Goal: Task Accomplishment & Management: Manage account settings

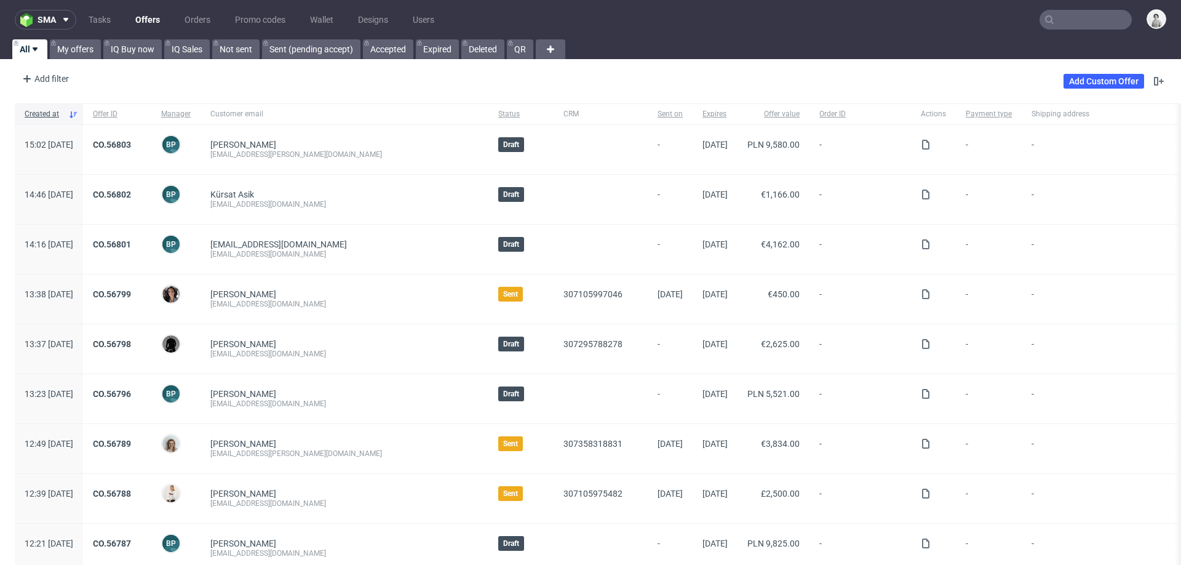
click at [1074, 15] on input "text" at bounding box center [1086, 20] width 92 height 20
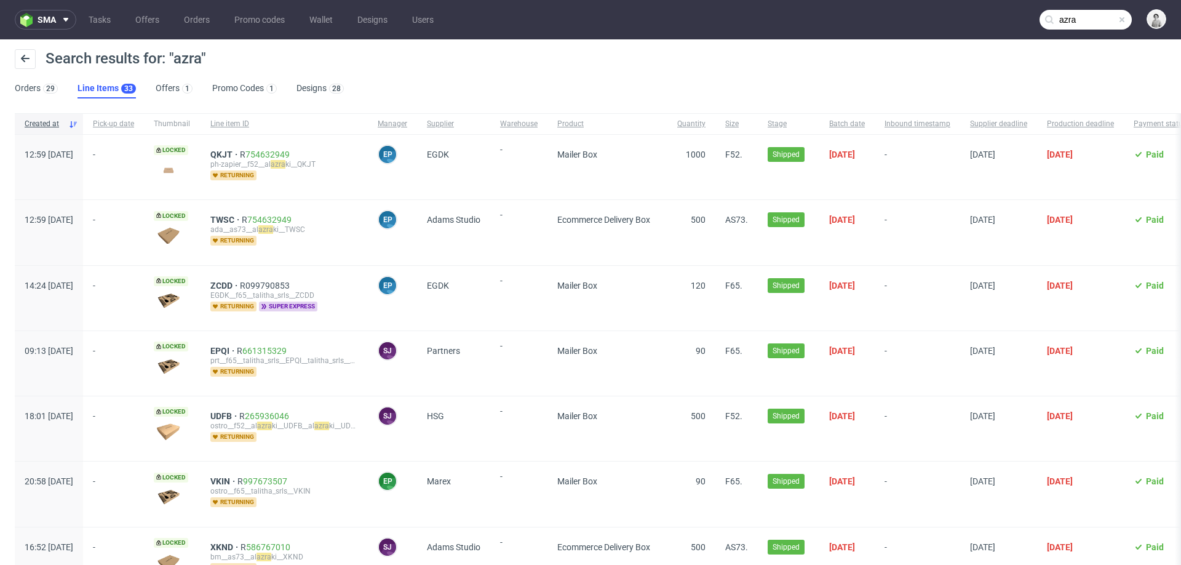
click at [1064, 16] on input "azra" at bounding box center [1086, 20] width 92 height 20
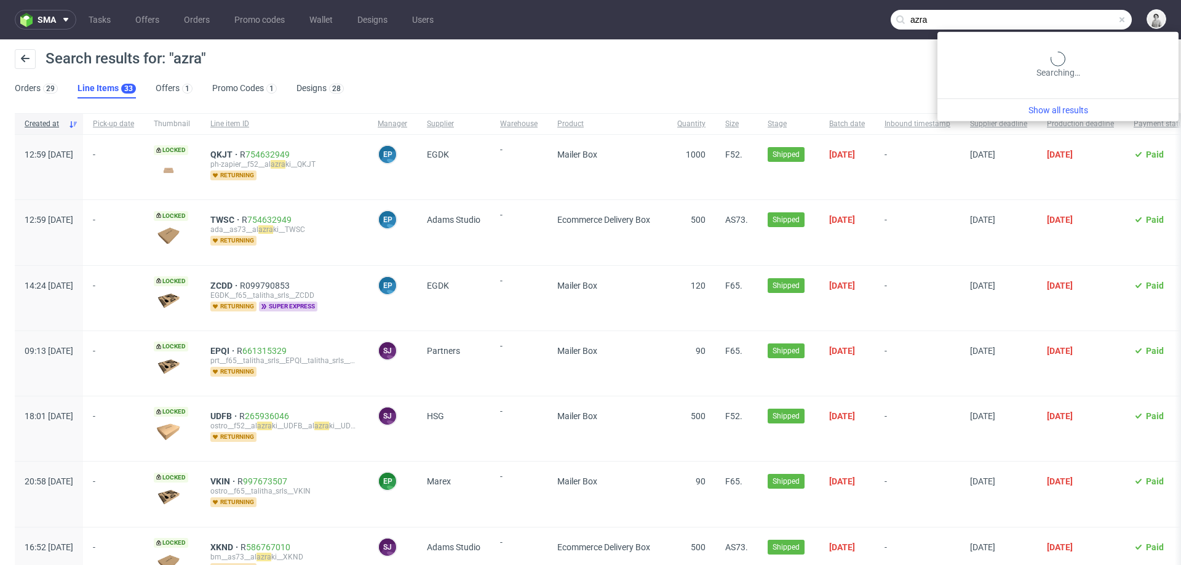
click at [1064, 16] on input "azra" at bounding box center [1011, 20] width 241 height 20
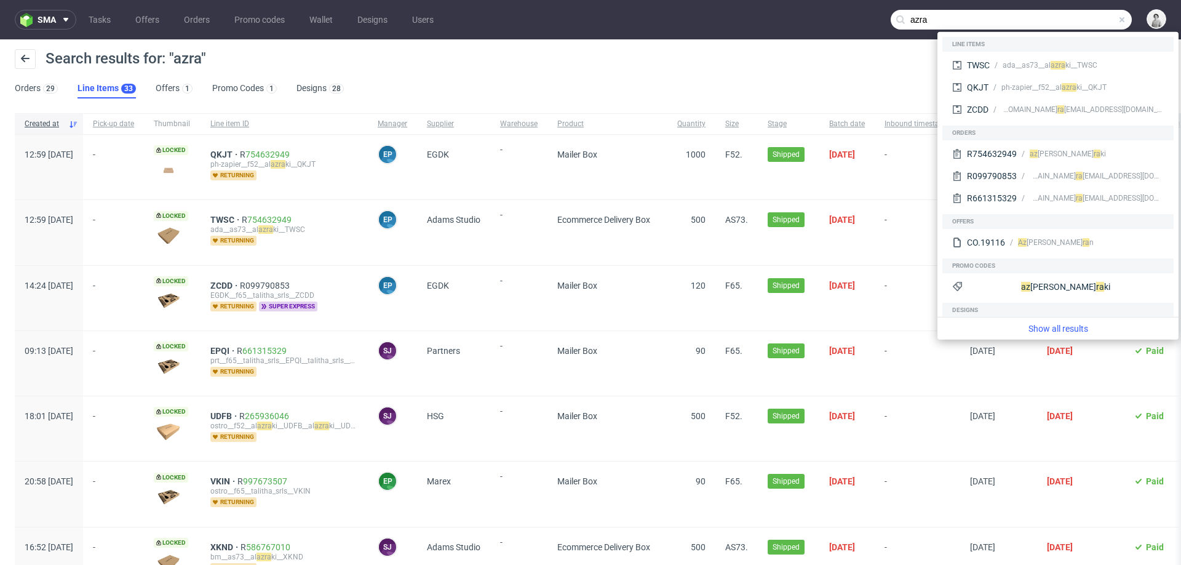
click at [1064, 16] on input "azra" at bounding box center [1011, 20] width 241 height 20
paste input "events@tjasadorelay.com"
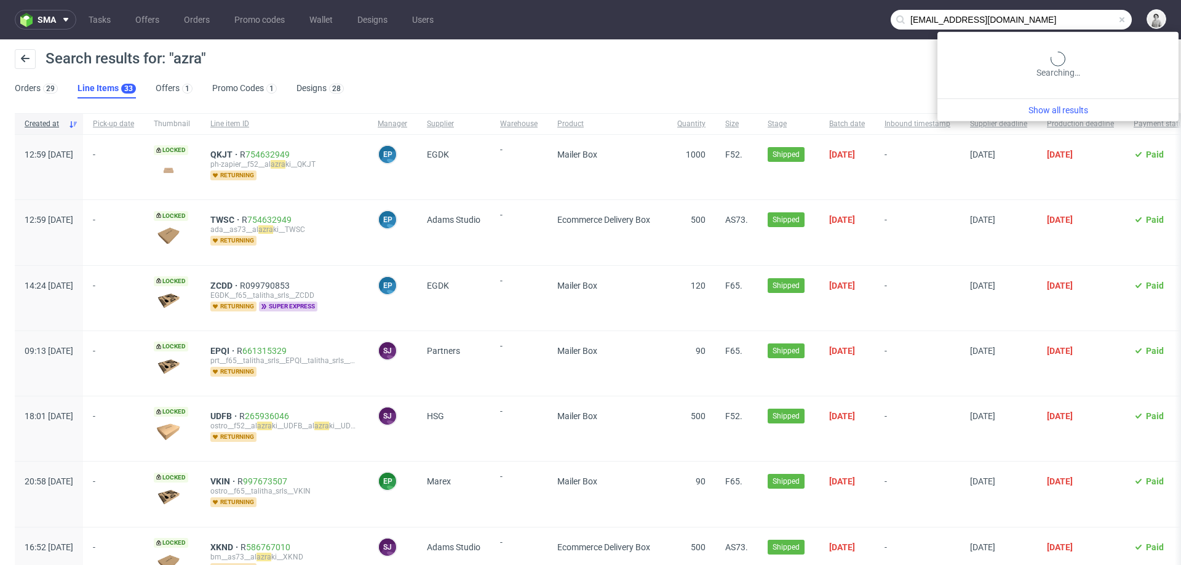
type input "events@tjasadorelay.com"
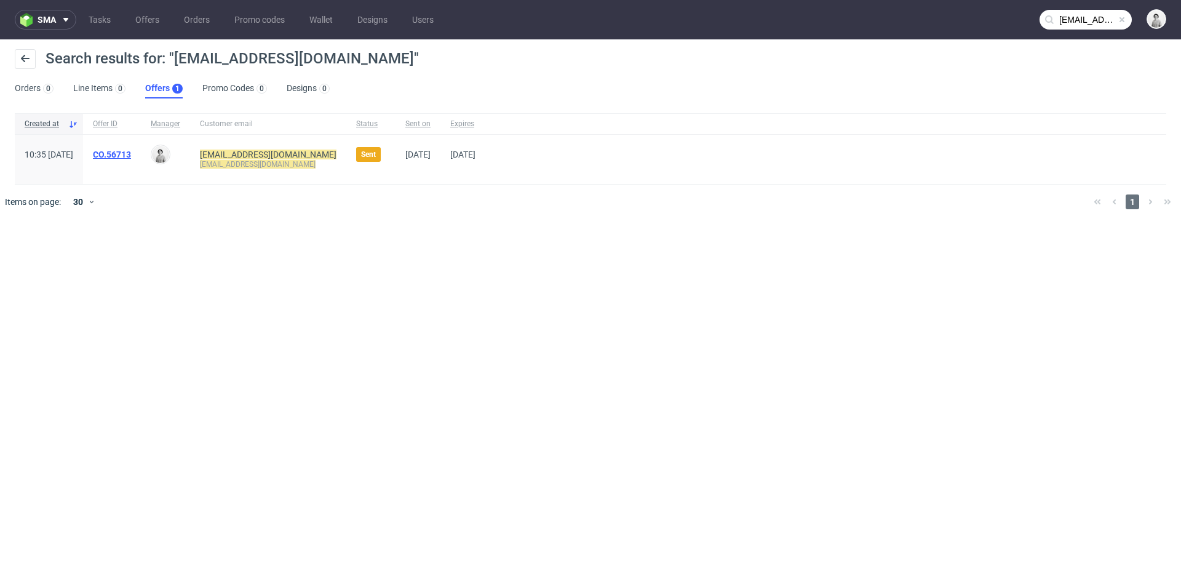
click at [131, 150] on link "CO.56713" at bounding box center [112, 155] width 38 height 10
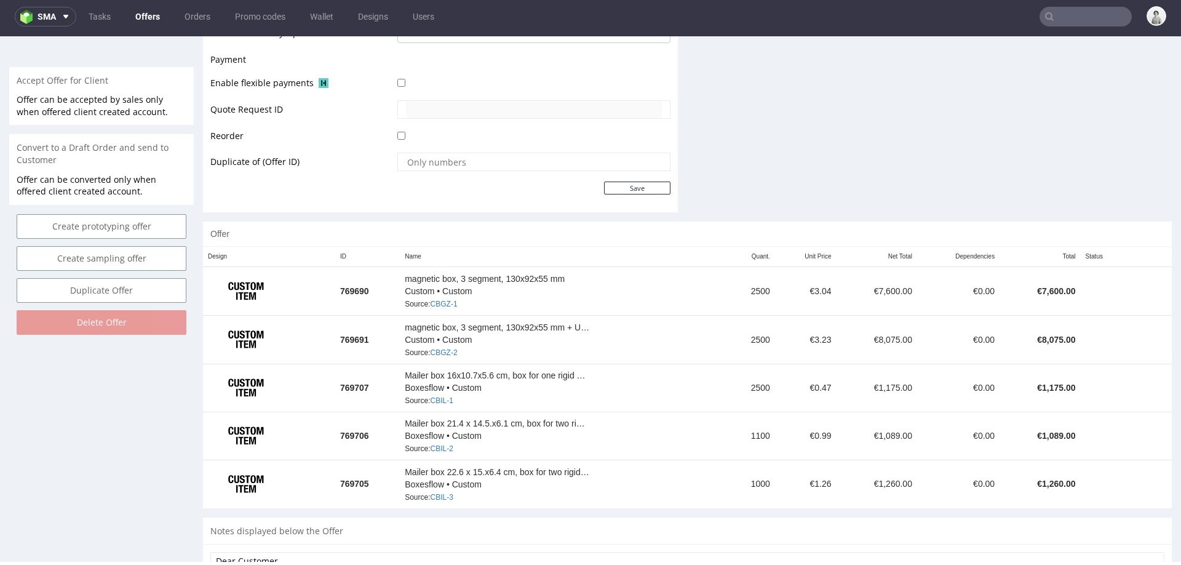
scroll to position [546, 0]
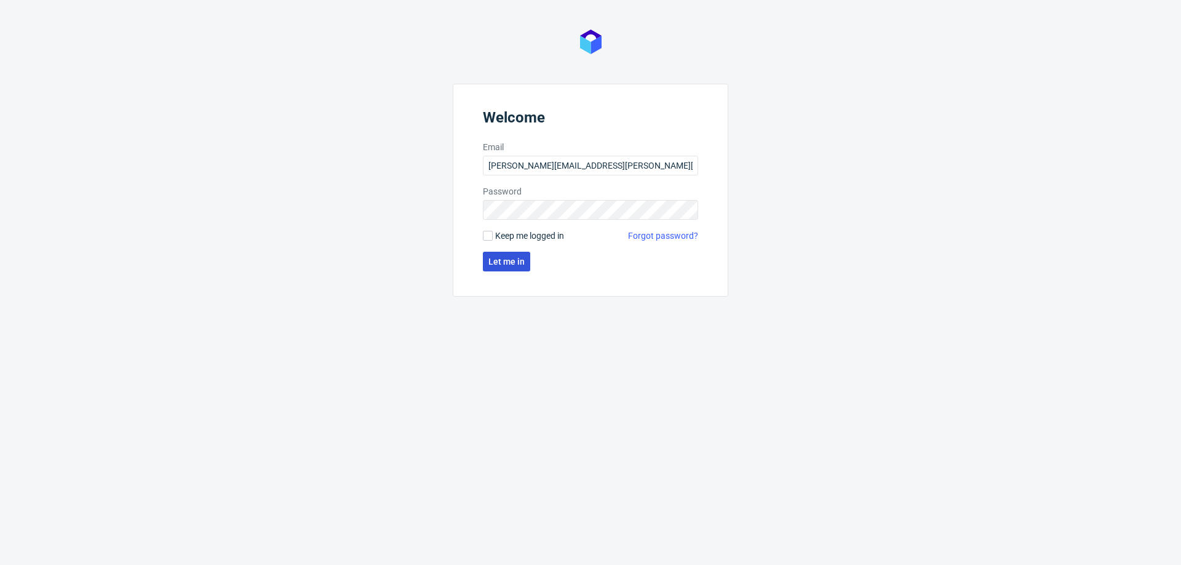
click at [512, 264] on span "Let me in" at bounding box center [507, 261] width 36 height 9
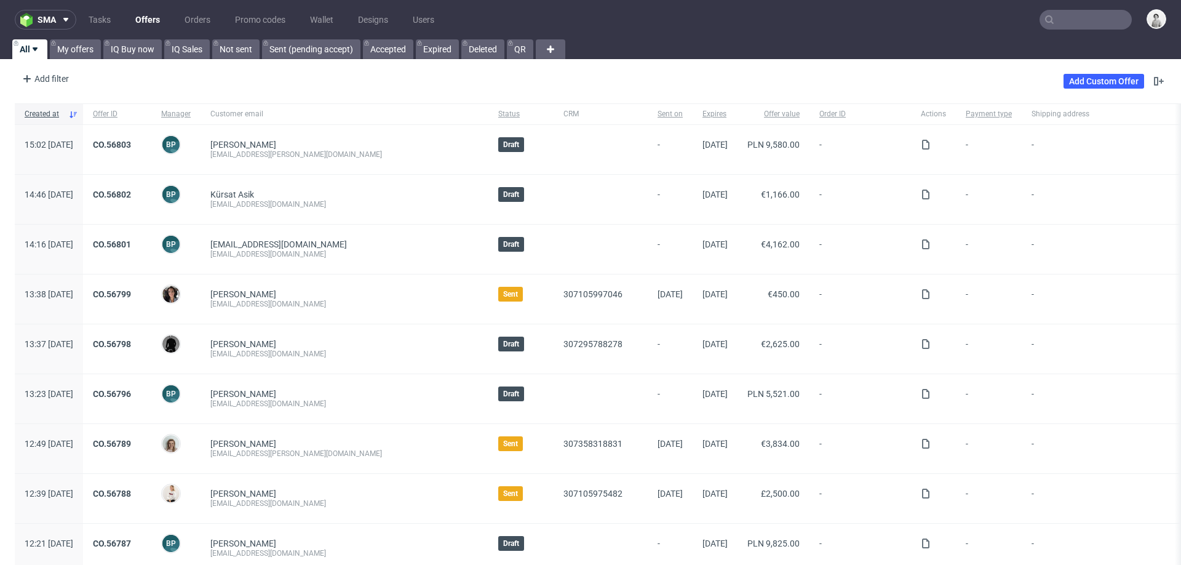
click at [1074, 26] on input "text" at bounding box center [1086, 20] width 92 height 20
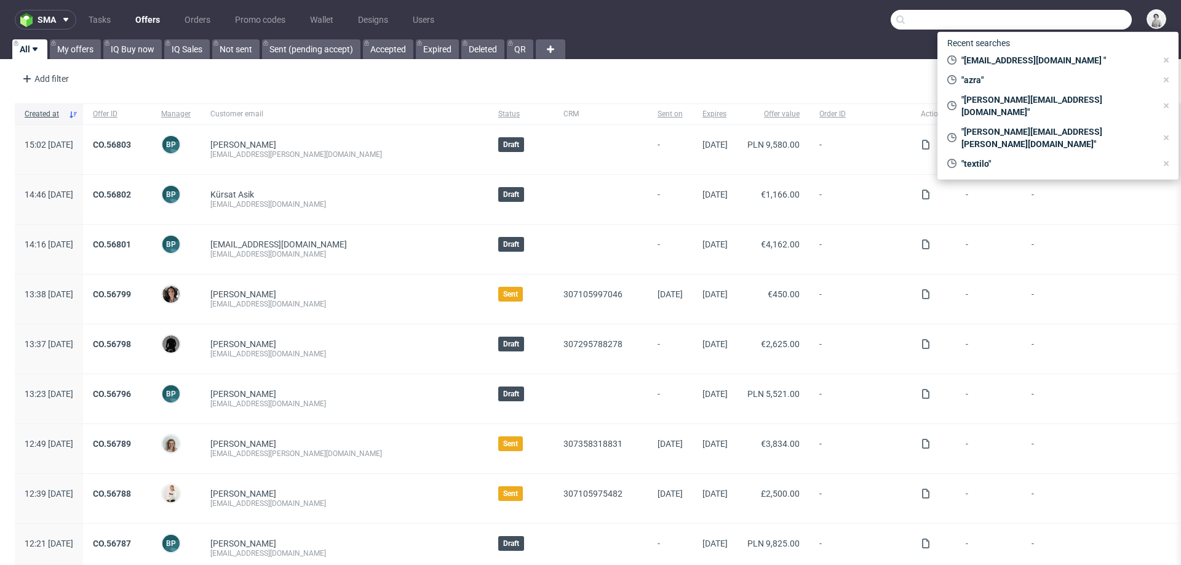
paste input "ludo@didisietrovailmodo.com"
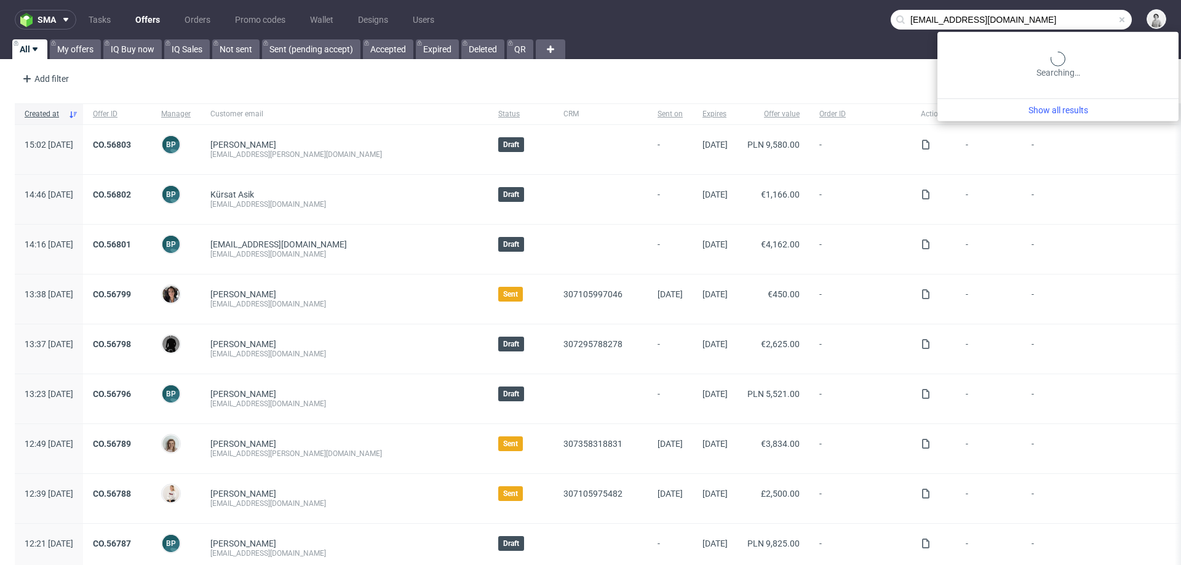
type input "ludo@didisietrovailmodo.com"
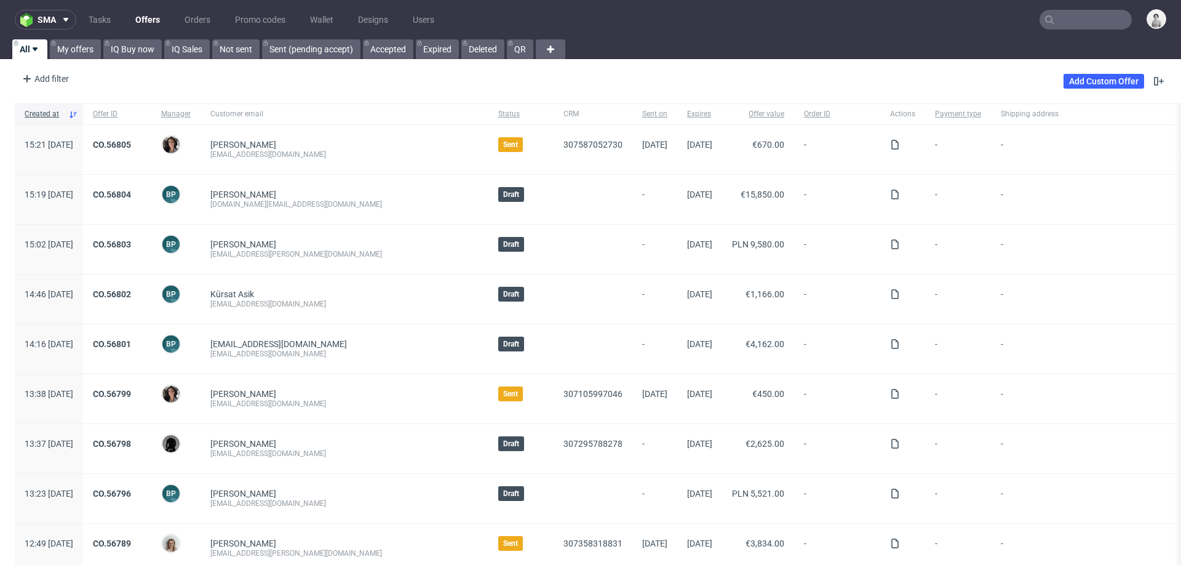
click at [1075, 16] on input "text" at bounding box center [1086, 20] width 92 height 20
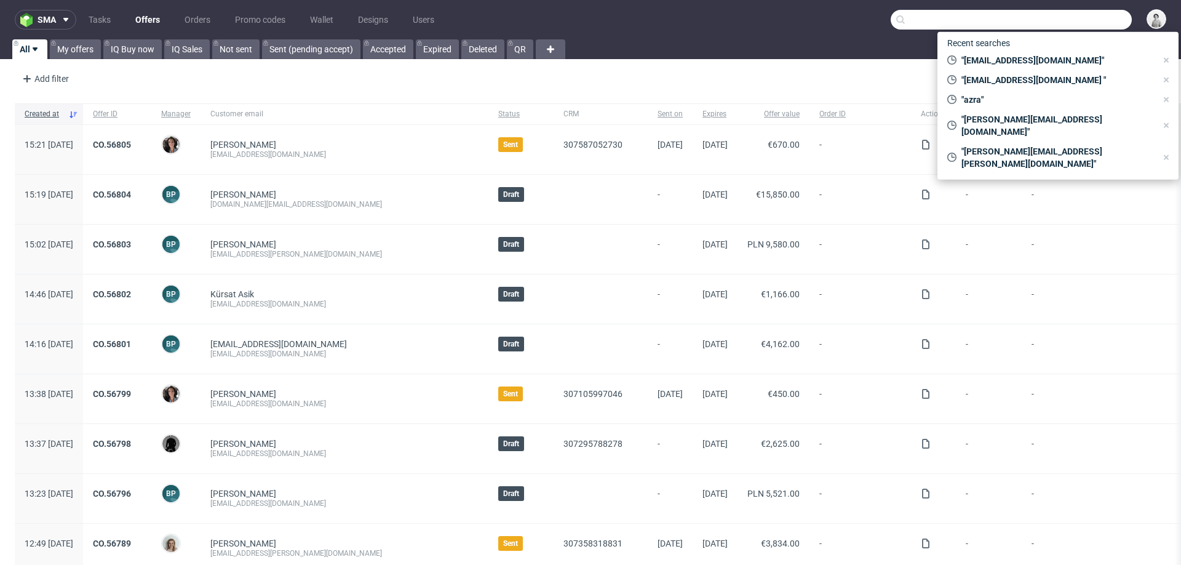
paste input "mahkassiad@gmail.com"
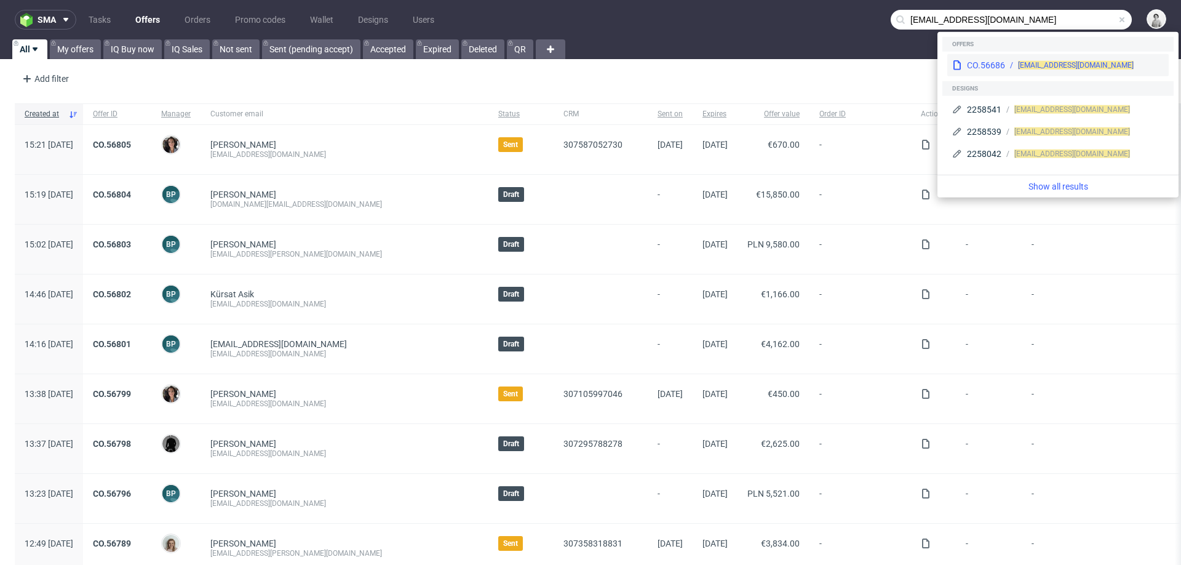
type input "mahkassiad@gmail.com"
click at [1050, 65] on span "mahkassiad@gmail.com" at bounding box center [1076, 65] width 116 height 9
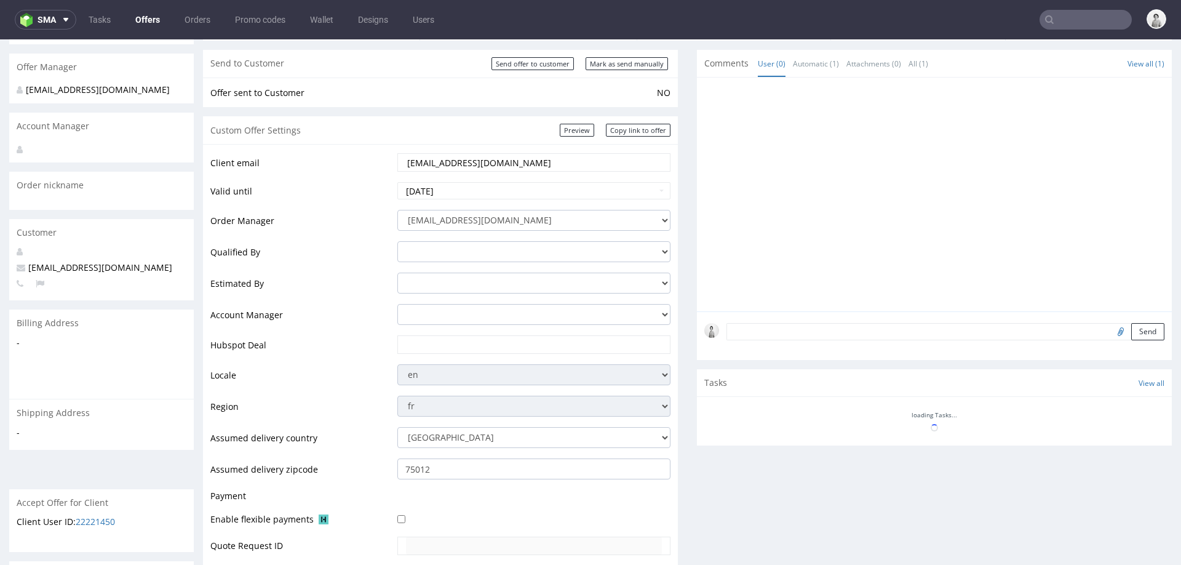
scroll to position [174, 0]
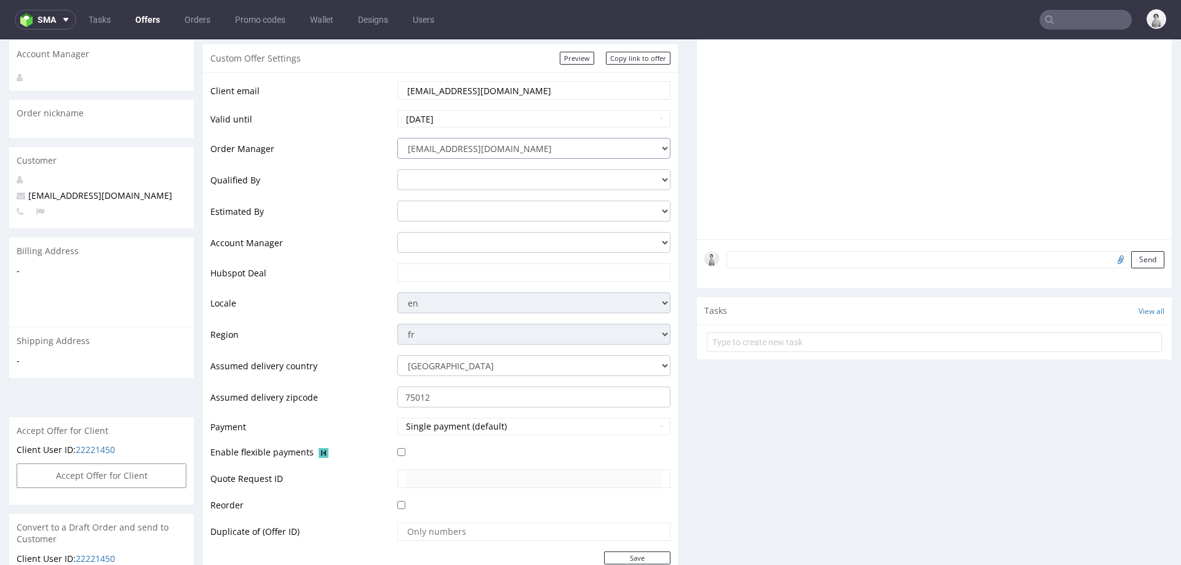
click at [514, 147] on select "integrations@packhelp.com adrian.grudzien@packhelp.com adrian.margula@packhelp.…" at bounding box center [533, 148] width 273 height 21
select select "20998342"
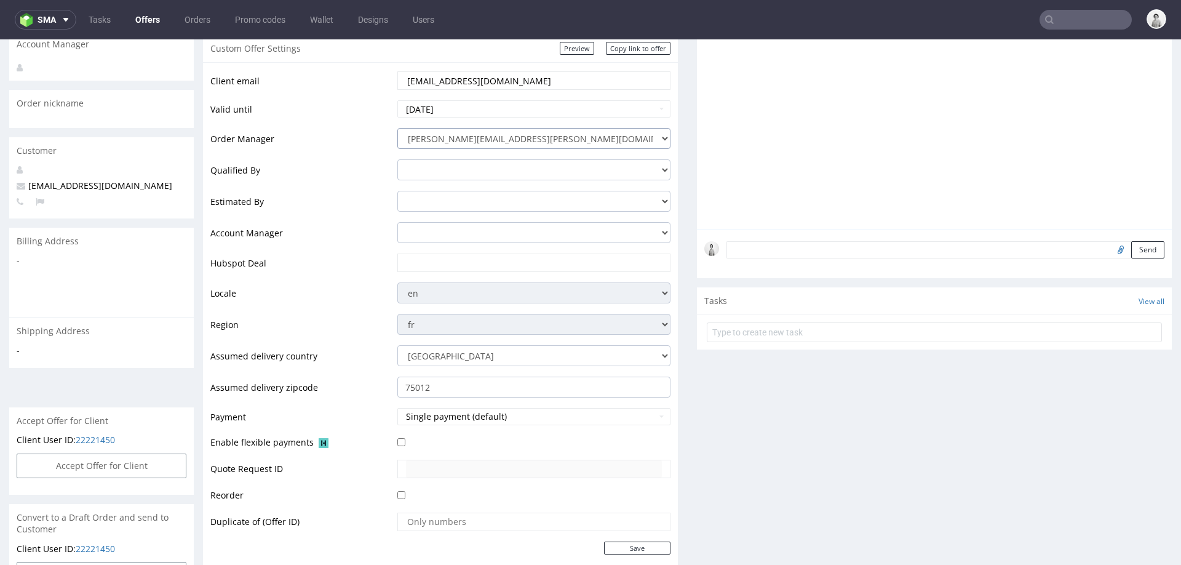
scroll to position [183, 0]
click at [511, 259] on input "text" at bounding box center [534, 263] width 256 height 17
click at [508, 263] on input "text" at bounding box center [534, 263] width 256 height 17
paste input "https://app-eu1.hubspot.com/contacts/25600958/record/0-3/301956547830"
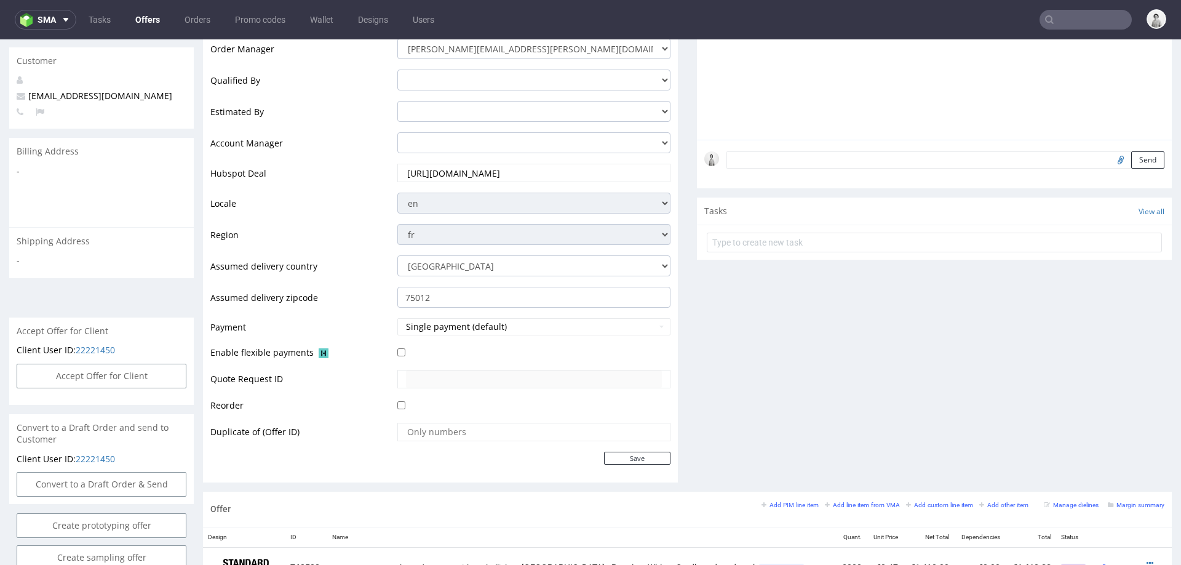
scroll to position [278, 0]
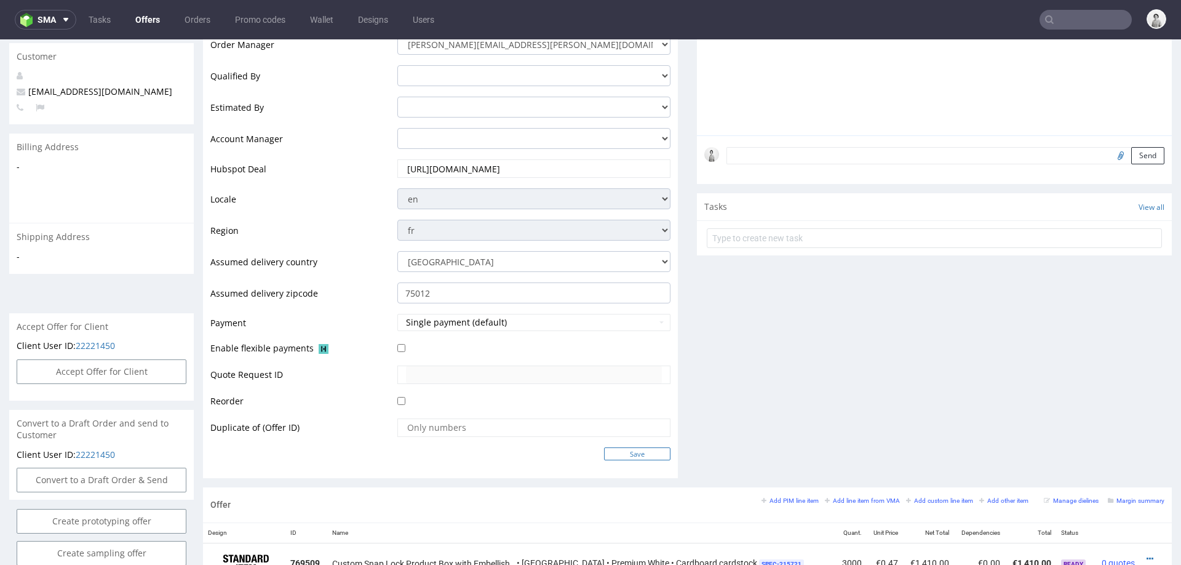
type input "https://app-eu1.hubspot.com/contacts/25600958/record/0-3/301956547830"
click at [613, 447] on input "Save" at bounding box center [637, 453] width 66 height 13
type input "In progress..."
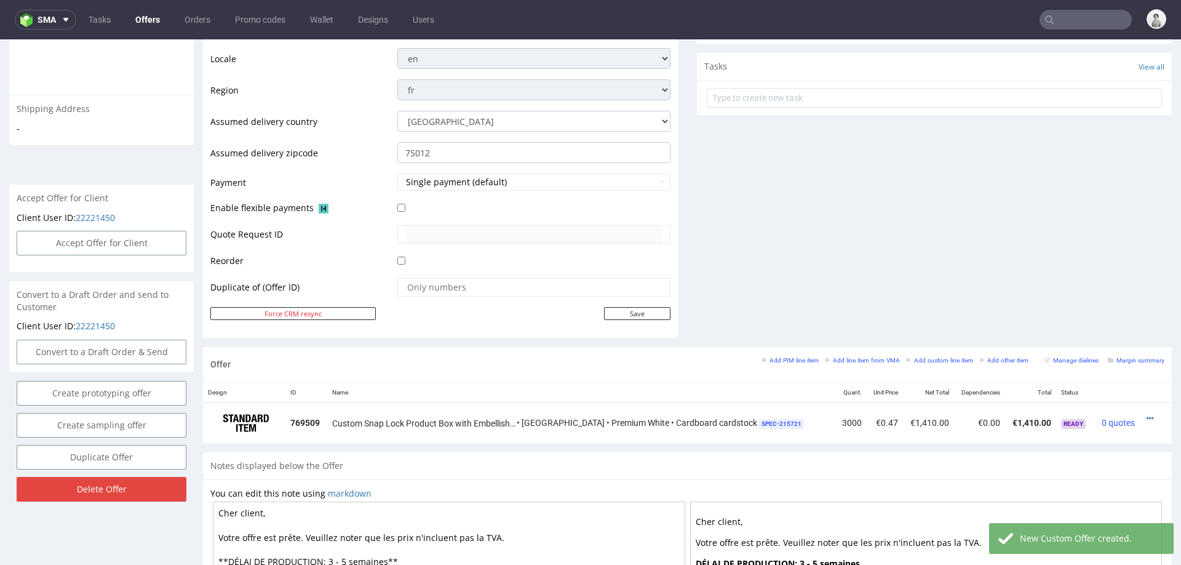
scroll to position [514, 0]
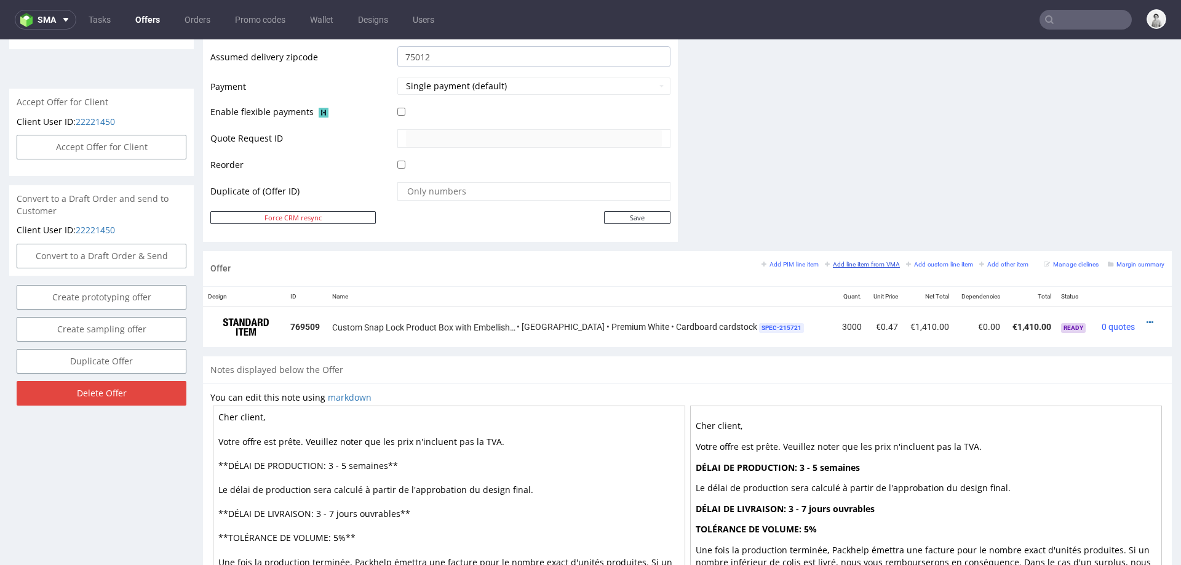
click at [852, 264] on small "Add line item from VMA" at bounding box center [862, 264] width 75 height 7
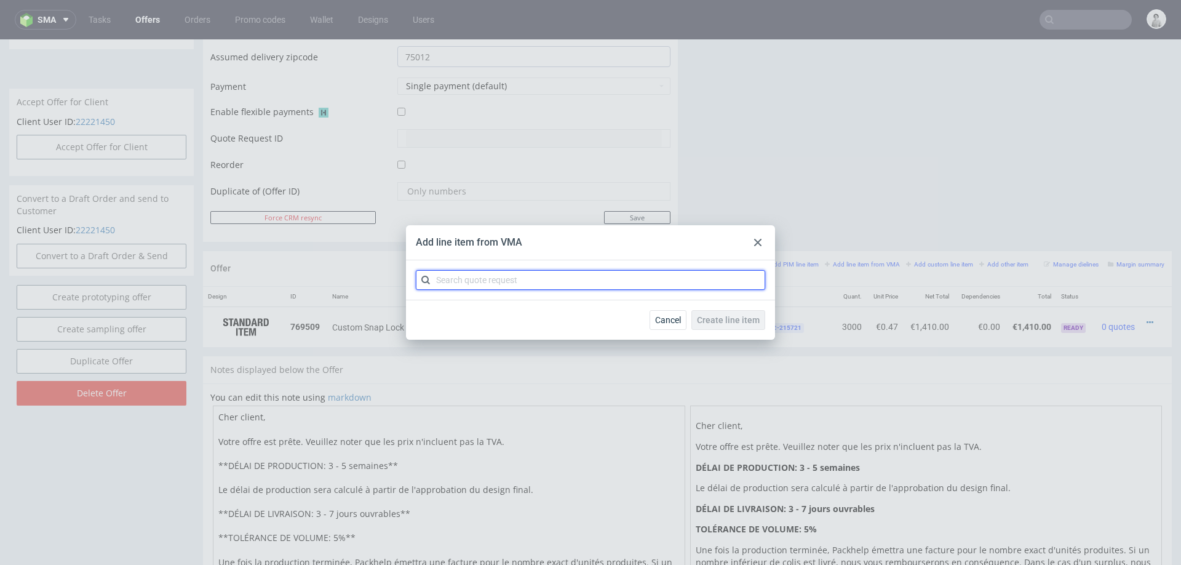
click at [656, 286] on input "text" at bounding box center [590, 280] width 349 height 20
paste input "CBHM"
type input "CBHM"
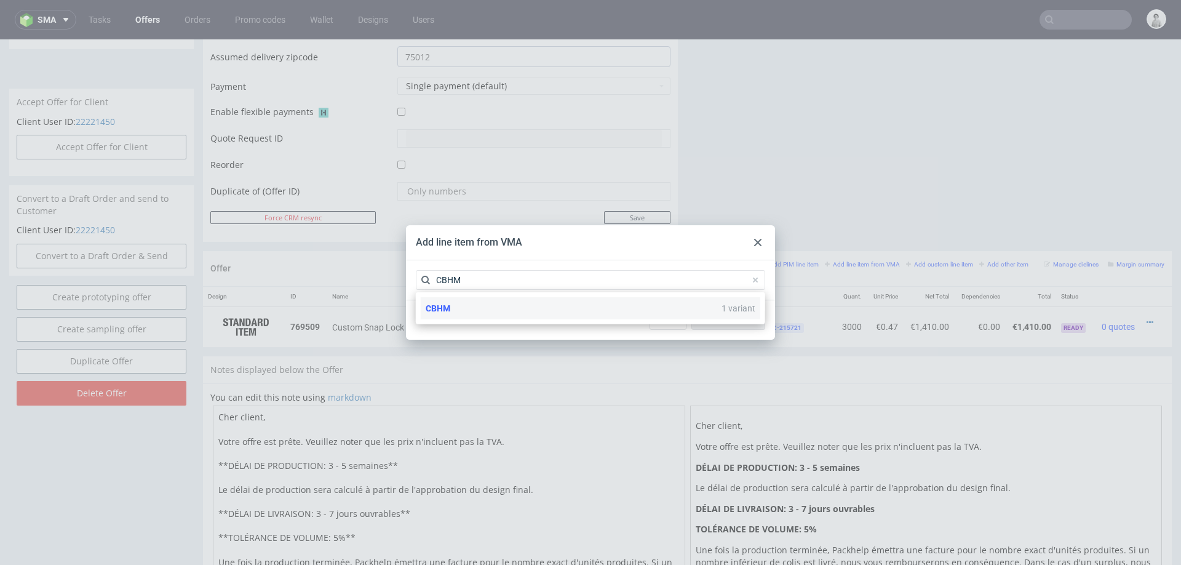
click at [656, 315] on div "CBHM 1 variant" at bounding box center [591, 308] width 340 height 22
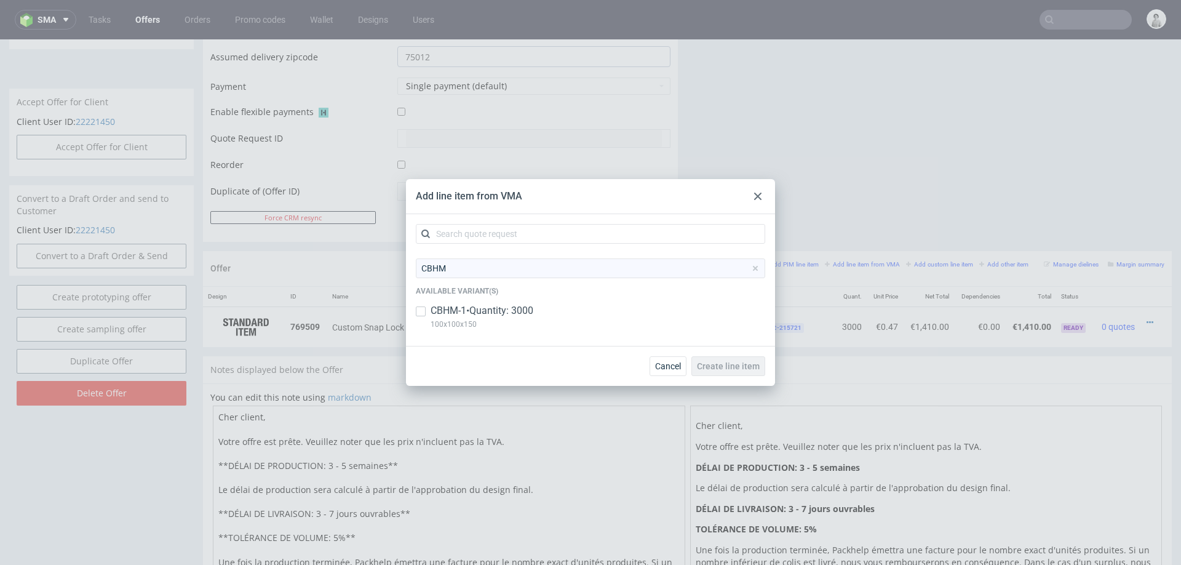
drag, startPoint x: 532, startPoint y: 316, endPoint x: 565, endPoint y: 324, distance: 34.0
click at [532, 316] on p "CBHM-1 • Quantity: 3000" at bounding box center [482, 311] width 103 height 14
checkbox input "true"
click at [757, 369] on span "Create line item" at bounding box center [728, 366] width 63 height 9
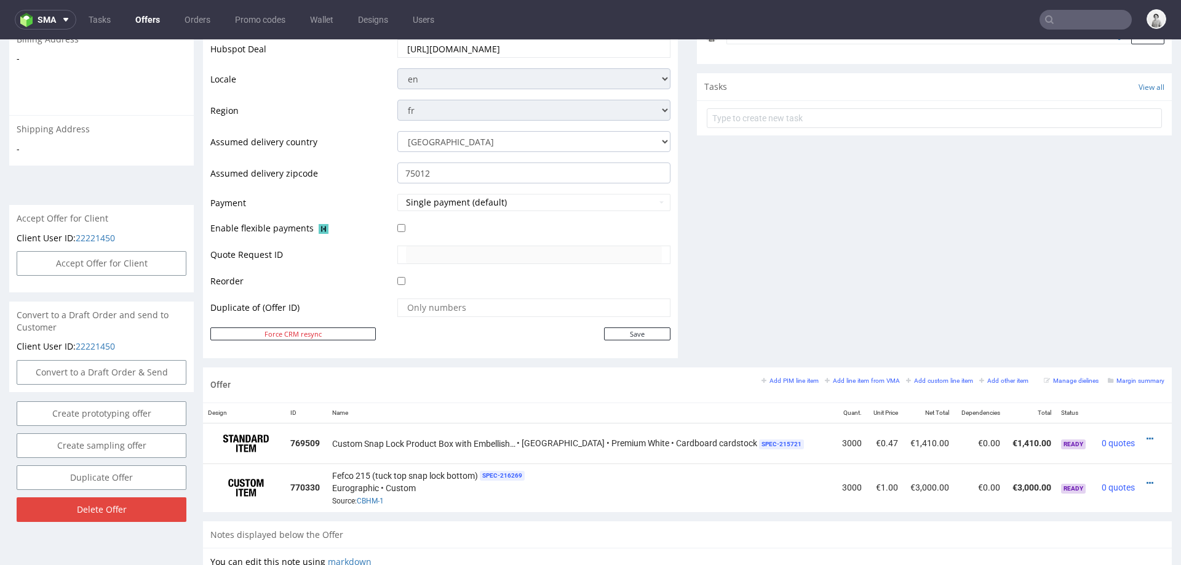
scroll to position [467, 0]
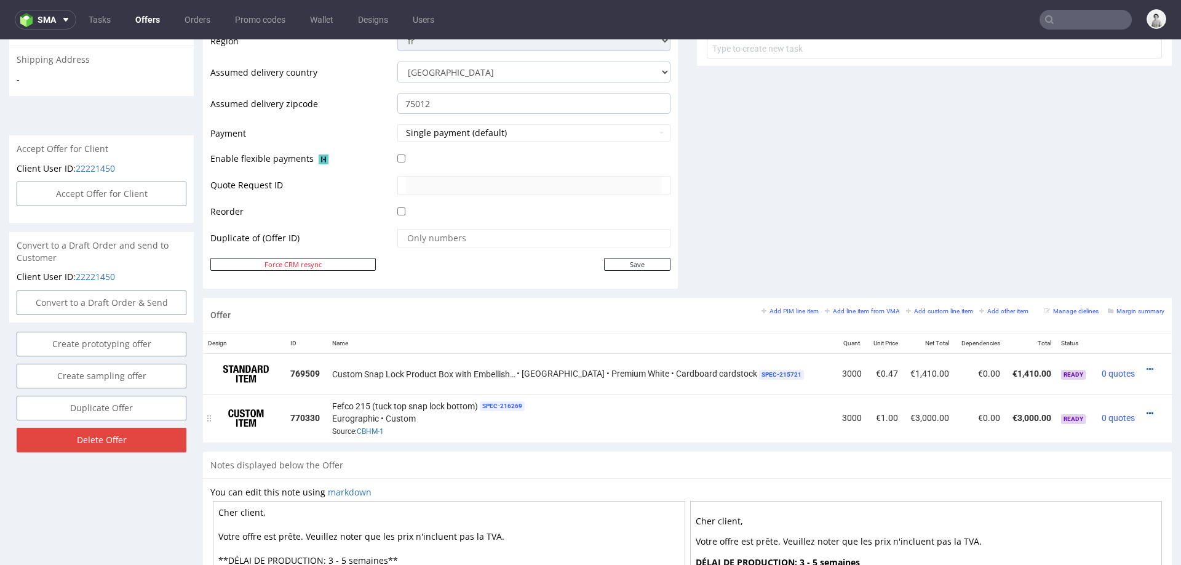
click at [1147, 409] on icon at bounding box center [1150, 413] width 7 height 9
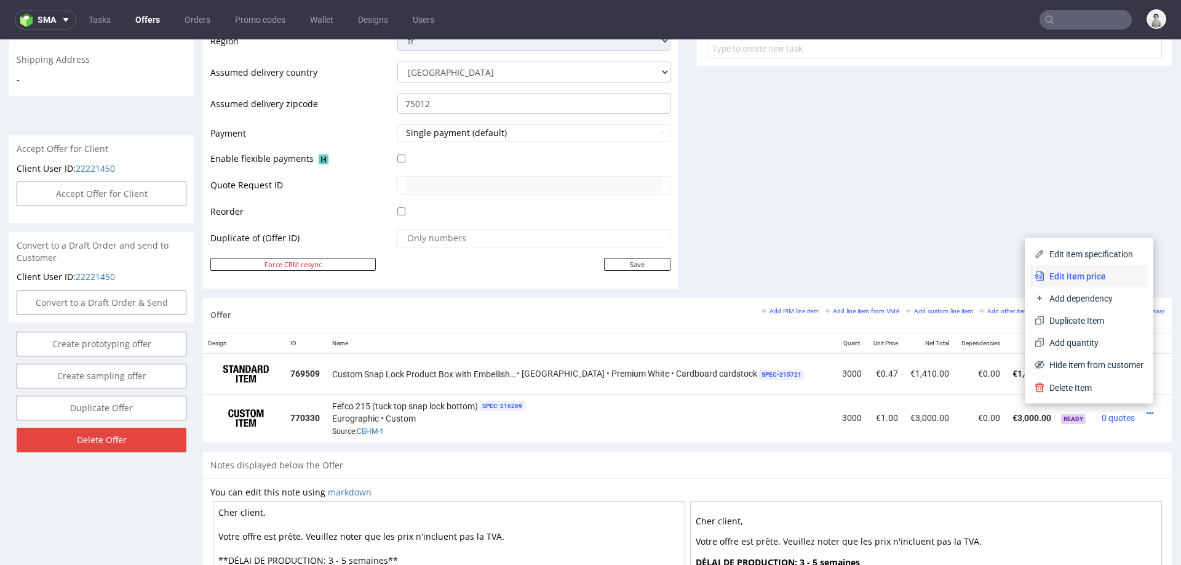
click at [1072, 271] on span "Edit item price" at bounding box center [1094, 276] width 99 height 12
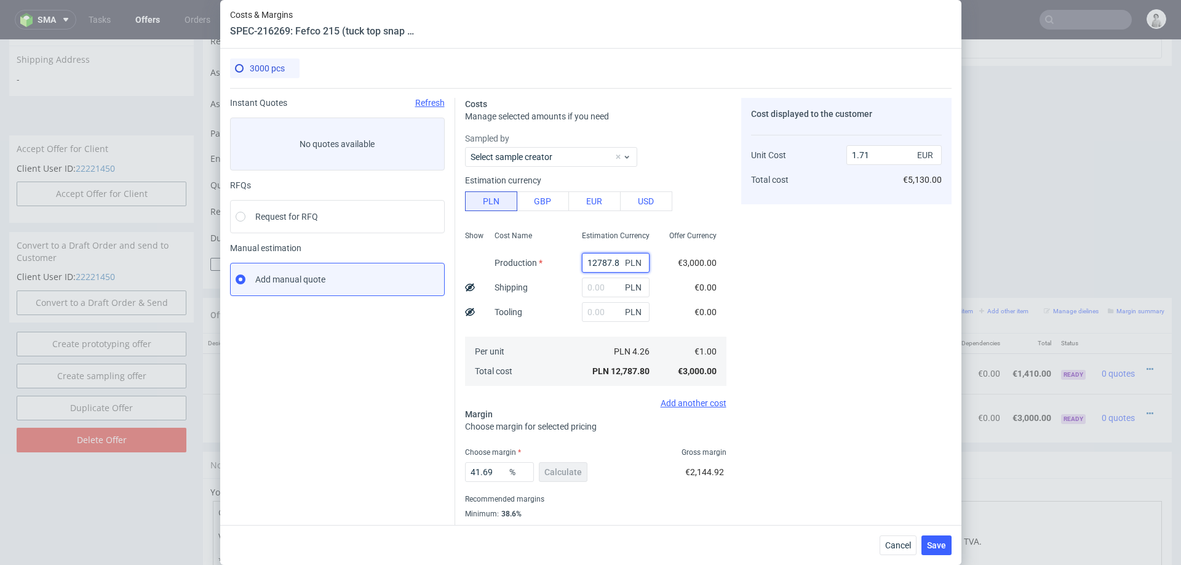
click at [604, 260] on input "12787.8" at bounding box center [616, 263] width 68 height 20
type input "5500"
type input "0.74"
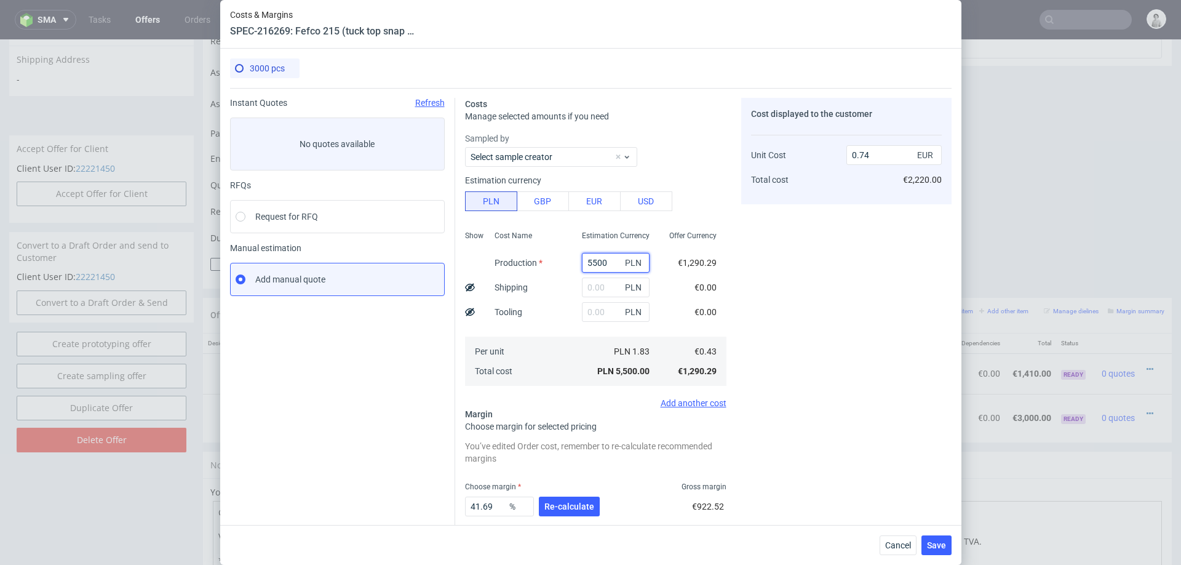
type input "5500"
click at [558, 306] on div "Cost Name Production Shipping Tooling Per unit Total cost" at bounding box center [528, 307] width 87 height 162
click at [593, 311] on input "text" at bounding box center [616, 312] width 68 height 20
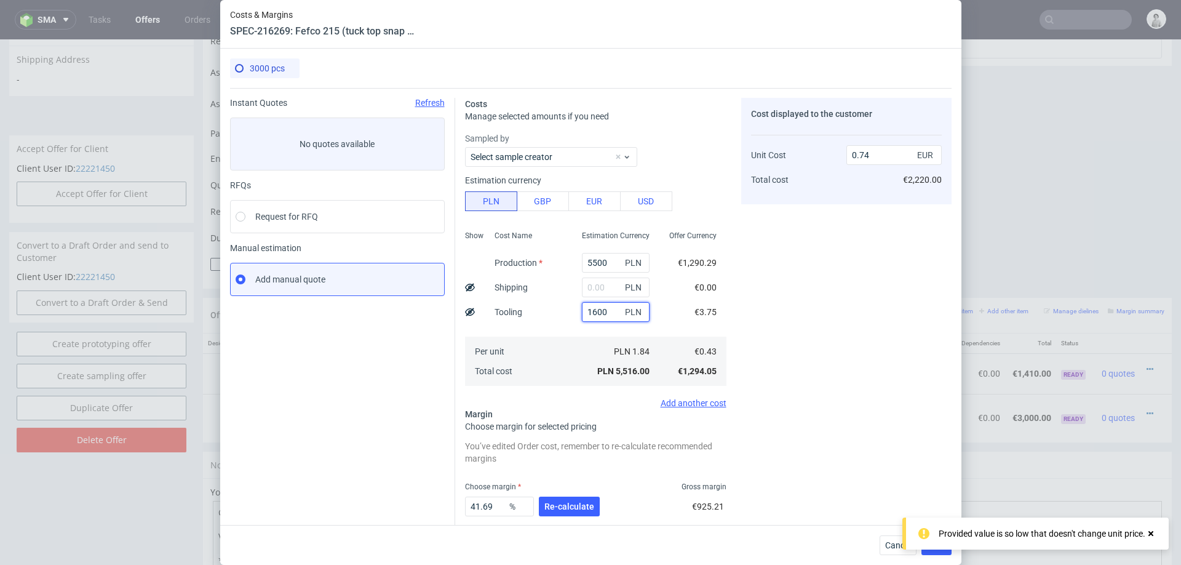
type input "1600"
type input "0.96"
click at [562, 324] on div "Cost Name Production Shipping Tooling Per unit Total cost" at bounding box center [528, 307] width 87 height 162
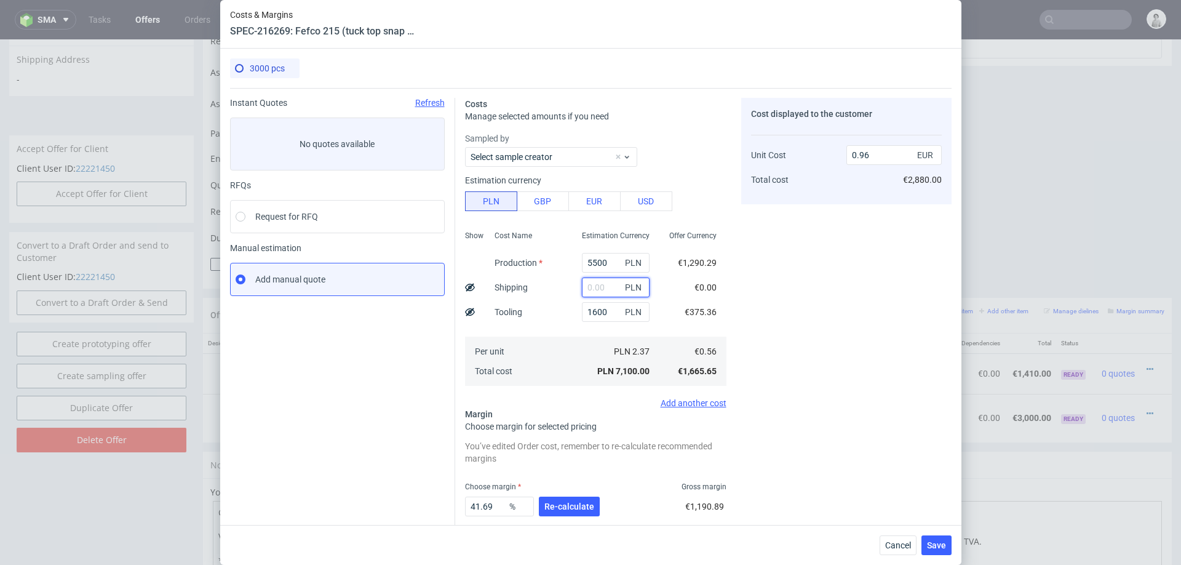
click at [599, 281] on input "text" at bounding box center [616, 288] width 68 height 20
type input "800"
type input "1.06"
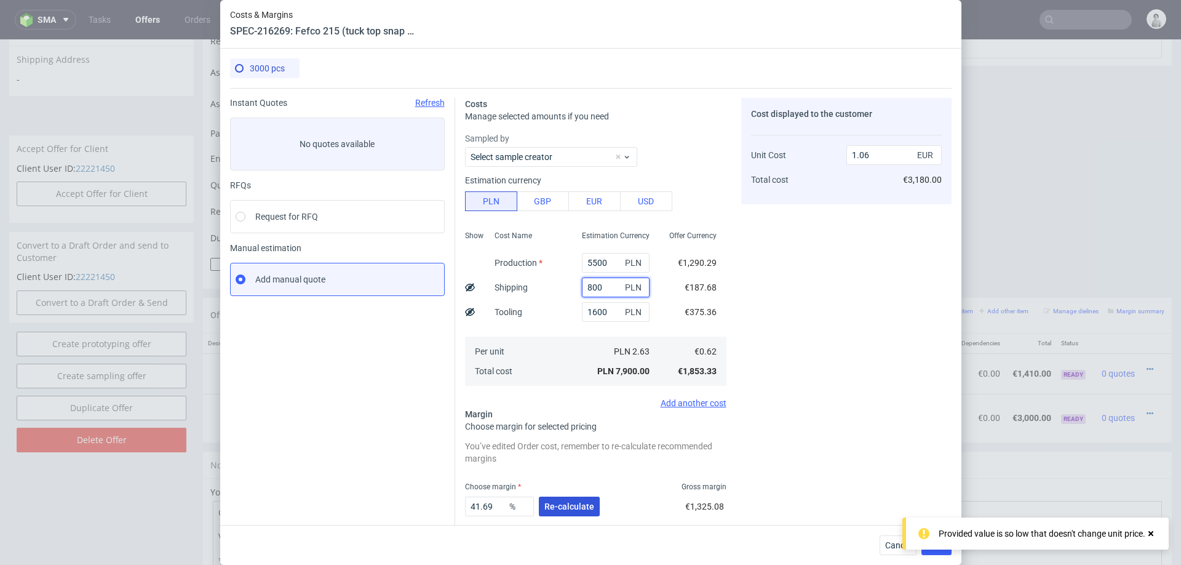
type input "800"
click at [565, 502] on span "Re-calculate" at bounding box center [570, 506] width 50 height 9
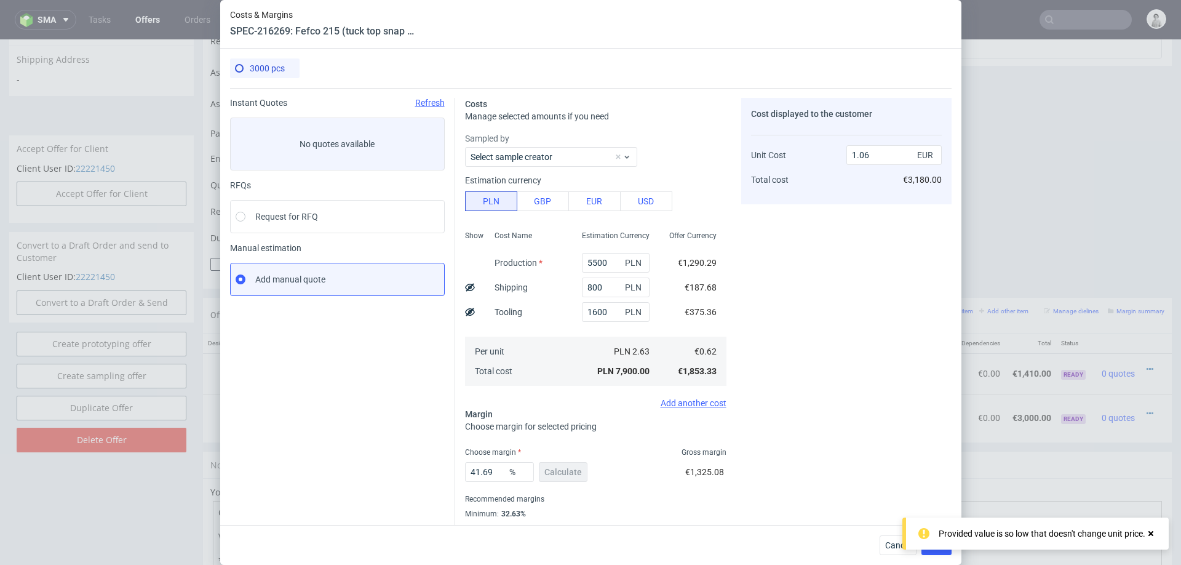
scroll to position [33, 0]
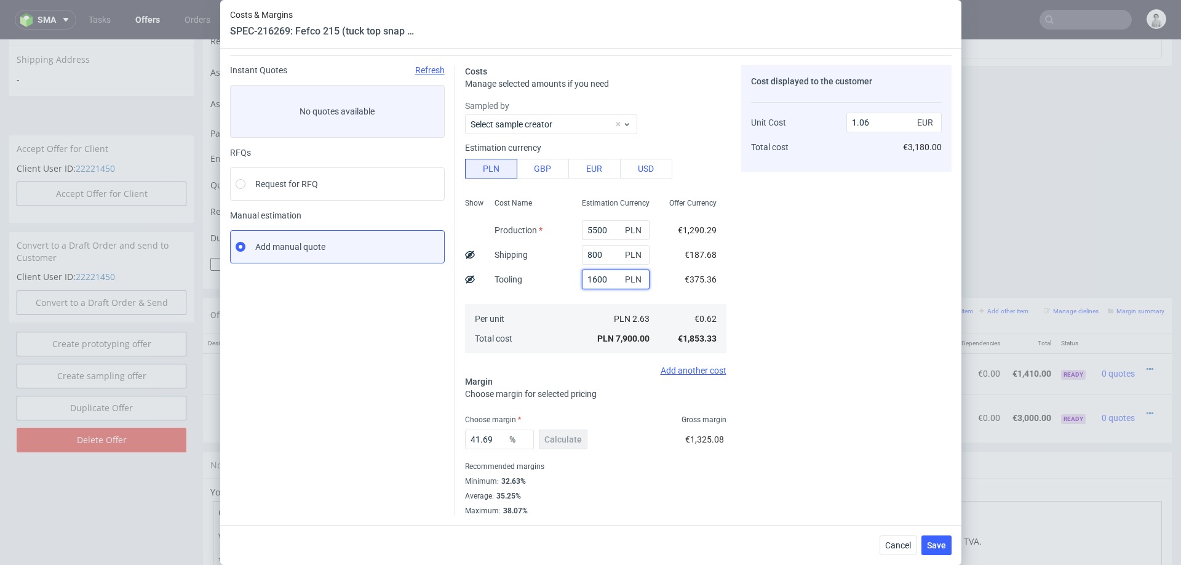
click at [606, 272] on input "1600" at bounding box center [616, 280] width 68 height 20
type input "0.84"
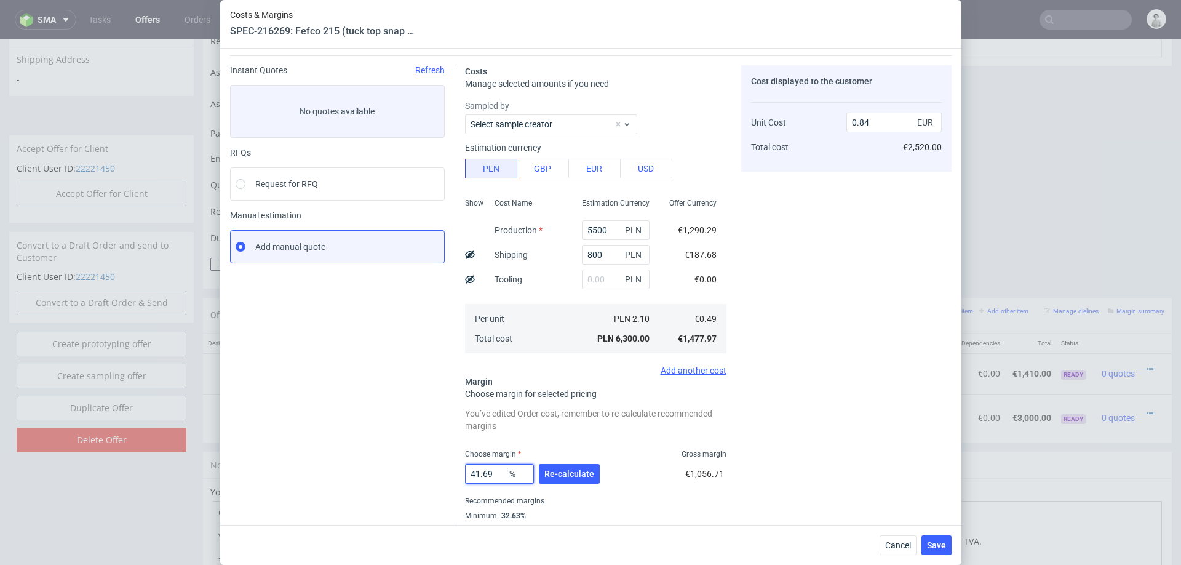
click at [491, 464] on input "41.69" at bounding box center [499, 474] width 69 height 20
type input "33"
type input "0.73"
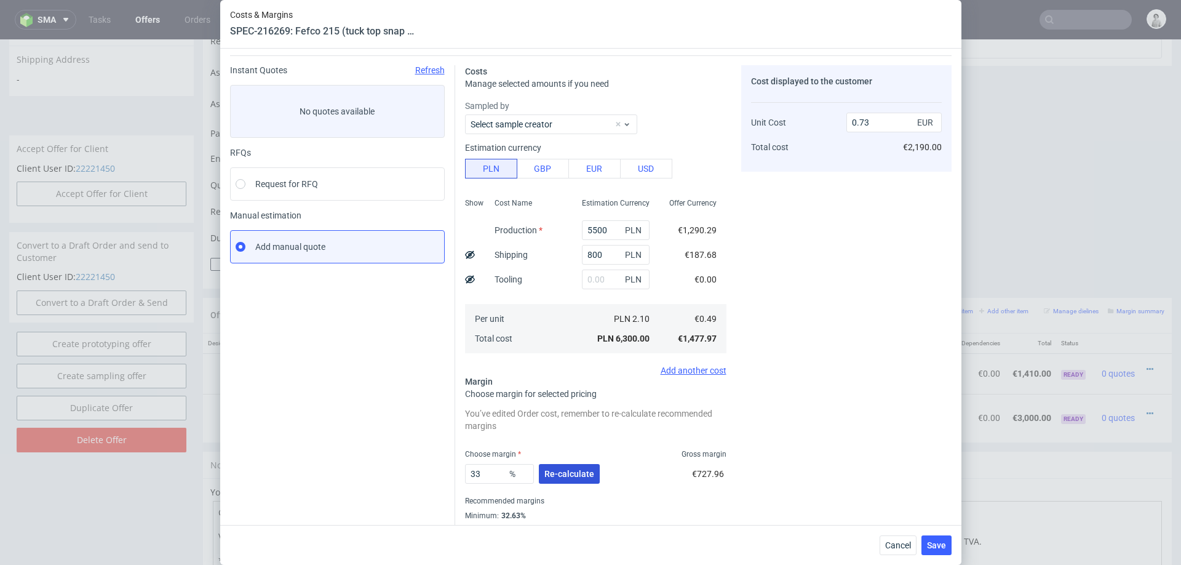
click at [586, 470] on span "Re-calculate" at bounding box center [570, 473] width 50 height 9
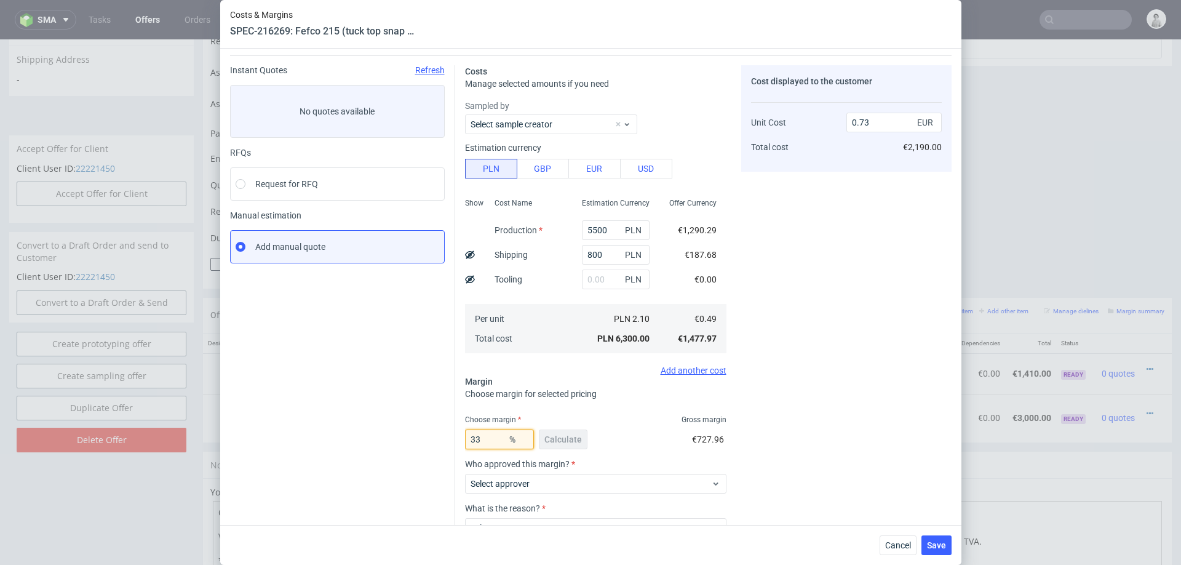
click at [487, 439] on input "33" at bounding box center [499, 439] width 69 height 20
type input "3"
type input "0.51"
type input "34"
type input "0.74"
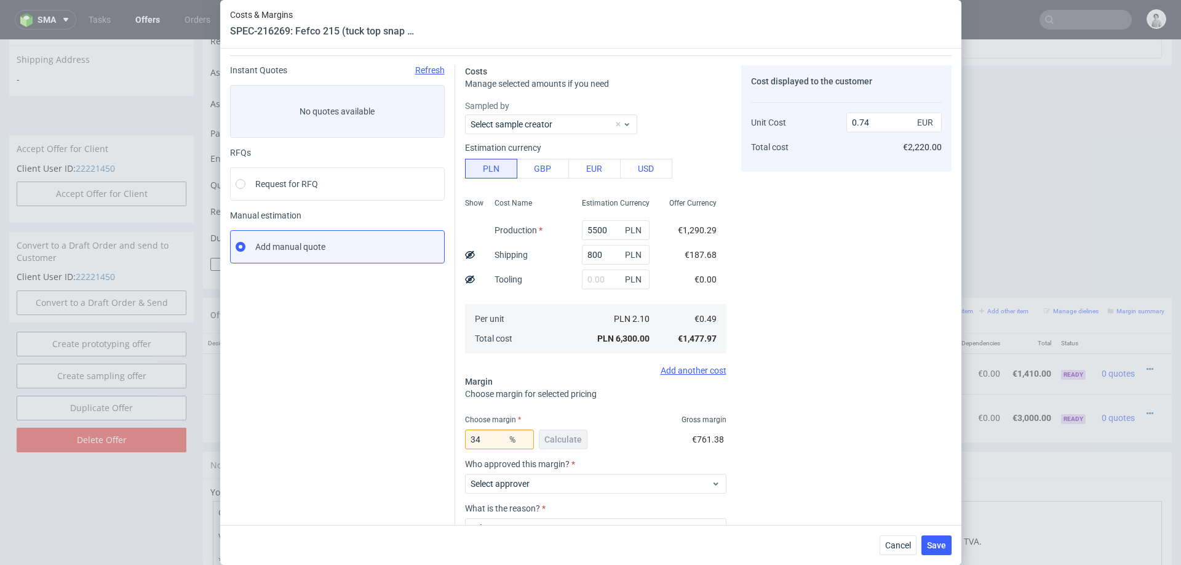
click at [733, 436] on div "Costs Manage selected amounts if you need Sampled by Select sample creator Esti…" at bounding box center [703, 329] width 497 height 549
click at [492, 440] on input "34" at bounding box center [499, 439] width 69 height 20
type input "3"
type input "0.51"
type input "36"
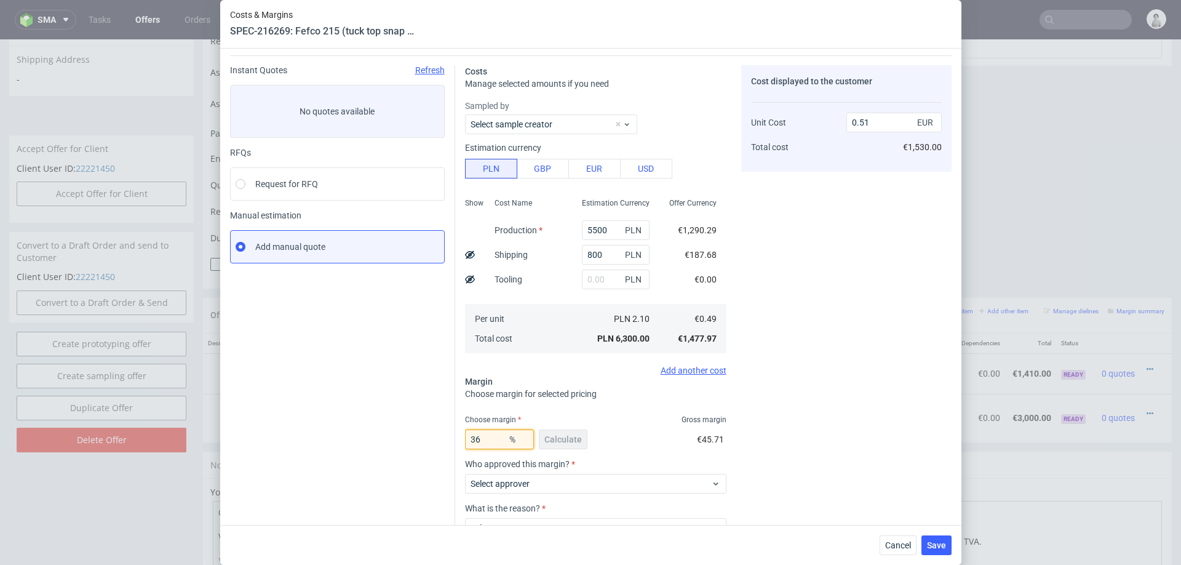
type input "0.77"
type input "35"
type input "0.76"
type input "35"
click at [813, 401] on div "Cost displayed to the customer Unit Cost Total cost 0.76 EUR €2,280.00" at bounding box center [846, 290] width 210 height 450
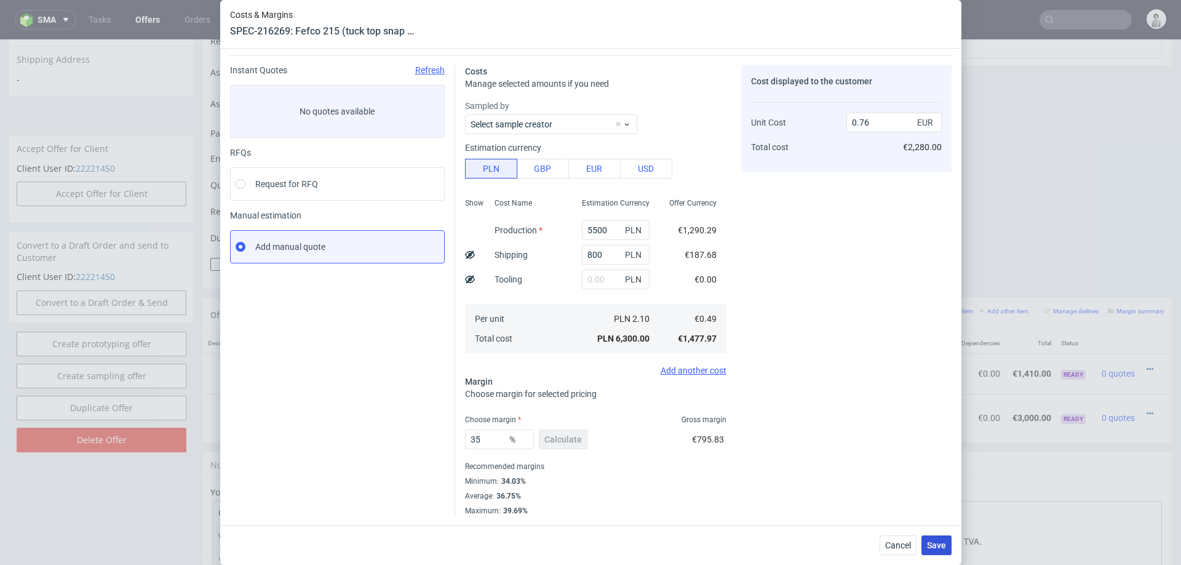
click at [933, 547] on span "Save" at bounding box center [936, 545] width 19 height 9
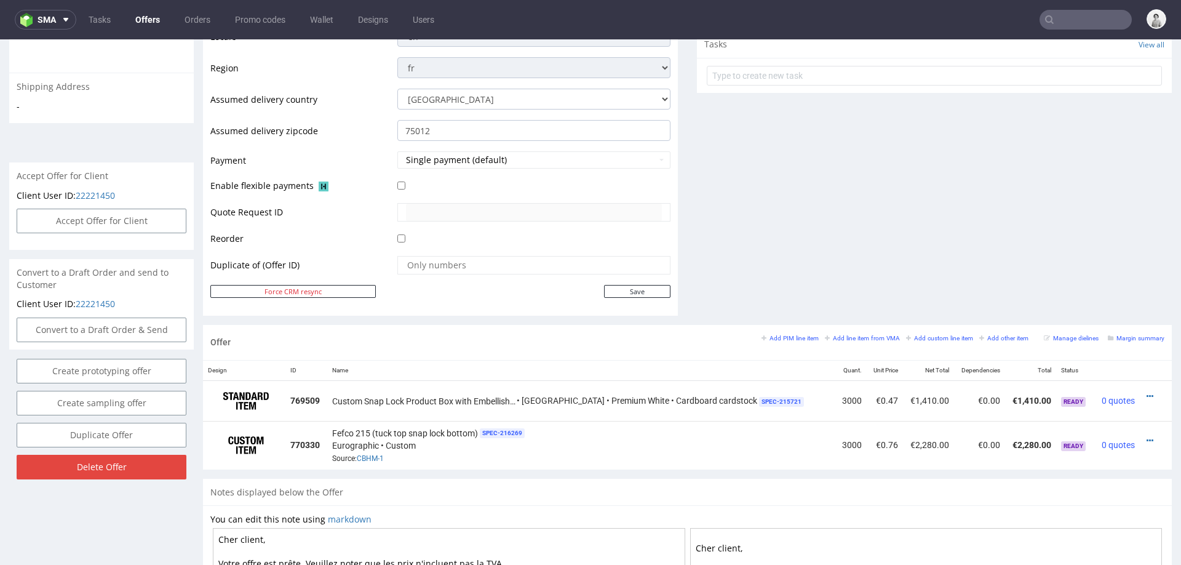
scroll to position [441, 0]
click at [1147, 391] on icon at bounding box center [1150, 395] width 7 height 9
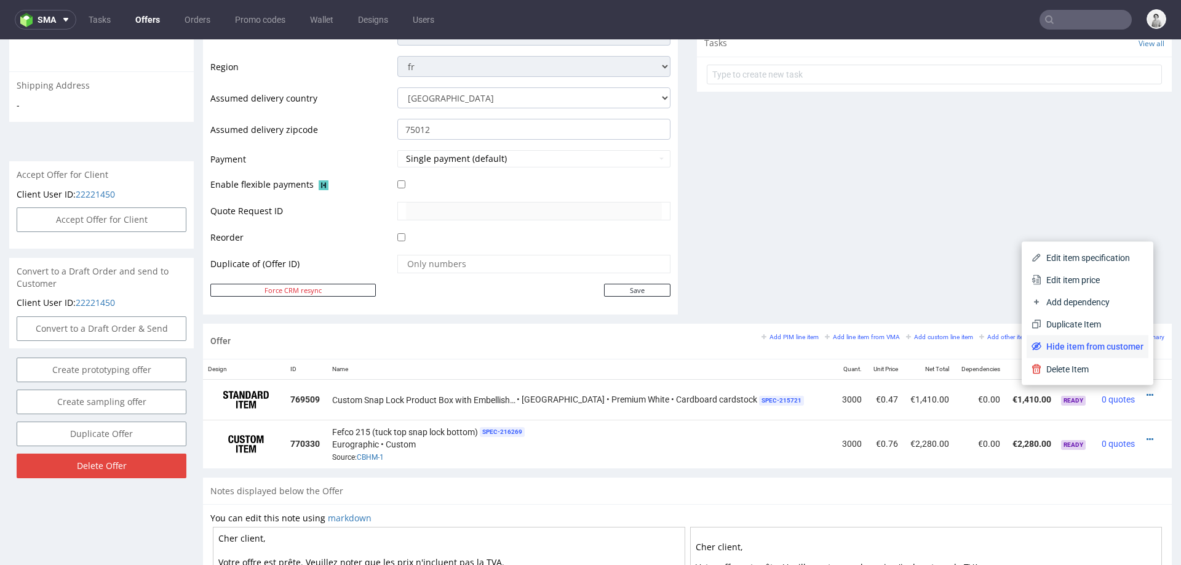
click at [1090, 343] on span "Hide item from customer" at bounding box center [1093, 346] width 102 height 12
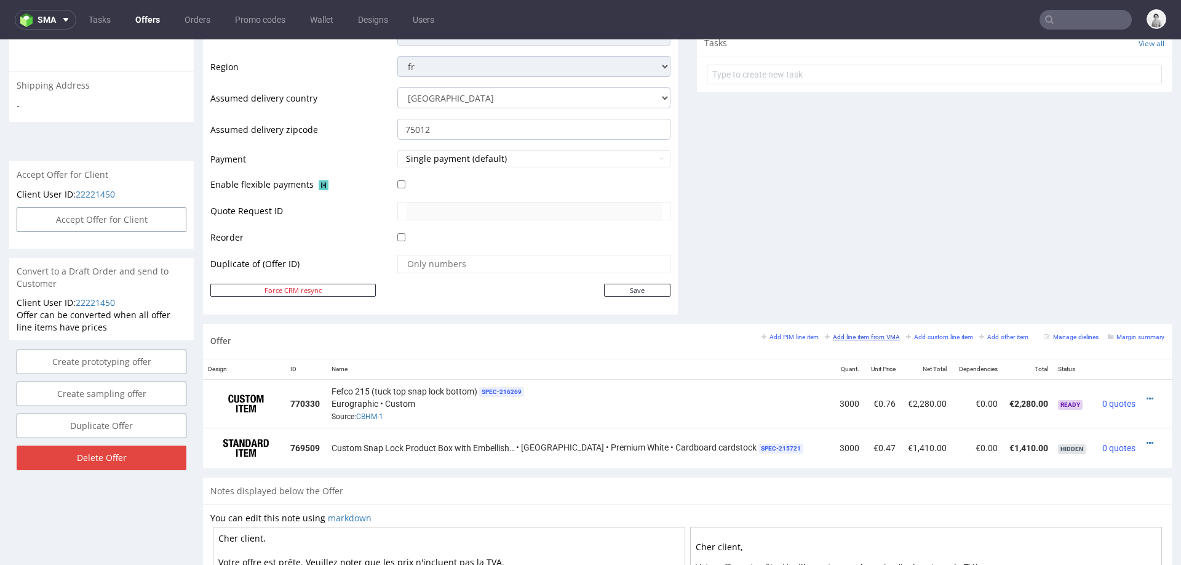
click at [861, 337] on small "Add line item from VMA" at bounding box center [862, 336] width 75 height 7
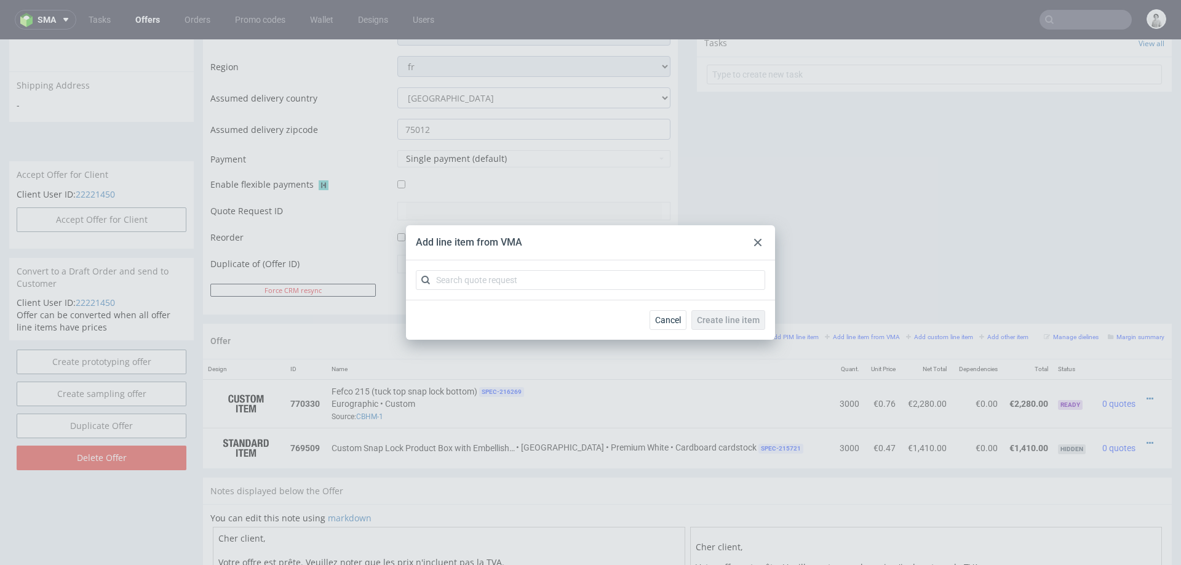
click at [759, 239] on icon at bounding box center [757, 242] width 7 height 7
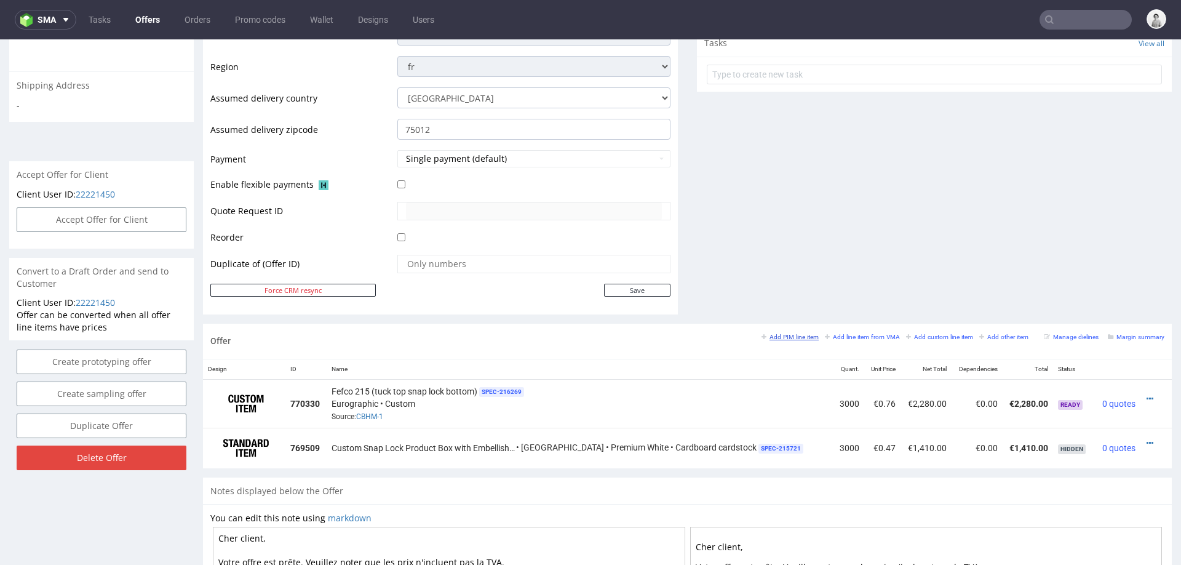
click at [768, 334] on small "Add PIM line item" at bounding box center [790, 336] width 57 height 7
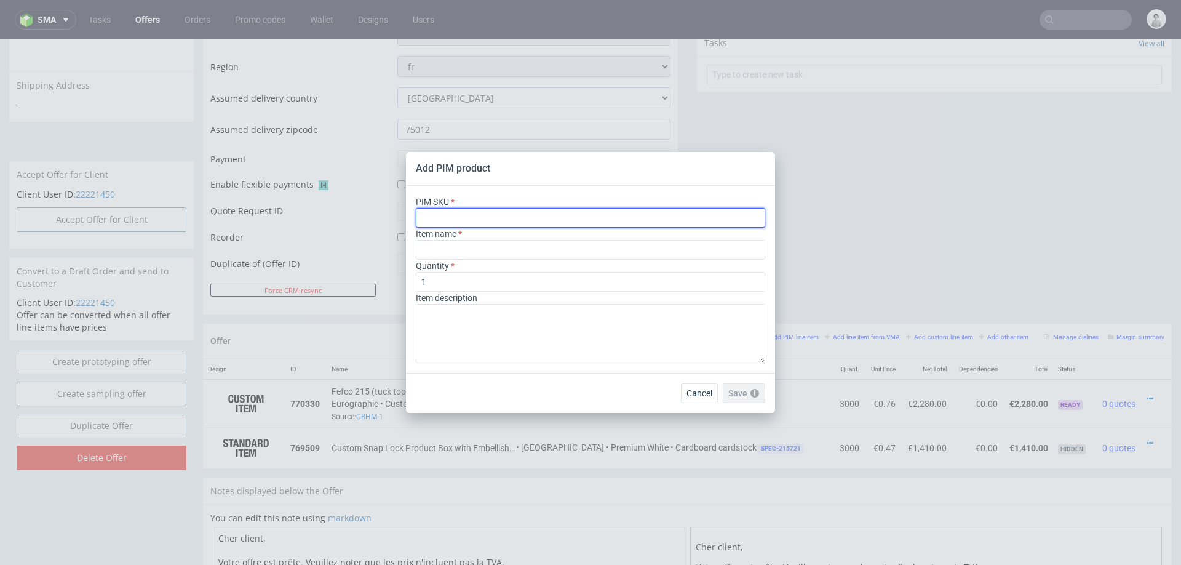
click at [620, 222] on input "text" at bounding box center [590, 218] width 349 height 20
paste input "box--mailer-box--79--cardboard-coated--print-color-hd-with-print-inside--foil-g…"
type input "box--mailer-box--79--cardboard-coated--print-color-hd-with-print-inside--foil-g…"
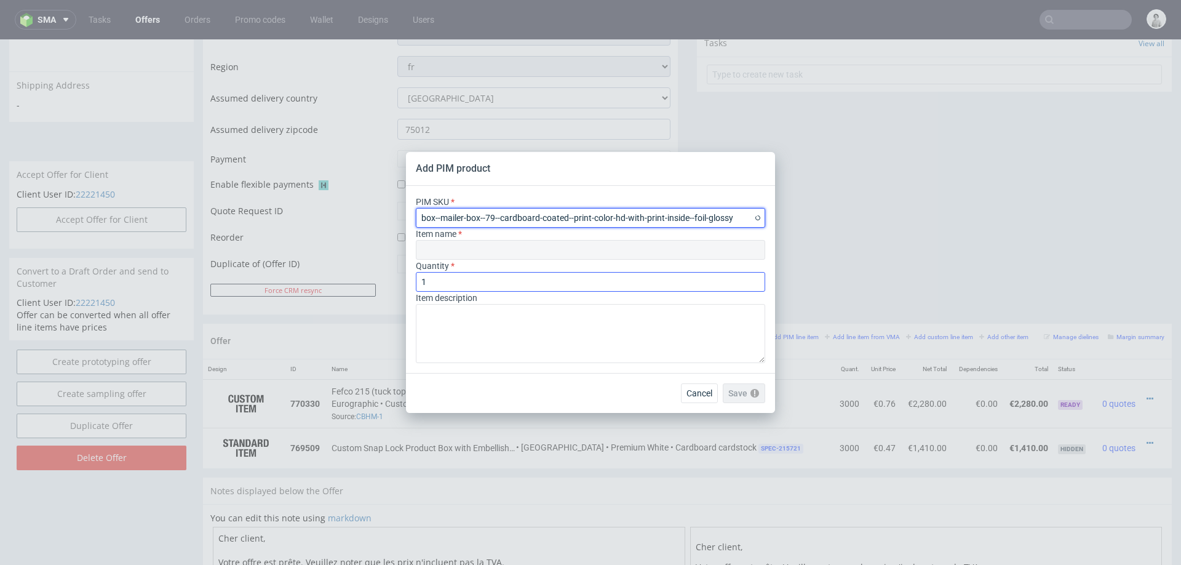
type input "Mailer Box"
type input "box--mailer-box--79--cardboard-coated--print-color-hd-with-print-inside--foil-g…"
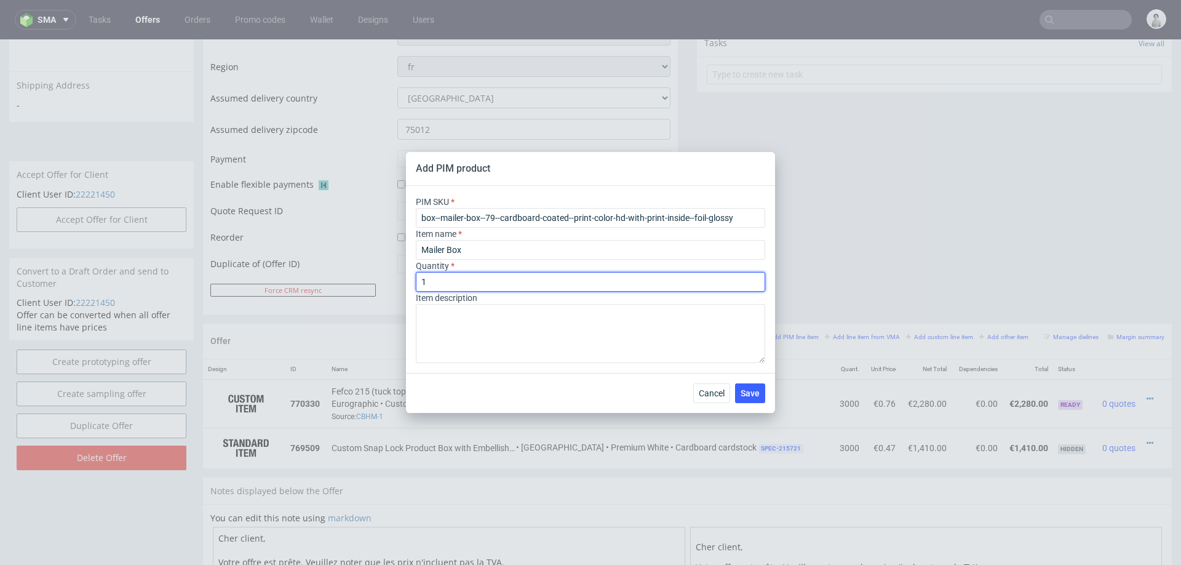
click at [589, 280] on input "1" at bounding box center [590, 282] width 349 height 20
type input "10000"
click at [748, 396] on span "Save" at bounding box center [750, 393] width 19 height 9
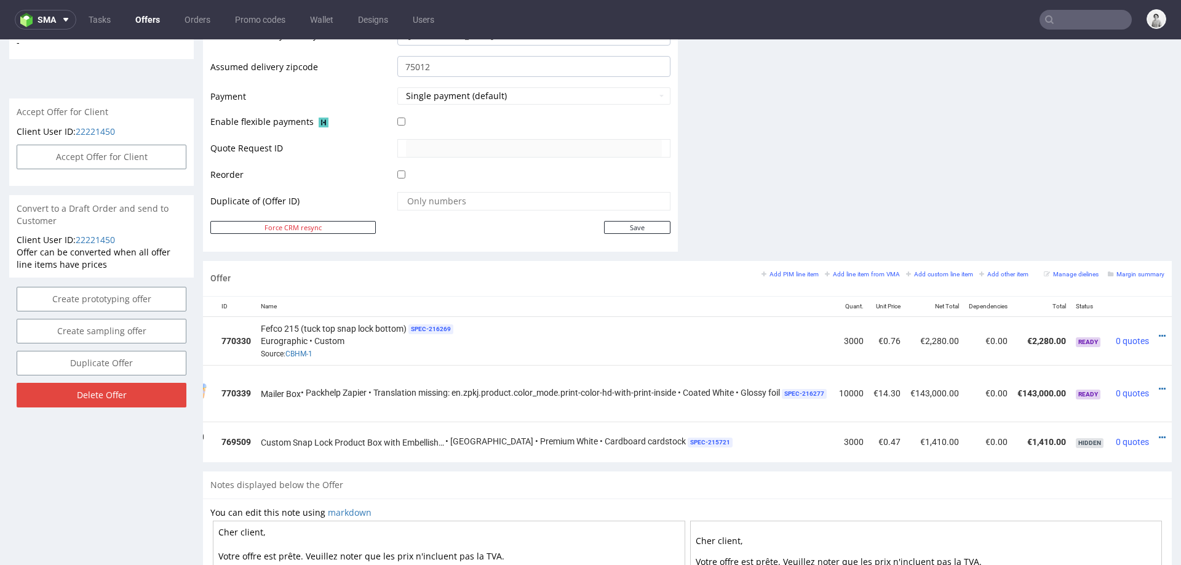
scroll to position [0, 94]
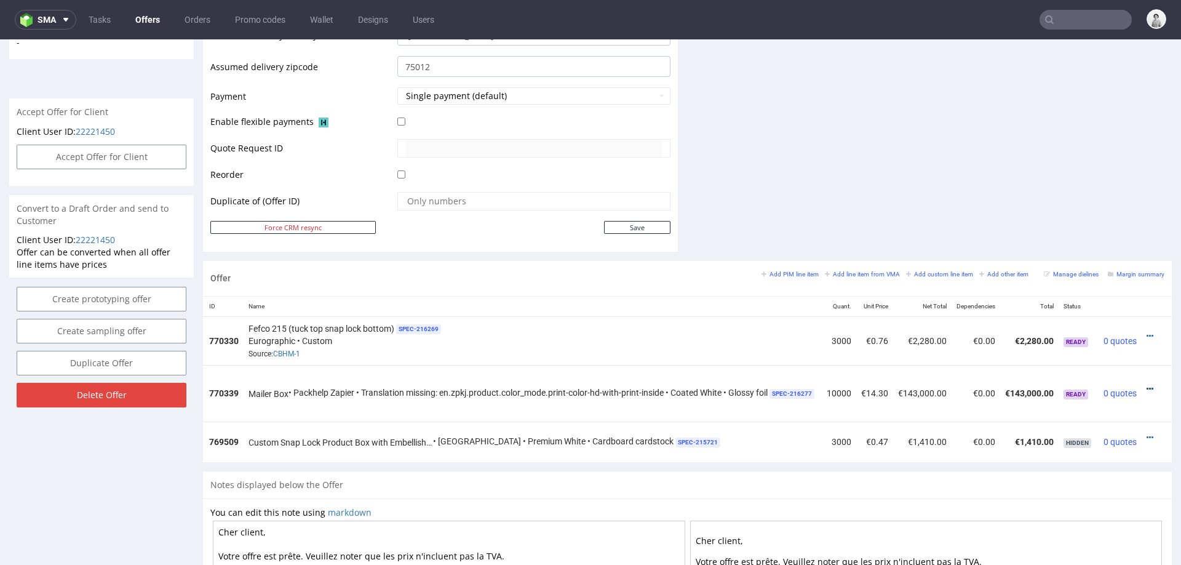
click at [1147, 385] on icon at bounding box center [1150, 389] width 7 height 9
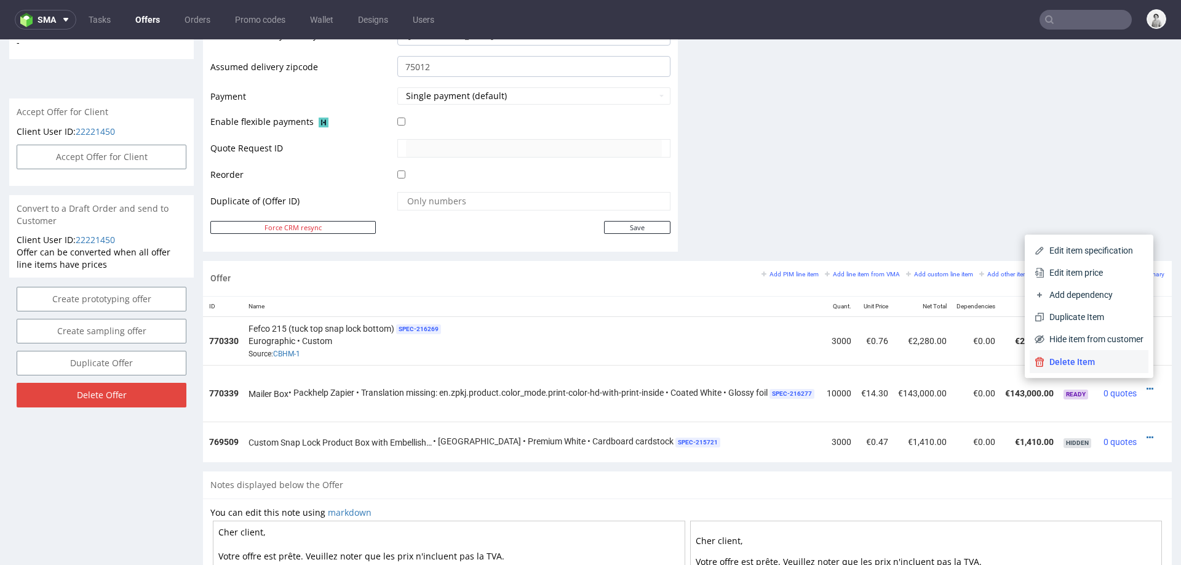
click at [1108, 358] on span "Delete Item" at bounding box center [1094, 362] width 99 height 12
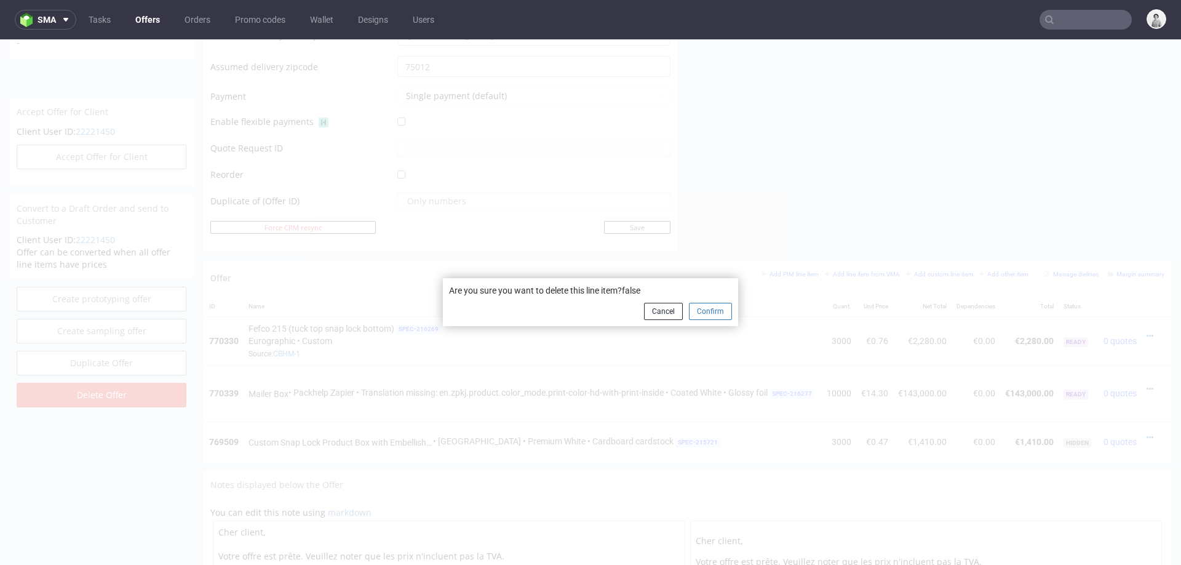
click at [723, 308] on button "Confirm" at bounding box center [710, 311] width 43 height 17
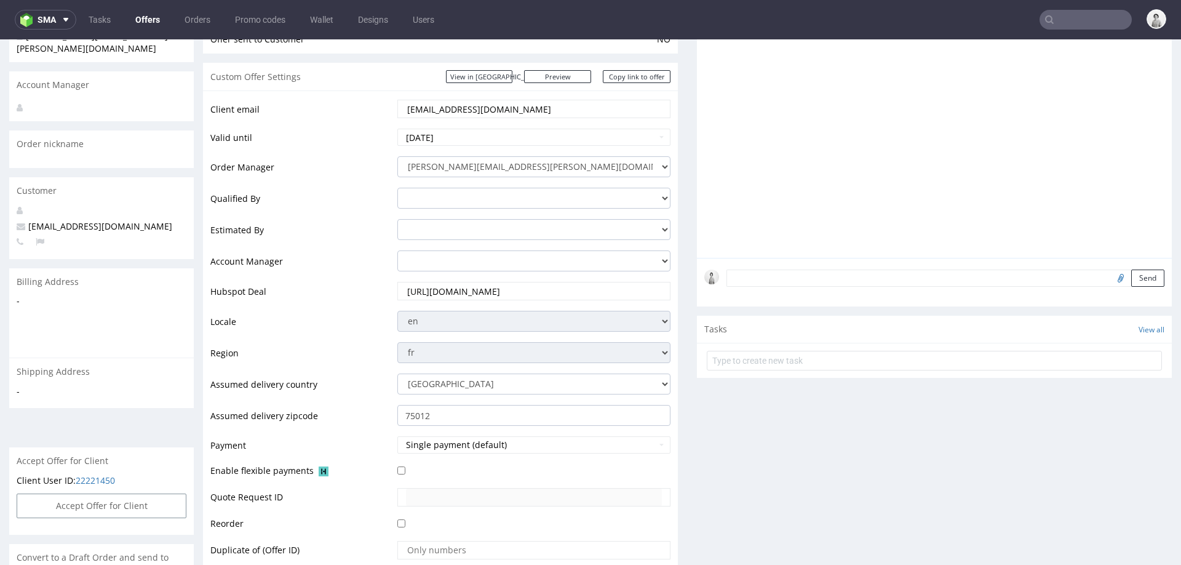
scroll to position [0, 0]
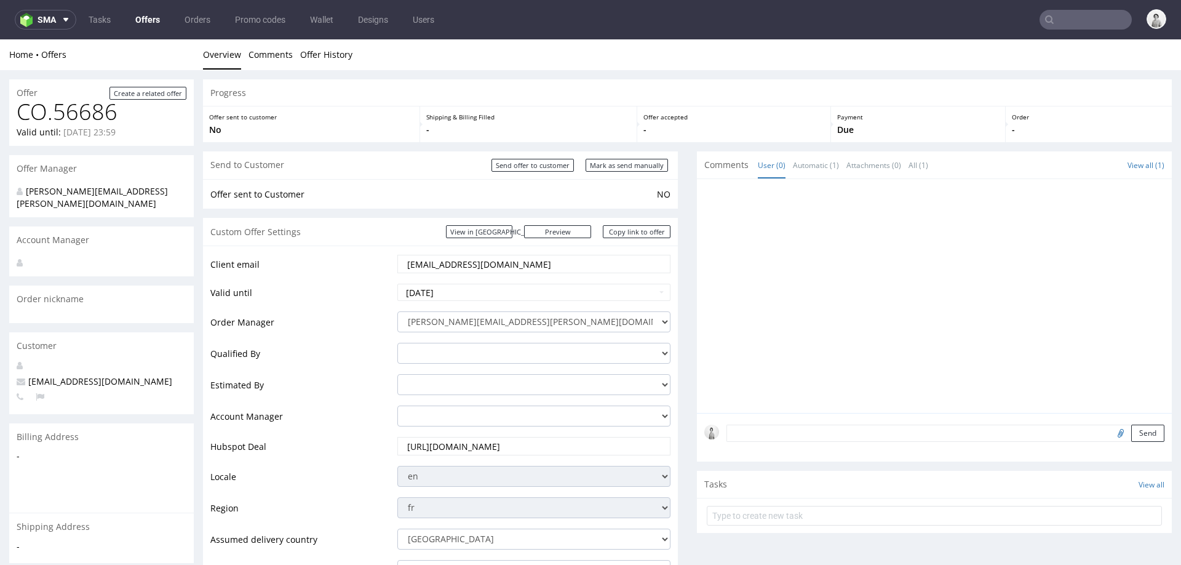
click at [478, 263] on input "mahkassiad@gmail.com" at bounding box center [534, 263] width 256 height 17
click at [477, 263] on input "mahkassiad@gmail.com" at bounding box center [534, 263] width 256 height 17
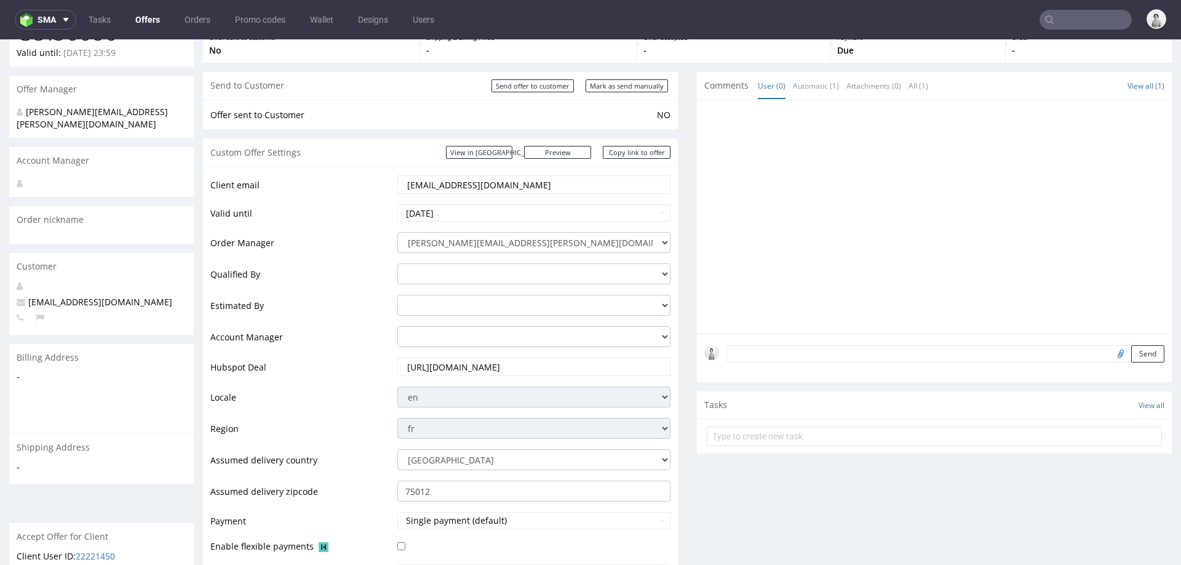
scroll to position [663, 0]
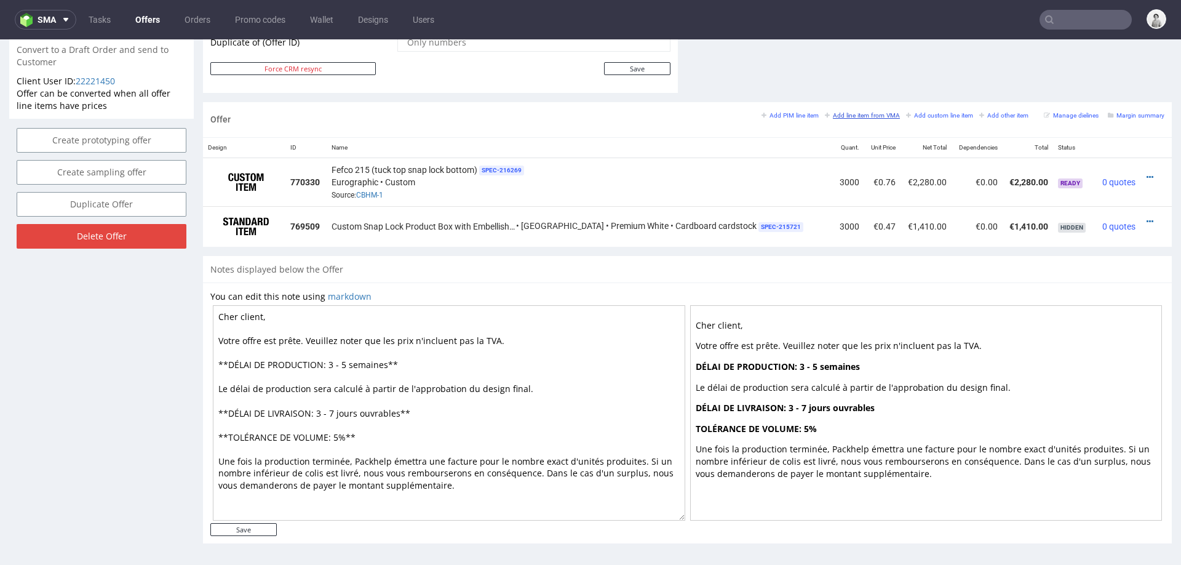
click at [855, 112] on small "Add line item from VMA" at bounding box center [862, 115] width 75 height 7
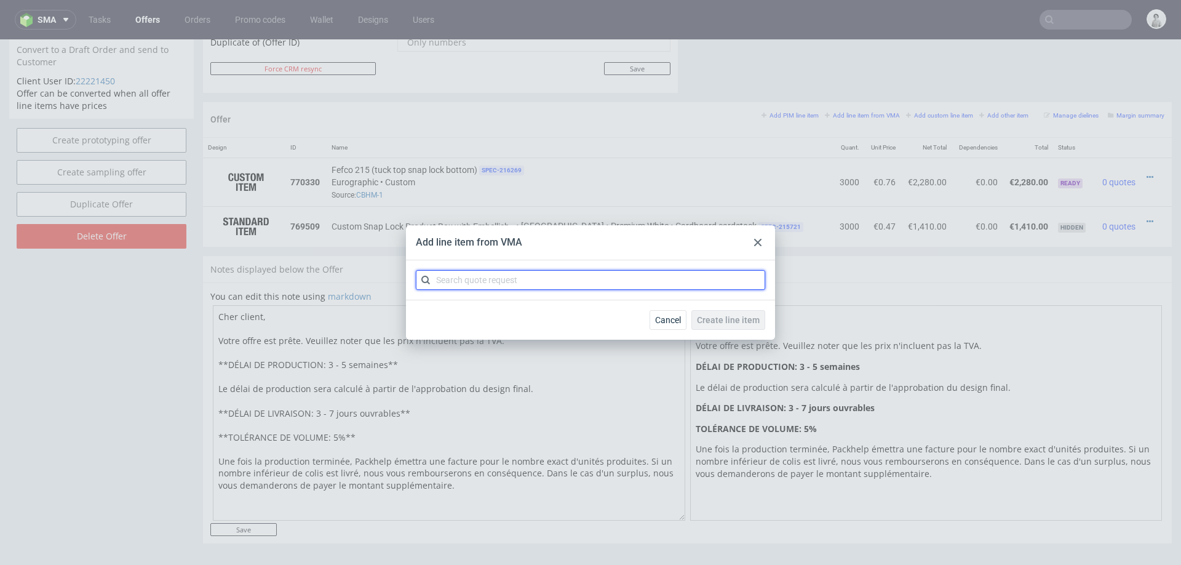
click at [661, 282] on input "text" at bounding box center [590, 280] width 349 height 20
type input "cbkt"
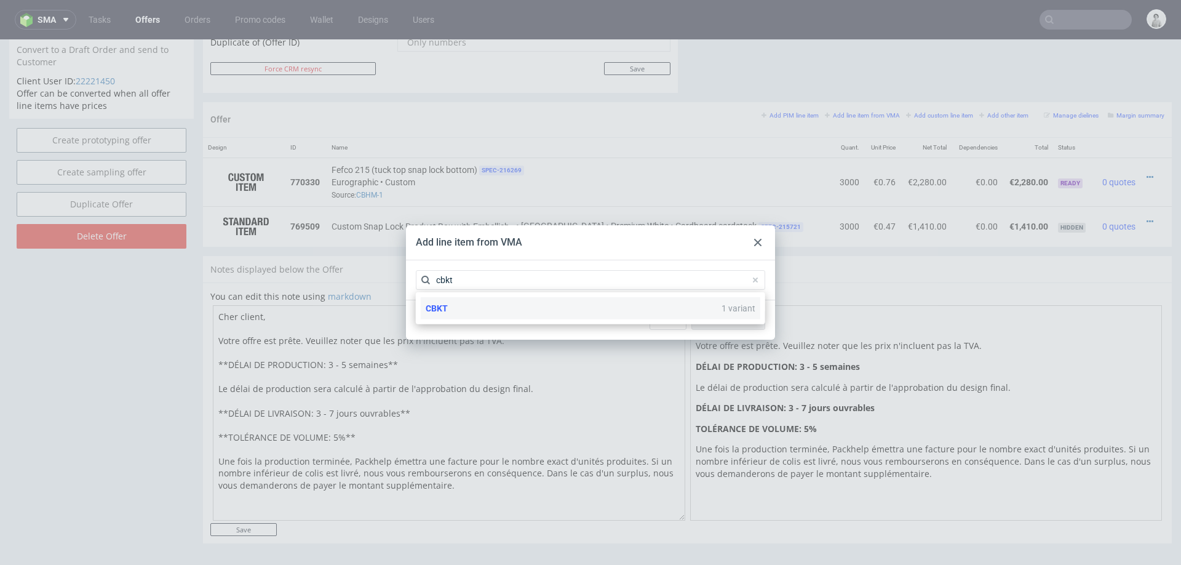
click at [576, 308] on div "CBKT 1 variant" at bounding box center [591, 308] width 340 height 22
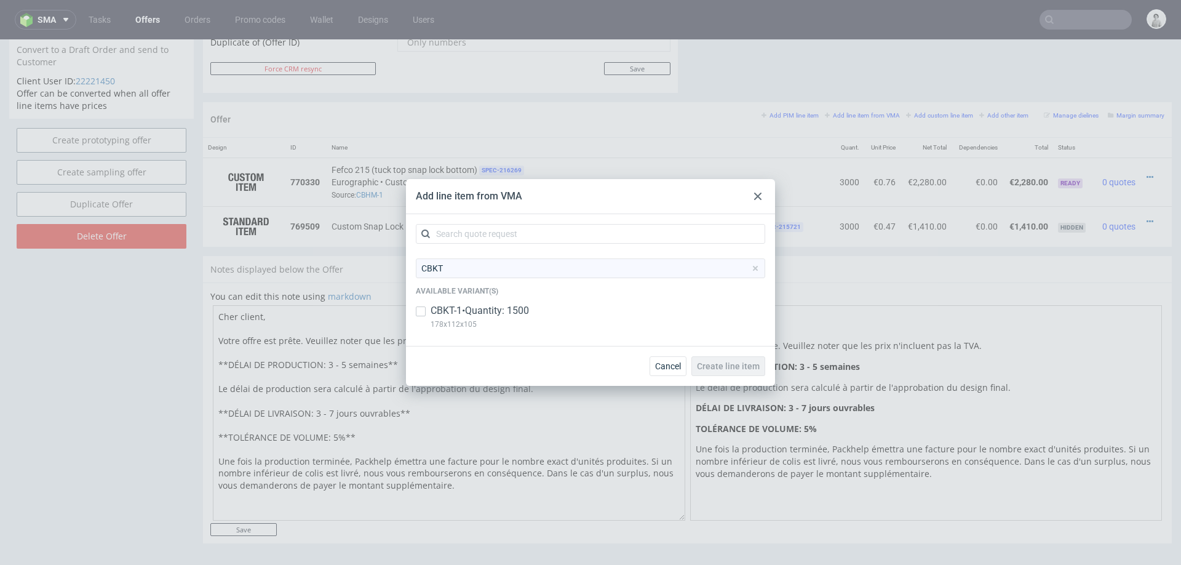
drag, startPoint x: 533, startPoint y: 312, endPoint x: 568, endPoint y: 317, distance: 35.5
click at [529, 312] on p "CBKT-1 • Quantity: 1500" at bounding box center [480, 311] width 98 height 14
checkbox input "true"
click at [727, 366] on span "Create line item" at bounding box center [728, 366] width 63 height 9
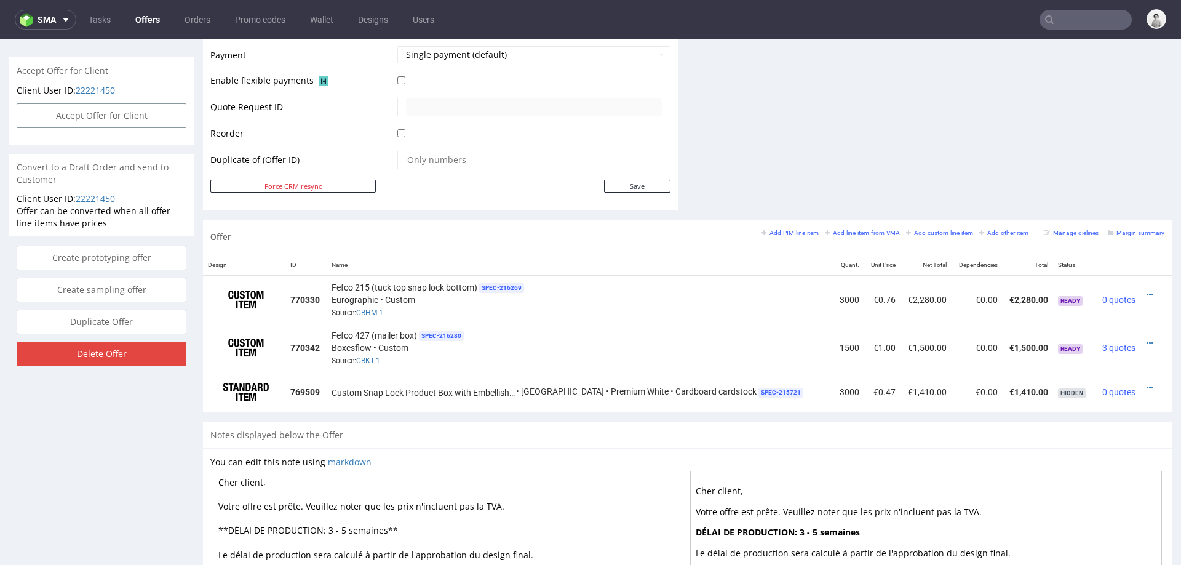
scroll to position [547, 0]
click at [1147, 337] on icon at bounding box center [1150, 341] width 7 height 9
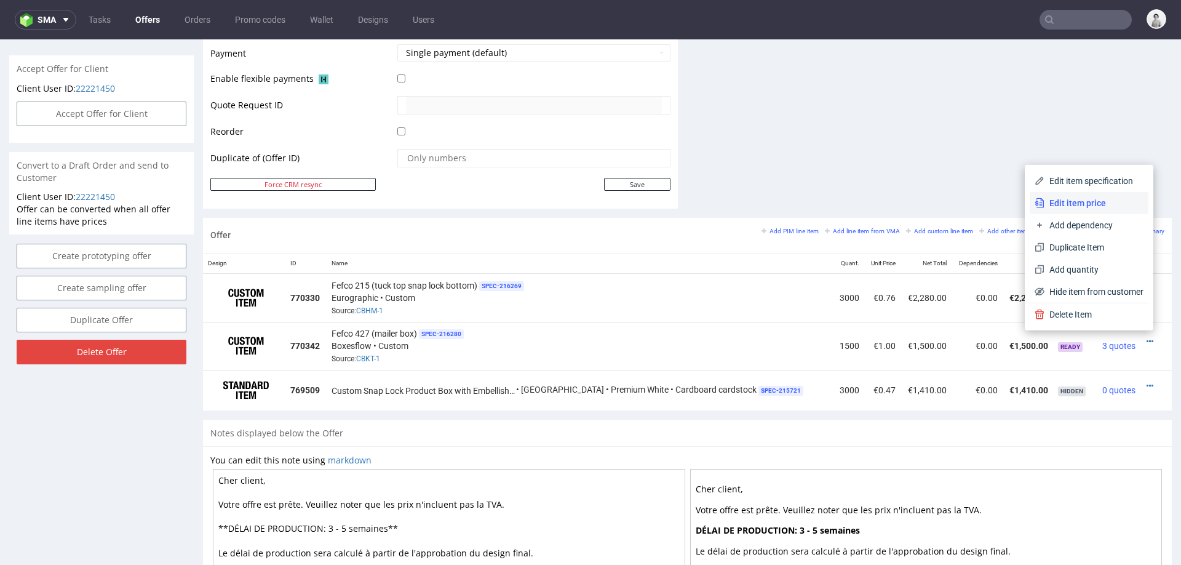
click at [1103, 205] on span "Edit item price" at bounding box center [1094, 203] width 99 height 12
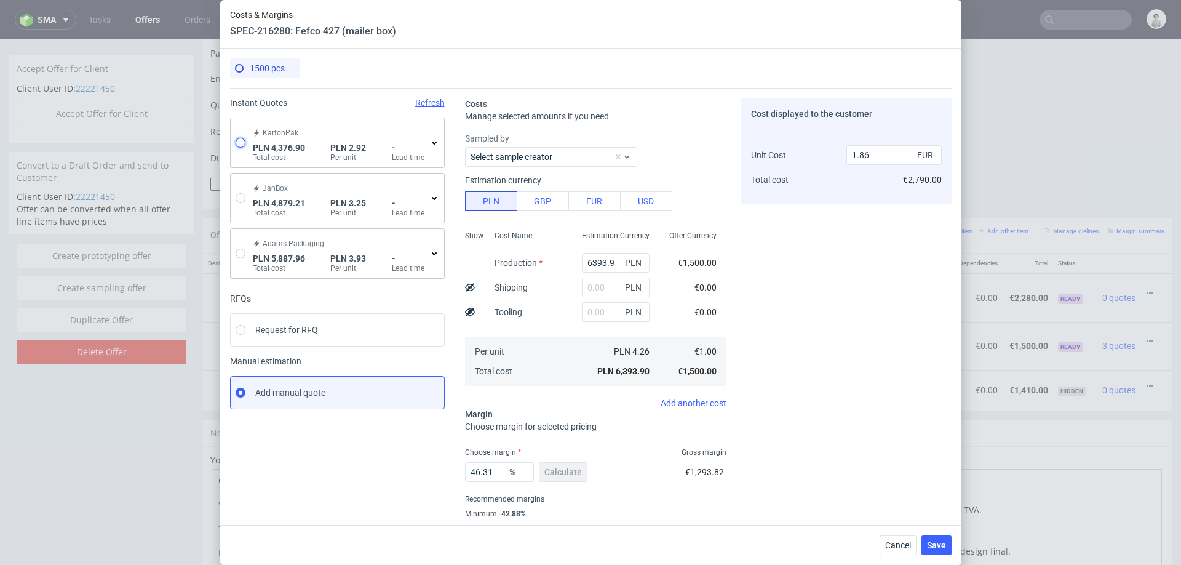
click at [242, 143] on input "radio" at bounding box center [241, 143] width 10 height 10
radio input "true"
radio input "false"
type input "3034.3900000000003"
type input "648.08"
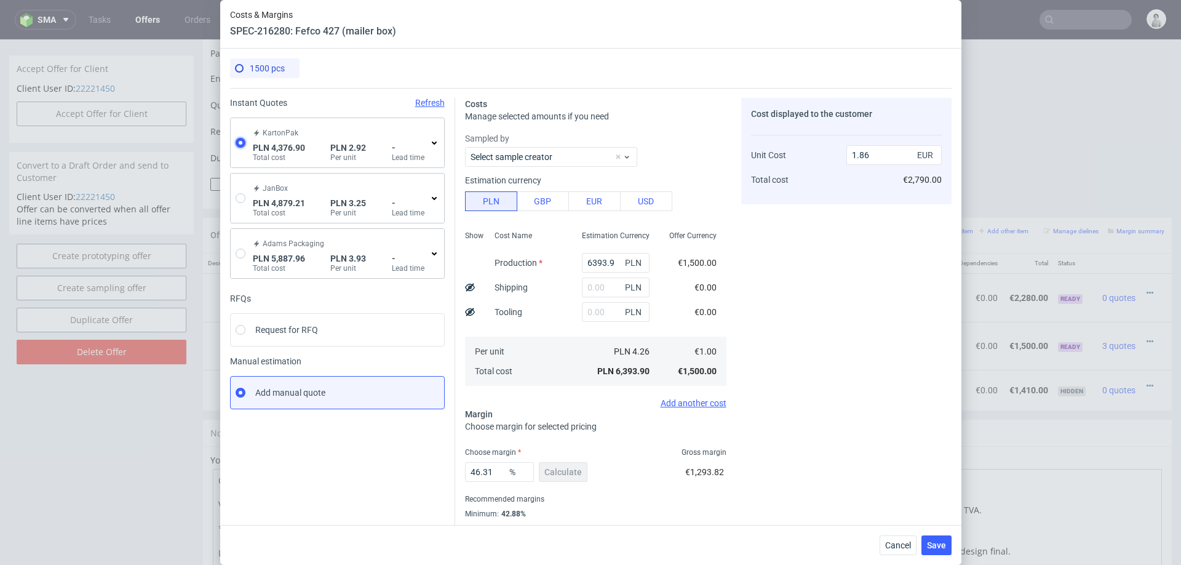
type input "694.43"
type input "0.68"
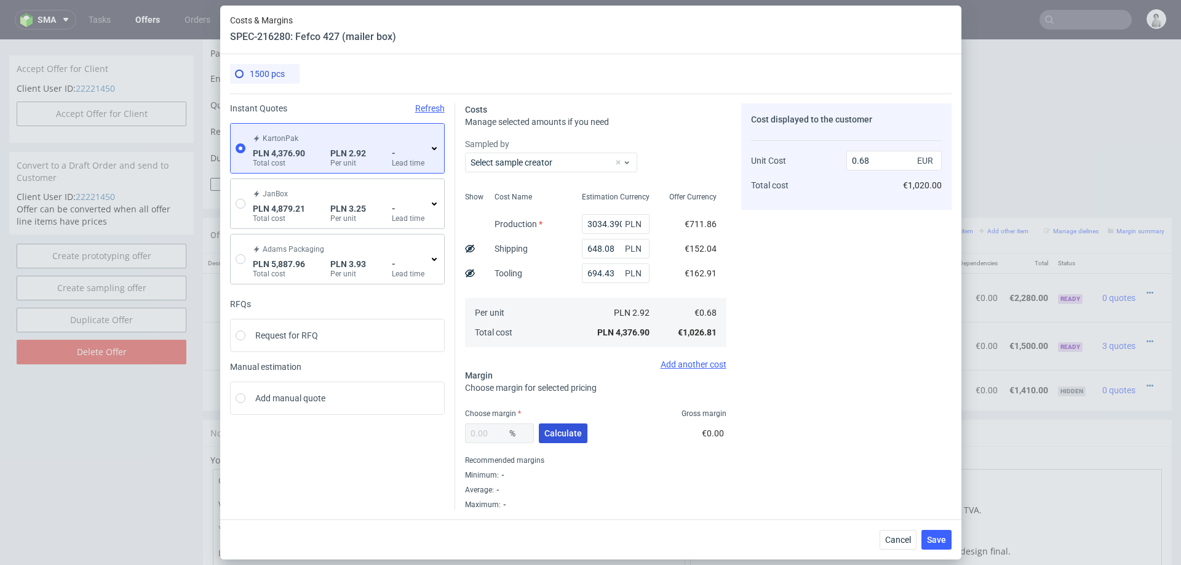
click at [557, 432] on span "Calculate" at bounding box center [564, 433] width 38 height 9
type input "39.18"
type input "1.13"
click at [495, 431] on input "39.18" at bounding box center [499, 433] width 69 height 20
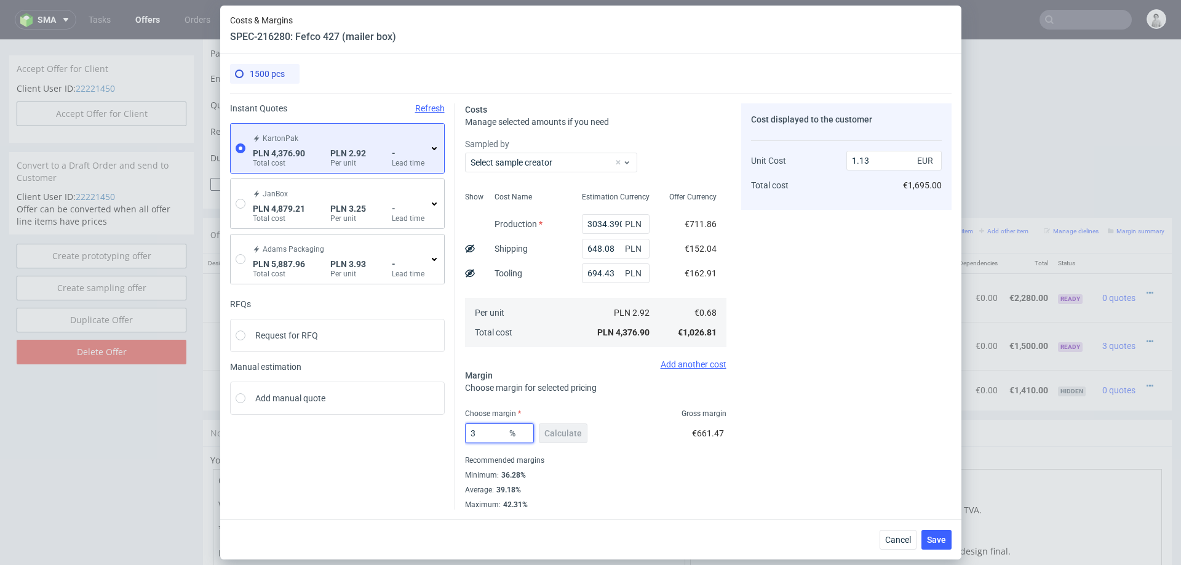
type input "37"
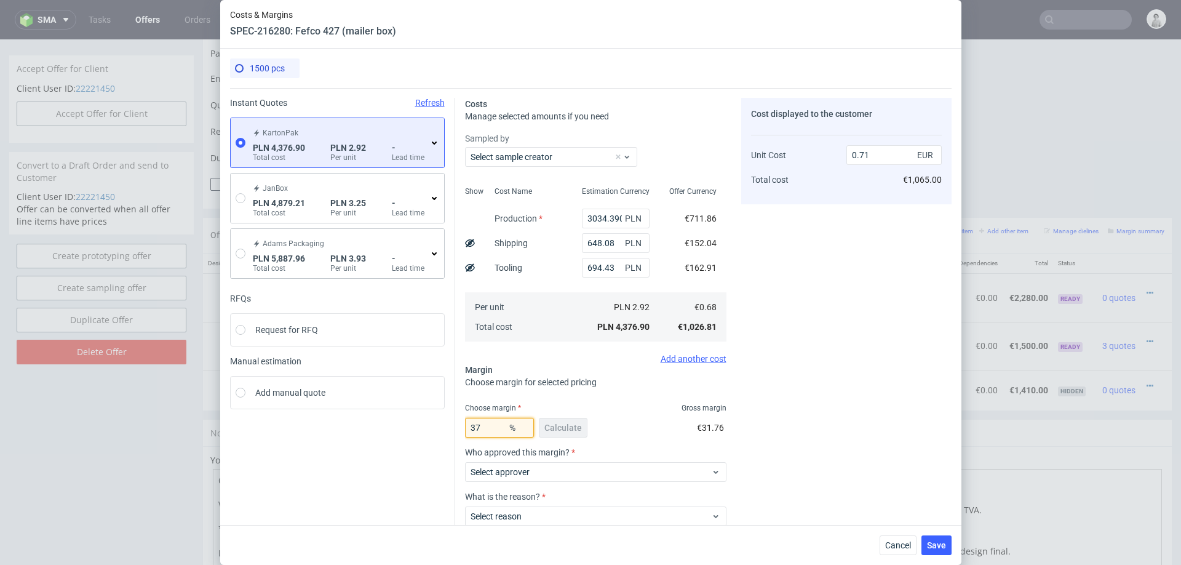
type input "1.09"
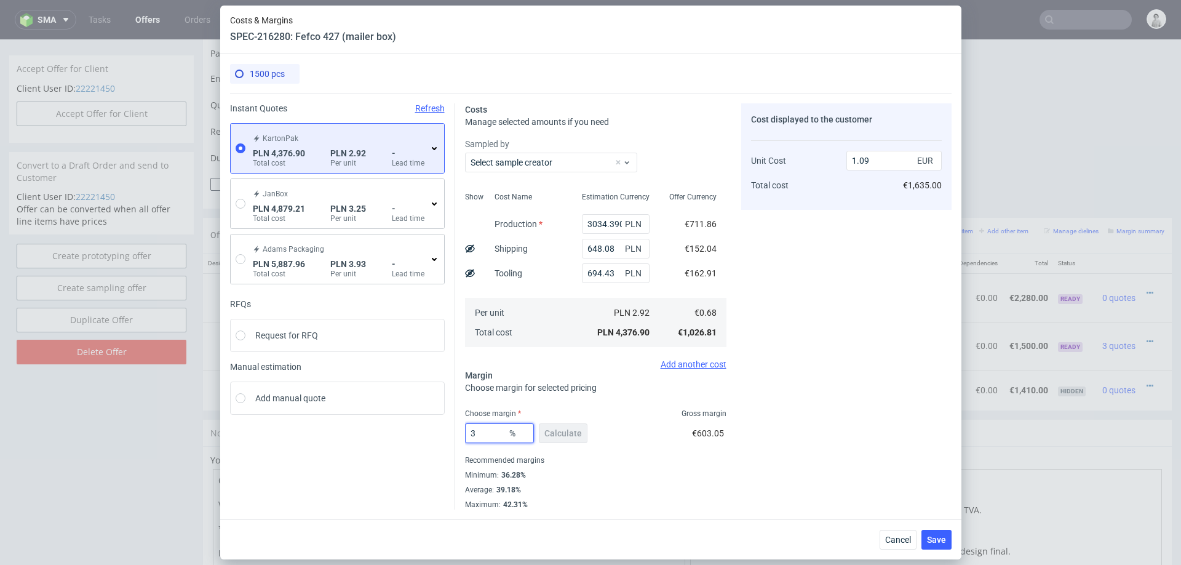
type input "38"
type input "1.1"
type input "38"
click at [685, 491] on div "Average : 39.18%" at bounding box center [596, 489] width 262 height 15
click at [930, 538] on span "Save" at bounding box center [936, 539] width 19 height 9
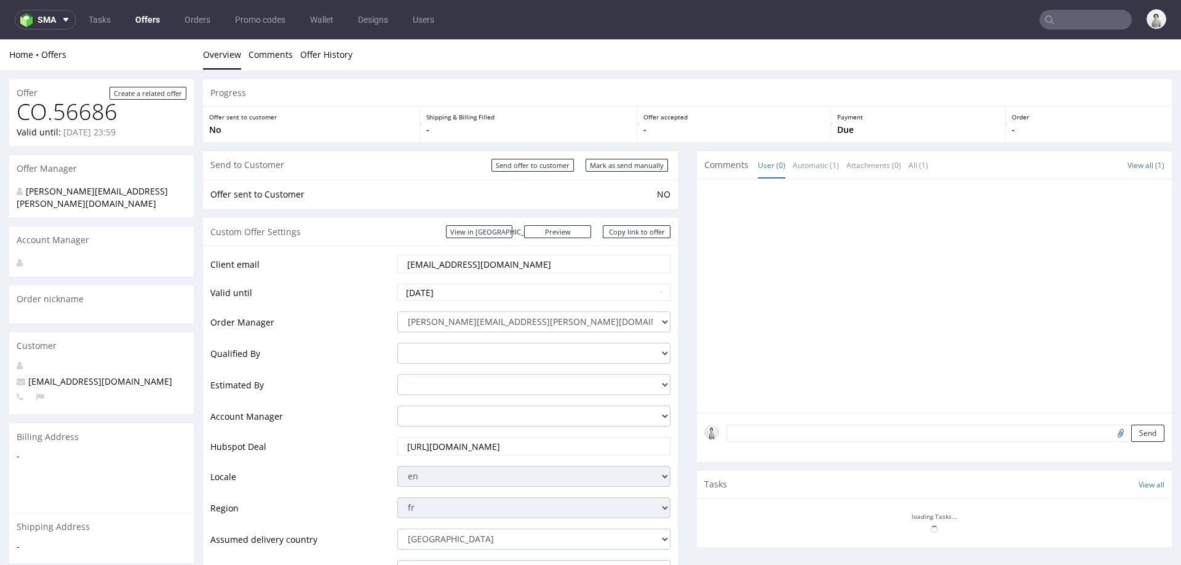
scroll to position [519, 0]
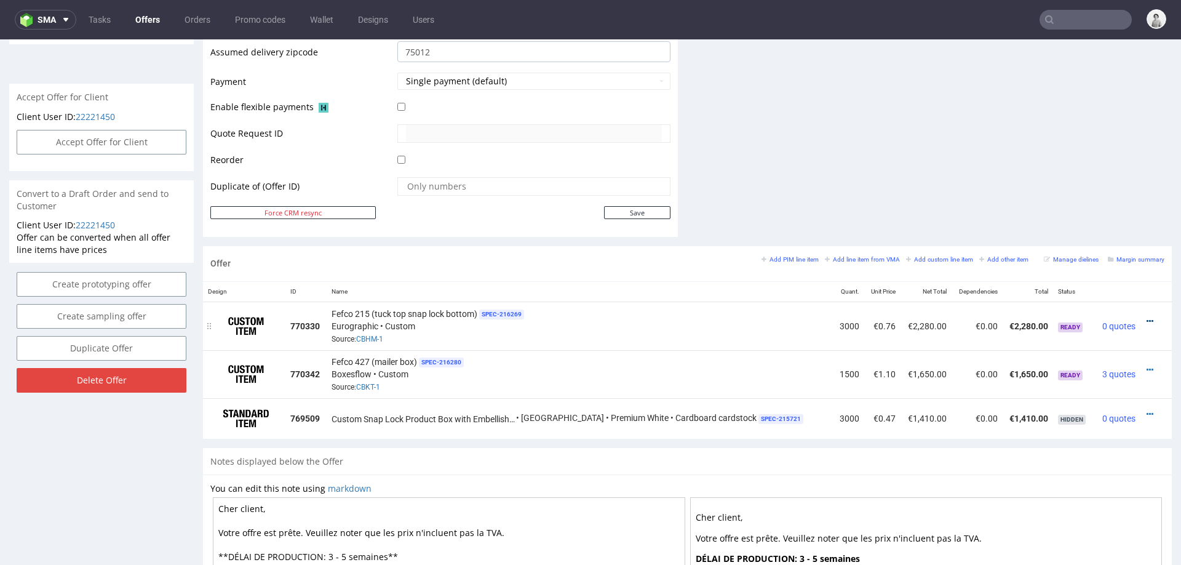
click at [1146, 315] on div at bounding box center [1153, 321] width 14 height 12
click at [1147, 317] on icon at bounding box center [1150, 321] width 7 height 9
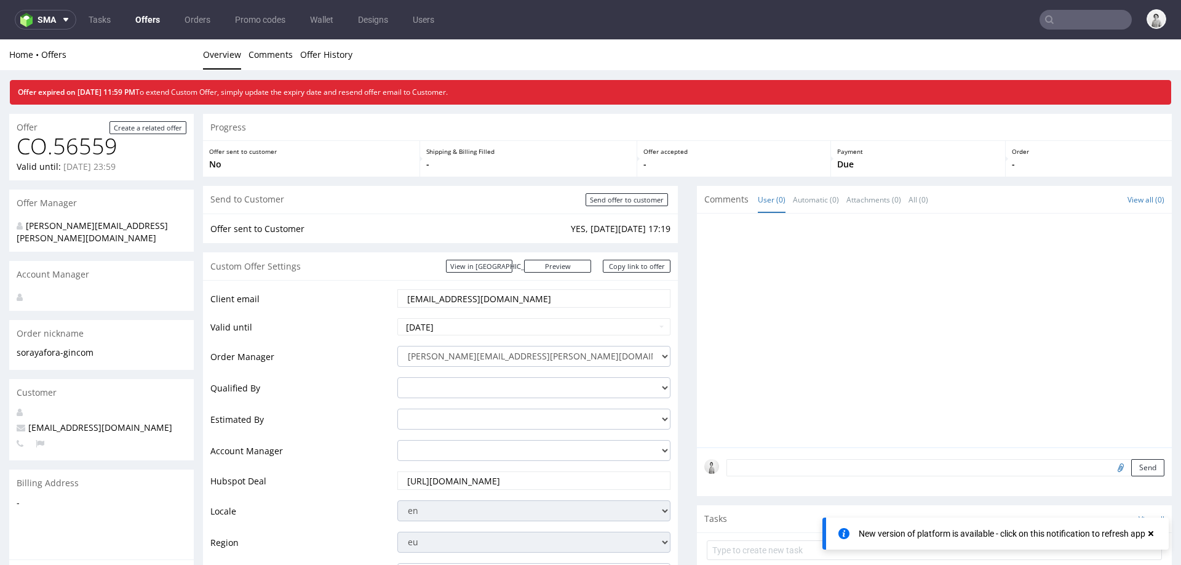
scroll to position [493, 0]
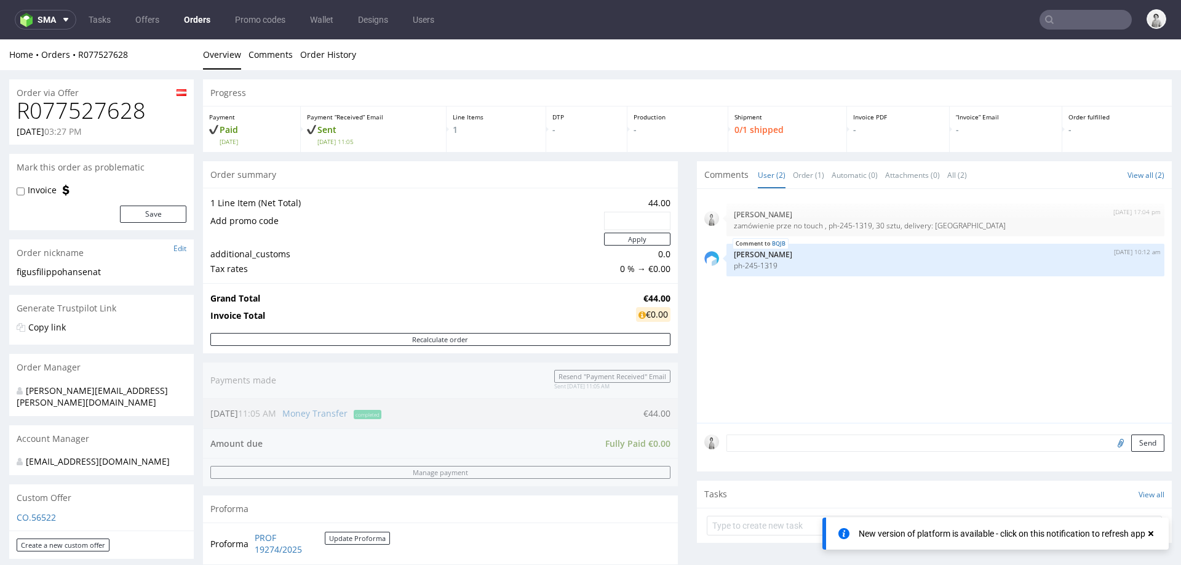
scroll to position [89, 0]
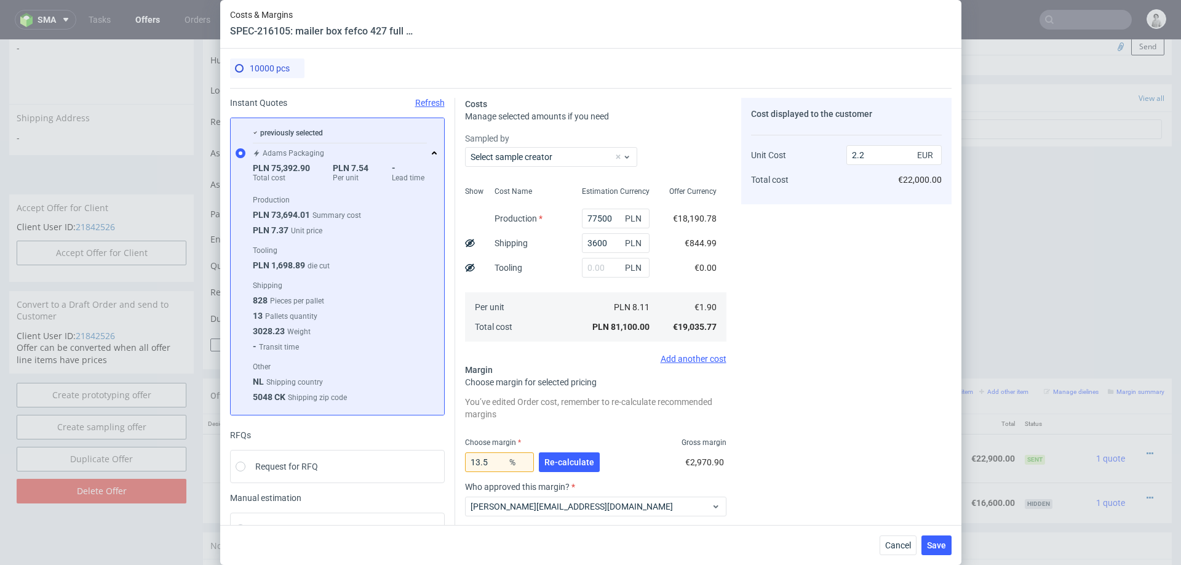
scroll to position [13, 0]
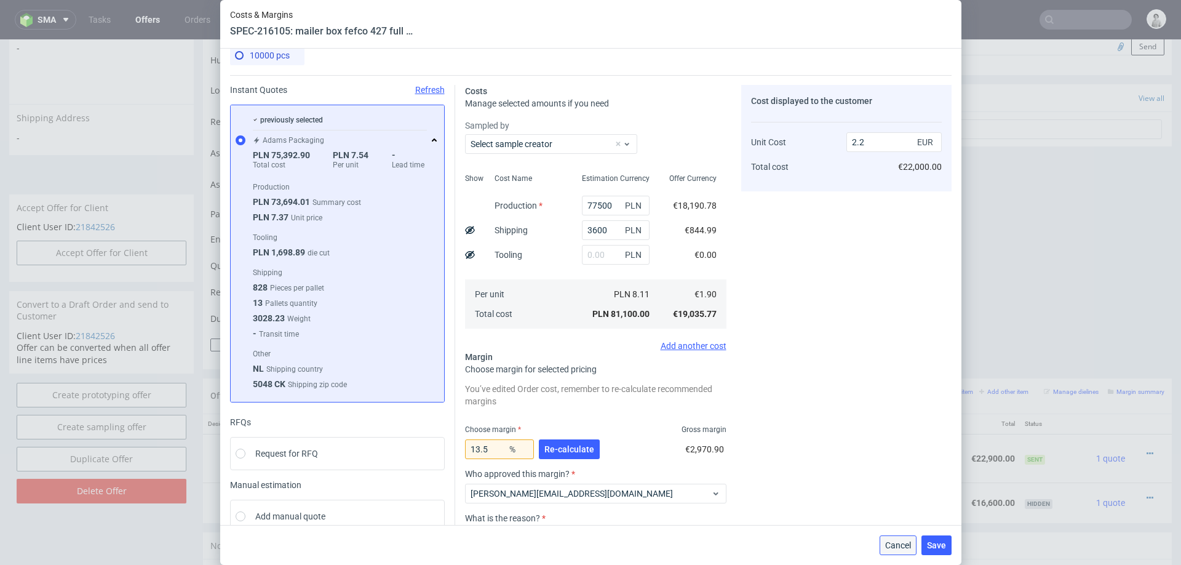
click at [902, 545] on span "Cancel" at bounding box center [898, 545] width 26 height 9
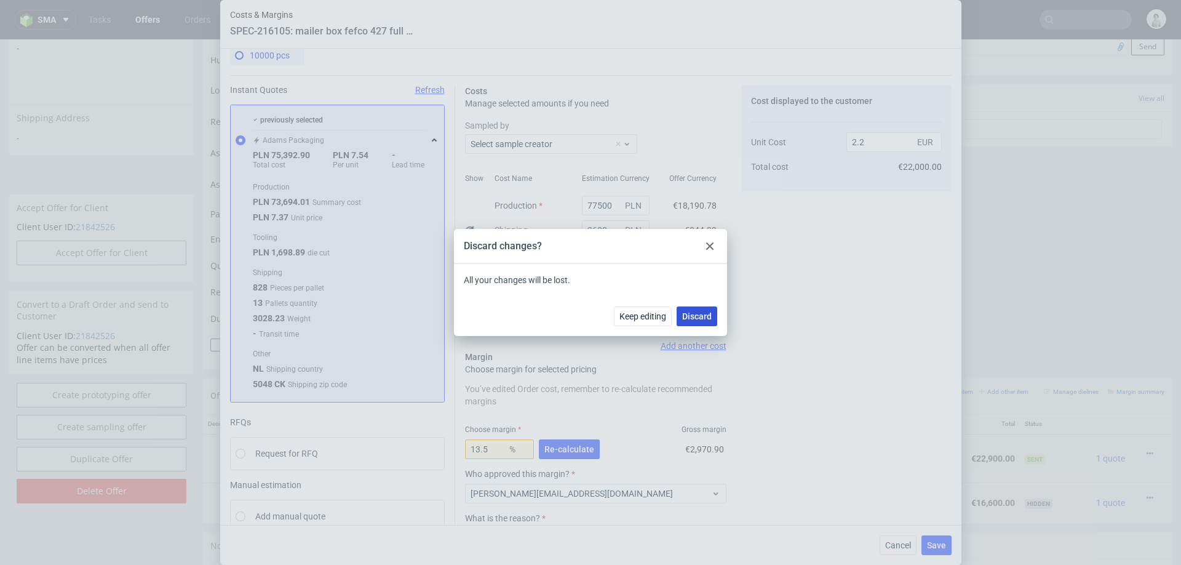
click at [711, 321] on button "Discard" at bounding box center [697, 316] width 41 height 20
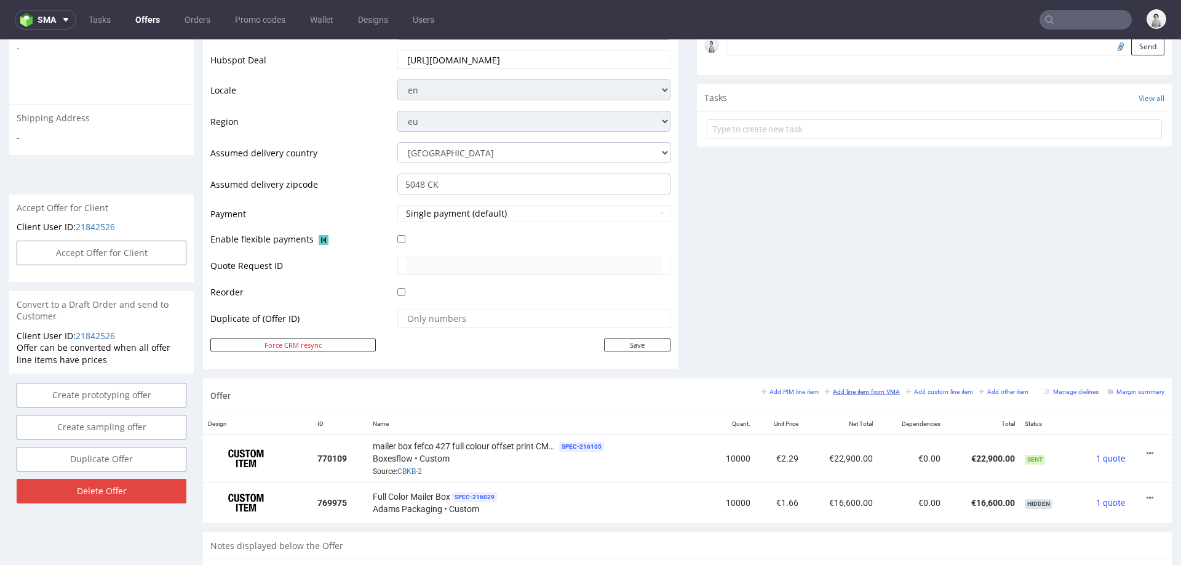
click at [853, 388] on small "Add line item from VMA" at bounding box center [862, 391] width 75 height 7
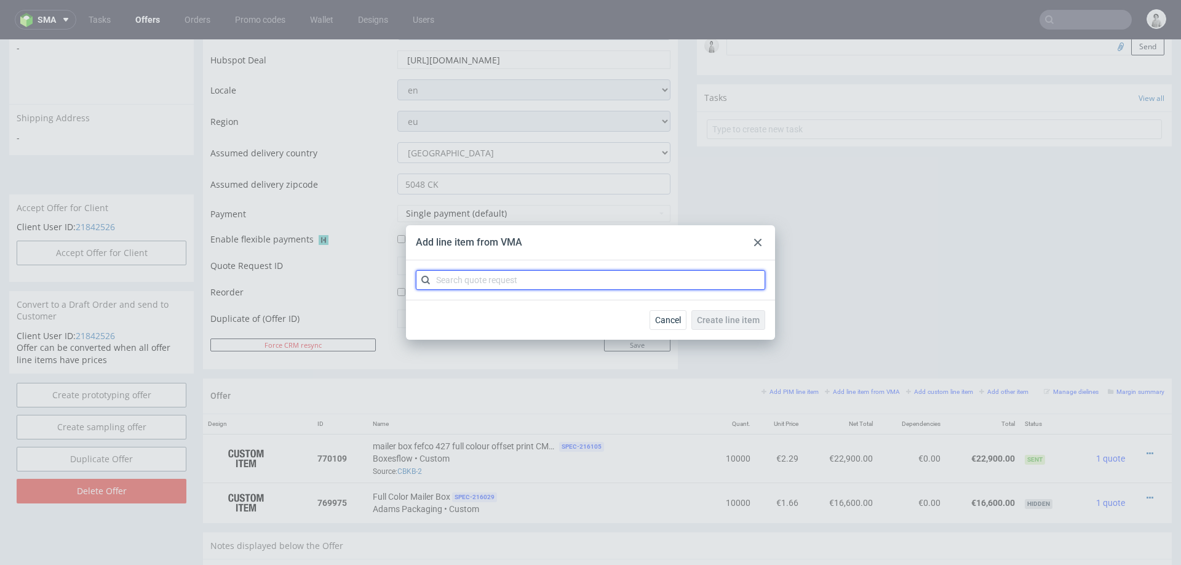
click at [649, 282] on input "text" at bounding box center [590, 280] width 349 height 20
type input "cbkb"
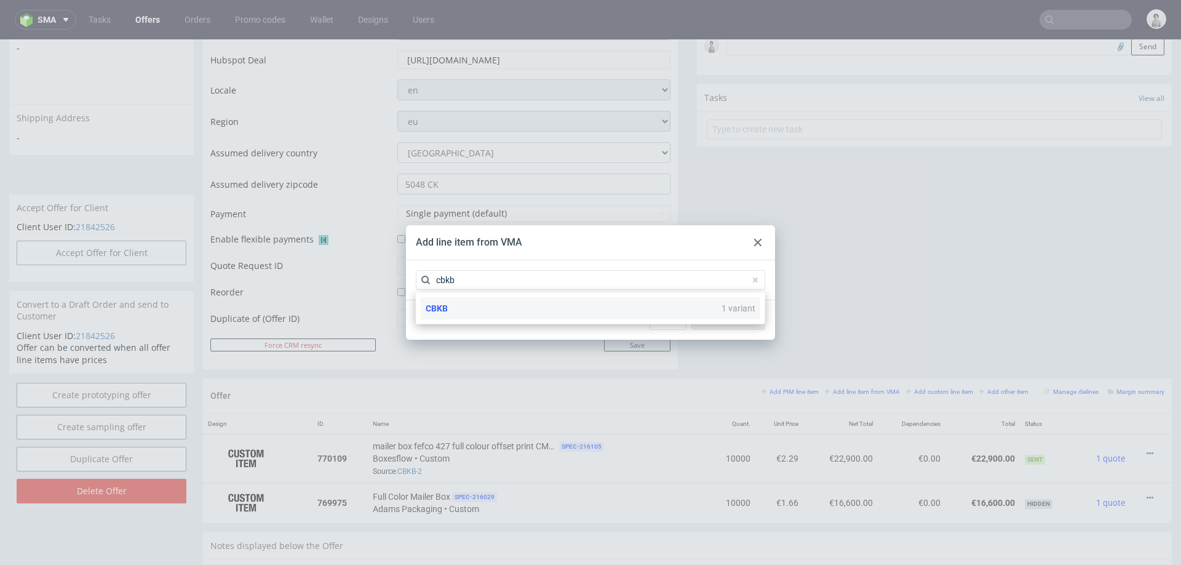
click at [594, 308] on div "CBKB 1 variant" at bounding box center [591, 308] width 340 height 22
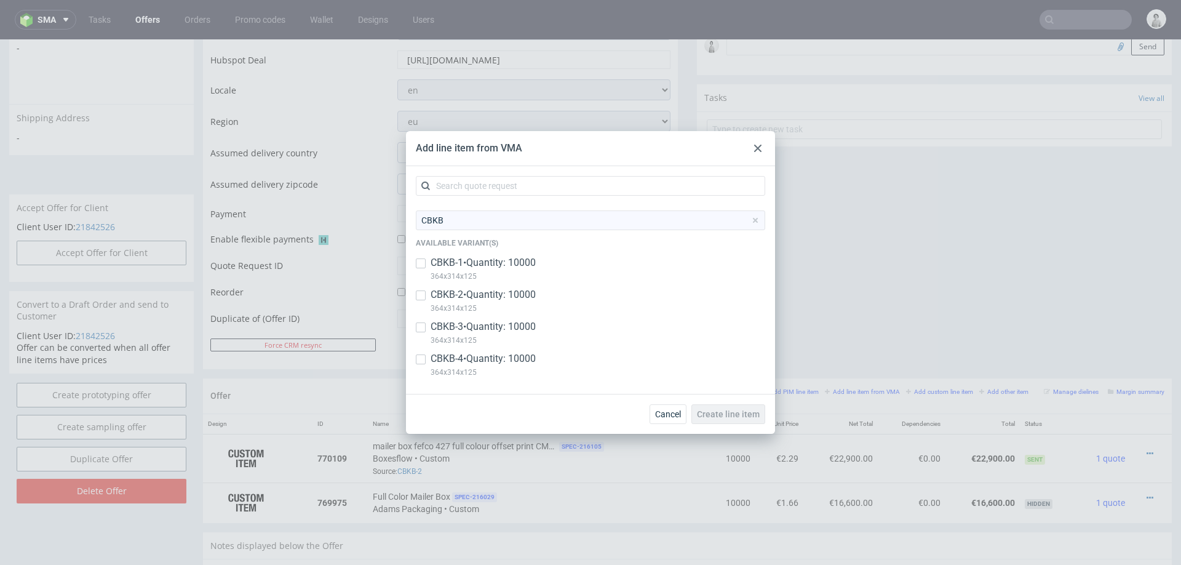
click at [482, 356] on p "CBKB-4 • Quantity: 10000" at bounding box center [483, 359] width 105 height 14
checkbox input "true"
drag, startPoint x: 743, startPoint y: 412, endPoint x: 750, endPoint y: 405, distance: 10.0
click at [742, 412] on span "Create line item" at bounding box center [728, 414] width 63 height 9
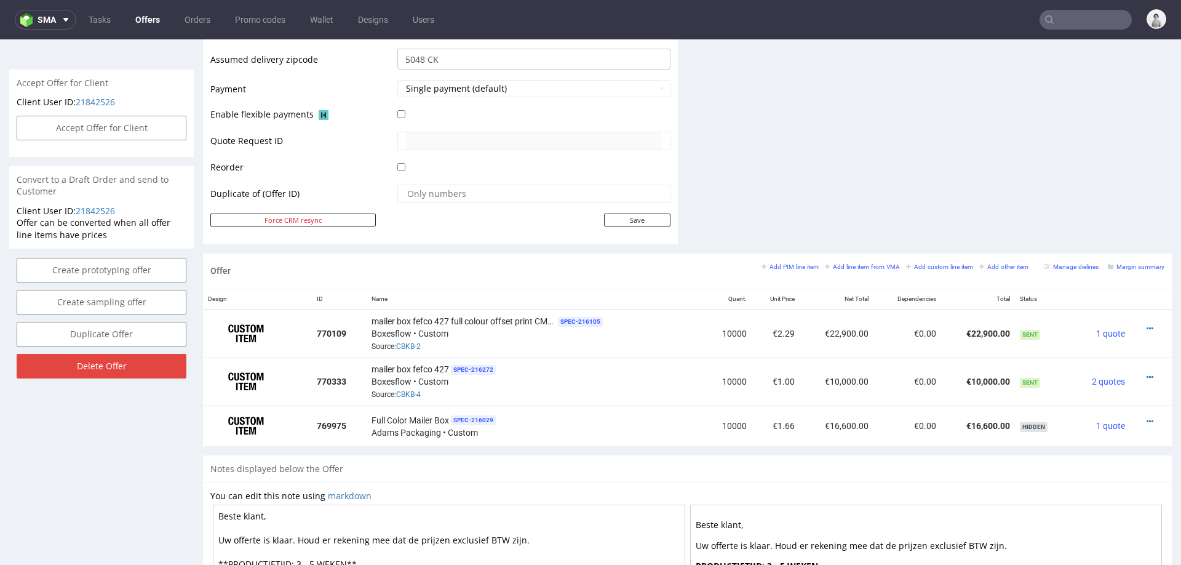
scroll to position [522, 0]
click at [1147, 372] on icon at bounding box center [1150, 376] width 7 height 9
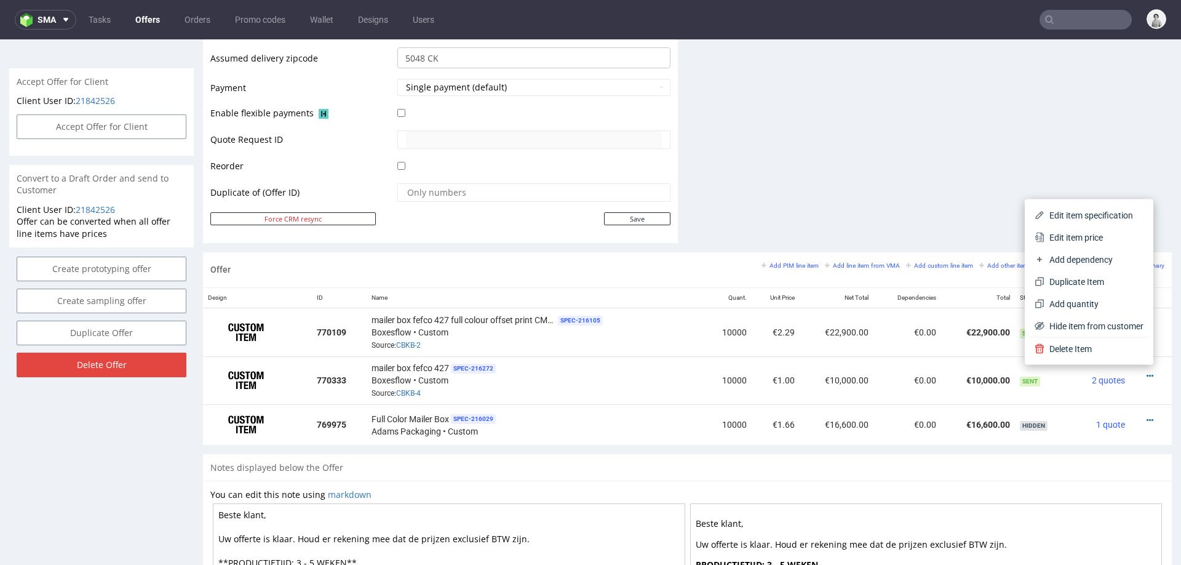
click at [1056, 239] on span "Edit item price" at bounding box center [1094, 237] width 99 height 12
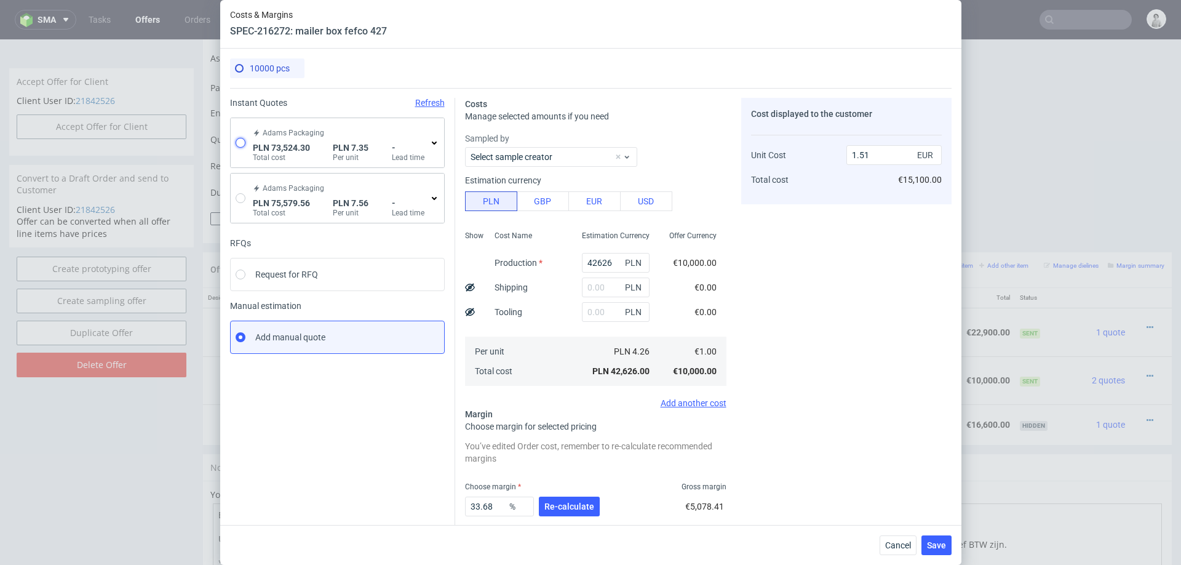
click at [238, 141] on input "radio" at bounding box center [241, 143] width 10 height 10
radio input "true"
radio input "false"
type input "71825.41"
type input "1698.89"
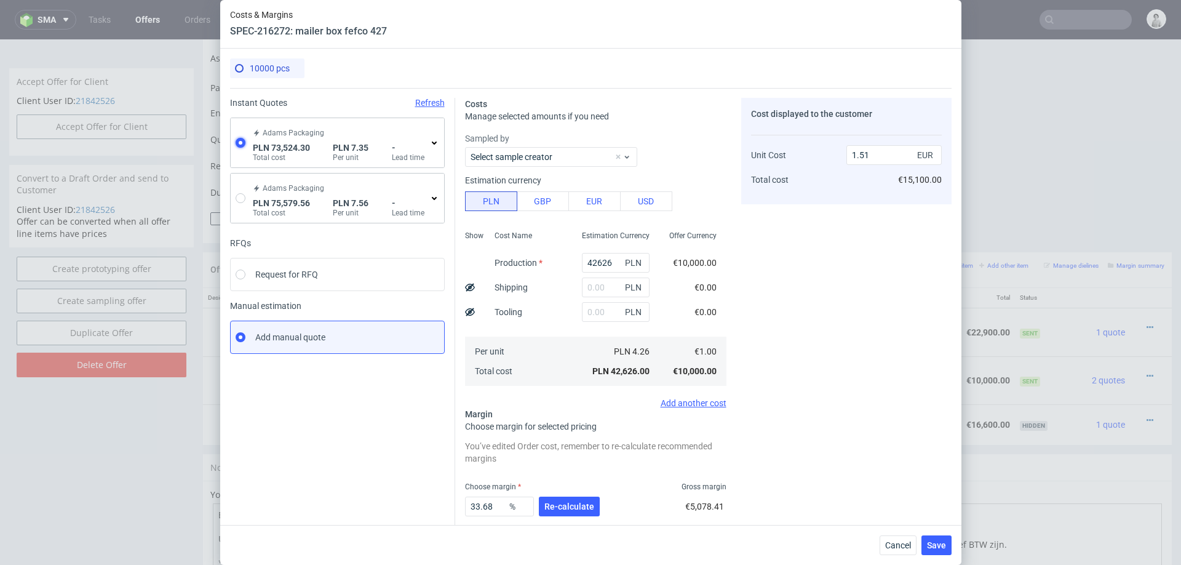
type input "1.73"
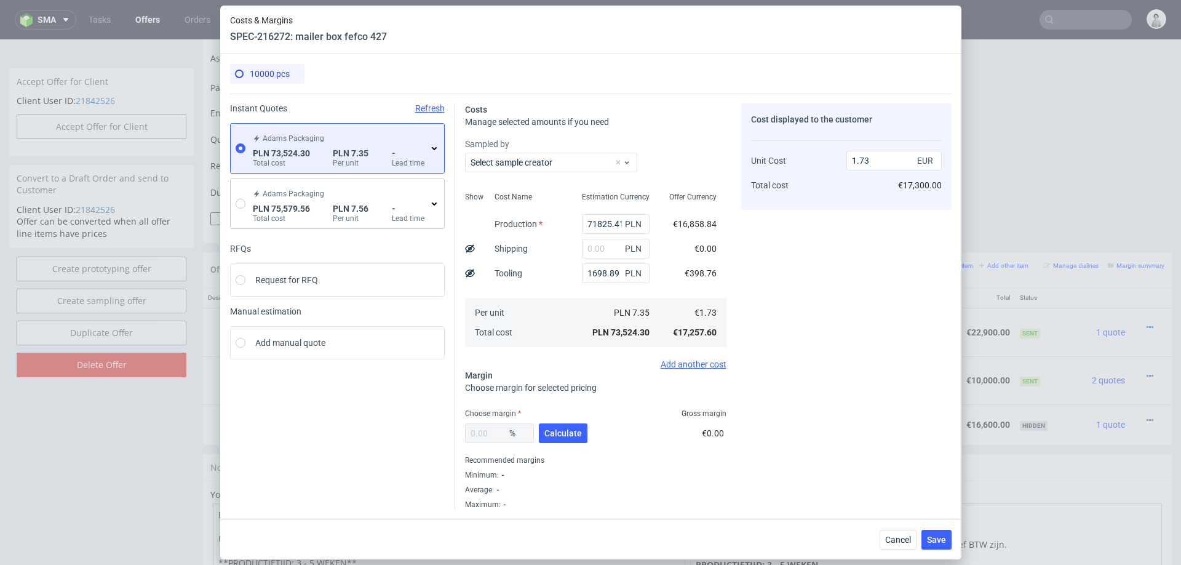
click at [433, 146] on icon at bounding box center [434, 148] width 10 height 10
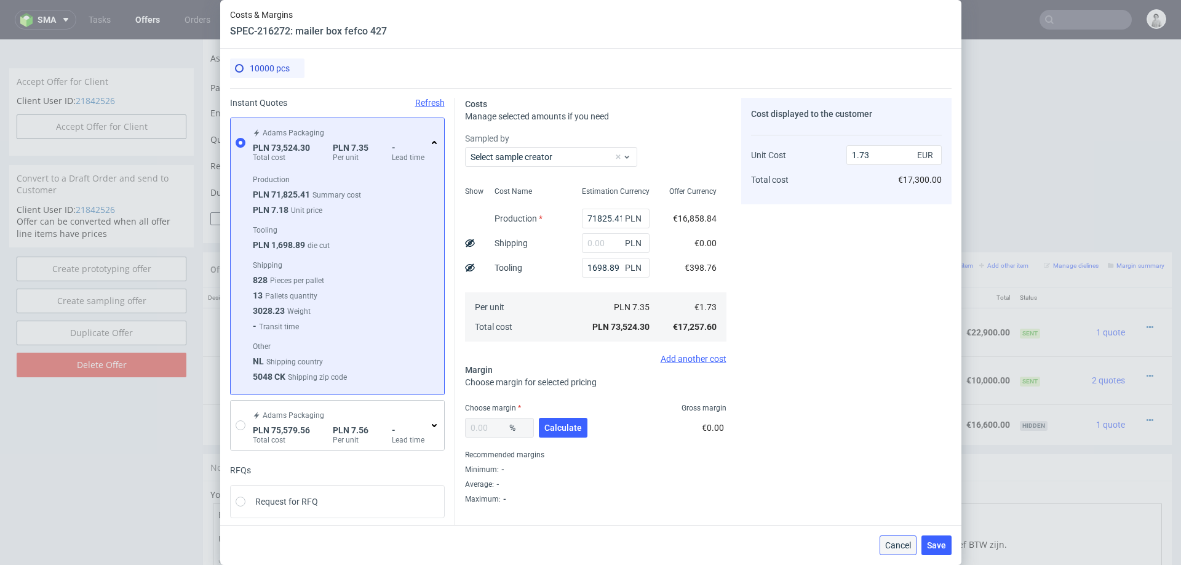
click at [897, 543] on span "Cancel" at bounding box center [898, 545] width 26 height 9
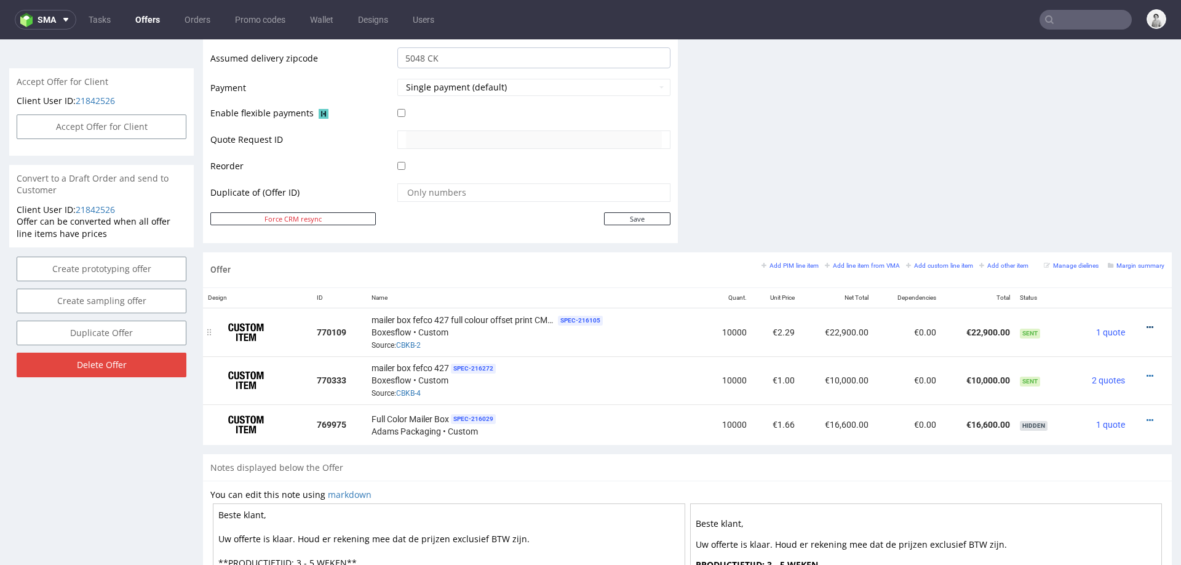
click at [1147, 323] on icon at bounding box center [1150, 327] width 7 height 9
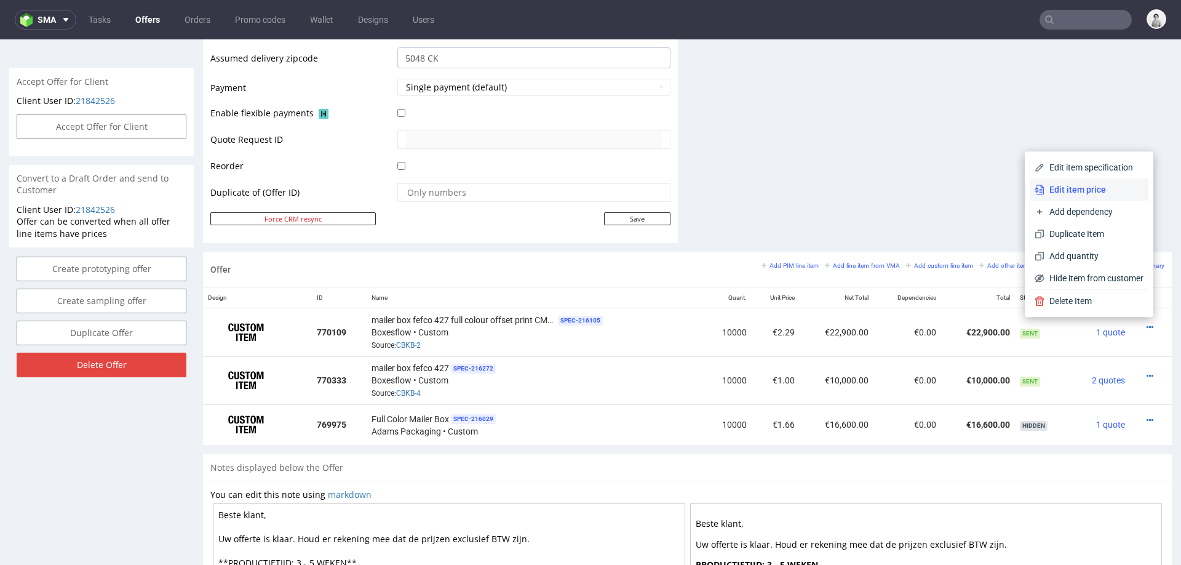
click at [1060, 182] on li "Edit item price" at bounding box center [1089, 189] width 119 height 22
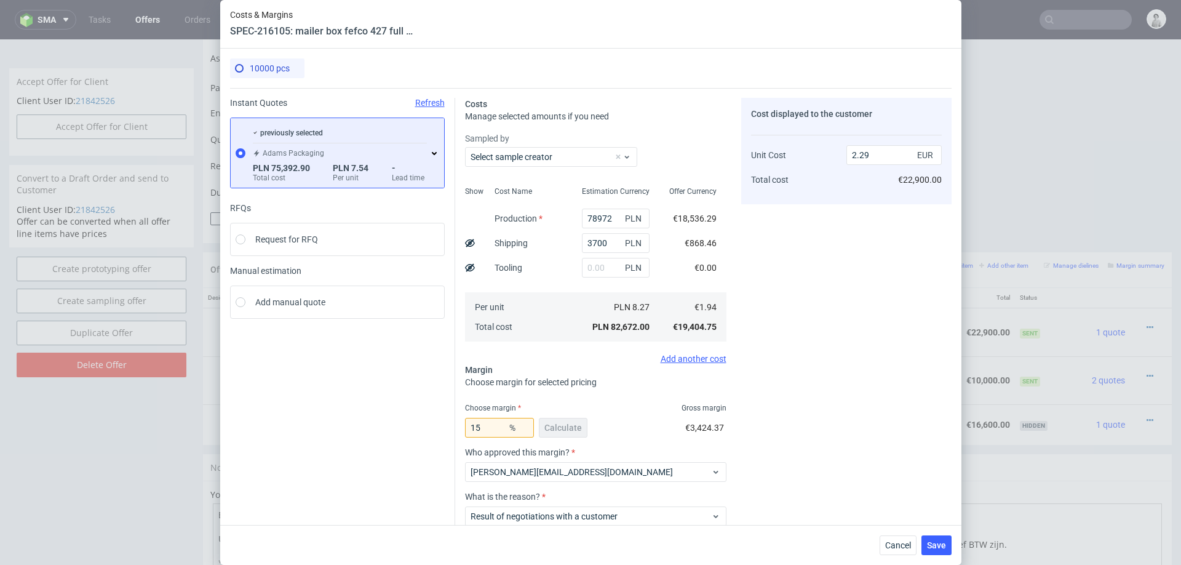
click at [433, 148] on icon at bounding box center [434, 153] width 10 height 10
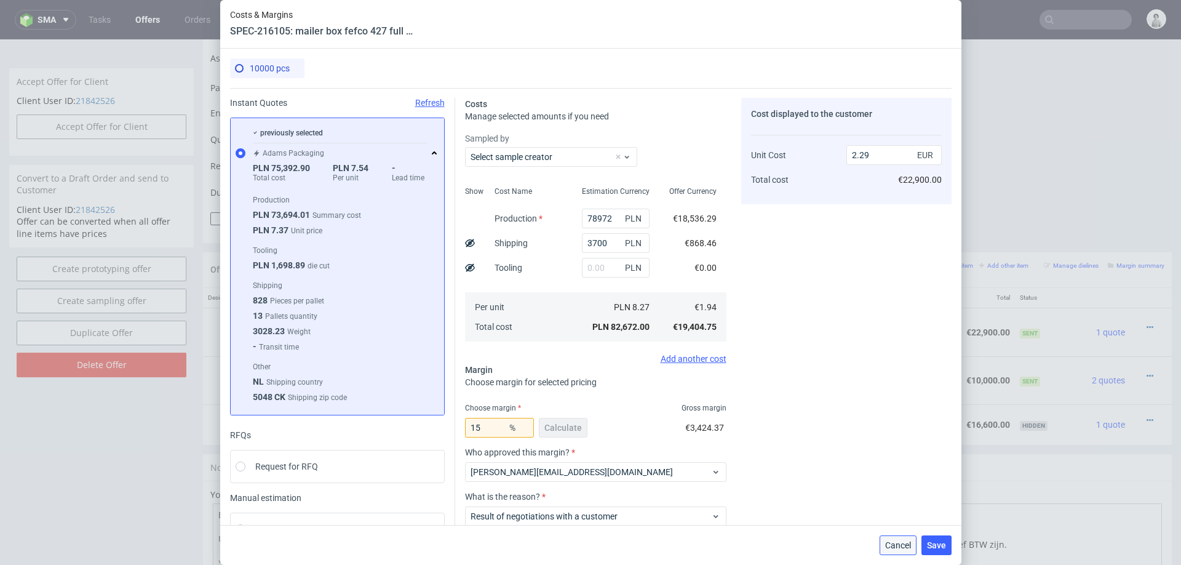
click at [888, 538] on button "Cancel" at bounding box center [898, 545] width 37 height 20
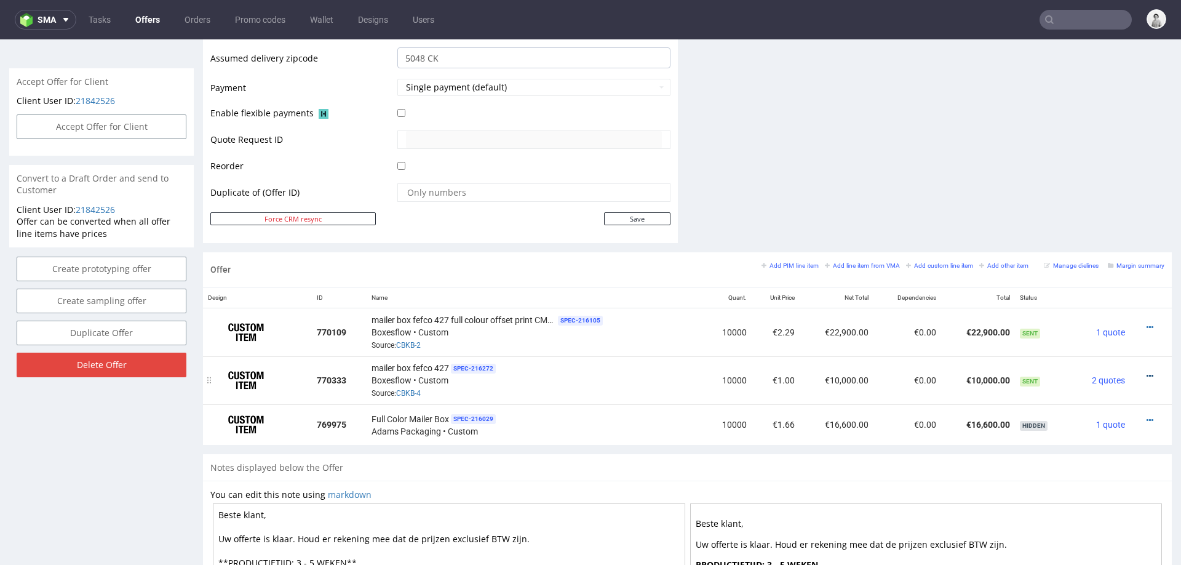
click at [1147, 372] on icon at bounding box center [1150, 376] width 7 height 9
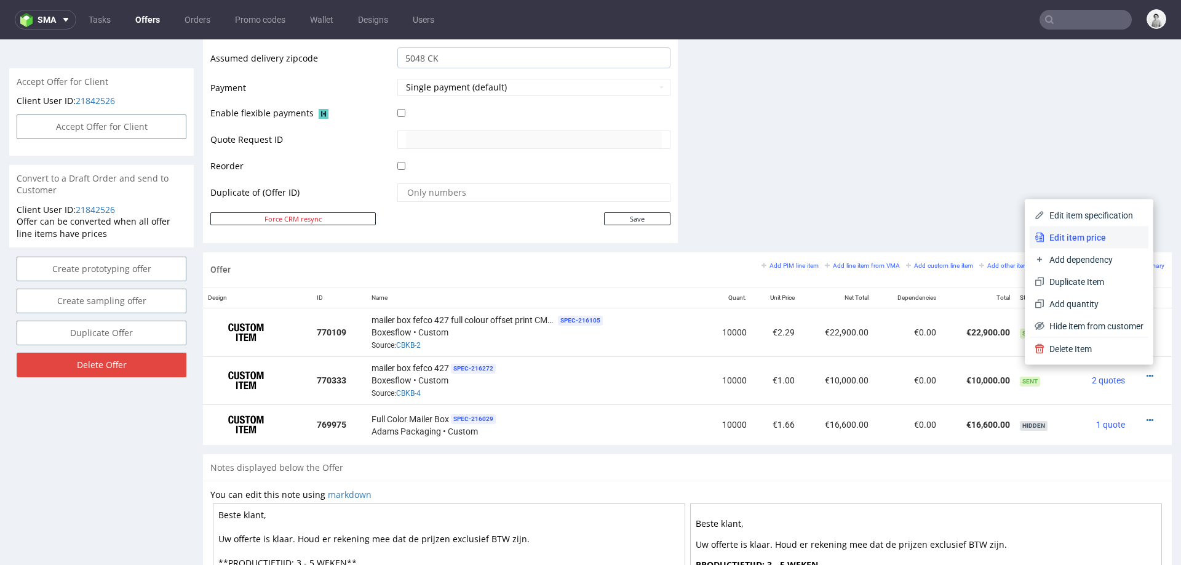
click at [1066, 234] on span "Edit item price" at bounding box center [1094, 237] width 99 height 12
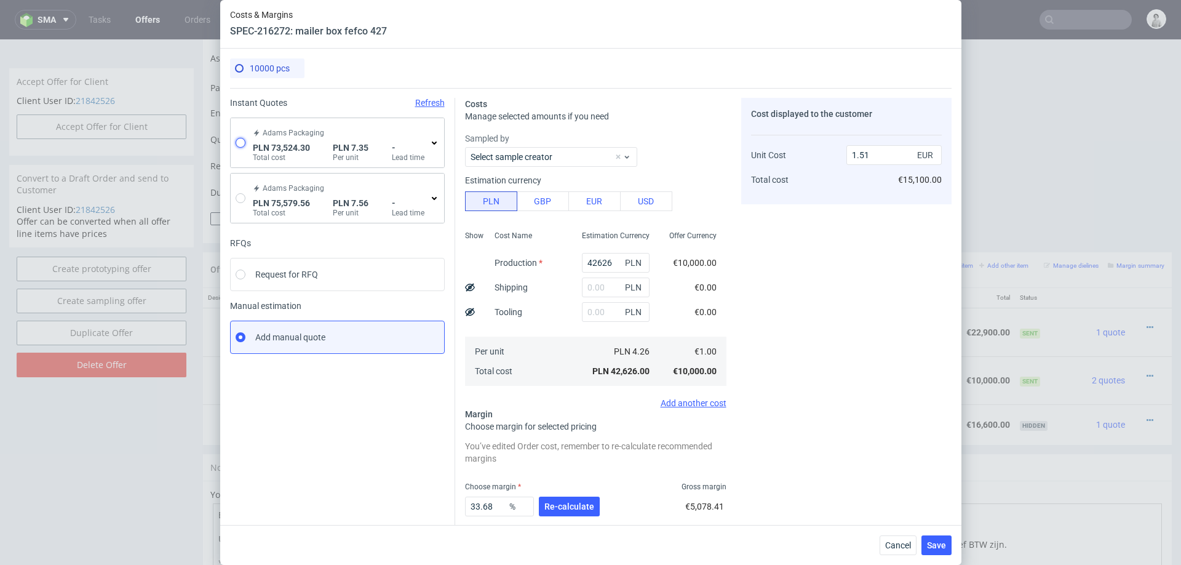
click at [241, 143] on input "radio" at bounding box center [241, 143] width 10 height 10
radio input "true"
radio input "false"
type input "71825.41"
type input "1698.89"
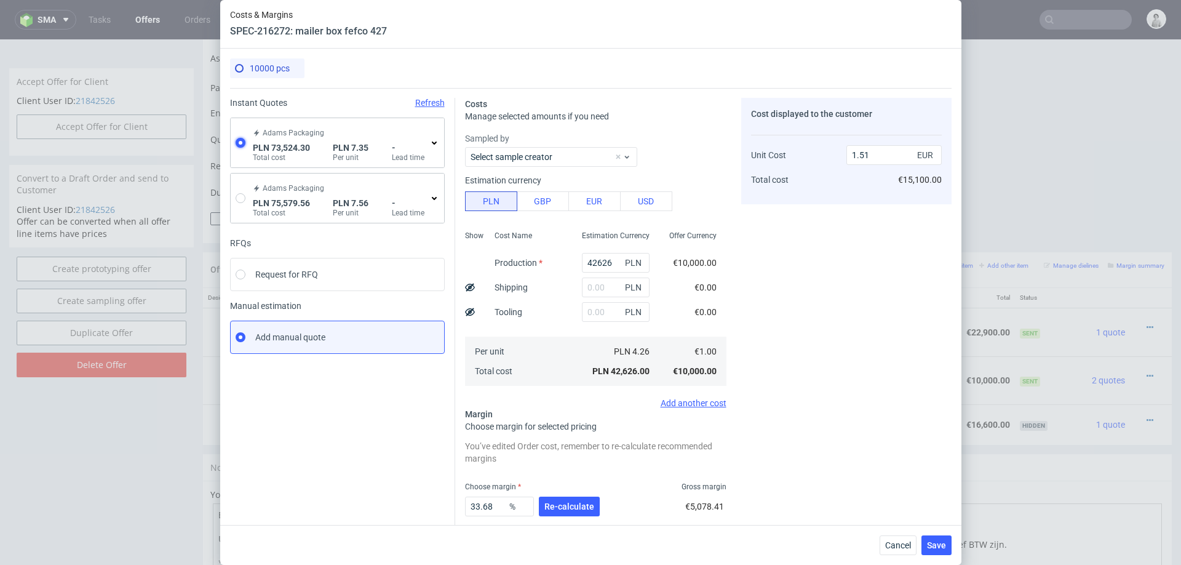
type input "1.73"
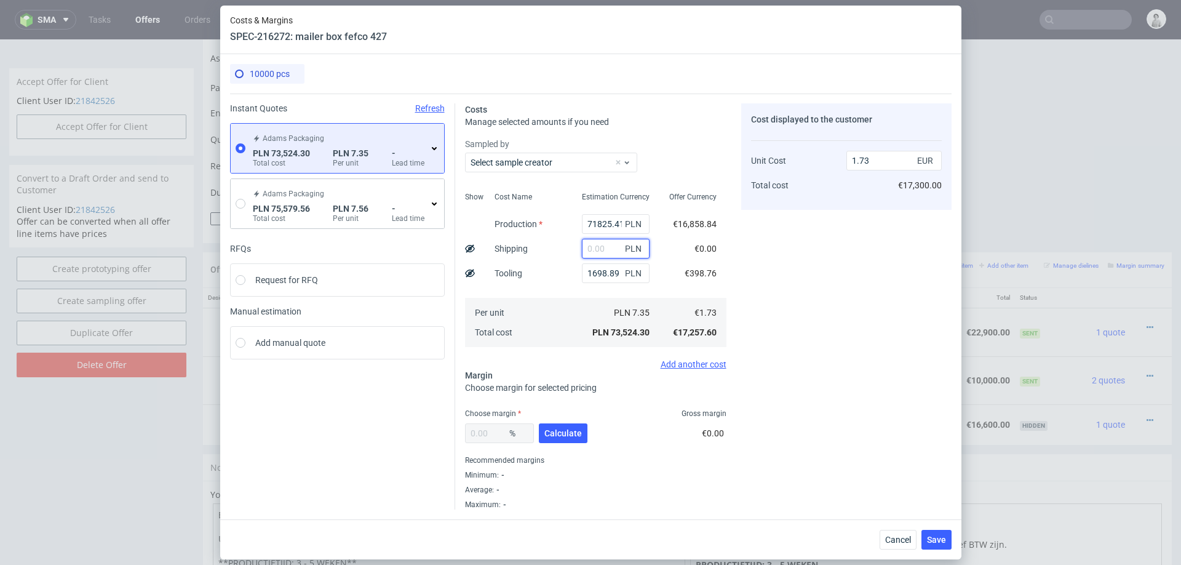
click at [604, 254] on input "text" at bounding box center [616, 249] width 68 height 20
type input "3800"
type input "1.82"
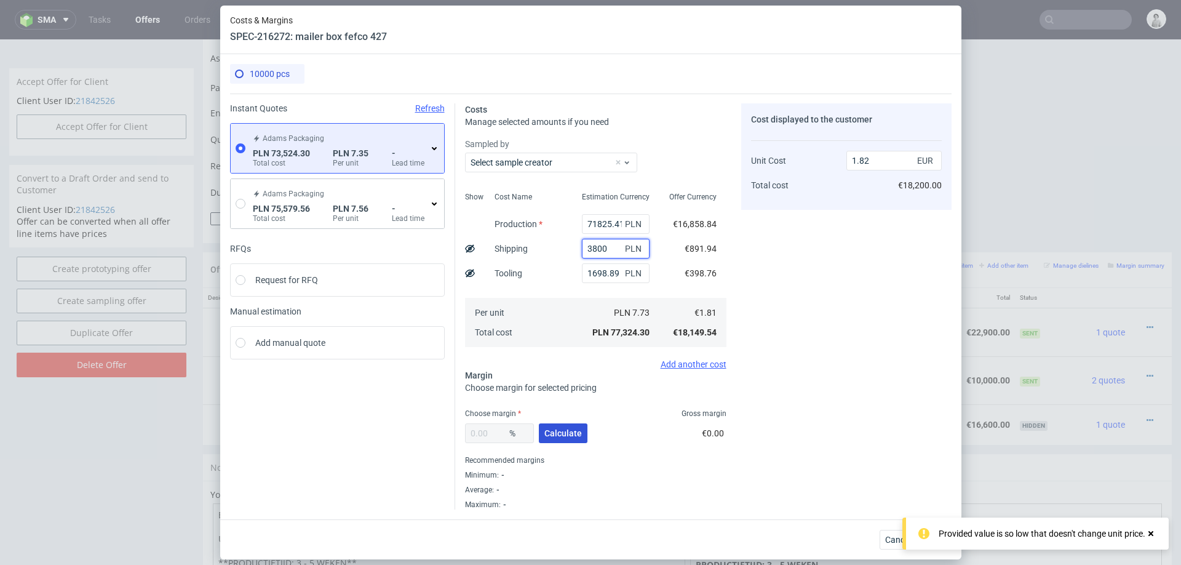
type input "3800"
click at [554, 433] on span "Calculate" at bounding box center [564, 433] width 38 height 9
type input "20.06"
type input "2.27"
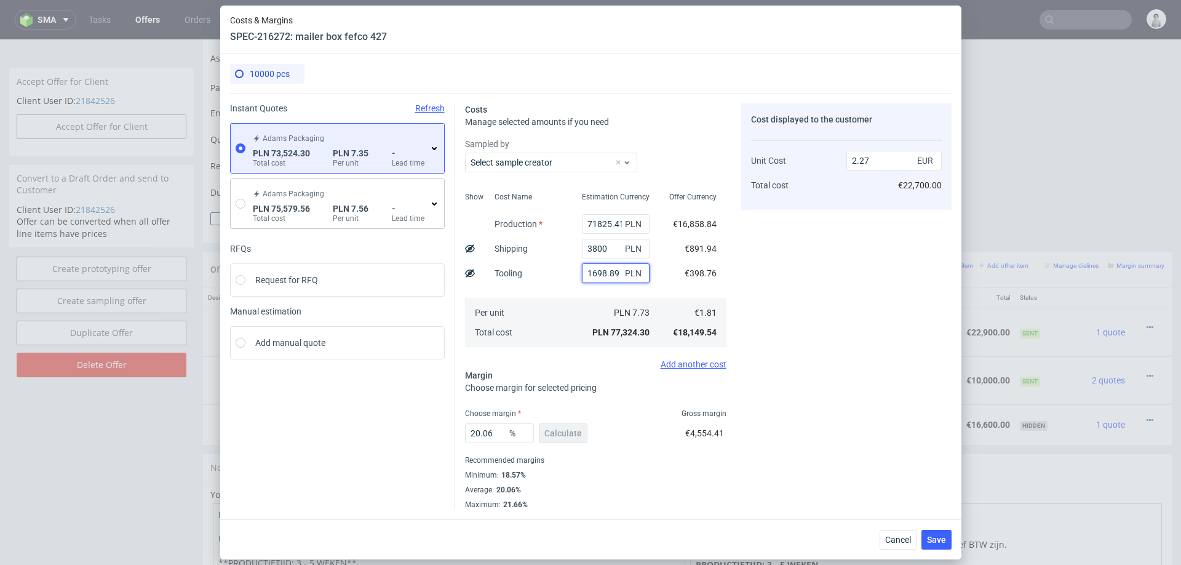
click at [597, 276] on input "1698.89" at bounding box center [616, 273] width 68 height 20
click at [596, 275] on input "1698.89" at bounding box center [616, 273] width 68 height 20
type input "2.22"
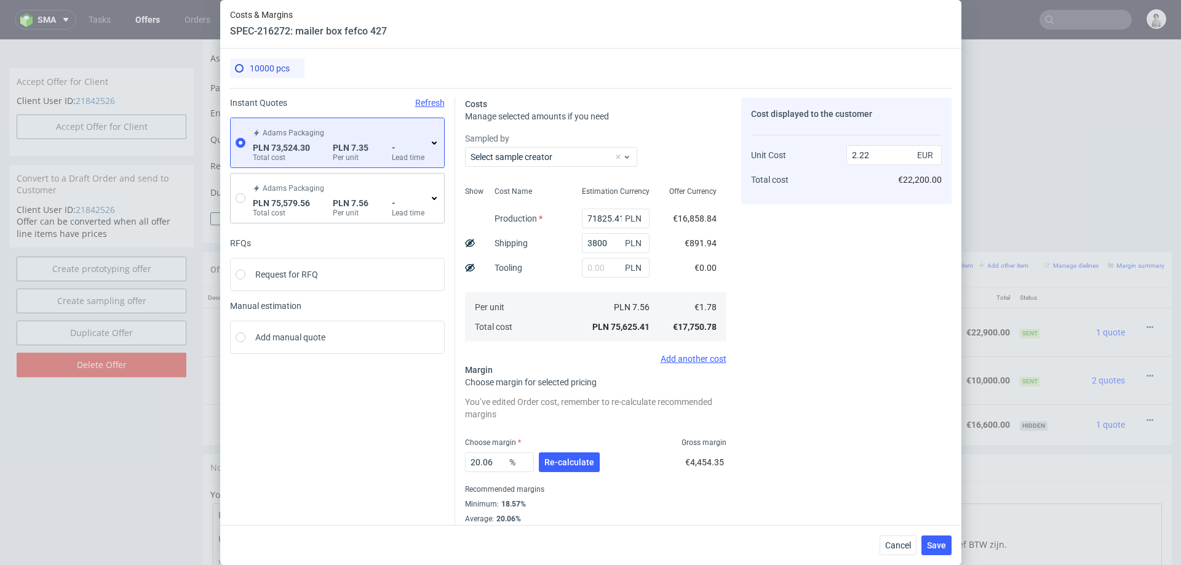
click at [556, 279] on div "Cost Name Production Shipping Tooling Per unit Total cost" at bounding box center [528, 263] width 87 height 162
click at [551, 458] on span "Re-calculate" at bounding box center [570, 462] width 50 height 9
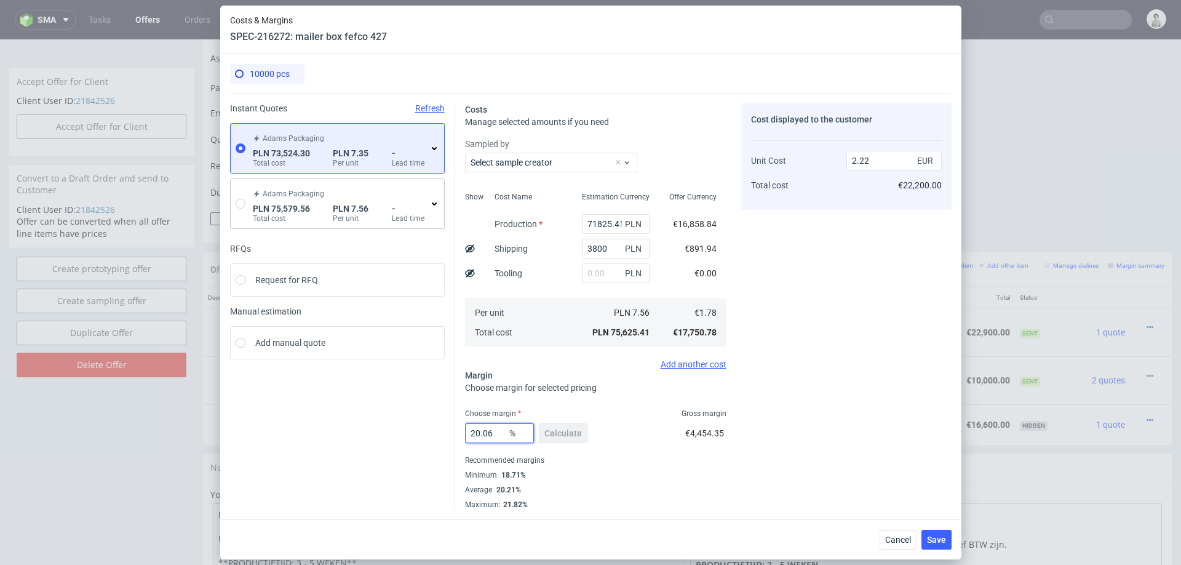
click at [497, 434] on input "20.06" at bounding box center [499, 433] width 69 height 20
type input "17"
type input "2.14"
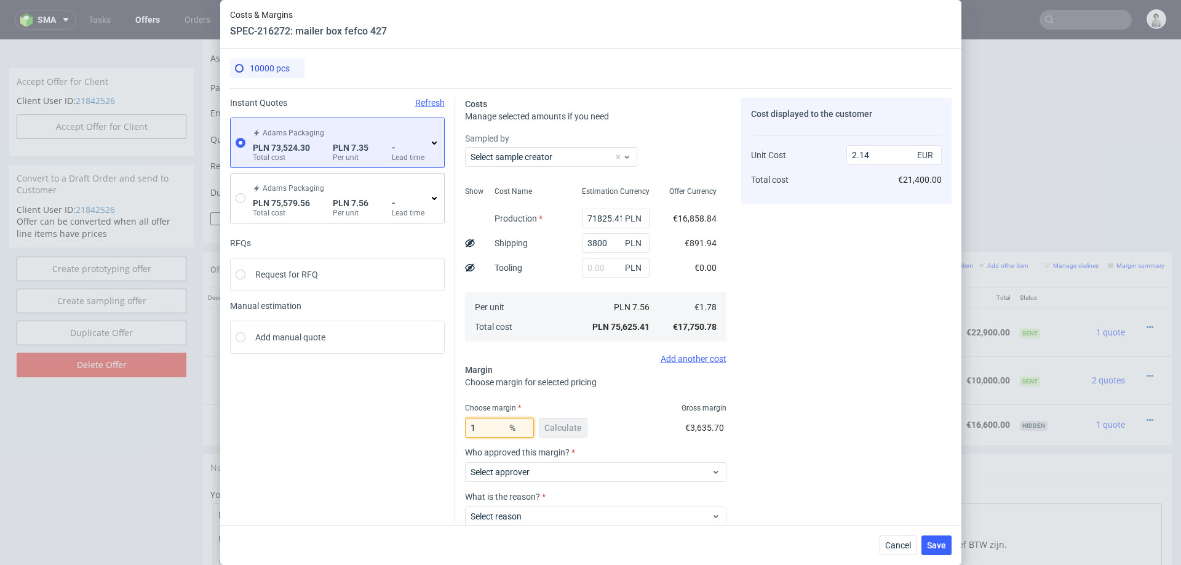
type input "13"
type input "2.04"
type input "14"
type input "2.06"
click at [487, 428] on input "14" at bounding box center [499, 428] width 69 height 20
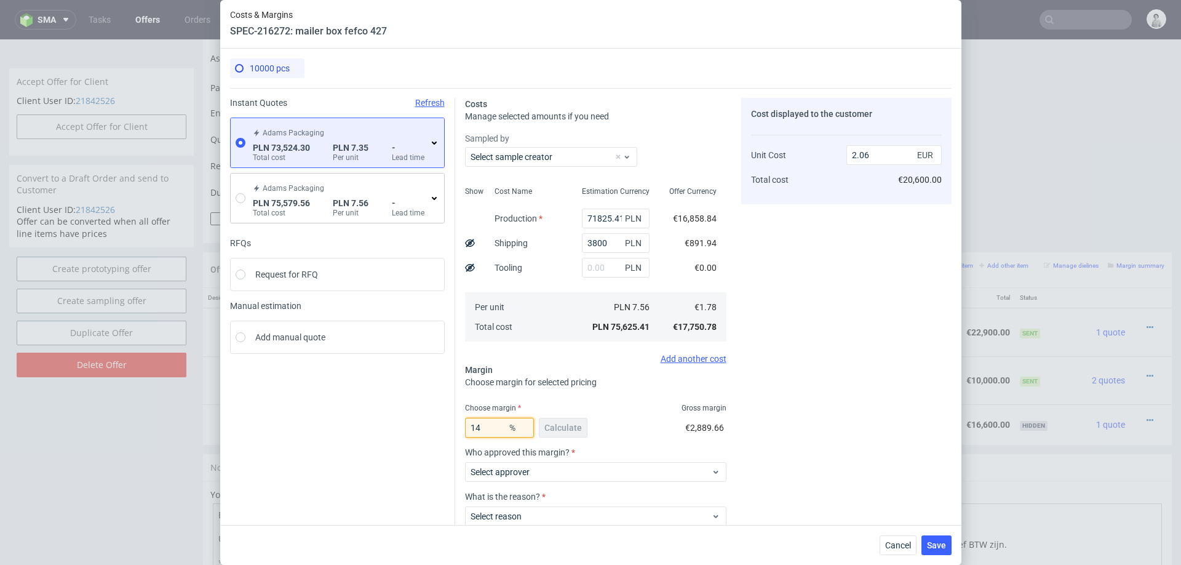
click at [487, 428] on input "14" at bounding box center [499, 428] width 69 height 20
type input "20"
type input "2.22"
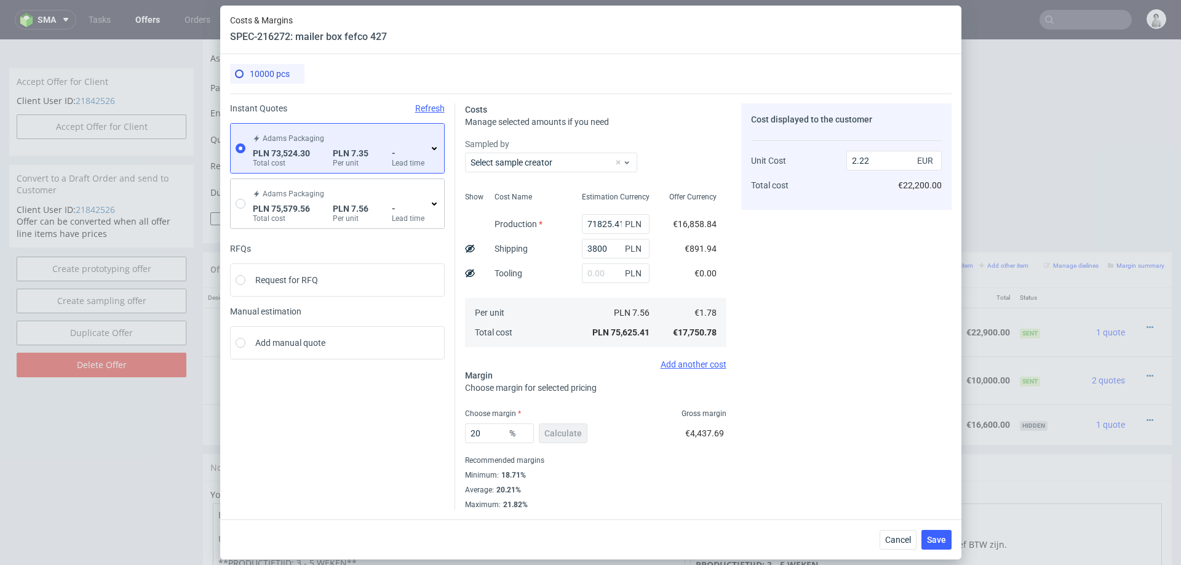
click at [575, 458] on div "Recommended margins" at bounding box center [596, 460] width 262 height 15
click at [484, 436] on input "20" at bounding box center [499, 433] width 69 height 20
type input "14"
type input "2.06"
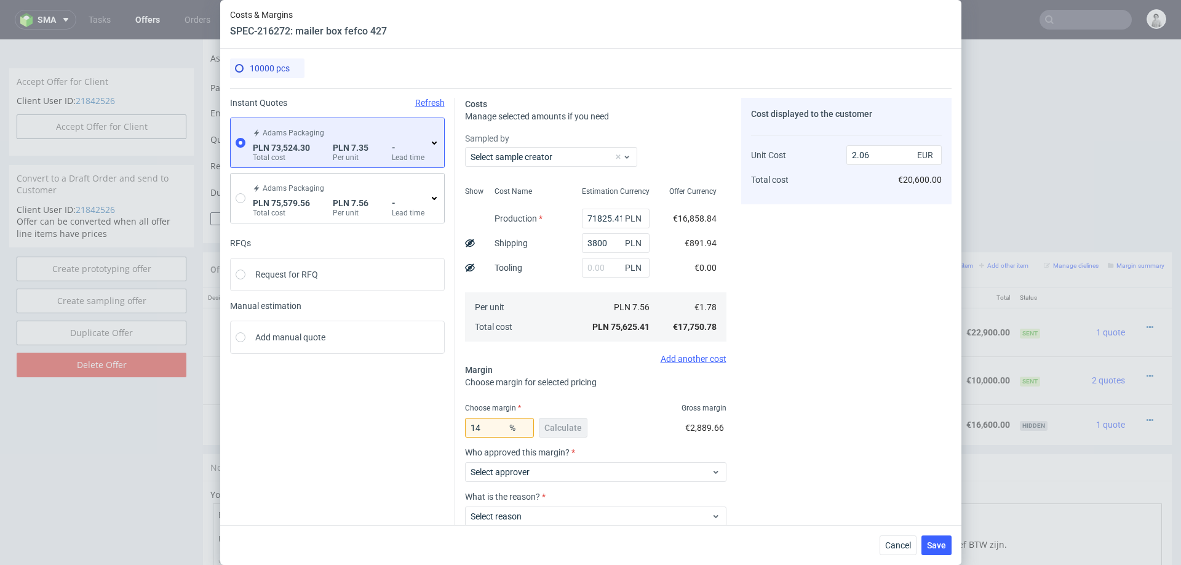
click at [876, 362] on div "Cost displayed to the customer Unit Cost Total cost 2.06 EUR €20,600.00" at bounding box center [846, 345] width 210 height 495
click at [775, 399] on div "Cost displayed to the customer Unit Cost Total cost 2.06 EUR €20,600.00" at bounding box center [846, 345] width 210 height 495
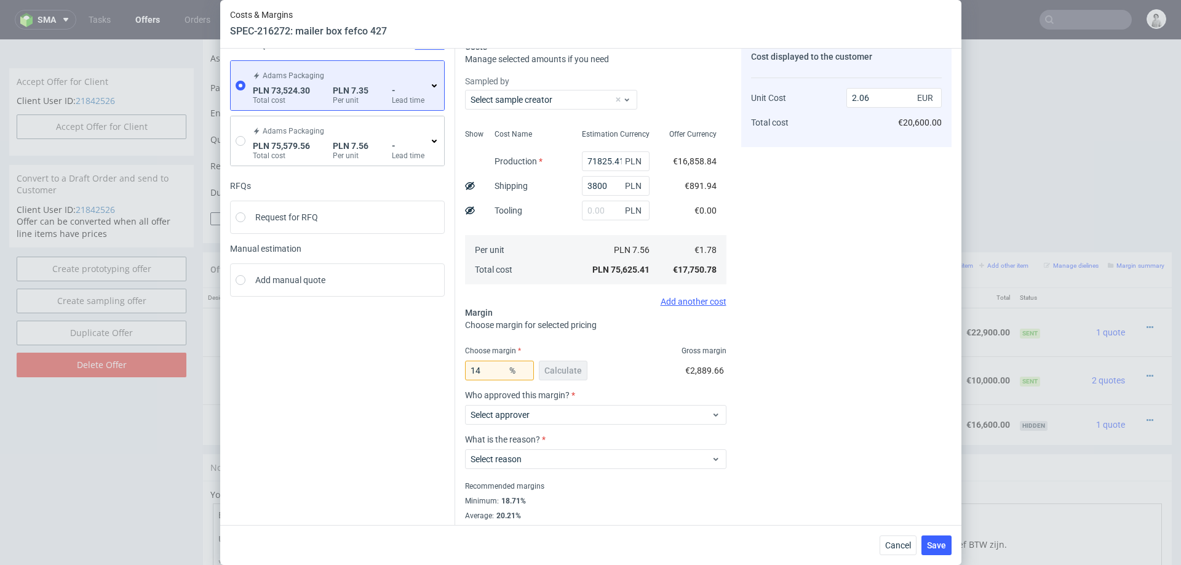
scroll to position [59, 0]
click at [490, 373] on input "14" at bounding box center [499, 369] width 69 height 20
type input "15"
type input "2.09"
type input "145"
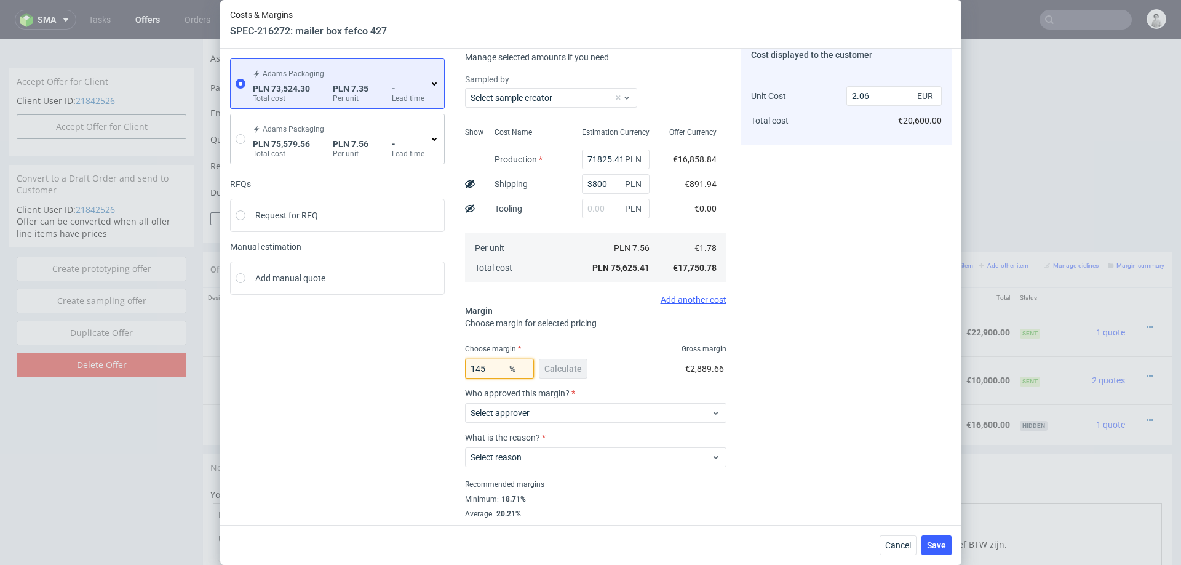
type input "-3.94"
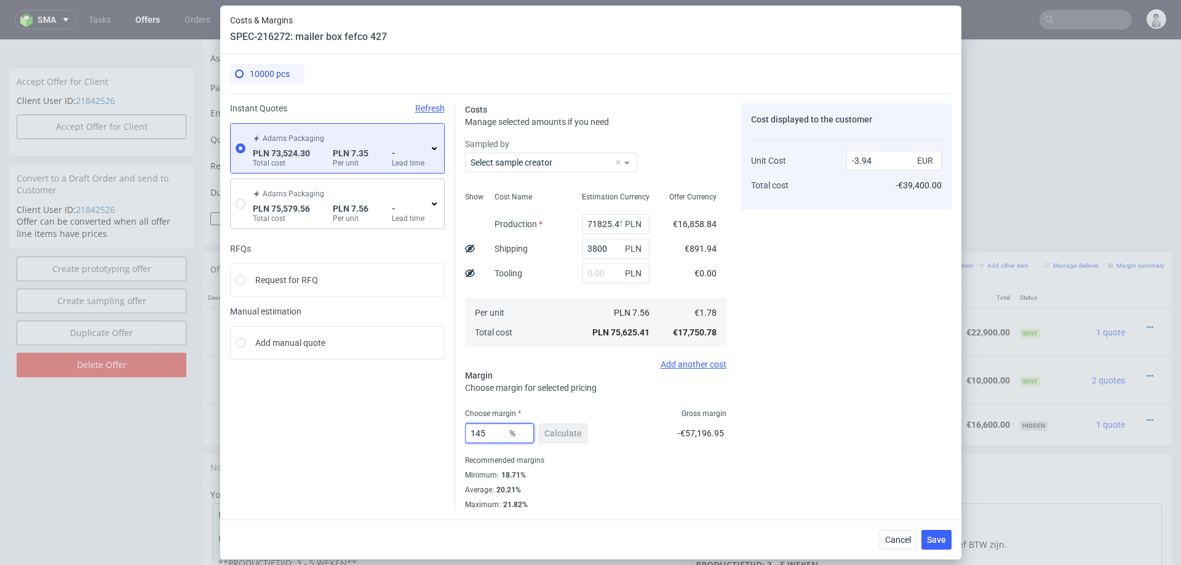
scroll to position [0, 0]
type input "14.5"
type input "2.08"
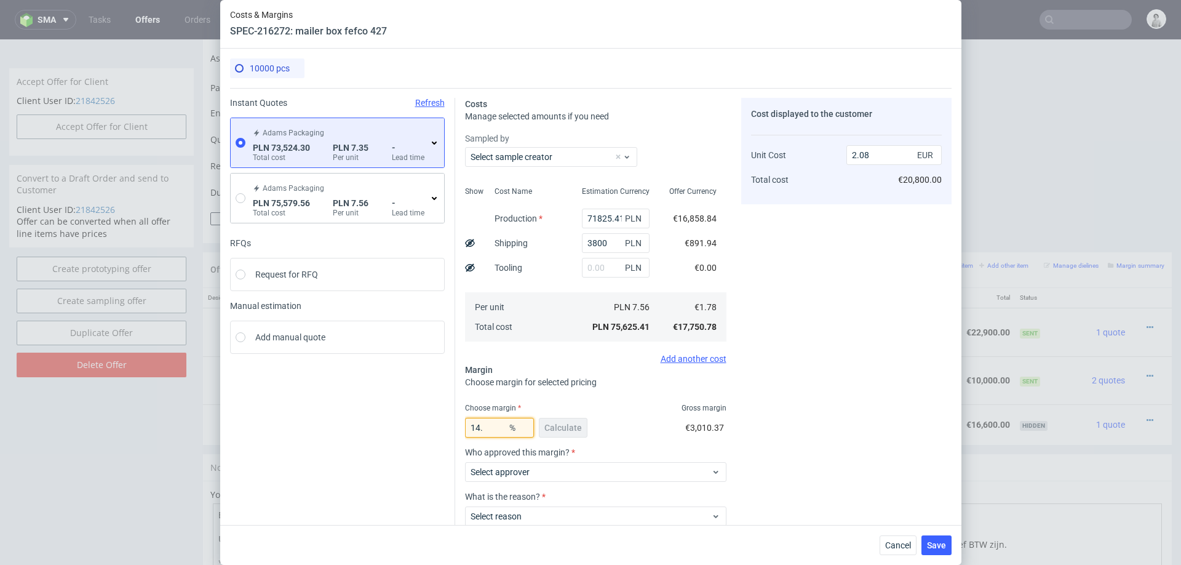
type input "14.4"
type input "2.07"
type input "143"
type input "2.06"
type input "14.3"
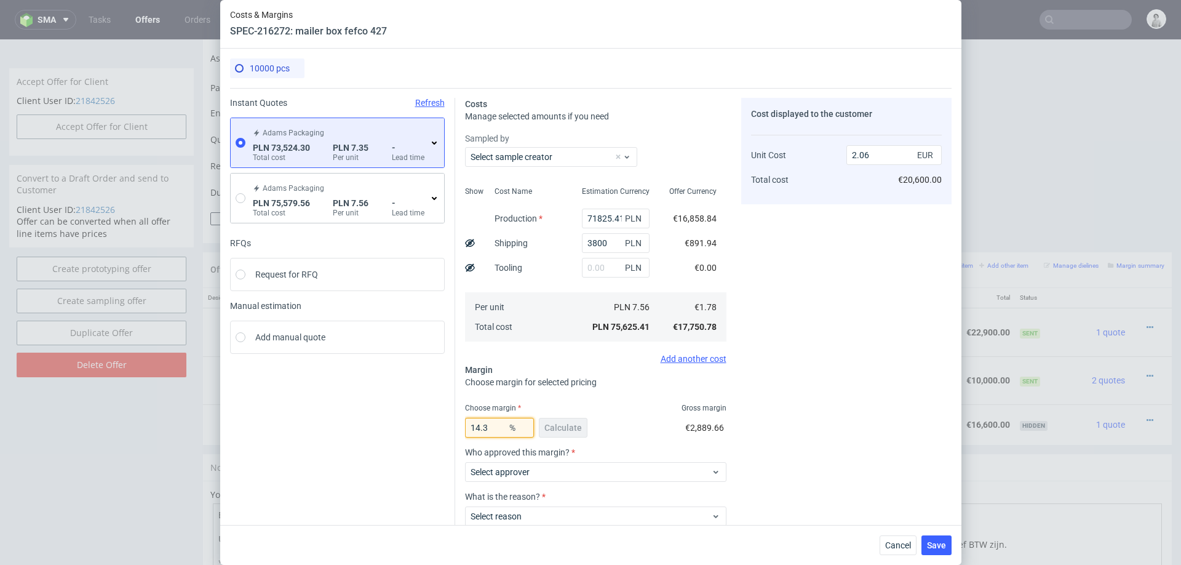
type input "2.07"
click at [922, 362] on div "Cost displayed to the customer Unit Cost Total cost 2.07 EUR €20,700.00" at bounding box center [846, 345] width 210 height 495
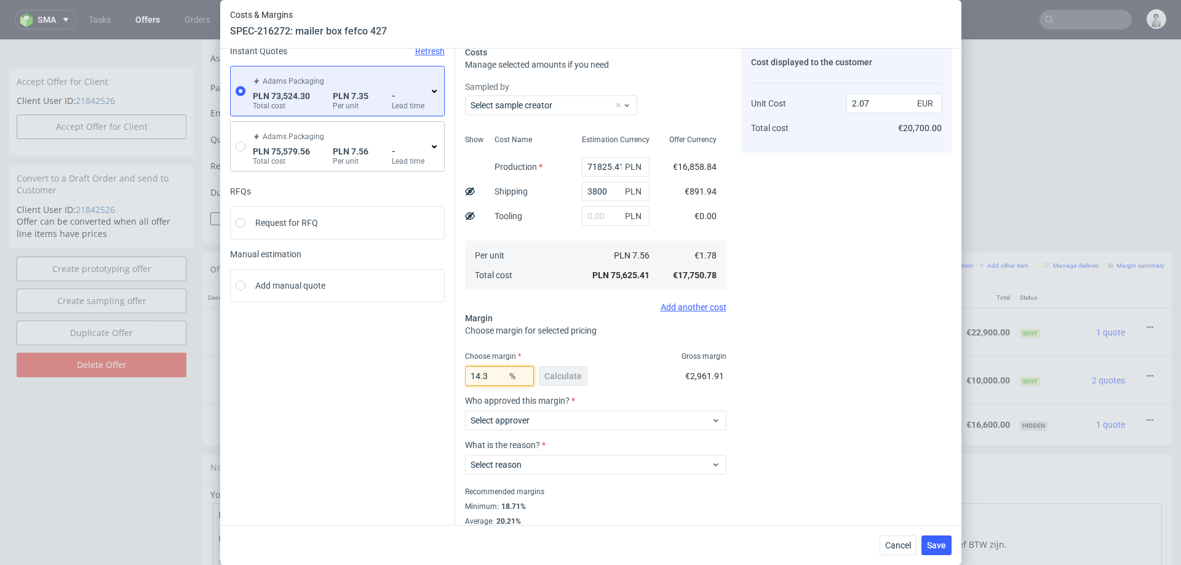
click at [495, 378] on input "14.3" at bounding box center [499, 376] width 69 height 20
type input "14"
type input "2.06"
type input "1"
type input "1.79"
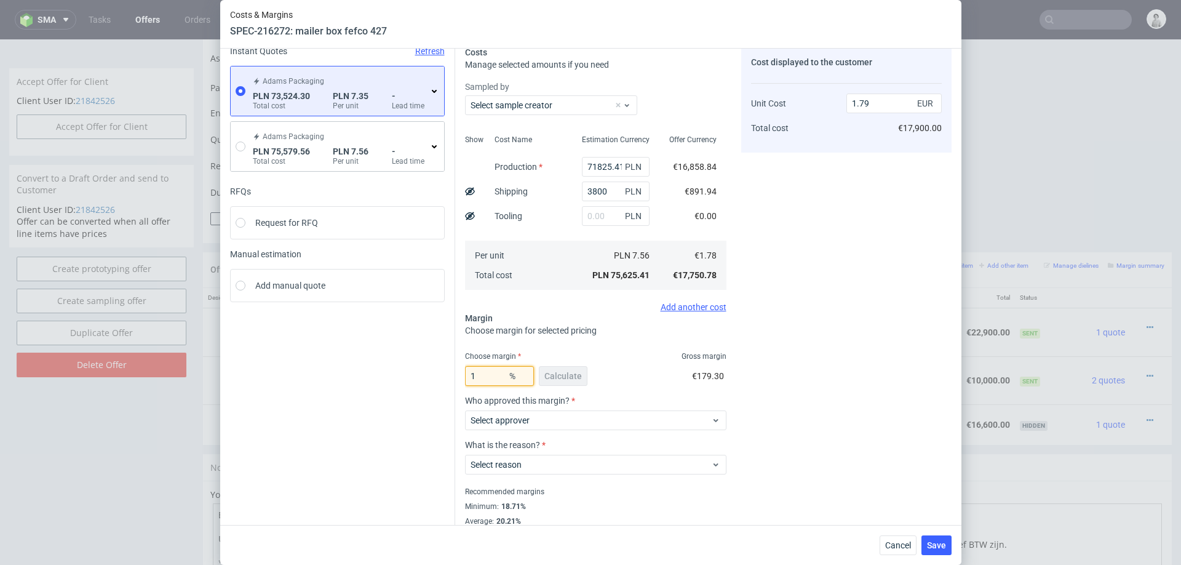
type input "14"
type input "2.06"
type input "14"
click at [697, 349] on fieldset "Costs Manage selected amounts if you need Sampled by Select sample creator Show…" at bounding box center [596, 293] width 262 height 495
click at [432, 96] on div "Adams Packaging PLN 73,524.30 Total cost PLN 7.35 Per unit - Lead time" at bounding box center [344, 90] width 189 height 39
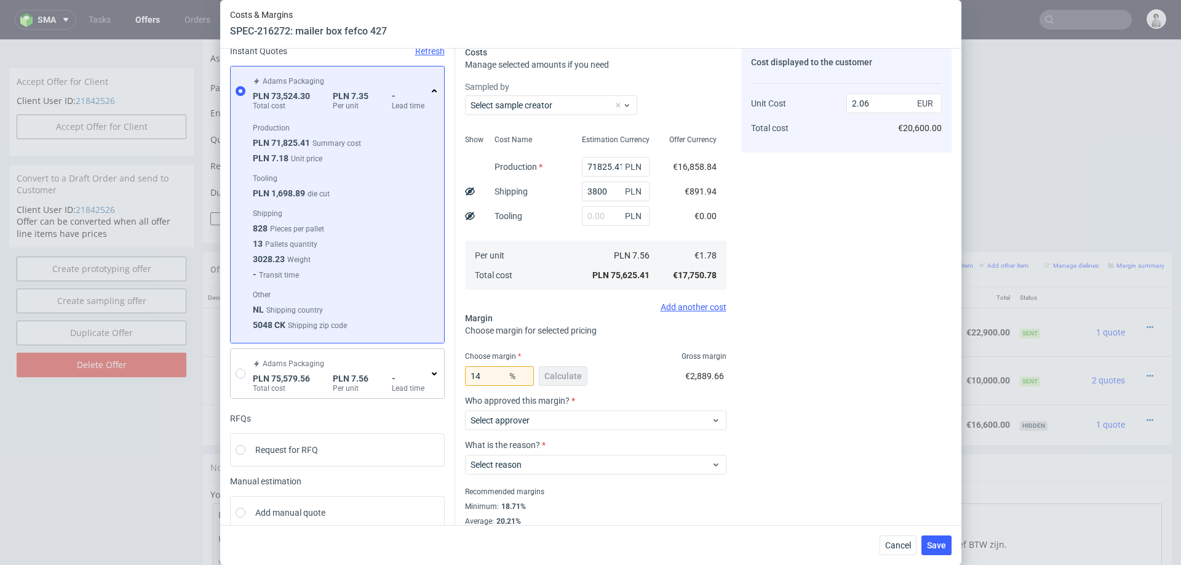
click at [802, 225] on div "Cost displayed to the customer Unit Cost Total cost 2.06 EUR €20,600.00" at bounding box center [846, 293] width 210 height 495
click at [599, 417] on span "Select approver" at bounding box center [591, 420] width 241 height 12
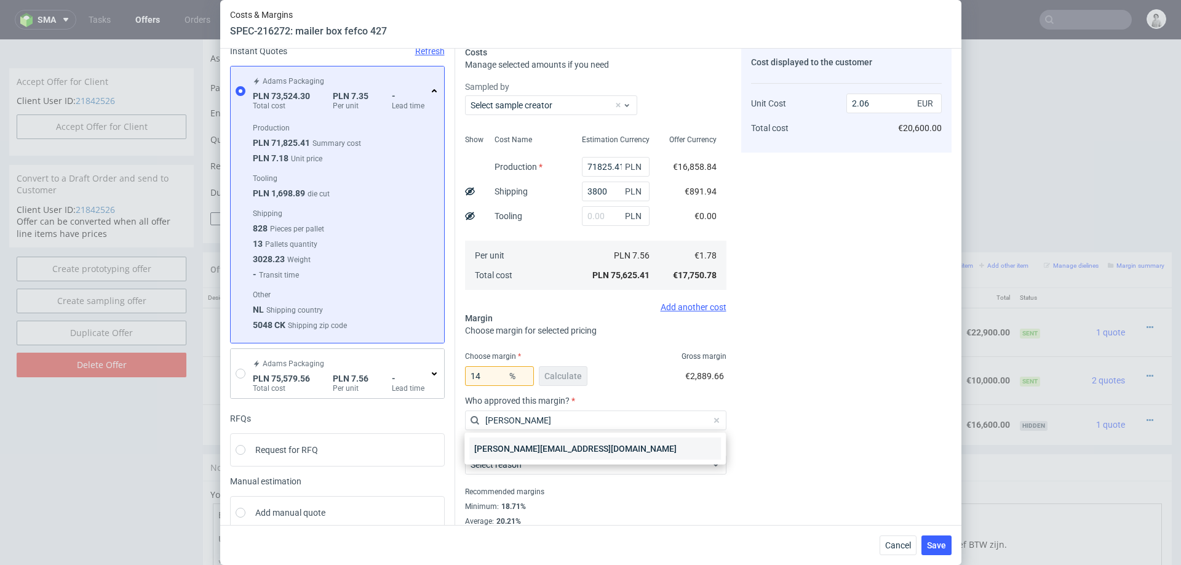
type input "marta"
click at [597, 448] on div "[PERSON_NAME][EMAIL_ADDRESS][PERSON_NAME][DOMAIN_NAME]" at bounding box center [595, 448] width 252 height 22
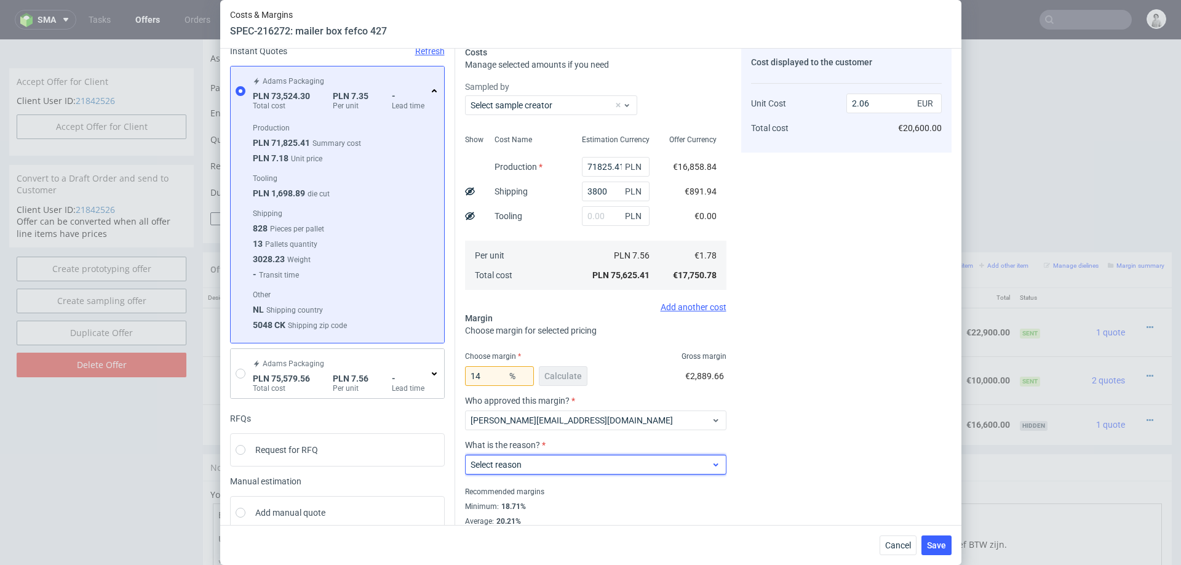
click at [587, 462] on span "Select reason" at bounding box center [591, 464] width 241 height 12
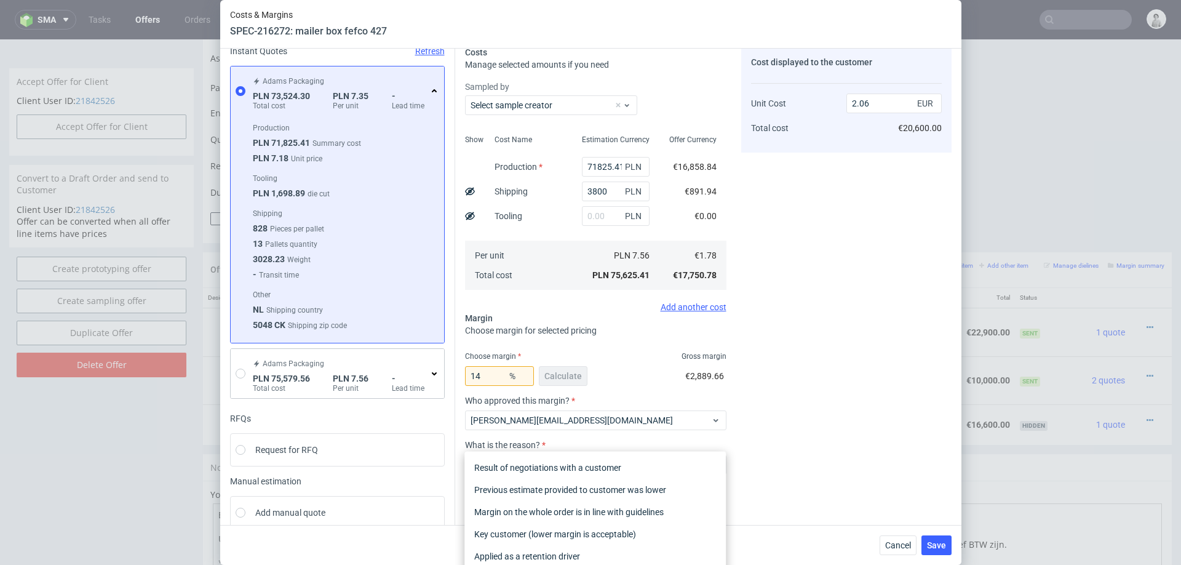
scroll to position [77, 0]
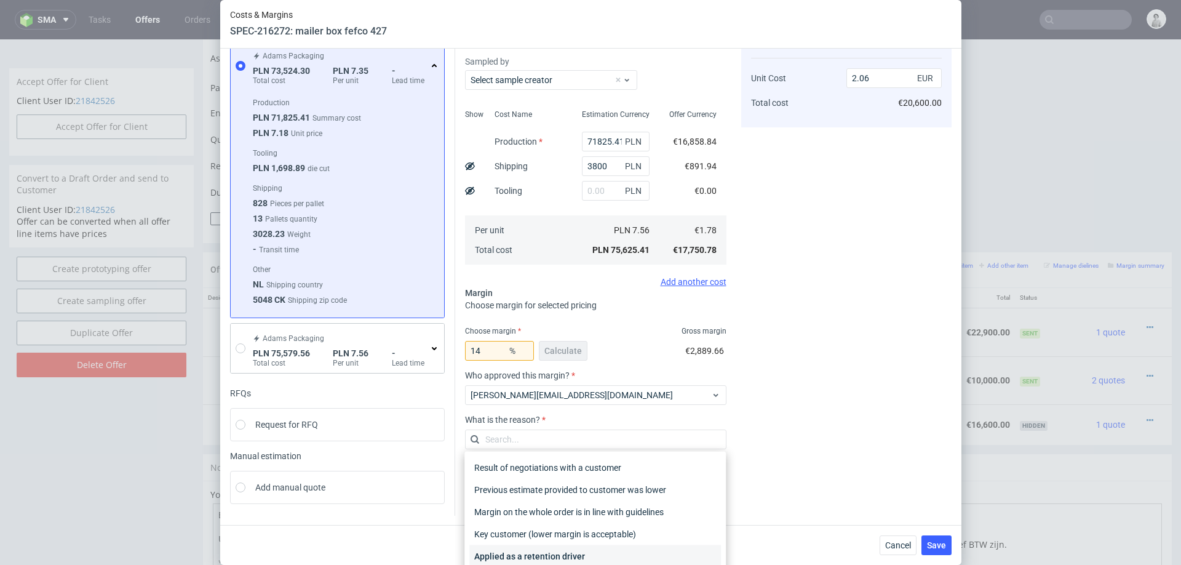
click at [541, 548] on div "Applied as a retention driver" at bounding box center [595, 556] width 252 height 22
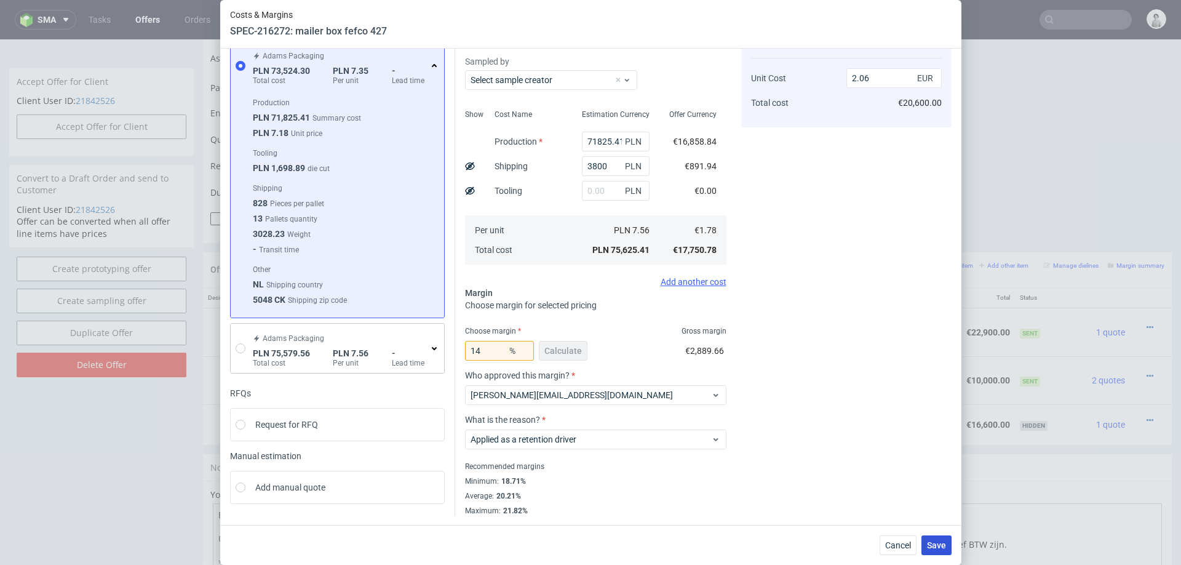
click at [942, 543] on span "Save" at bounding box center [936, 545] width 19 height 9
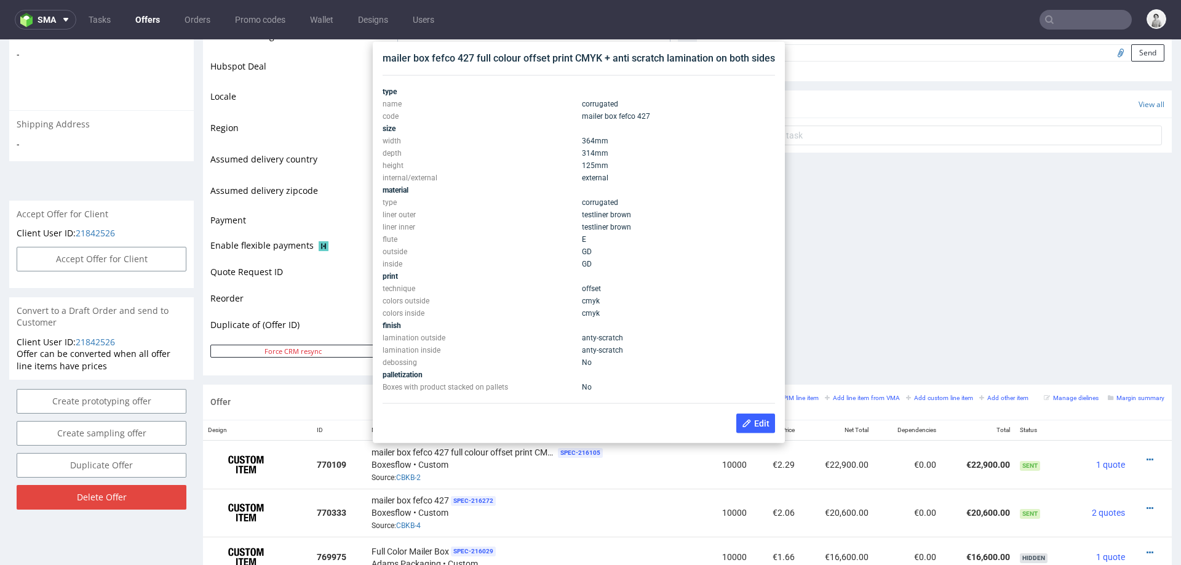
scroll to position [389, 0]
click at [507, 62] on div "mailer box fefco 427 full colour offset print CMYK + anti scratch lamination on…" at bounding box center [579, 58] width 393 height 14
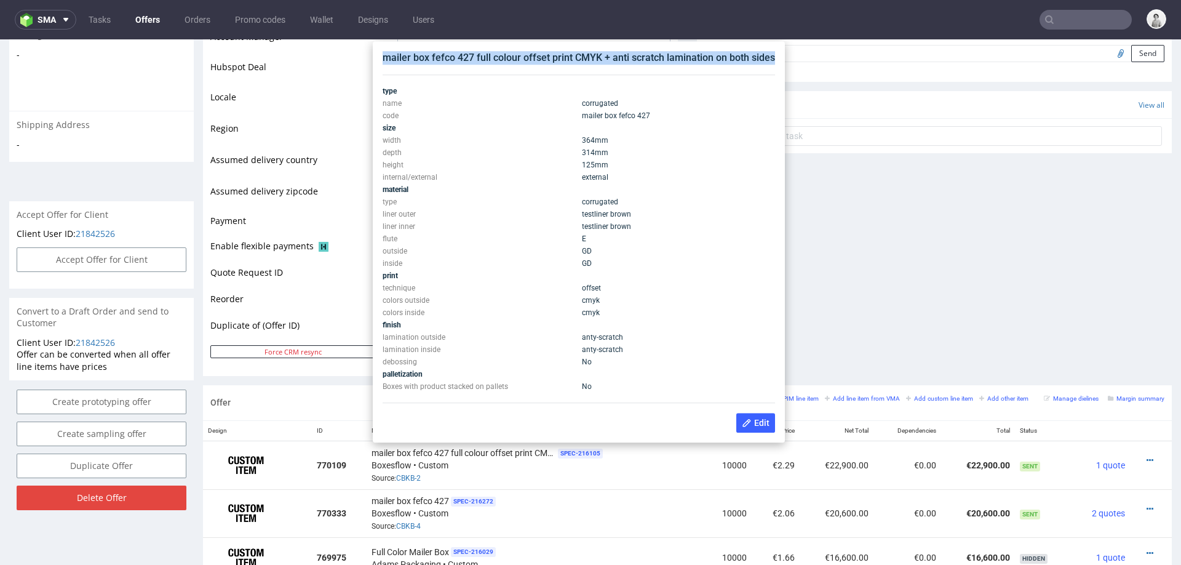
click at [507, 62] on div "mailer box fefco 427 full colour offset print CMYK + anti scratch lamination on…" at bounding box center [579, 58] width 393 height 14
copy div "mailer box fefco 427 full colour offset print CMYK + anti scratch lamination on…"
click at [914, 195] on div "Comments User (0) Automatic (1) Attachments (0) All (1) View all (1) 9th Sep 25…" at bounding box center [934, 78] width 475 height 613
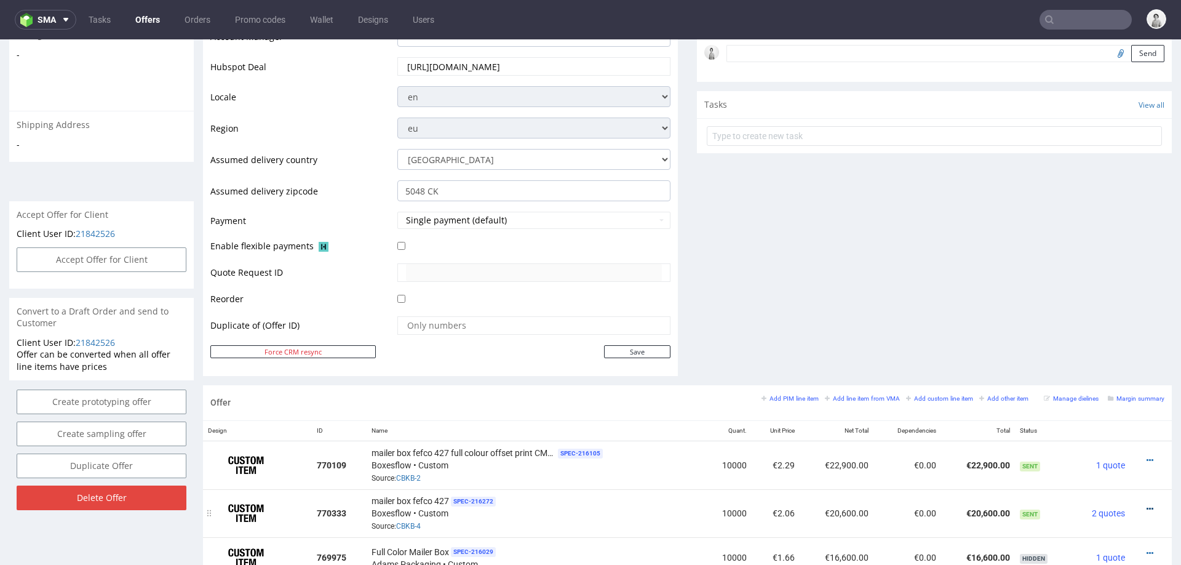
click at [1147, 505] on icon at bounding box center [1150, 509] width 7 height 9
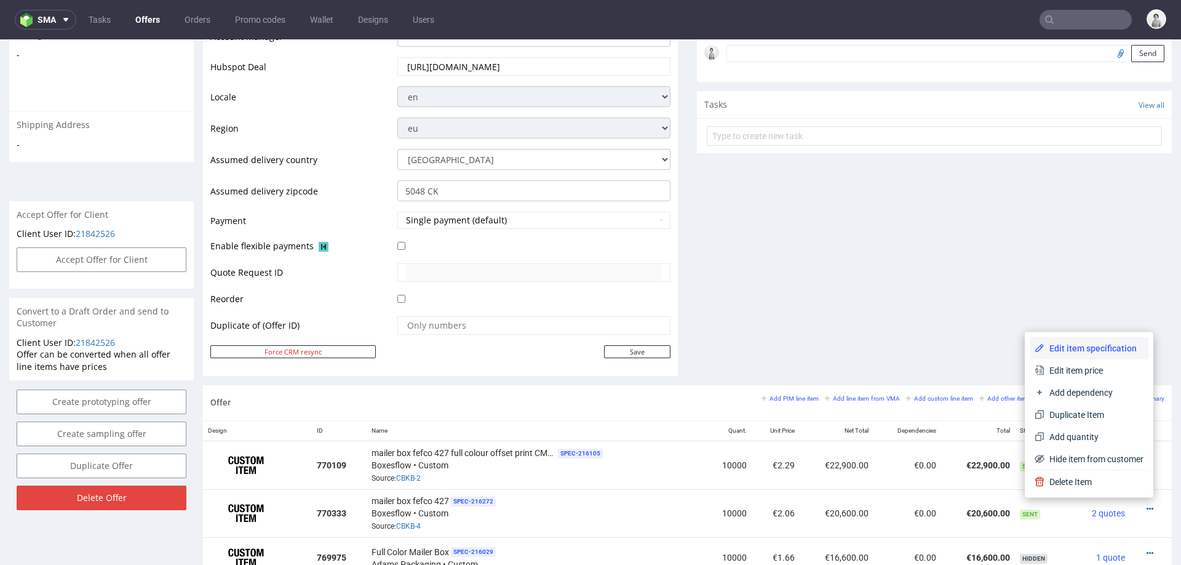
click at [1082, 347] on span "Edit item specification" at bounding box center [1094, 348] width 99 height 12
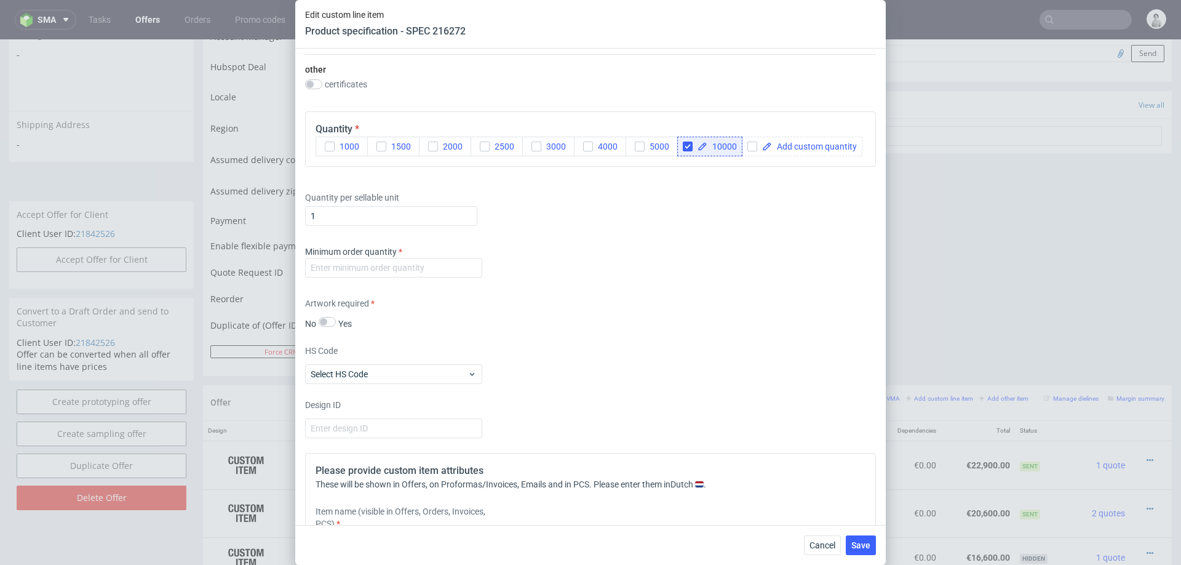
scroll to position [925, 0]
click at [437, 258] on input "number" at bounding box center [393, 267] width 177 height 20
type input "1000"
click at [613, 306] on div "Artwork required No Yes" at bounding box center [590, 312] width 571 height 33
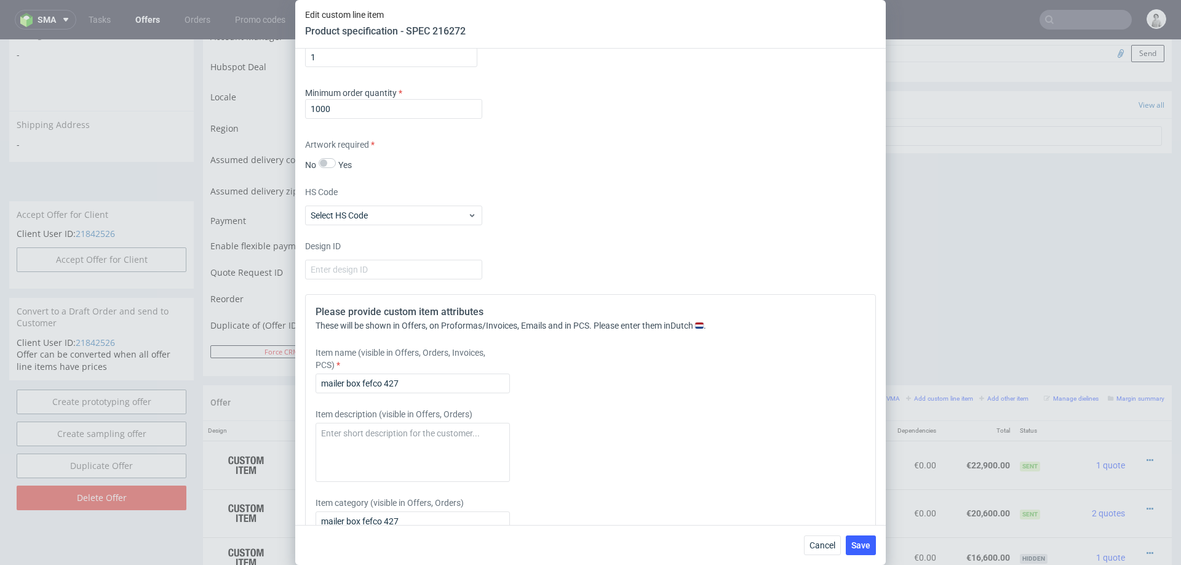
scroll to position [1084, 0]
click at [476, 382] on input "mailer box fefco 427" at bounding box center [413, 382] width 194 height 20
click at [476, 381] on input "mailer box fefco 427" at bounding box center [413, 382] width 194 height 20
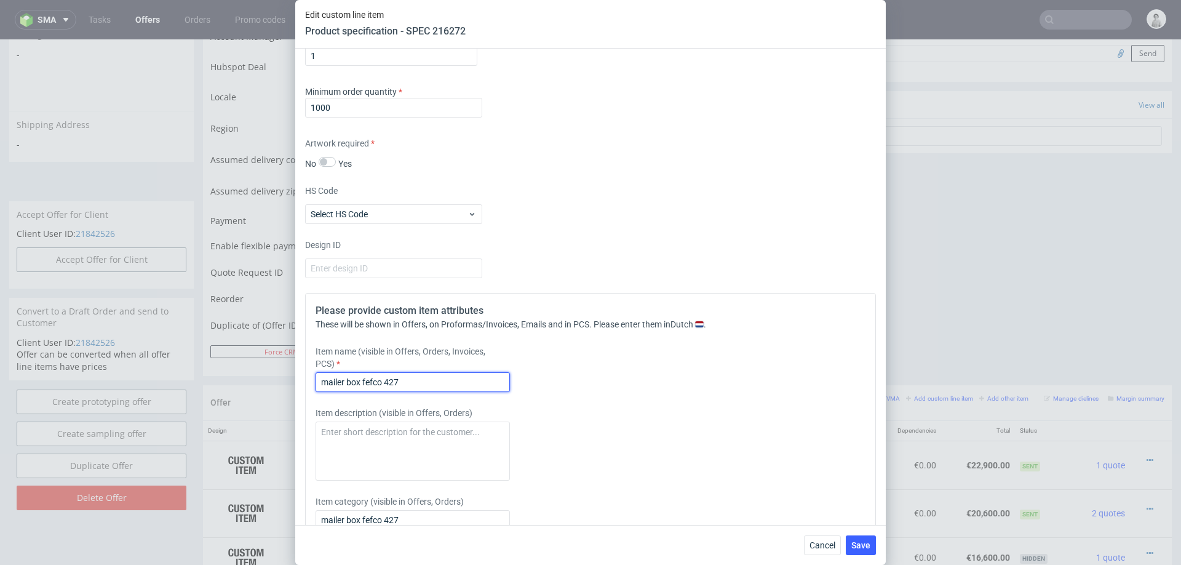
click at [476, 381] on input "mailer box fefco 427" at bounding box center [413, 382] width 194 height 20
paste input "full colour offset print CMYK + anti scratch lamination on both sides"
click at [388, 383] on input "mailer box fefco 427 full colour offset print CMYK + anti scratch lamination on…" at bounding box center [413, 382] width 194 height 20
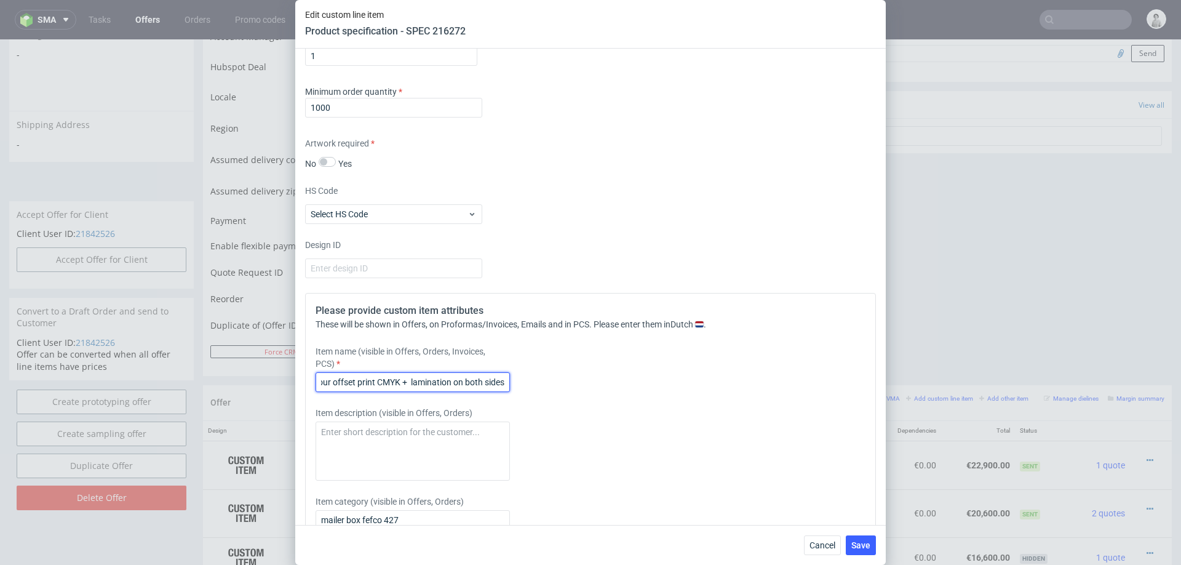
scroll to position [0, 111]
type input "mailer box fefco 427 full colour offset print CMYK + gloss lamination on both s…"
click at [866, 548] on span "Save" at bounding box center [861, 545] width 19 height 9
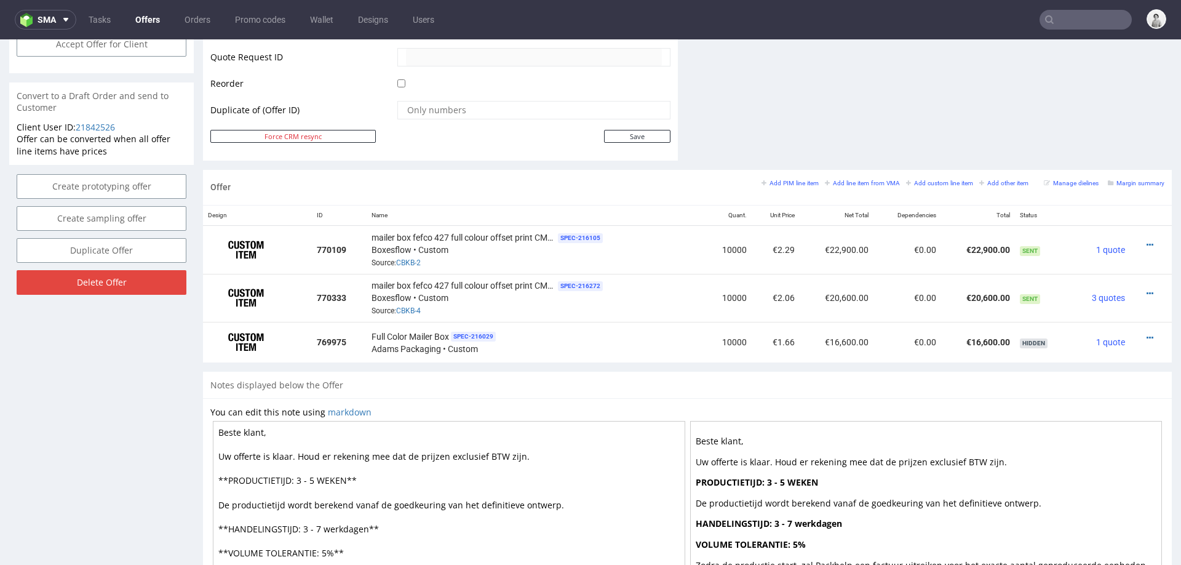
scroll to position [603, 0]
click at [1147, 242] on icon at bounding box center [1150, 246] width 7 height 9
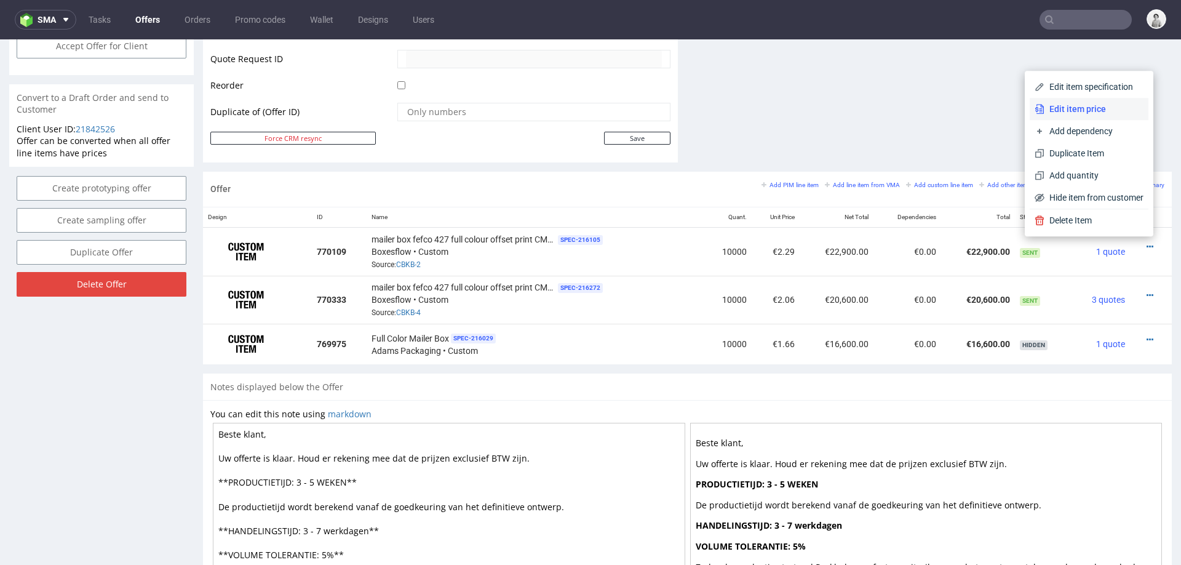
click at [1045, 113] on span "Edit item price" at bounding box center [1094, 109] width 99 height 12
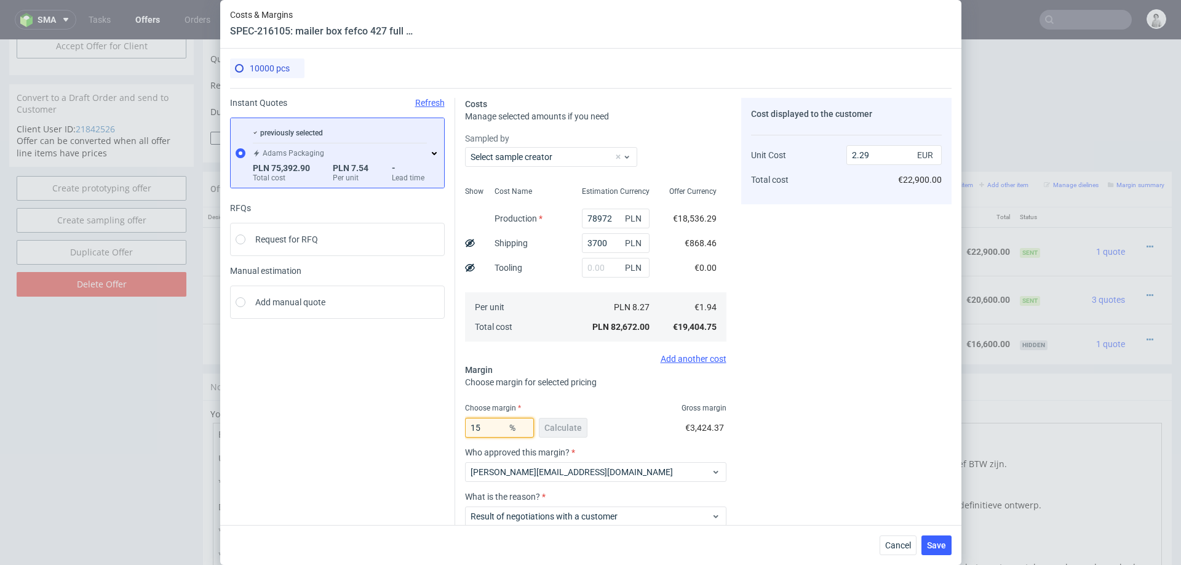
click at [495, 422] on input "15" at bounding box center [499, 428] width 69 height 20
type input "1"
type input "1.96"
type input "14"
type input "2.26"
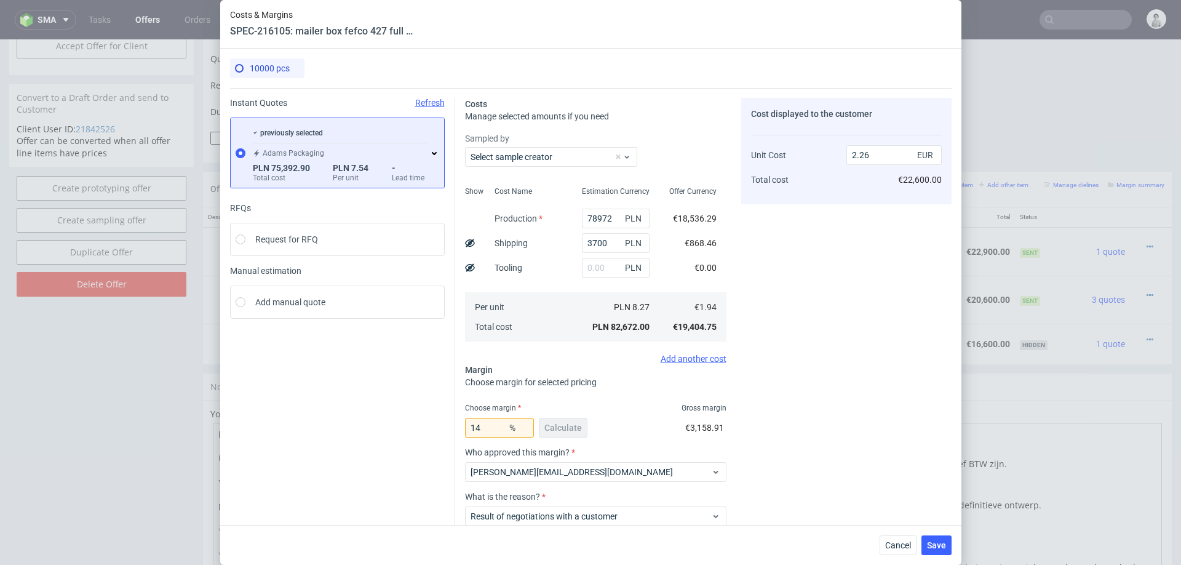
click at [788, 408] on div "Cost displayed to the customer Unit Cost Total cost 2.26 EUR €22,600.00" at bounding box center [846, 345] width 210 height 495
click at [498, 428] on input "14" at bounding box center [499, 428] width 69 height 20
type input "14.5"
type input "2.27"
type input "14.5"
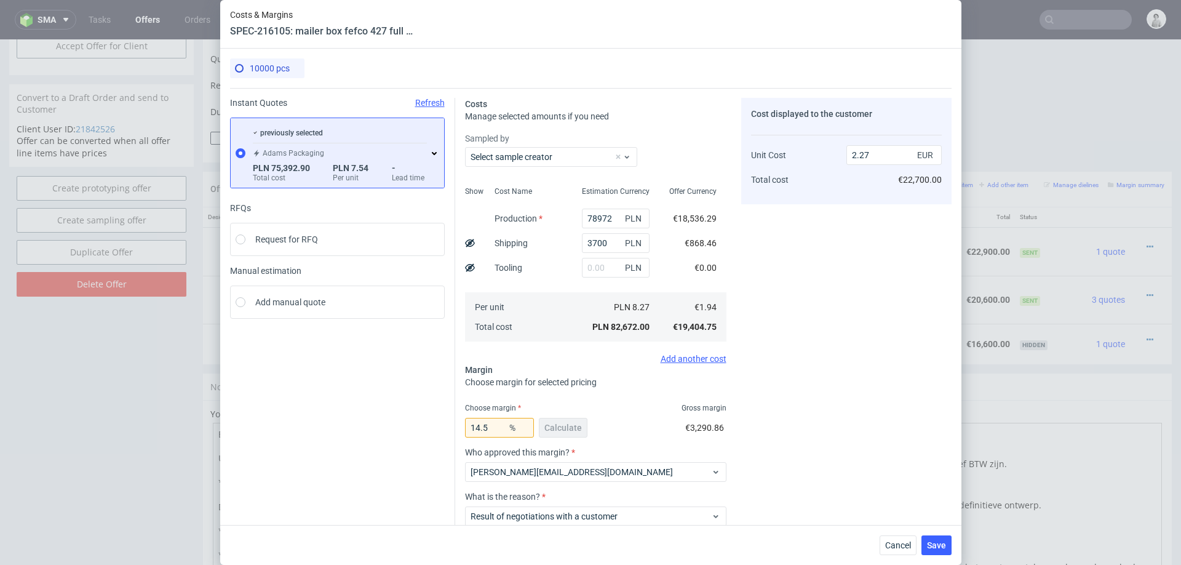
click at [760, 387] on div "Cost displayed to the customer Unit Cost Total cost 2.27 EUR €22,700.00" at bounding box center [846, 345] width 210 height 495
click at [948, 544] on button "Save" at bounding box center [937, 545] width 30 height 20
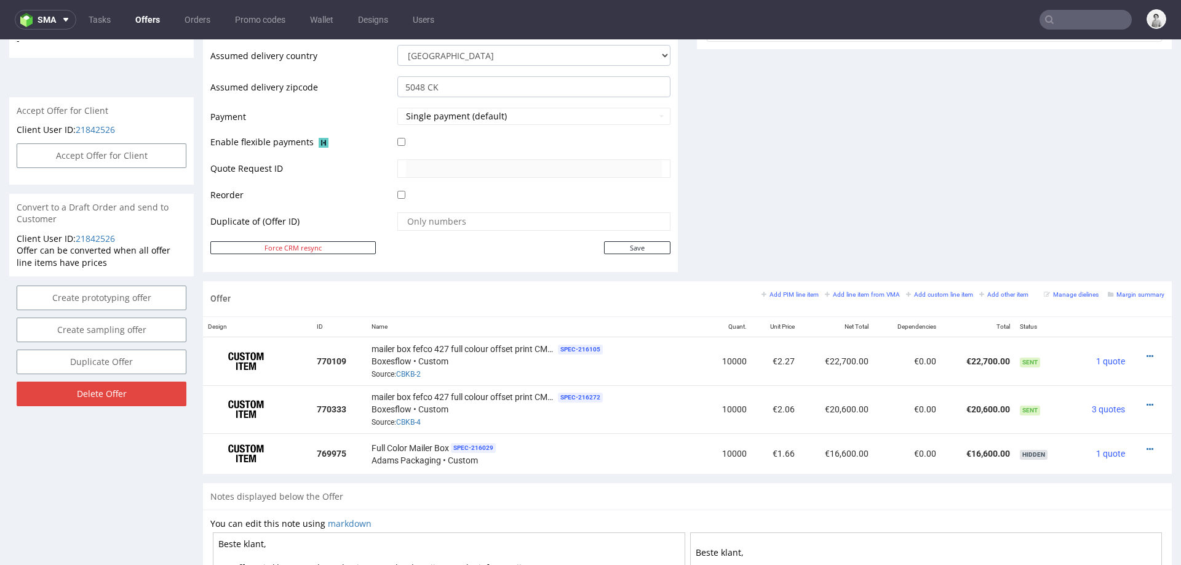
scroll to position [495, 0]
click at [1147, 399] on icon at bounding box center [1150, 403] width 7 height 9
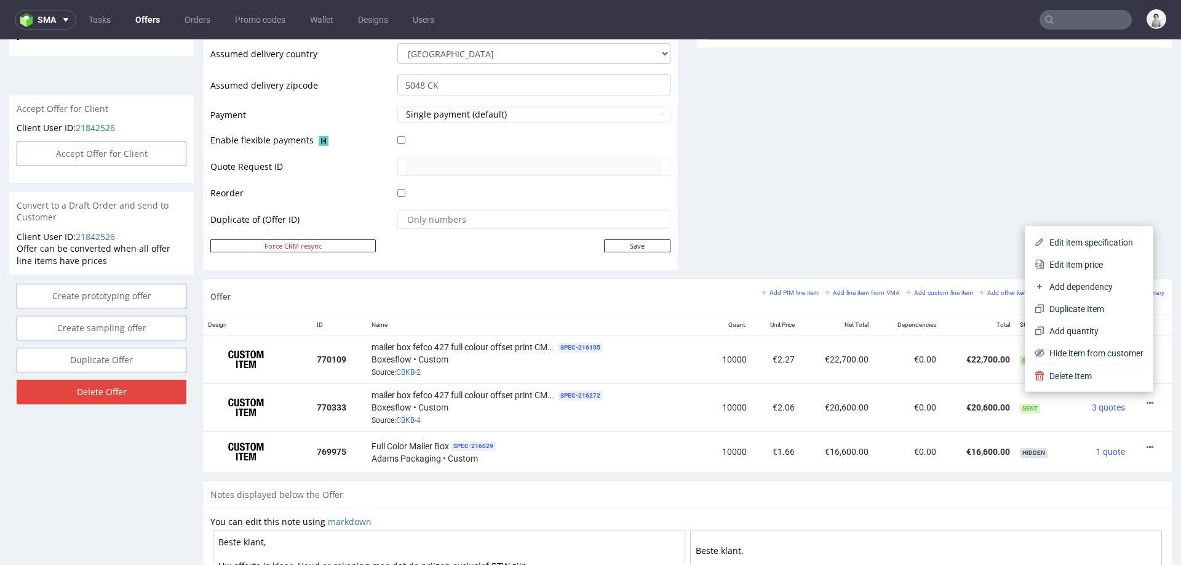
click at [1105, 264] on span "Edit item price" at bounding box center [1094, 264] width 99 height 12
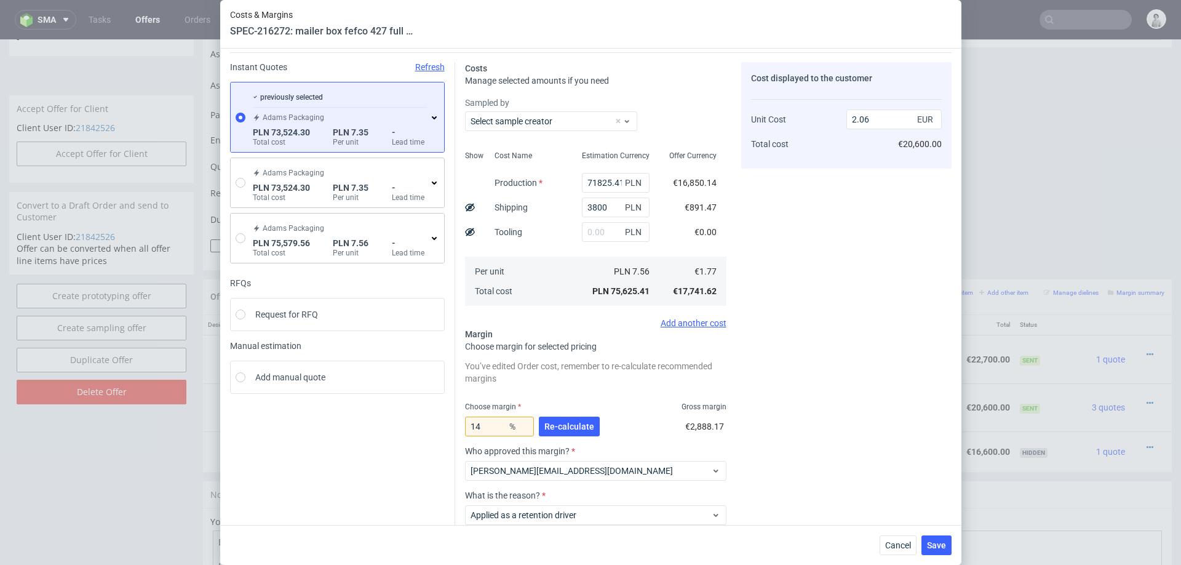
scroll to position [41, 0]
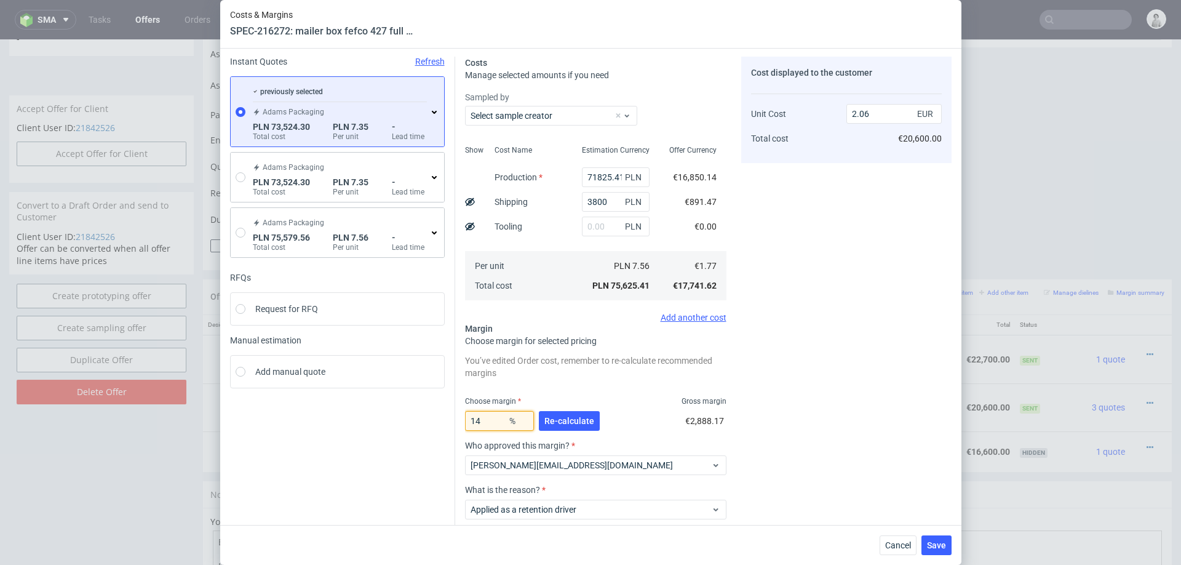
click at [489, 420] on input "14" at bounding box center [499, 421] width 69 height 20
type input "14.3"
type input "2.07"
click at [772, 367] on div "Cost displayed to the customer Unit Cost Total cost 2.07 EUR €20,700.00" at bounding box center [846, 321] width 210 height 529
click at [490, 420] on input "14.3" at bounding box center [499, 421] width 69 height 20
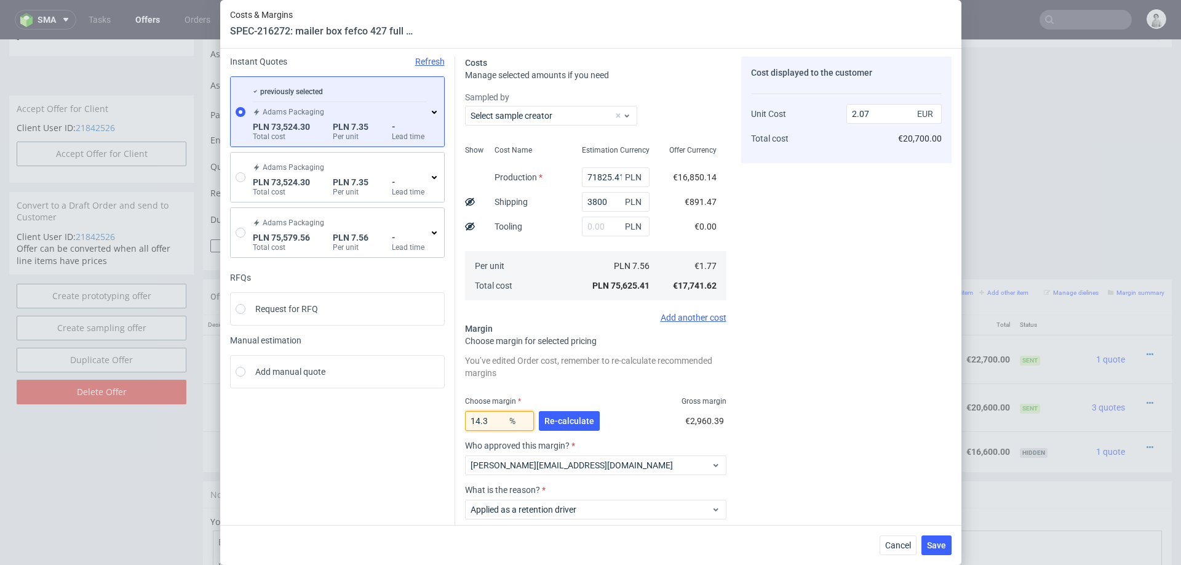
click at [490, 420] on input "14.3" at bounding box center [499, 421] width 69 height 20
type input "20"
type input "2.22"
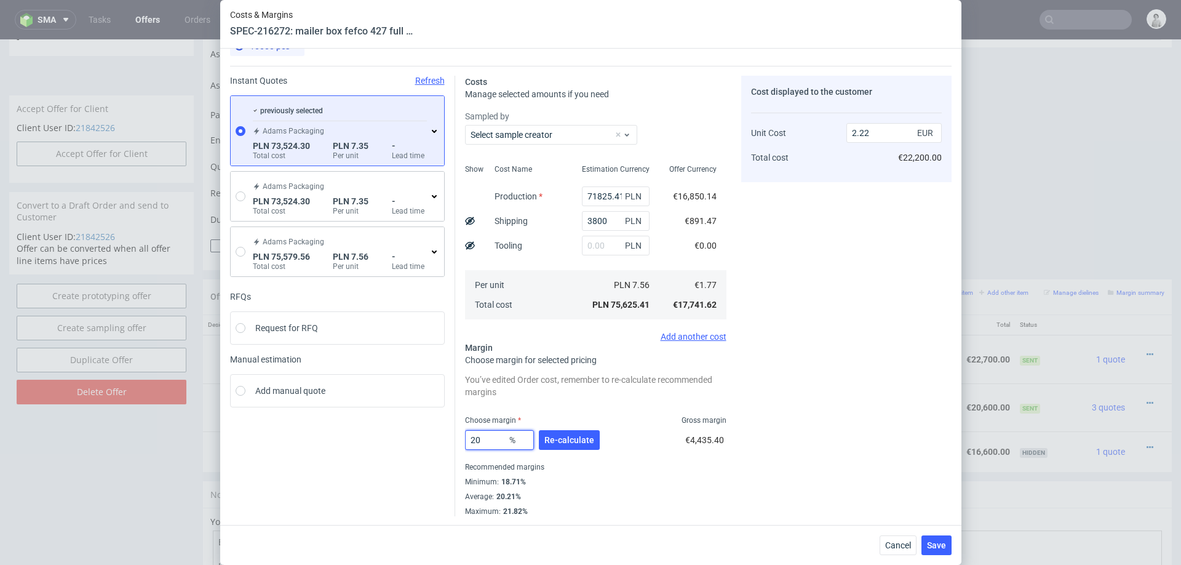
type input "2"
type input "19"
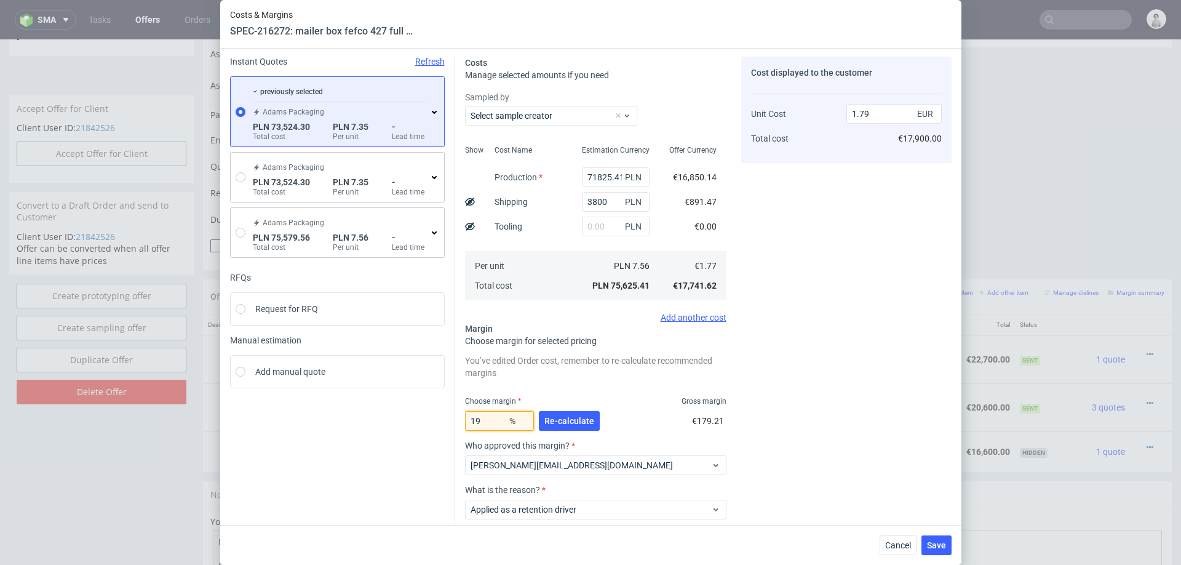
type input "2.19"
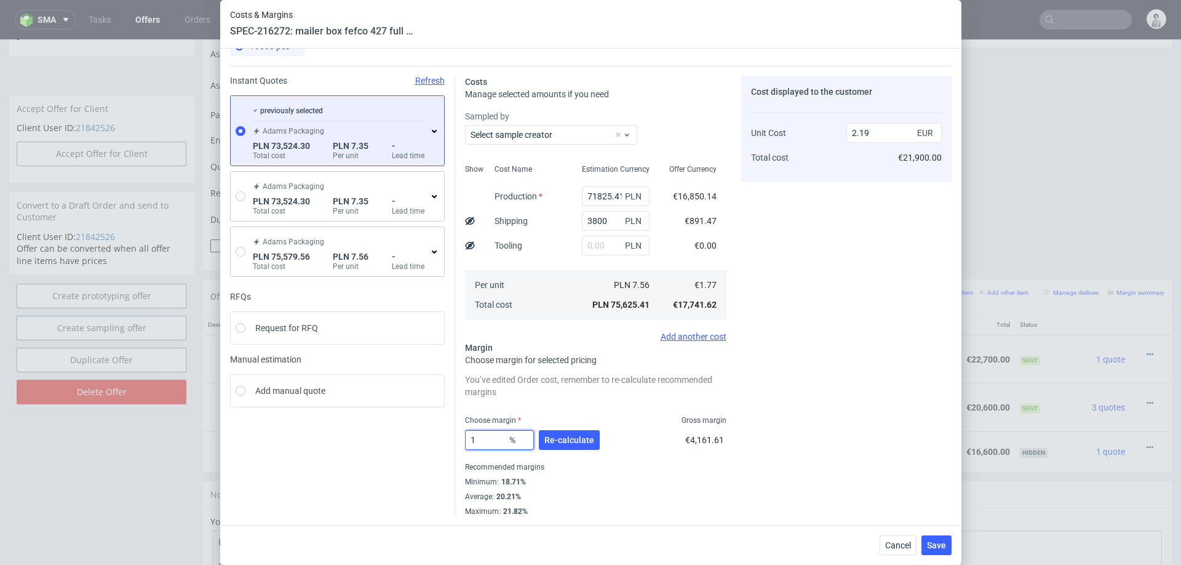
type input "15"
type input "2.09"
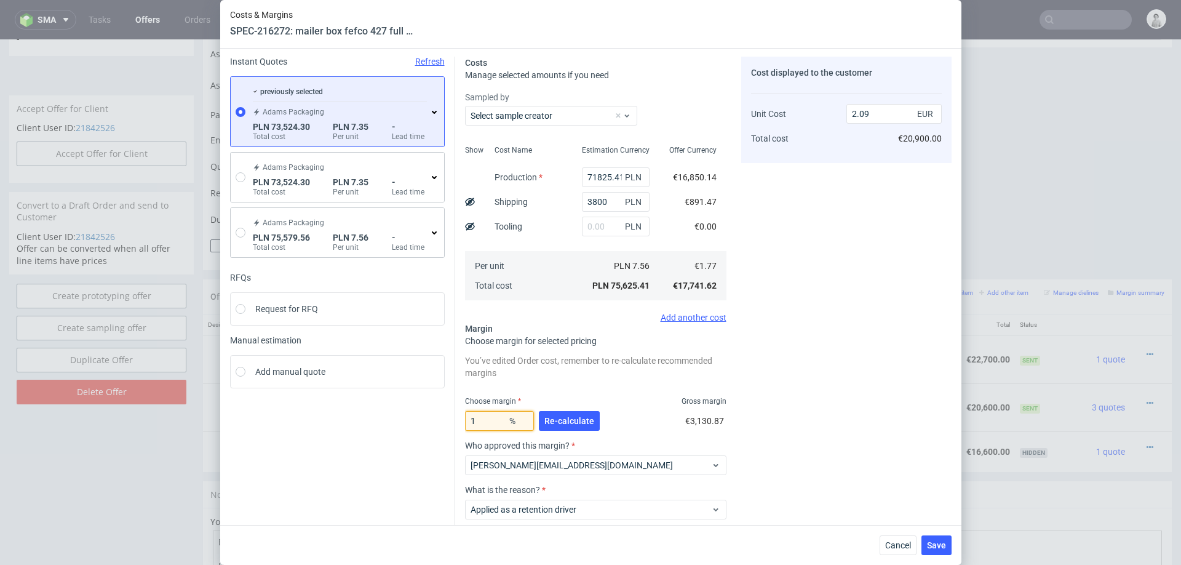
type input "16"
type input "2.11"
type input "17"
type input "2.14"
click at [838, 327] on div "Cost displayed to the customer Unit Cost Total cost 2.14 EUR €21,400.00" at bounding box center [846, 321] width 210 height 529
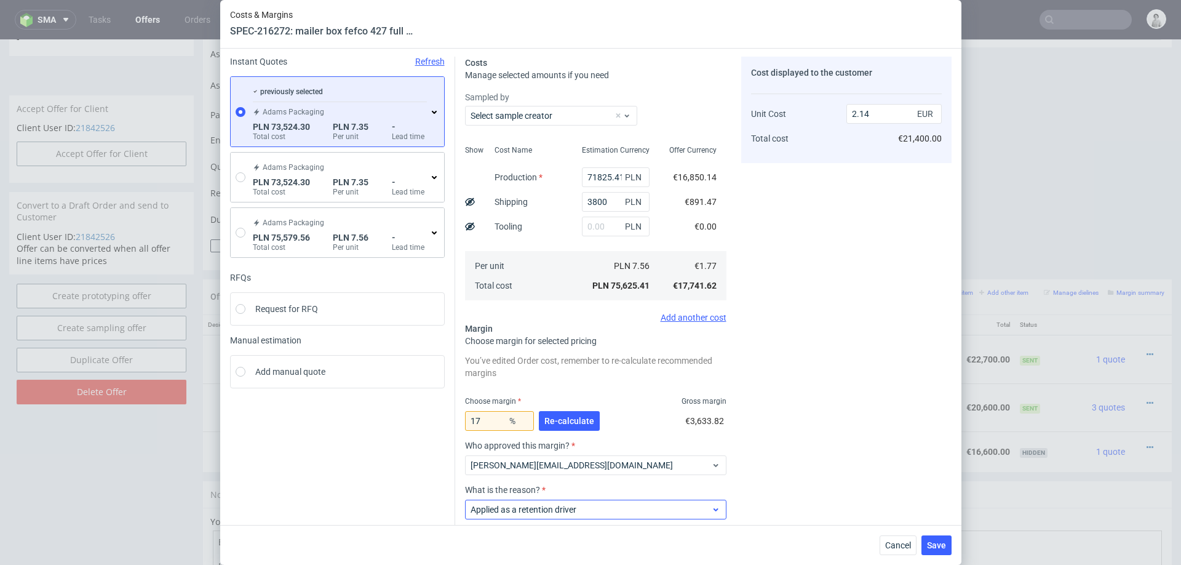
scroll to position [48, 0]
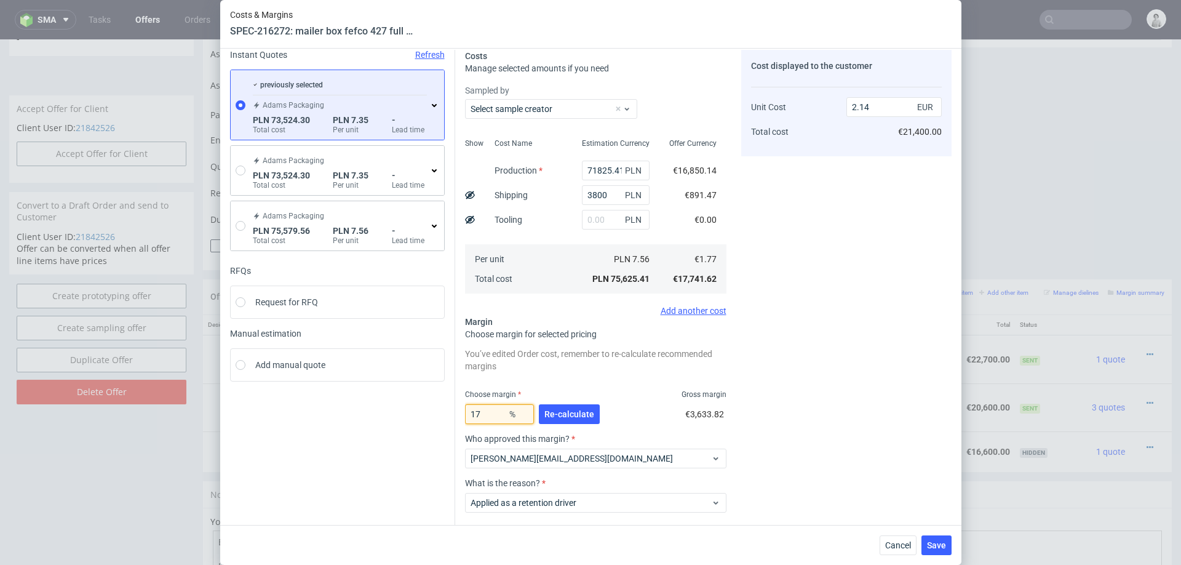
click at [493, 415] on input "17" at bounding box center [499, 414] width 69 height 20
type input "16"
type input "2.11"
click at [817, 343] on div "Cost displayed to the customer Unit Cost Total cost 2.11 EUR €21,100.00" at bounding box center [846, 314] width 210 height 529
click at [492, 415] on input "16" at bounding box center [499, 414] width 69 height 20
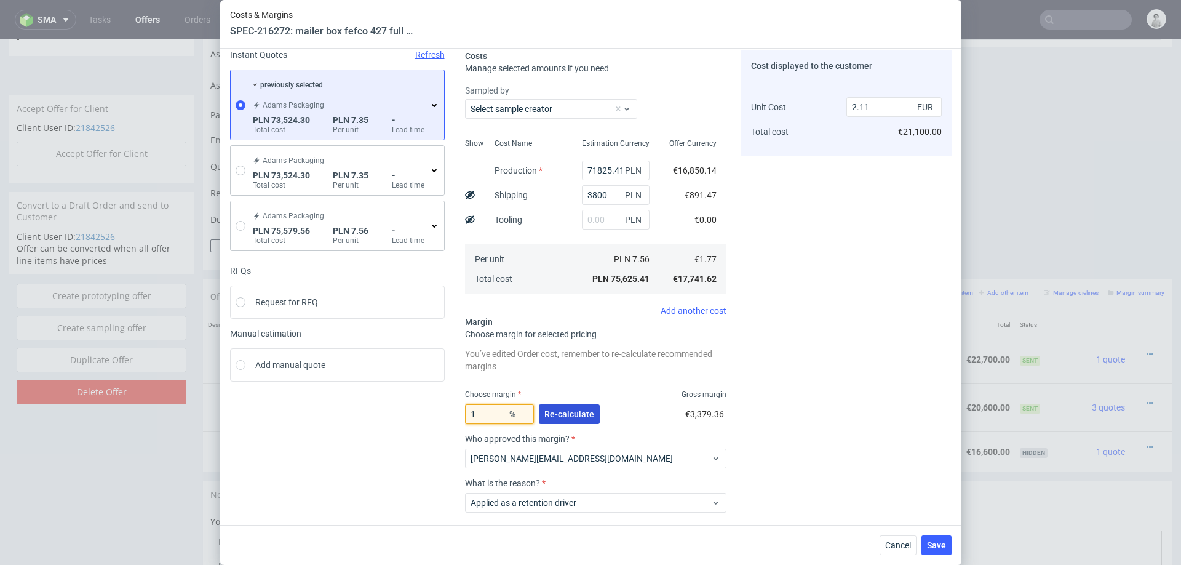
type input "15"
type input "2.09"
click at [815, 368] on div "Cost displayed to the customer Unit Cost Total cost 2.09 EUR €20,900.00" at bounding box center [846, 314] width 210 height 529
click at [933, 544] on span "Save" at bounding box center [936, 545] width 19 height 9
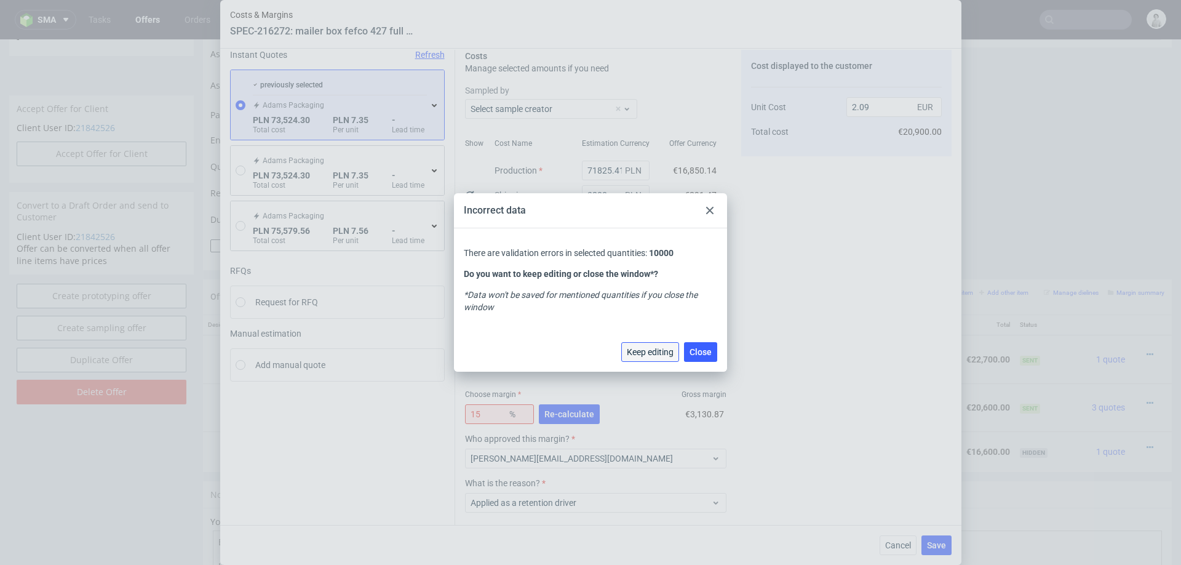
click at [655, 353] on span "Keep editing" at bounding box center [650, 352] width 47 height 9
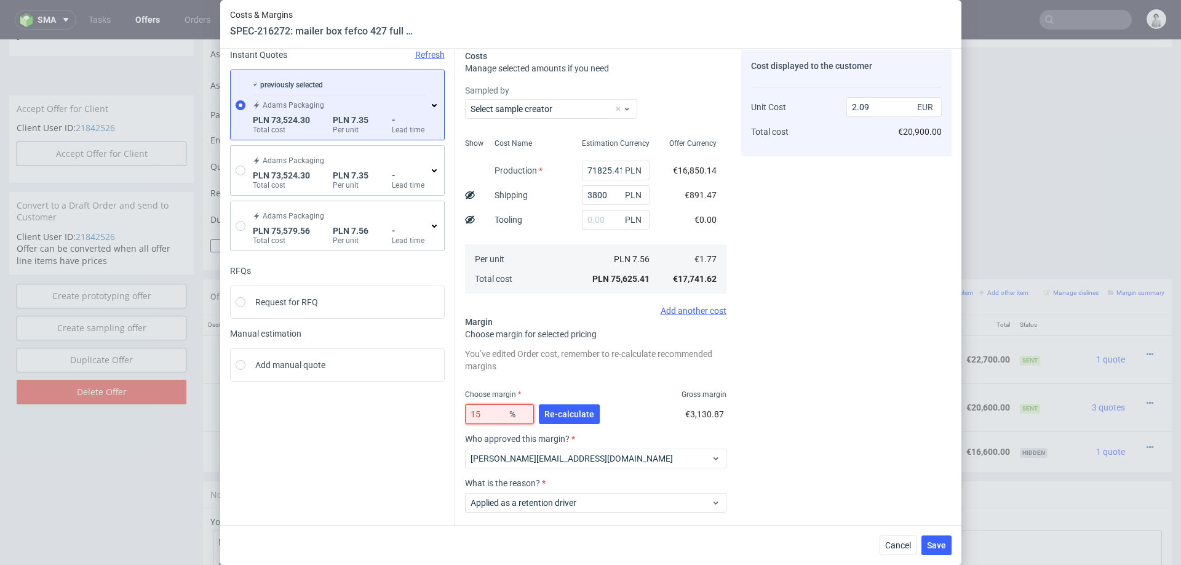
click at [489, 413] on input "15" at bounding box center [499, 414] width 69 height 20
type input "15.4"
type input "2.1"
type input "15.2"
type input "2.09"
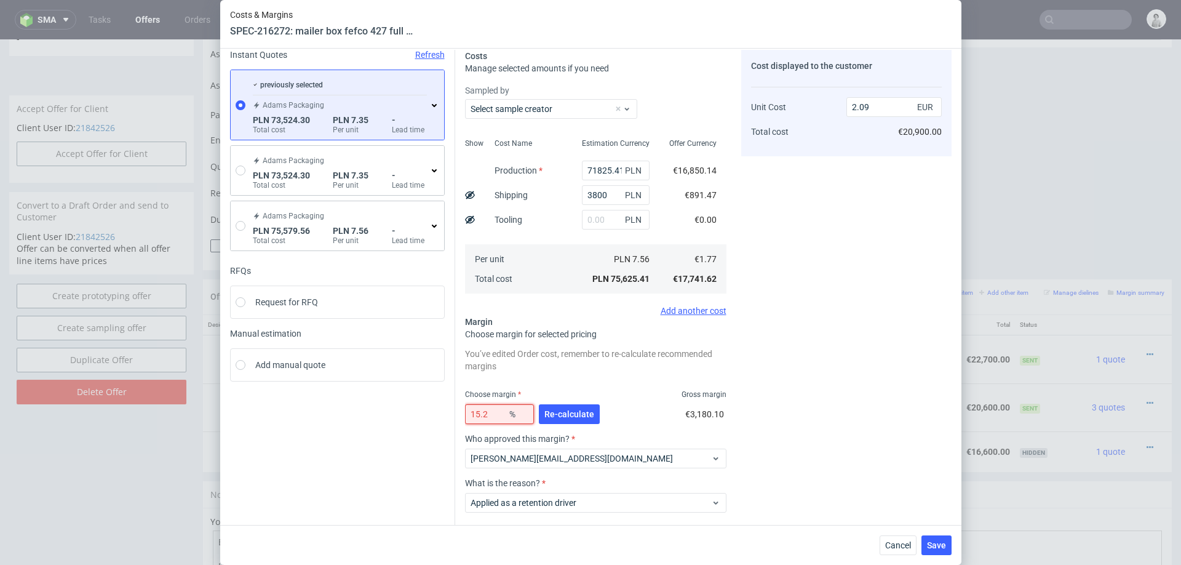
type input "15.2"
click at [768, 294] on div "Cost displayed to the customer Unit Cost Total cost 2.09 EUR €20,900.00" at bounding box center [846, 314] width 210 height 529
click at [935, 549] on button "Save" at bounding box center [937, 545] width 30 height 20
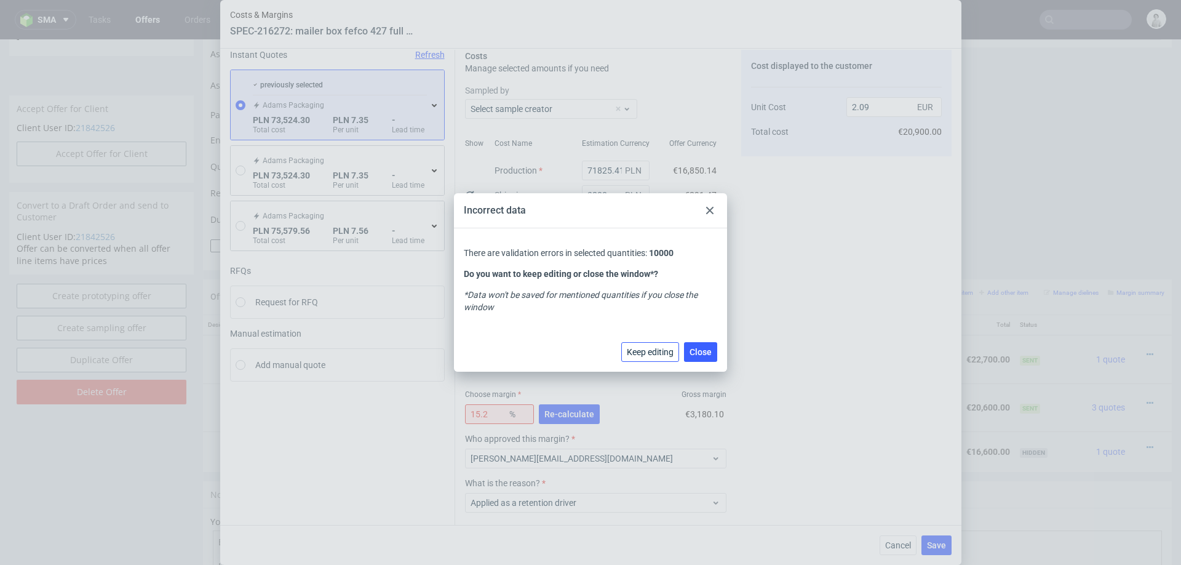
click at [664, 353] on span "Keep editing" at bounding box center [650, 352] width 47 height 9
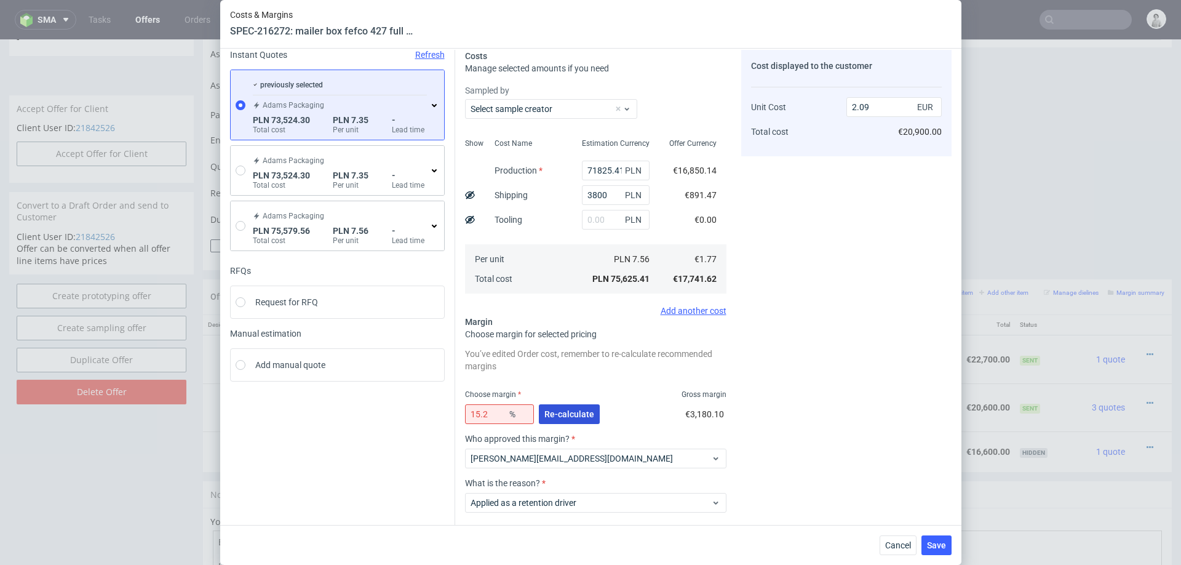
click at [570, 415] on span "Re-calculate" at bounding box center [570, 414] width 50 height 9
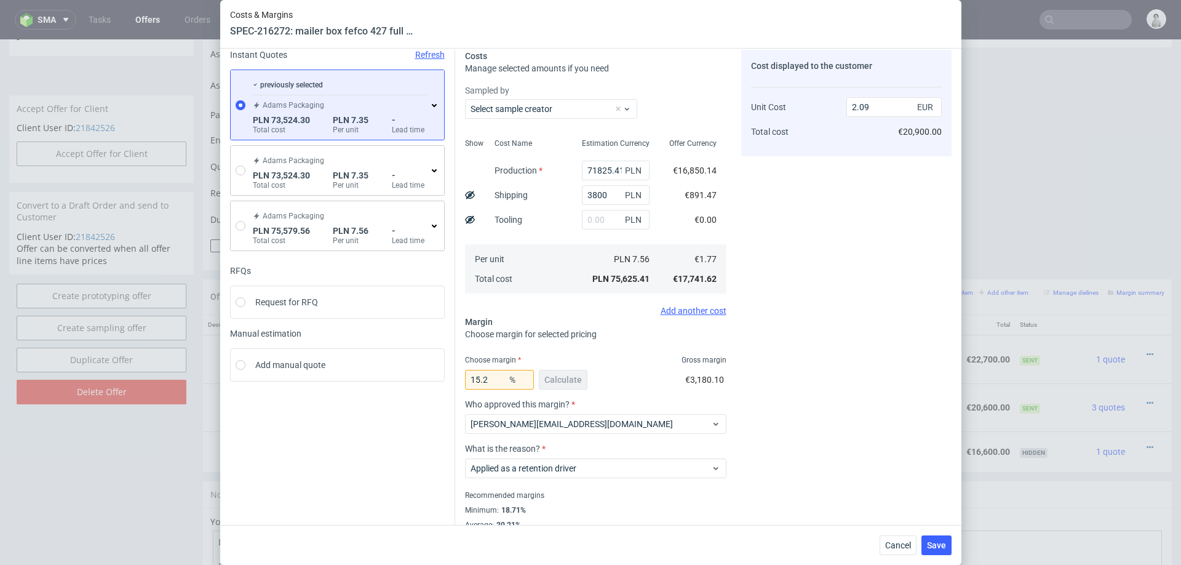
scroll to position [77, 0]
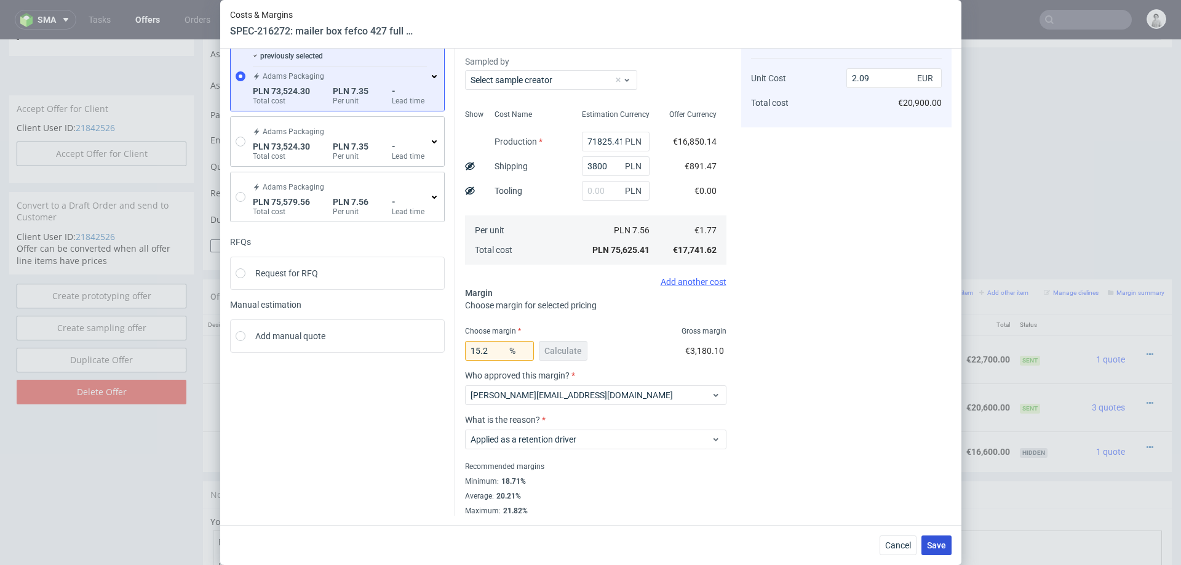
click at [940, 541] on span "Save" at bounding box center [936, 545] width 19 height 9
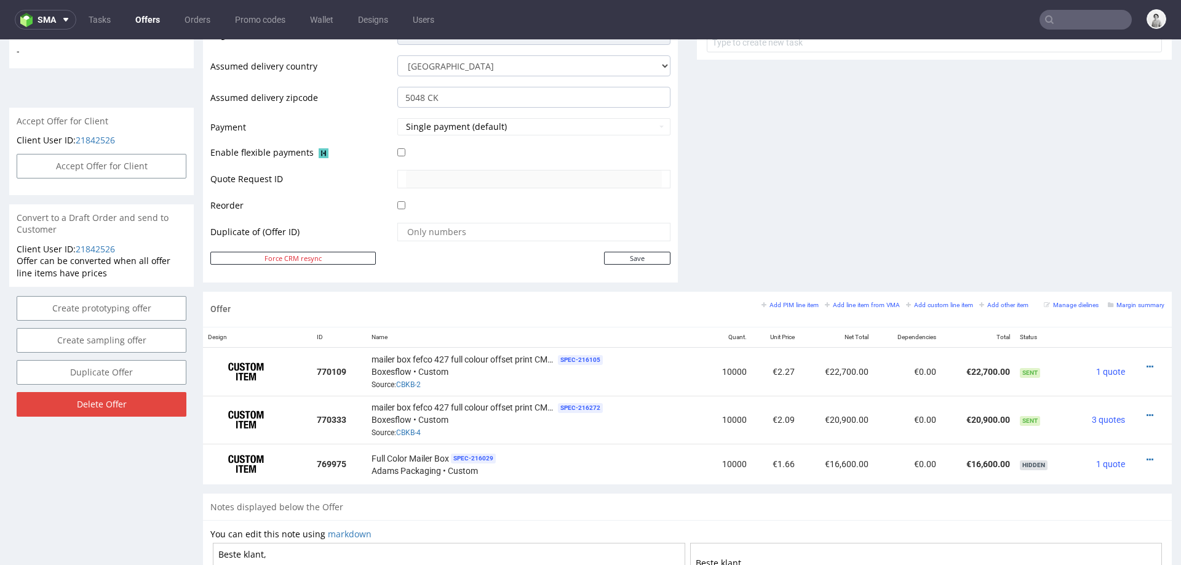
scroll to position [484, 0]
click at [1147, 410] on icon at bounding box center [1150, 414] width 7 height 9
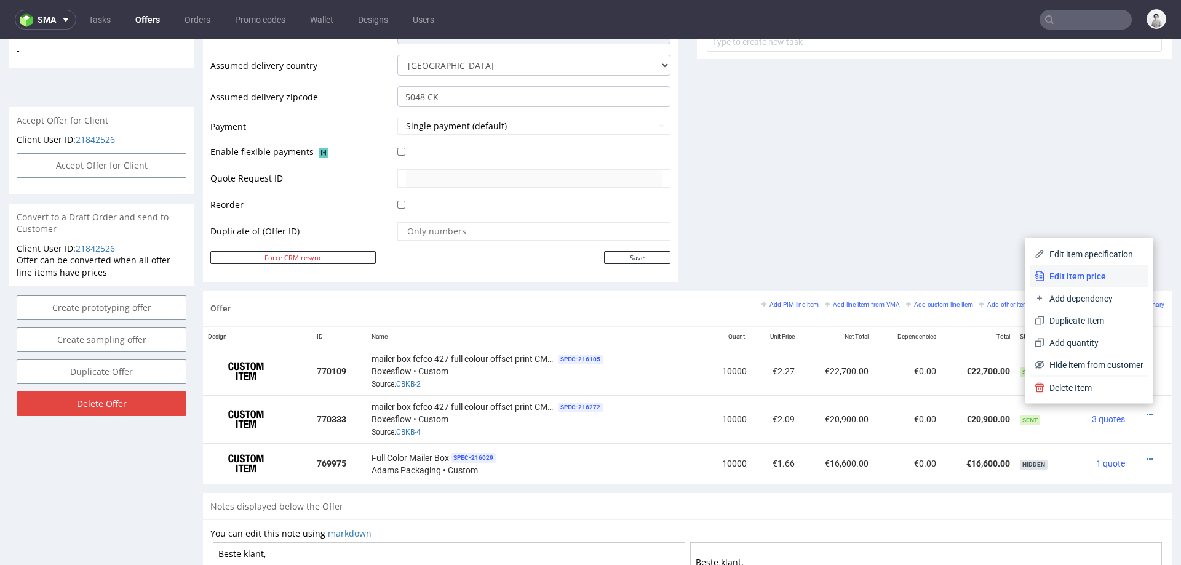
click at [1080, 275] on span "Edit item price" at bounding box center [1094, 276] width 99 height 12
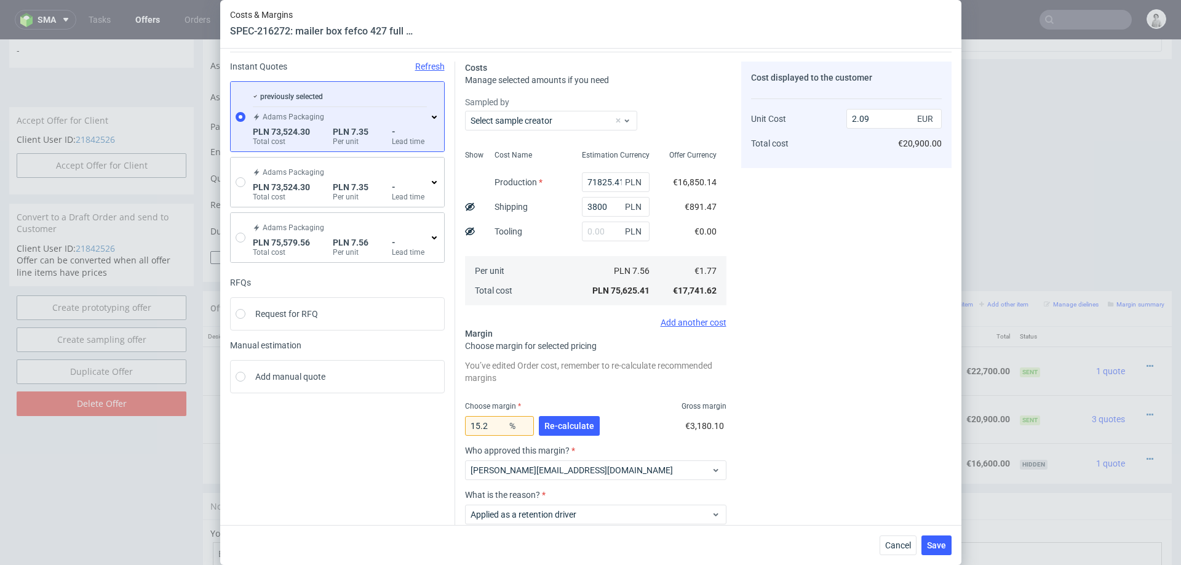
scroll to position [34, 0]
click at [894, 545] on span "Cancel" at bounding box center [898, 545] width 26 height 9
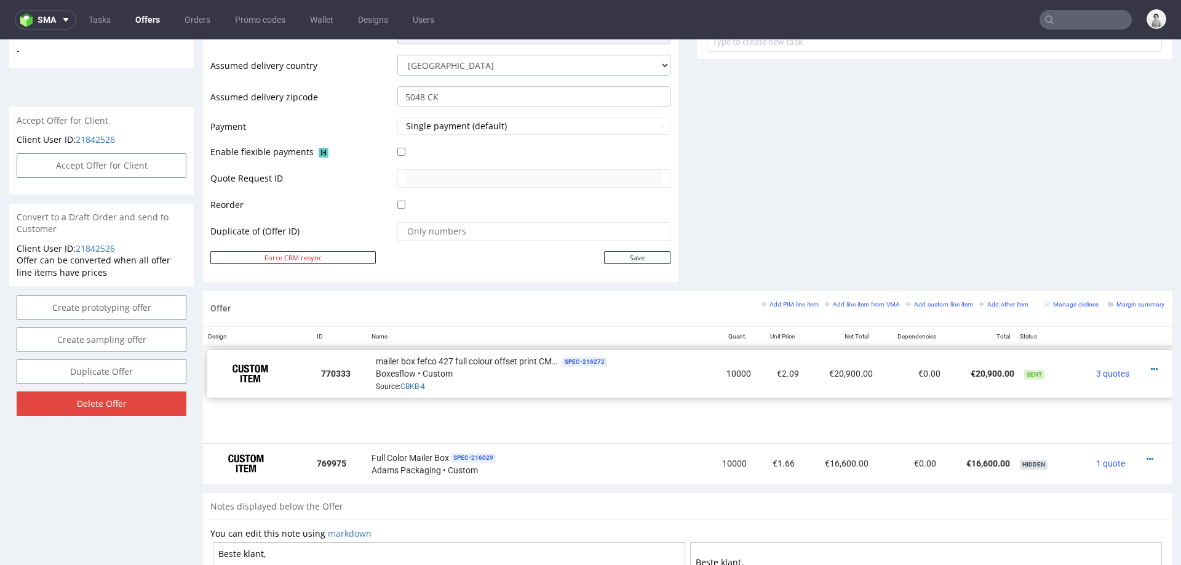
drag, startPoint x: 214, startPoint y: 414, endPoint x: 217, endPoint y: 368, distance: 46.3
click at [217, 368] on div at bounding box center [213, 373] width 12 height 48
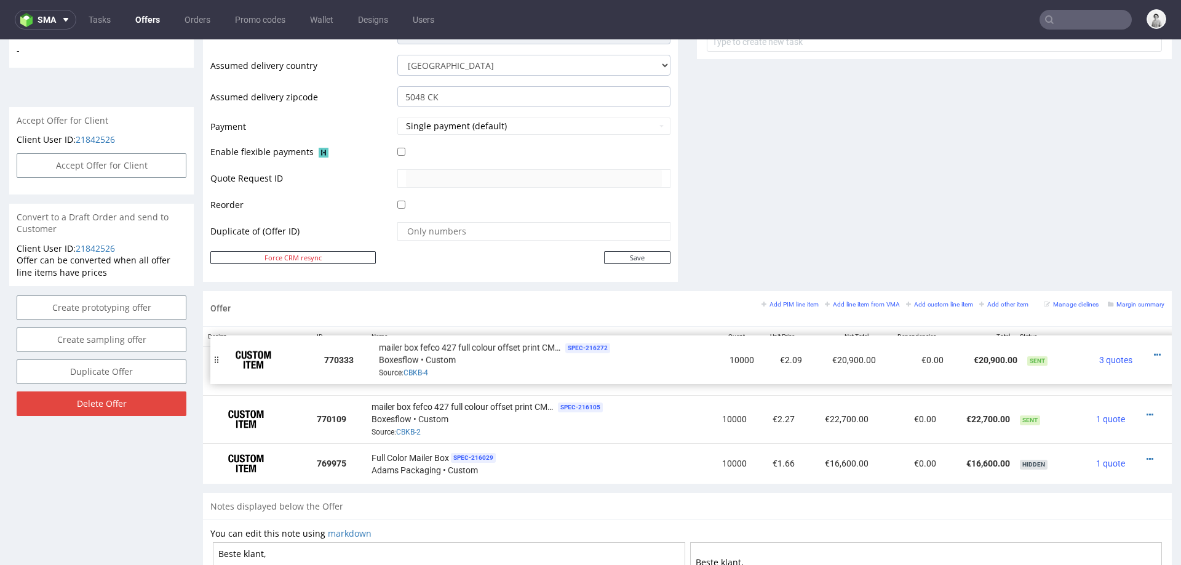
drag, startPoint x: 210, startPoint y: 416, endPoint x: 215, endPoint y: 356, distance: 60.6
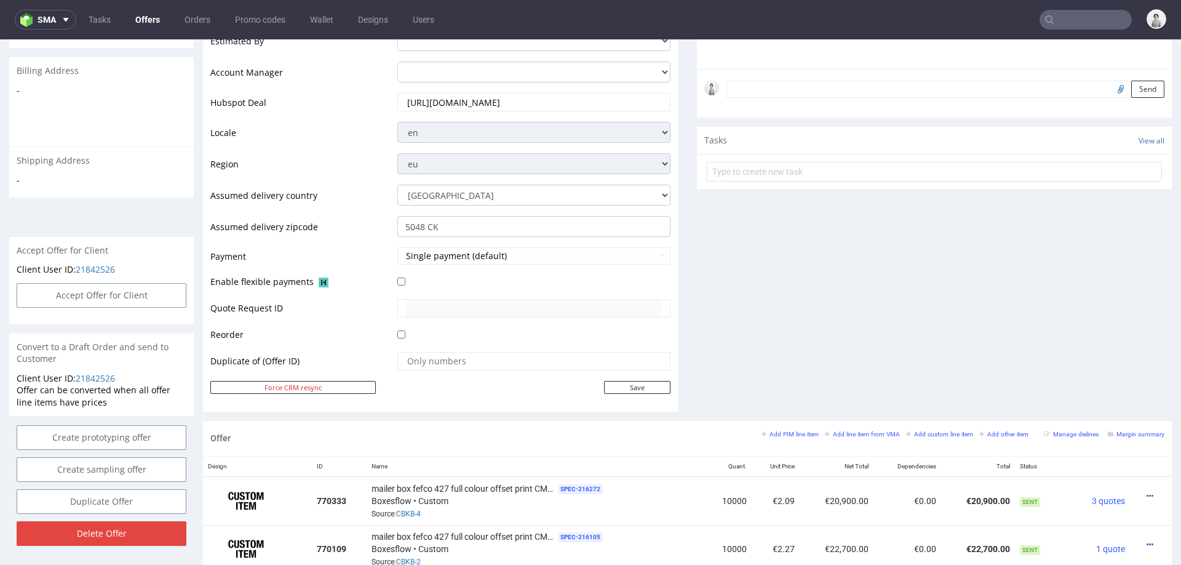
scroll to position [0, 0]
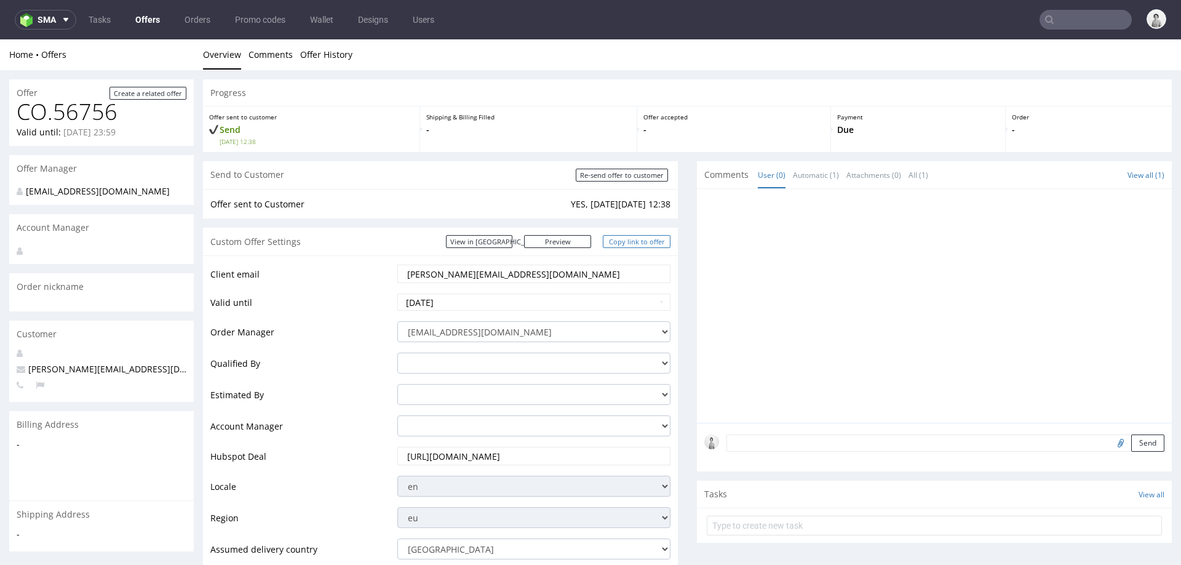
click at [636, 239] on link "Copy link to offer" at bounding box center [637, 241] width 68 height 13
click at [613, 242] on link "Copy link to offer" at bounding box center [637, 241] width 68 height 13
click at [648, 172] on input "Re-send offer to customer" at bounding box center [622, 175] width 92 height 13
type input "In progress..."
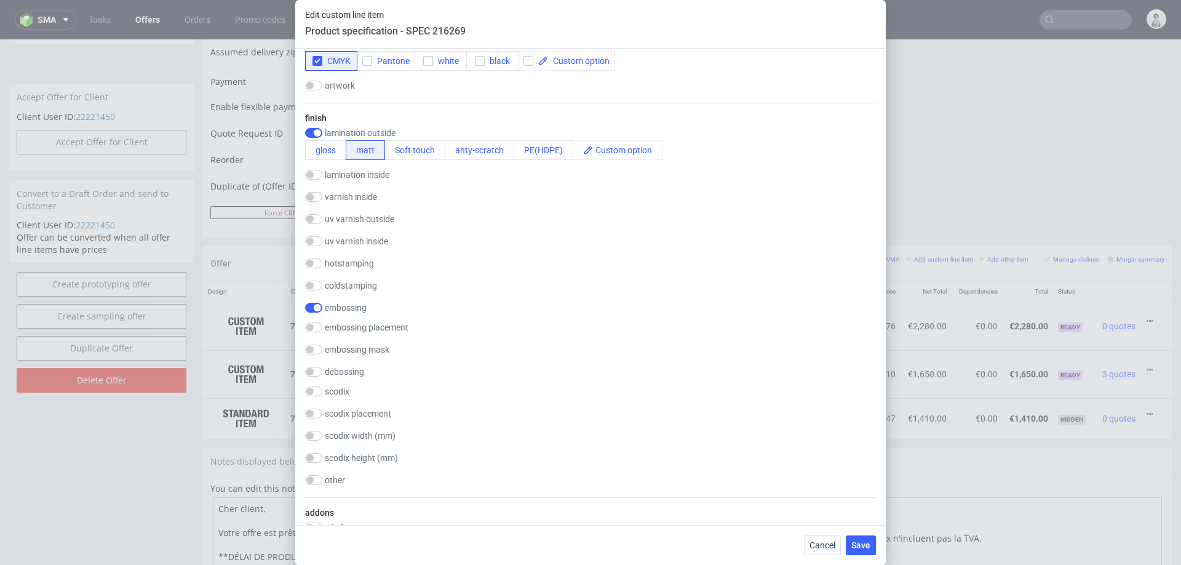
scroll to position [540, 0]
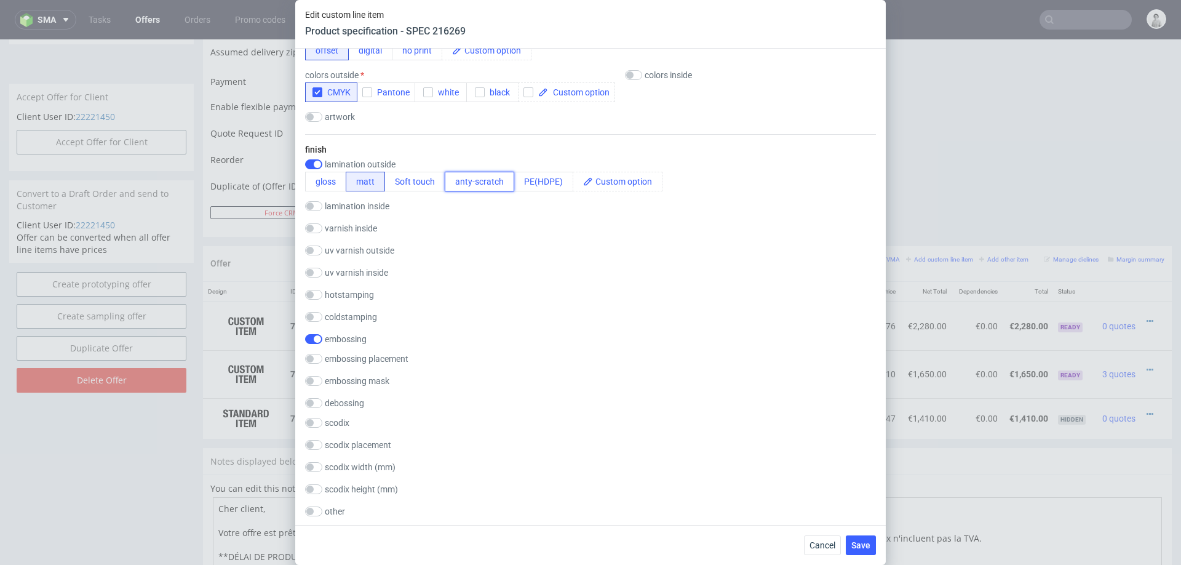
click at [470, 185] on button "anty-scratch" at bounding box center [480, 182] width 70 height 20
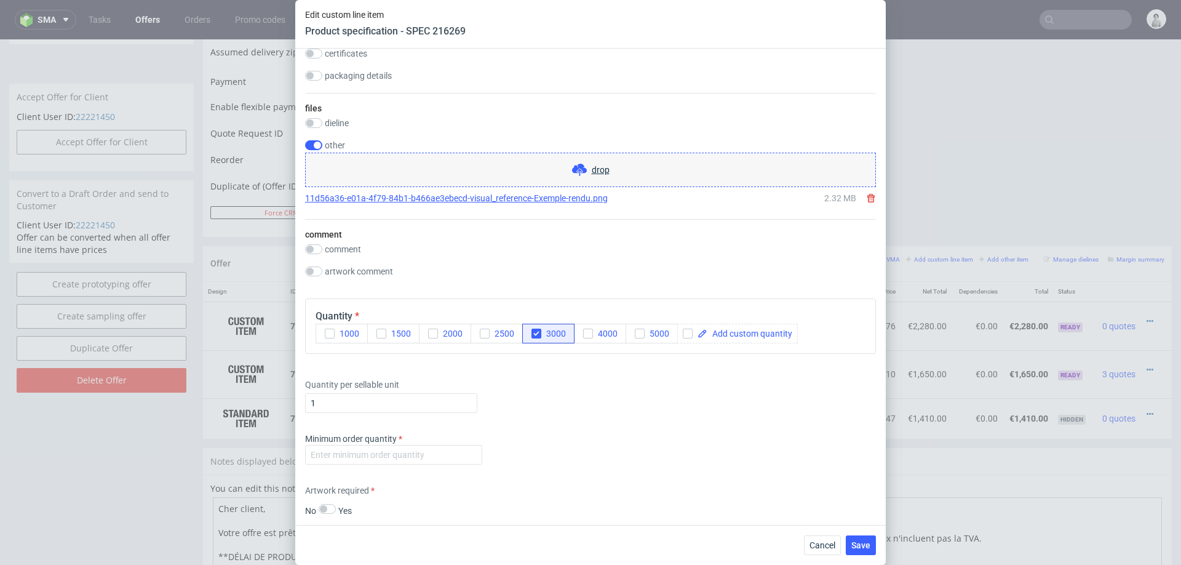
scroll to position [1212, 0]
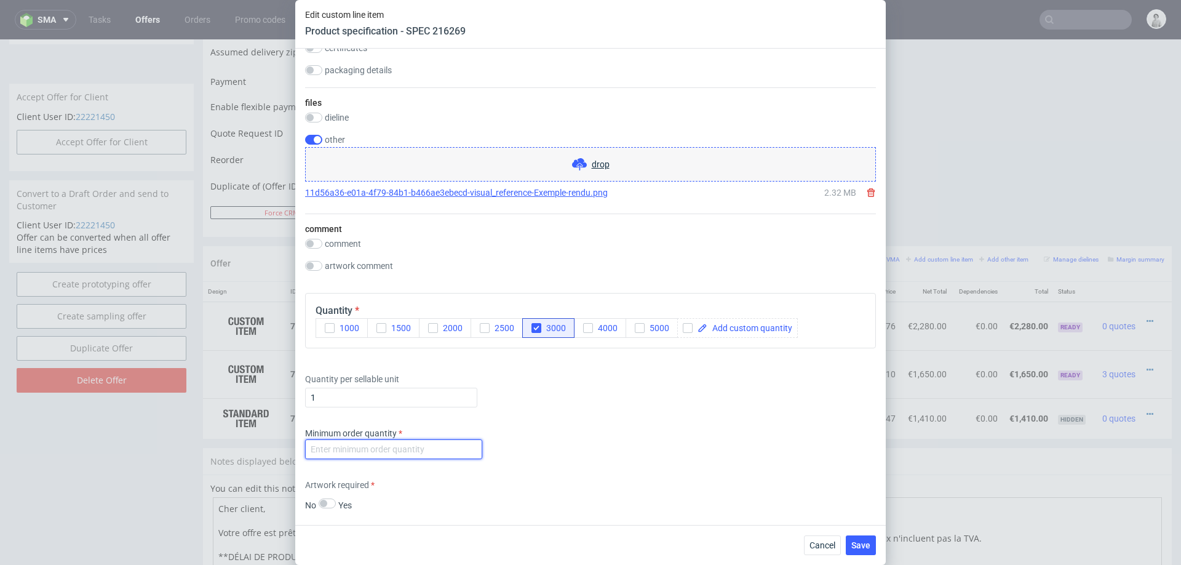
click at [399, 444] on input "number" at bounding box center [393, 449] width 177 height 20
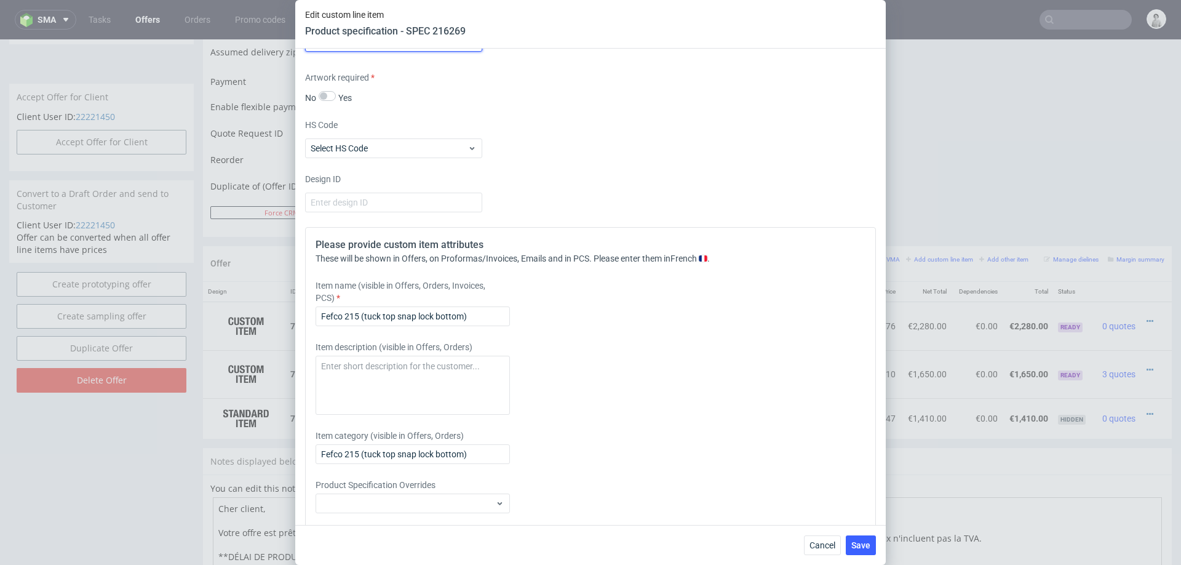
scroll to position [1623, 0]
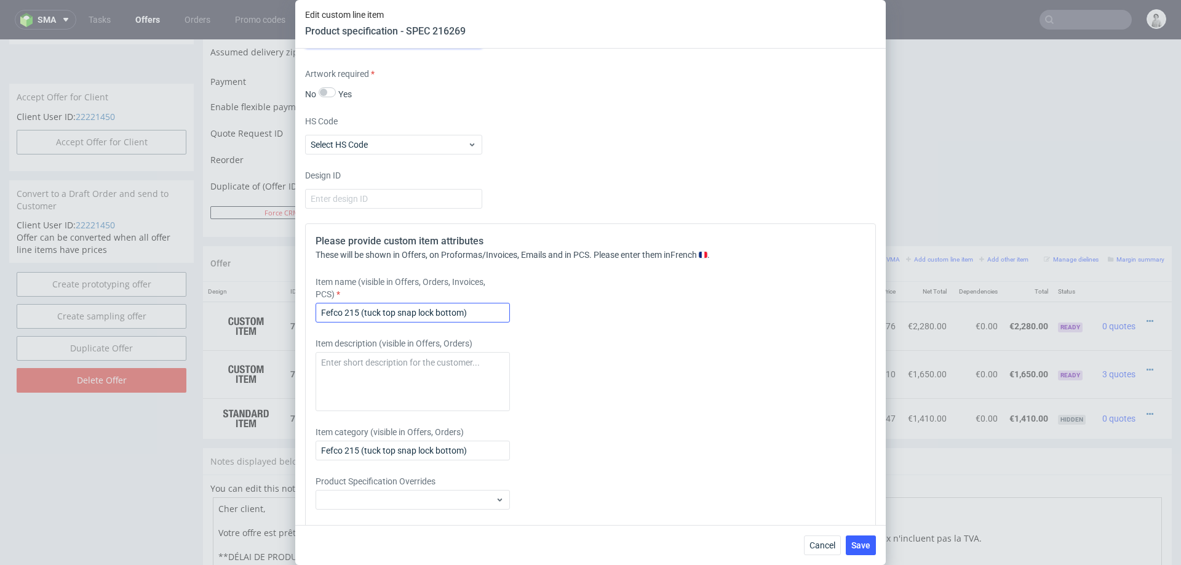
type input "999"
click at [470, 313] on input "Fefco 215 (tuck top snap lock bottom)" at bounding box center [413, 313] width 194 height 20
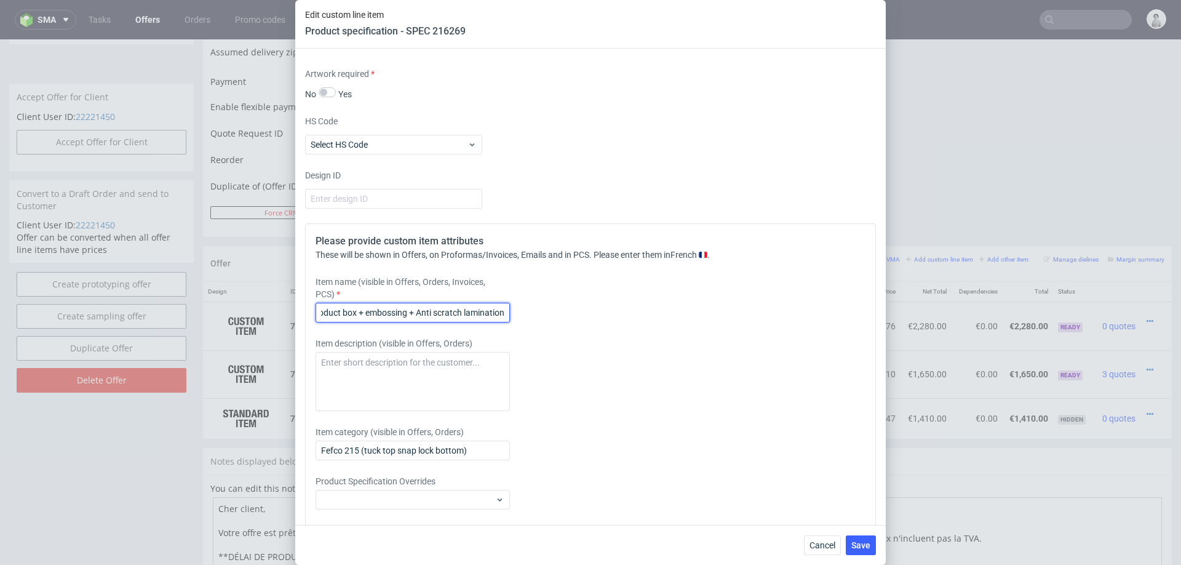
drag, startPoint x: 419, startPoint y: 311, endPoint x: 440, endPoint y: 323, distance: 24.3
click at [420, 311] on input "Product box + embossing + Anti scratch lamination" at bounding box center [413, 313] width 194 height 20
type input "Product box + embossing + anti scratch lamination"
click at [714, 352] on div "Item description (visible in Offers, Orders)" at bounding box center [520, 374] width 409 height 74
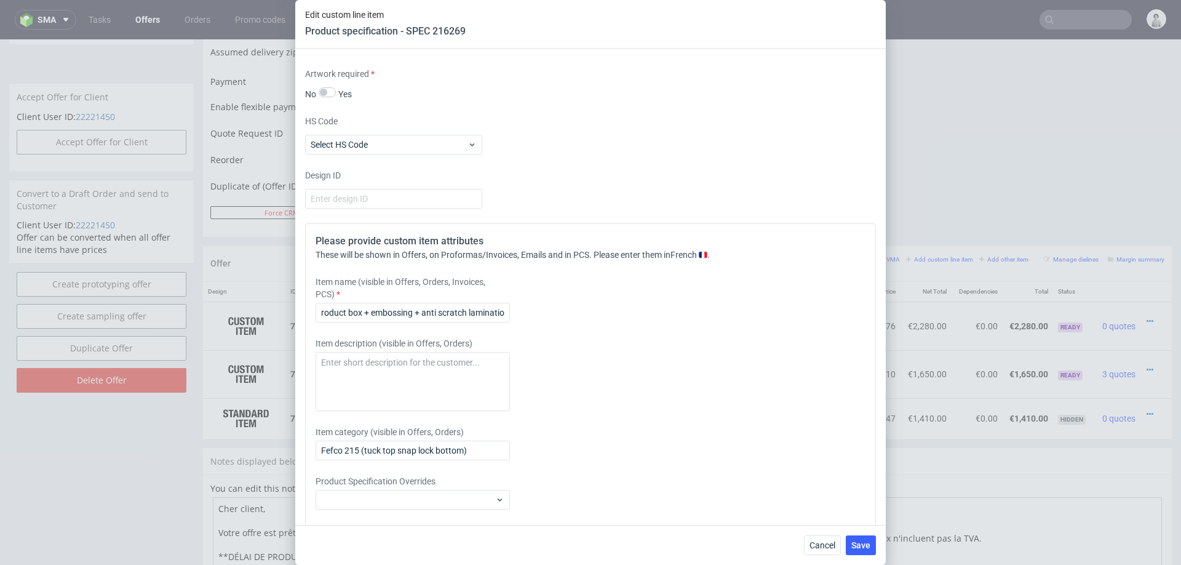
scroll to position [0, 0]
click at [857, 538] on button "Save" at bounding box center [861, 545] width 30 height 20
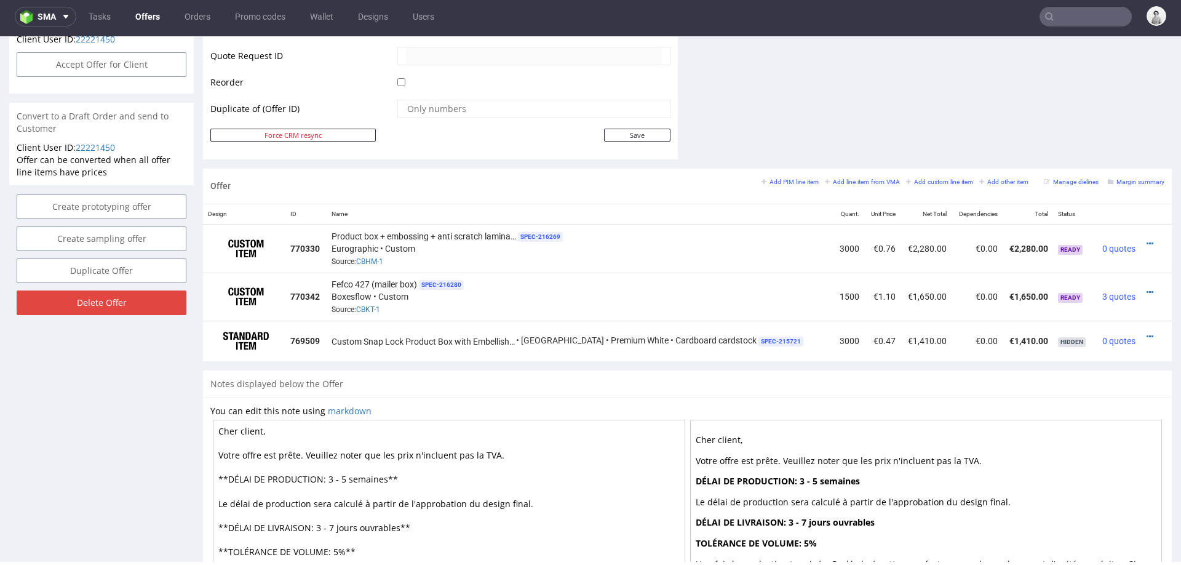
scroll to position [599, 0]
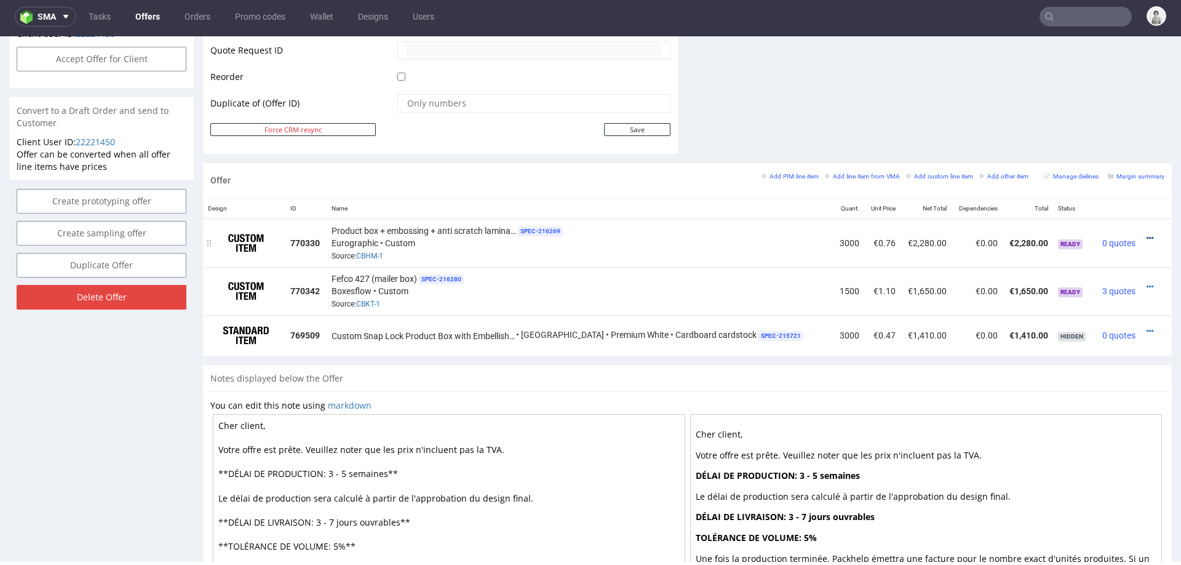
click at [1147, 234] on icon at bounding box center [1150, 238] width 7 height 9
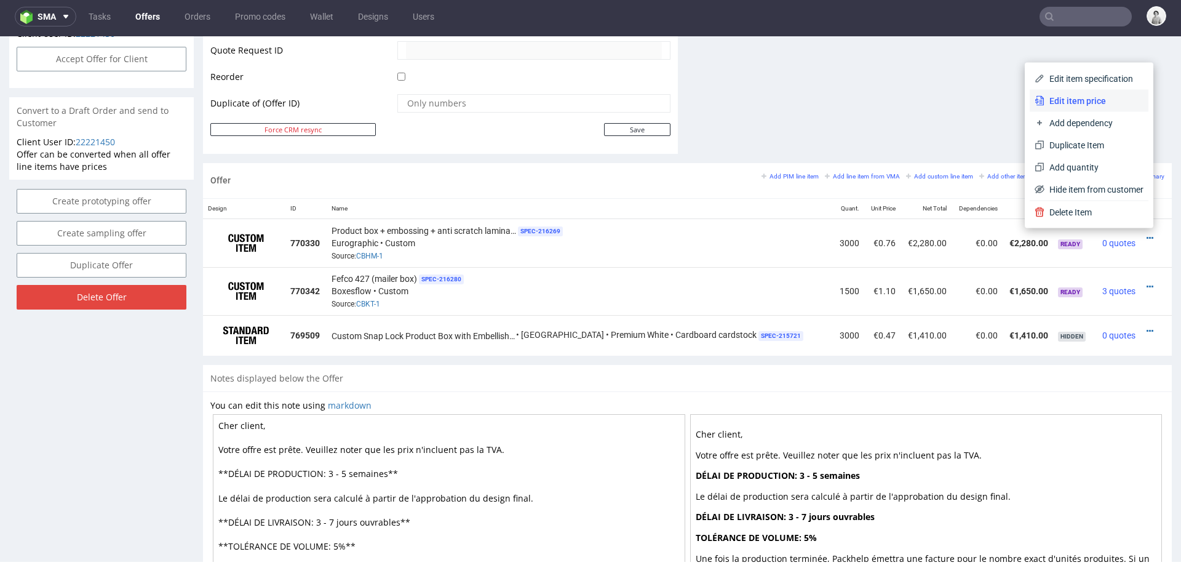
click at [1070, 97] on span "Edit item price" at bounding box center [1094, 101] width 99 height 12
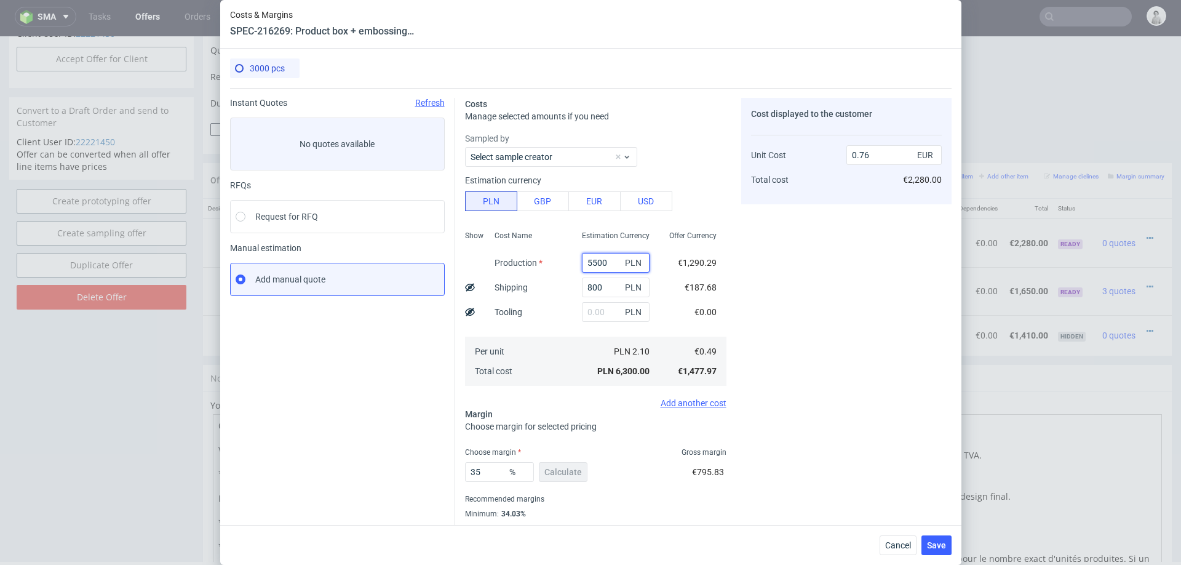
click at [593, 265] on input "5500" at bounding box center [616, 263] width 68 height 20
type input "6"
type input "0.09"
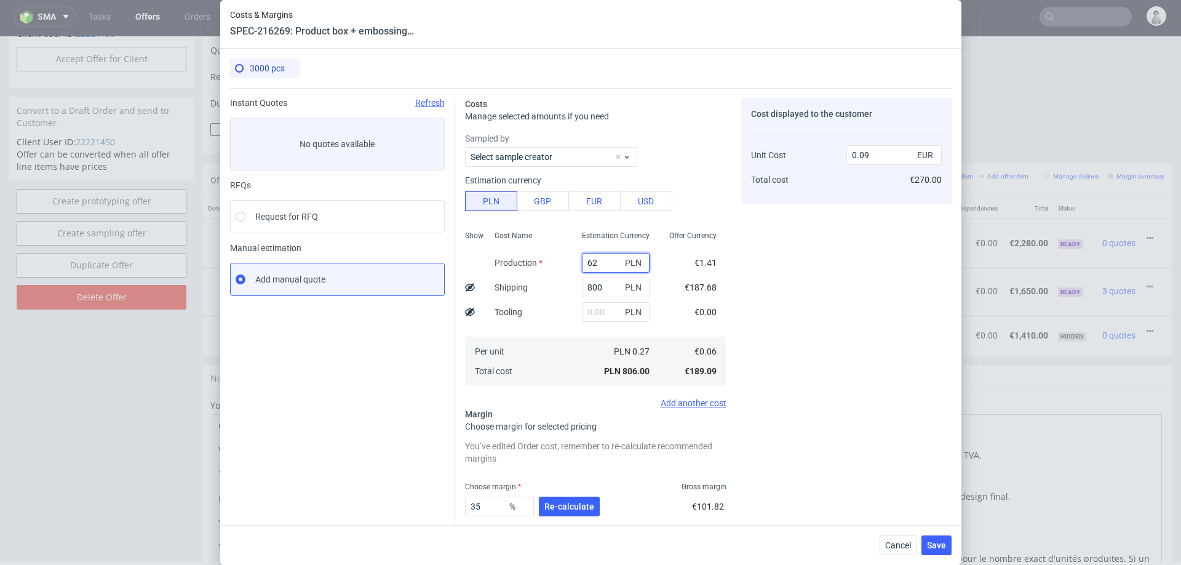
type input "620"
type input "0.1"
type input "6200"
type input "0.84"
click at [571, 508] on span "Re-calculate" at bounding box center [570, 506] width 50 height 9
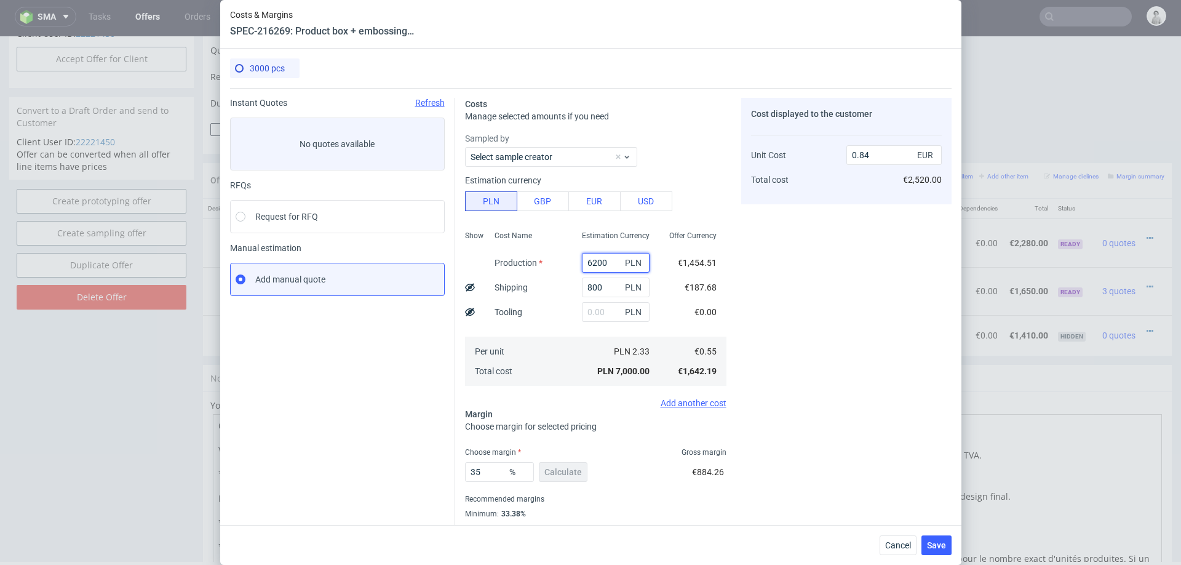
drag, startPoint x: 594, startPoint y: 262, endPoint x: 629, endPoint y: 263, distance: 35.7
click at [629, 262] on div "6200 PLN" at bounding box center [616, 263] width 68 height 20
type input "6000"
type input "0.82"
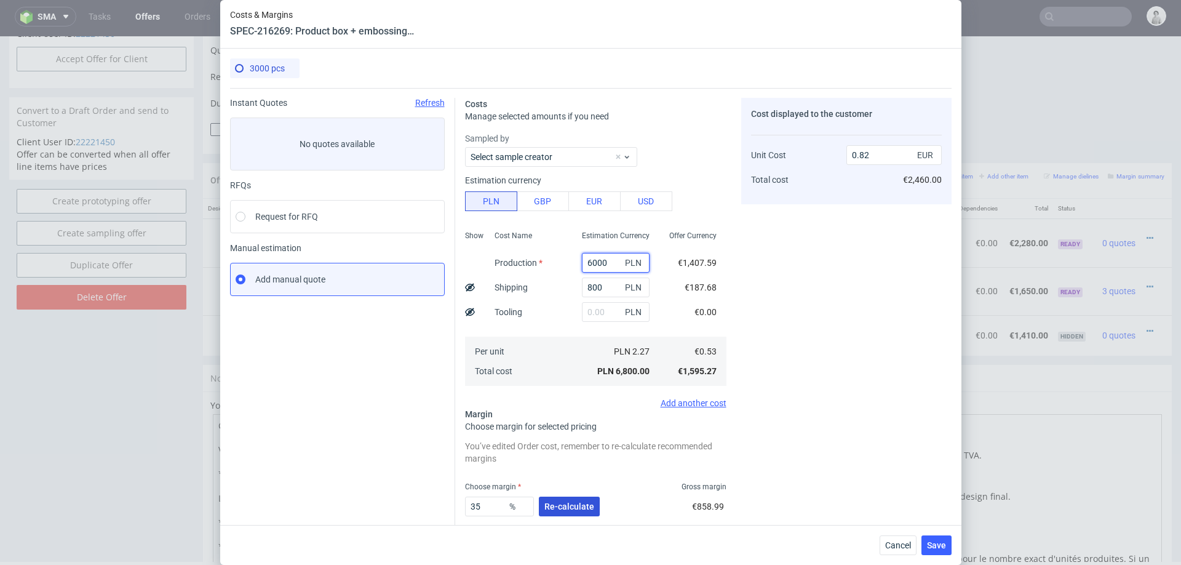
type input "6000"
drag, startPoint x: 549, startPoint y: 506, endPoint x: 531, endPoint y: 357, distance: 150.0
click at [549, 503] on span "Re-calculate" at bounding box center [570, 506] width 50 height 9
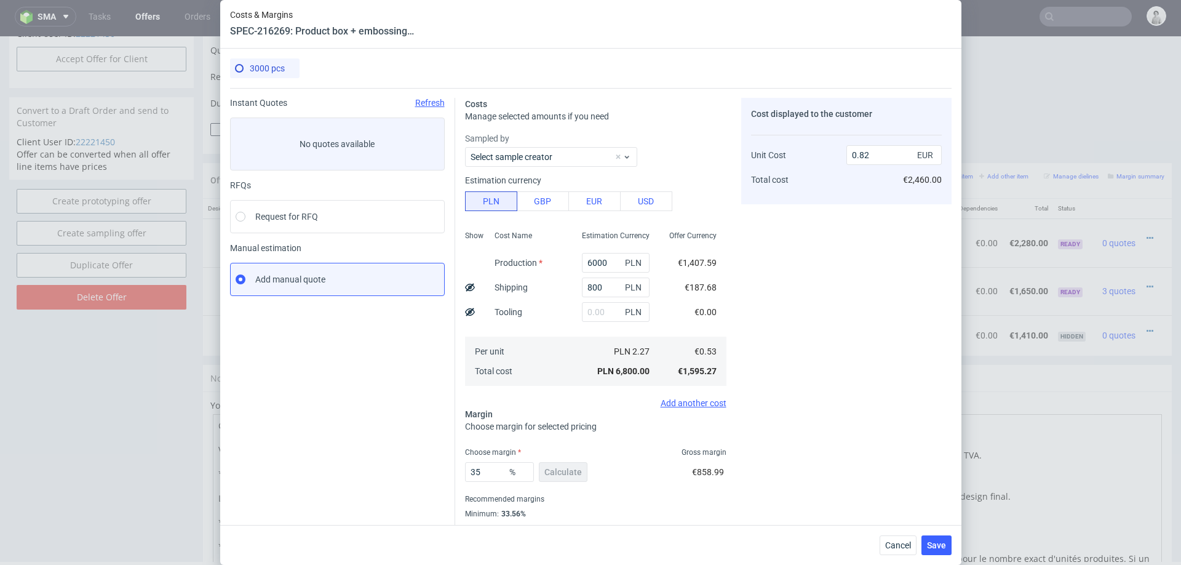
scroll to position [28, 0]
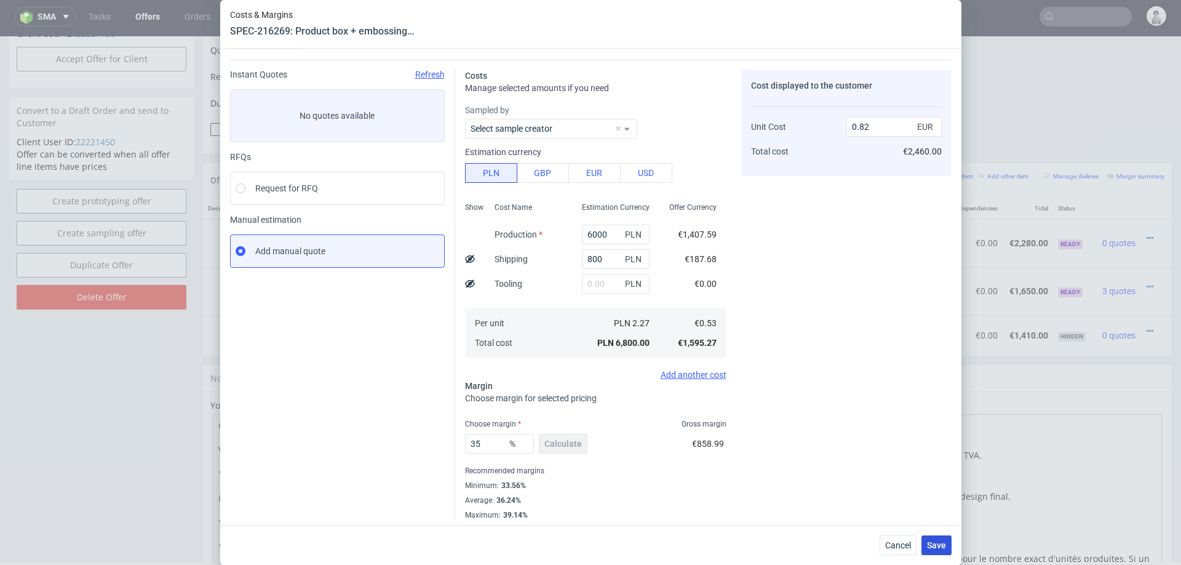
click at [936, 544] on span "Save" at bounding box center [936, 545] width 19 height 9
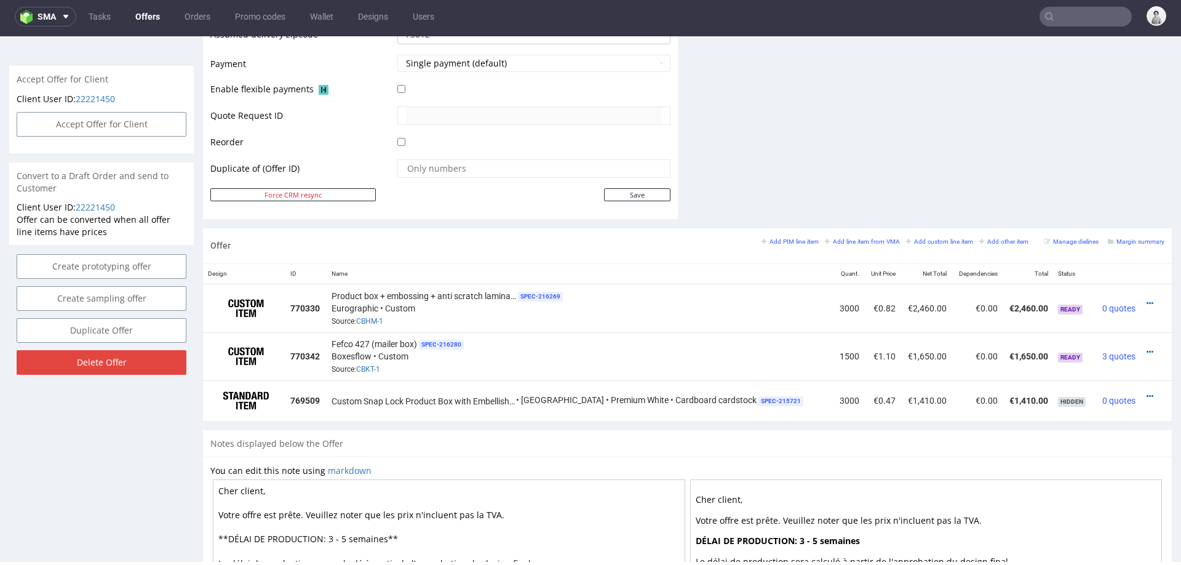
scroll to position [528, 0]
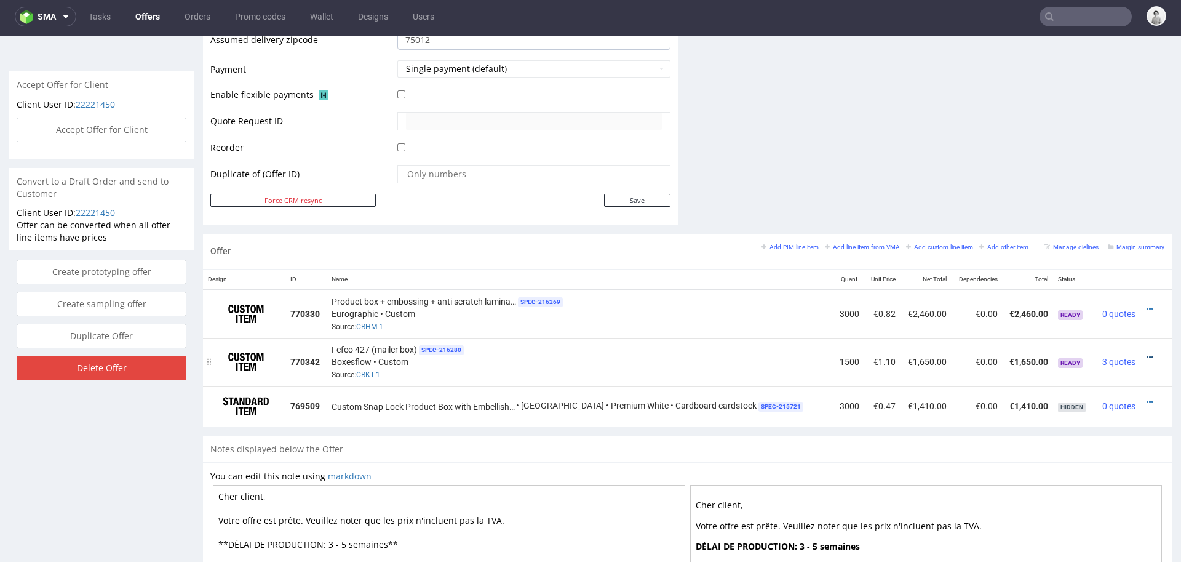
click at [1147, 353] on icon at bounding box center [1150, 357] width 7 height 9
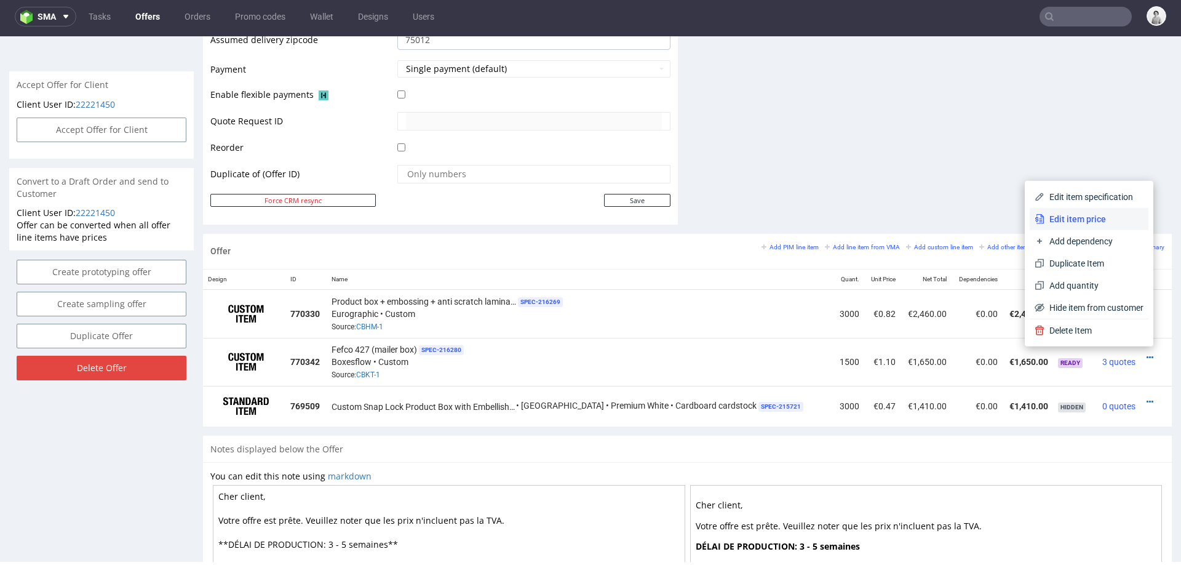
click at [1086, 214] on span "Edit item price" at bounding box center [1094, 219] width 99 height 12
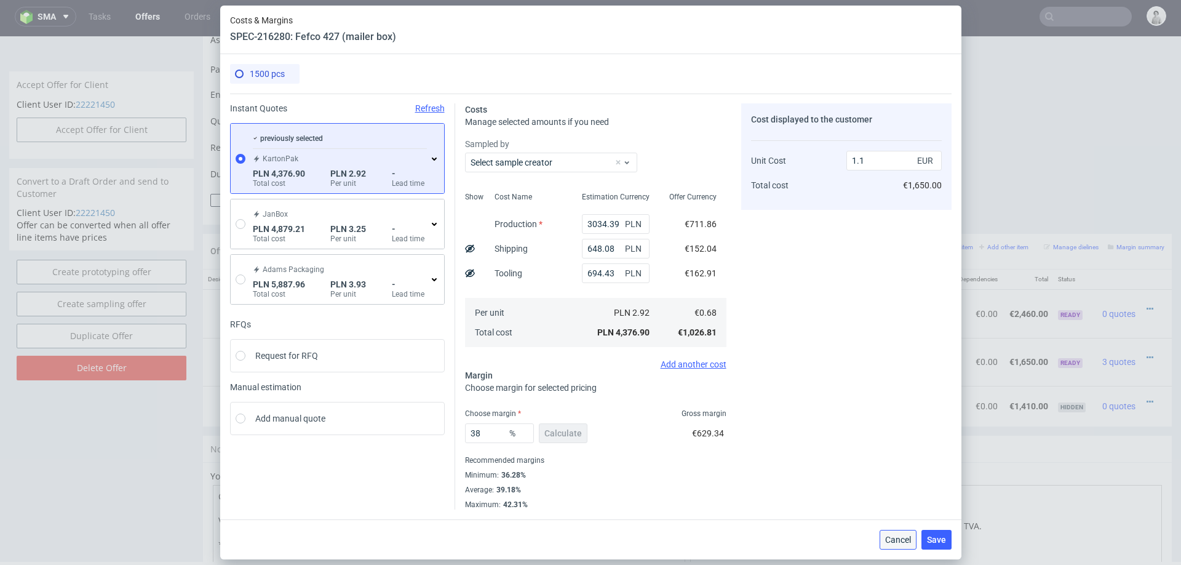
click at [889, 541] on span "Cancel" at bounding box center [898, 539] width 26 height 9
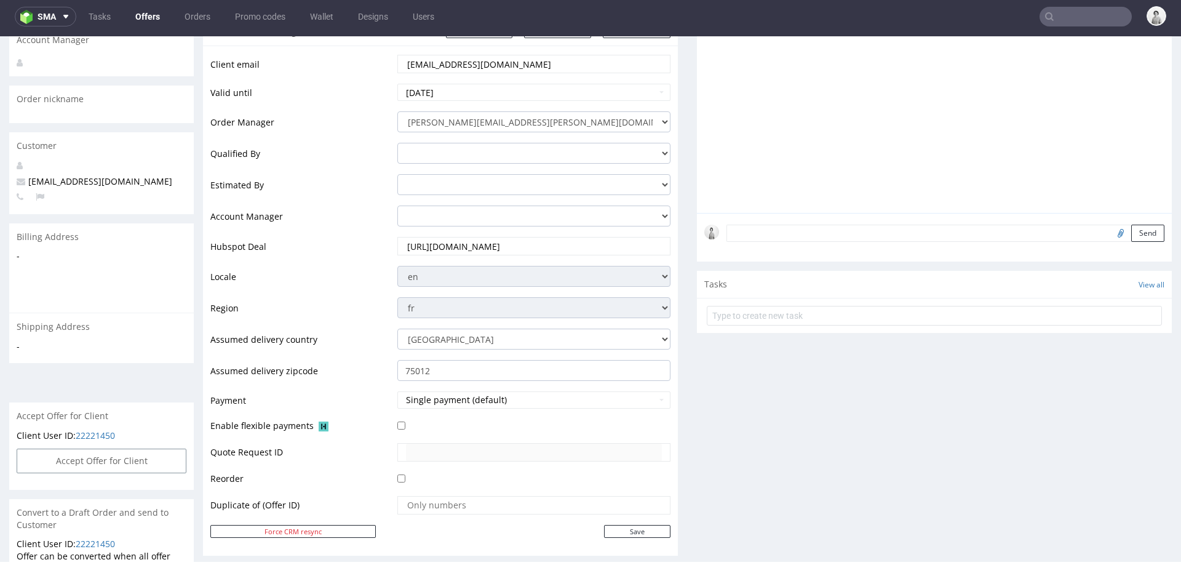
scroll to position [421, 0]
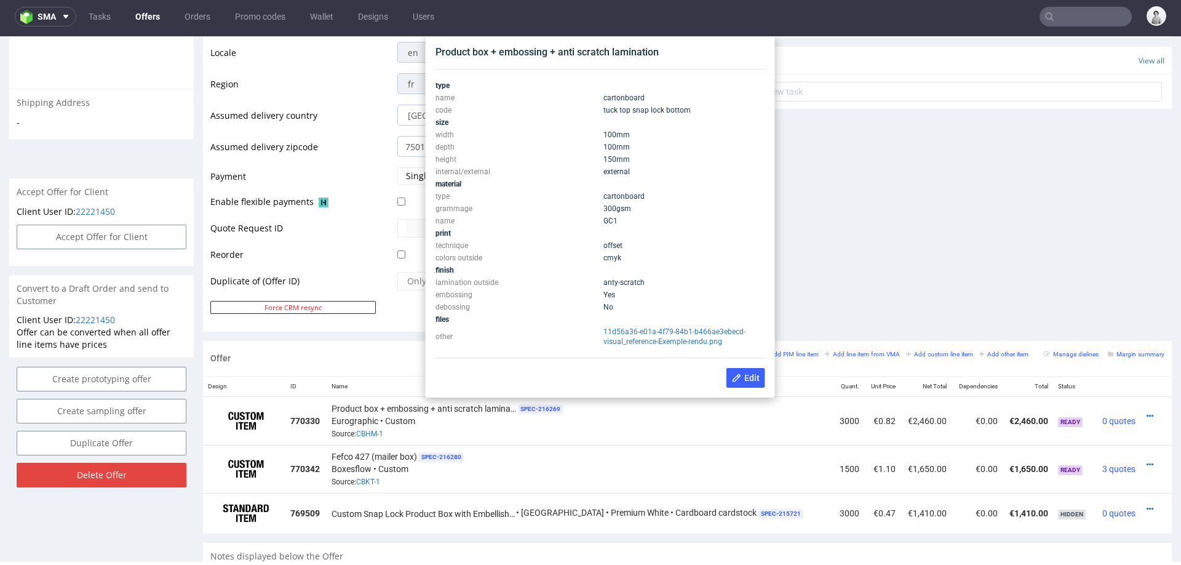
click at [928, 155] on div "Comments User (0) Automatic (1) Attachments (0) All (1) View all (1) [DATE] 11:…" at bounding box center [934, 33] width 475 height 613
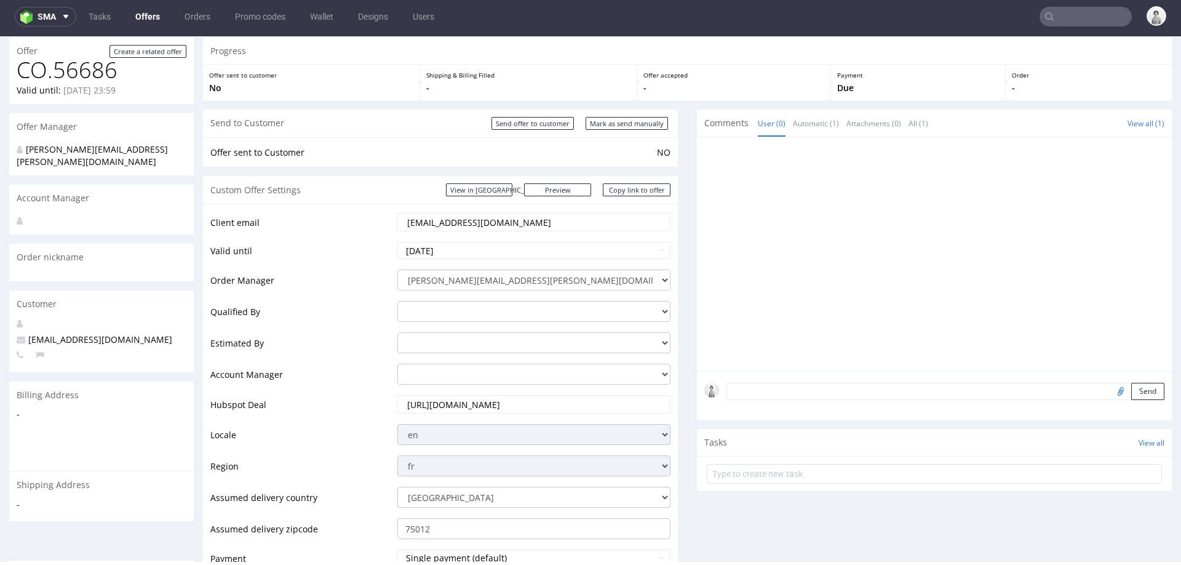
scroll to position [0, 0]
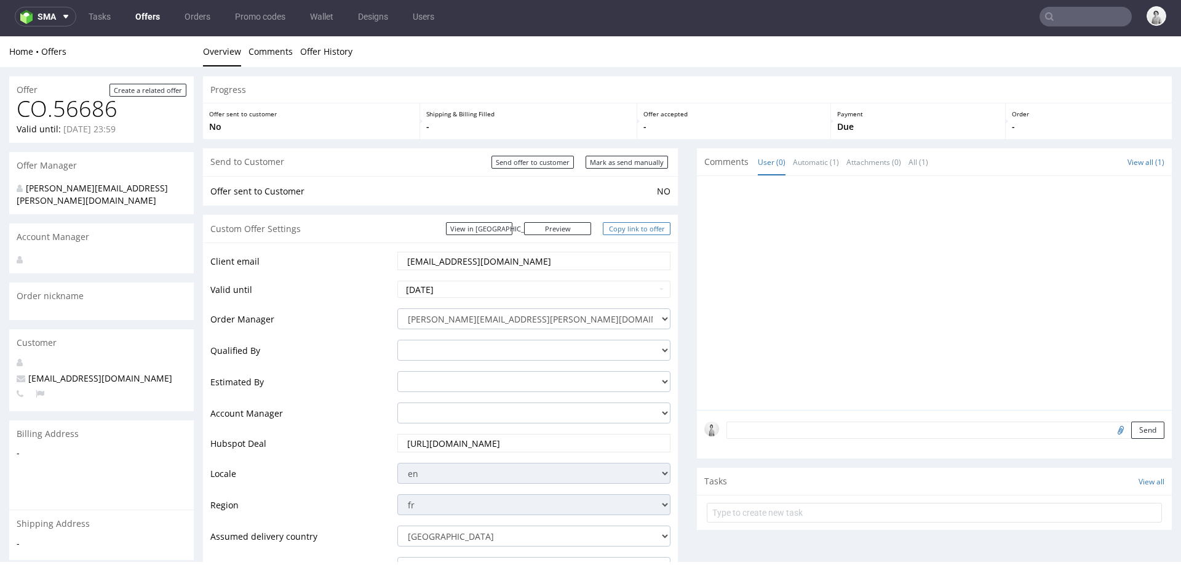
click at [644, 227] on link "Copy link to offer" at bounding box center [637, 228] width 68 height 13
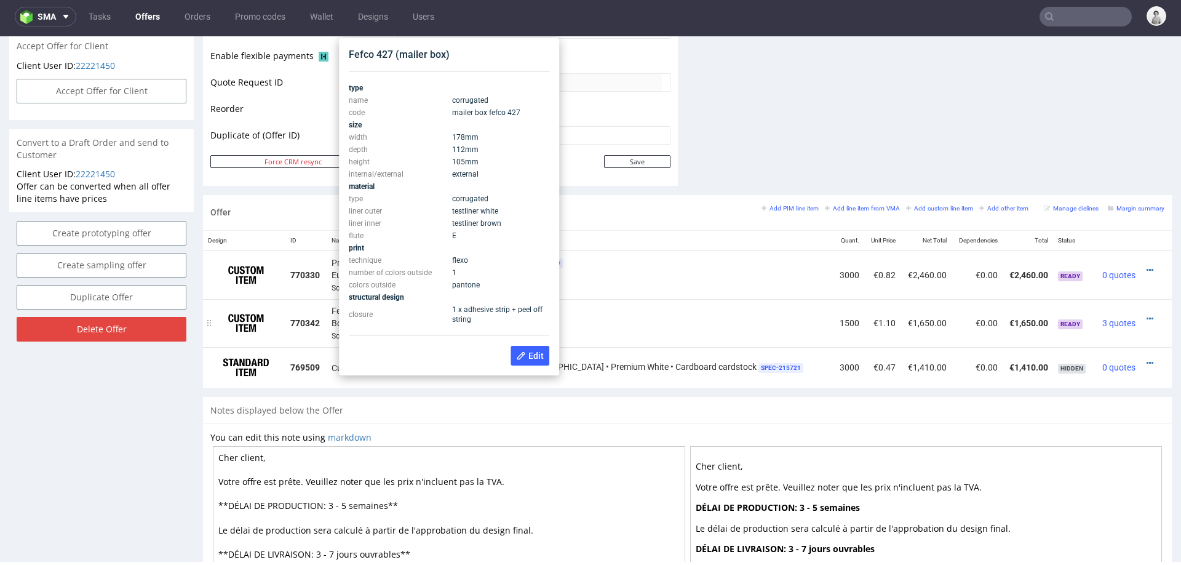
scroll to position [565, 0]
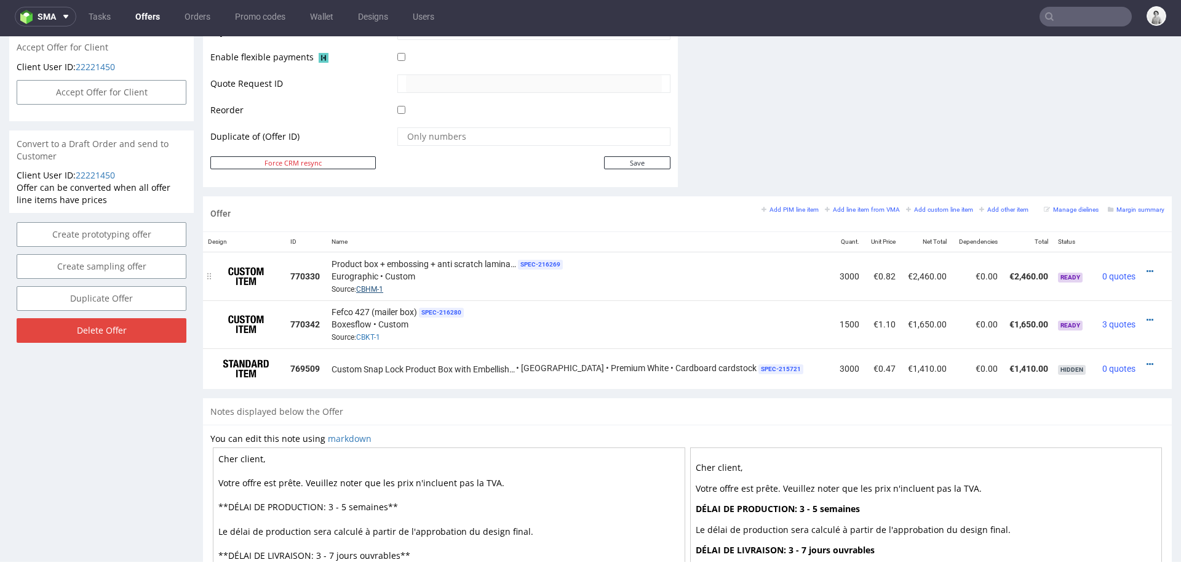
click at [383, 286] on link "CBHM-1" at bounding box center [369, 289] width 27 height 9
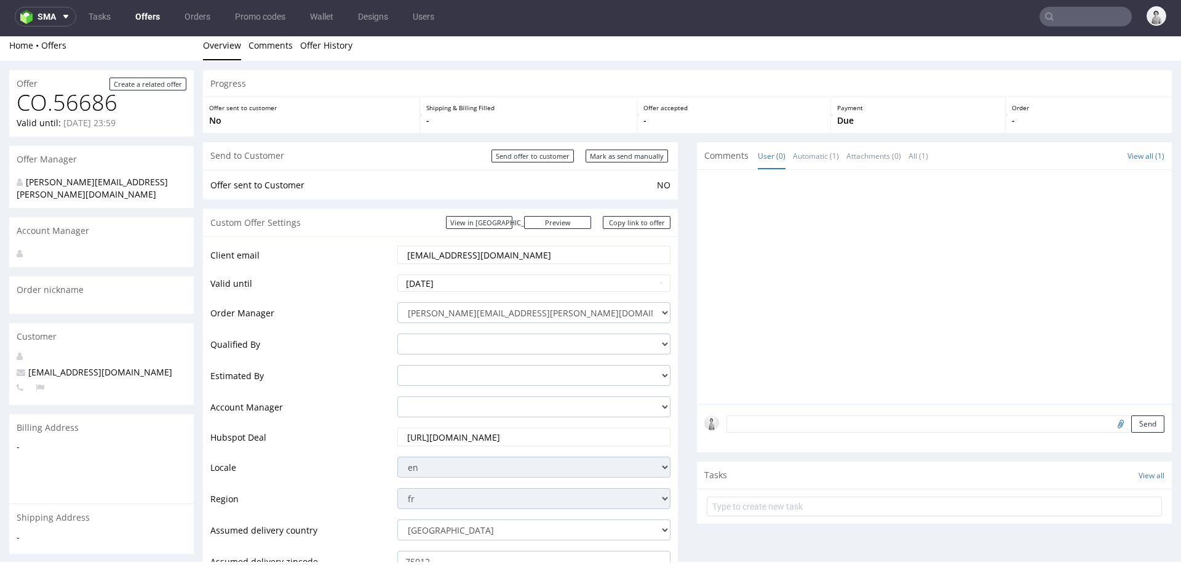
scroll to position [0, 0]
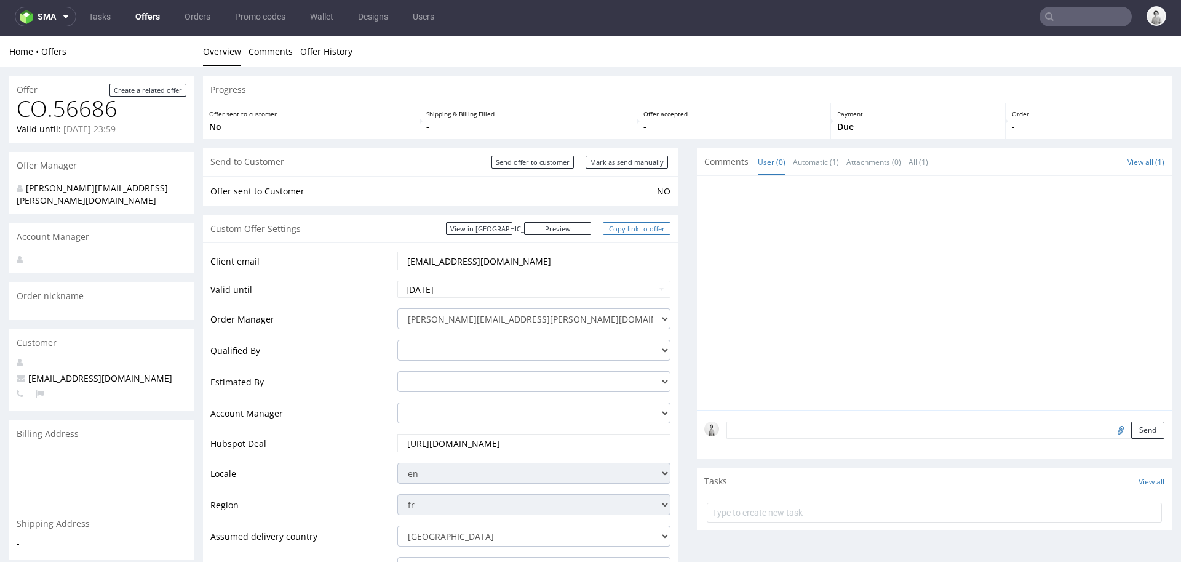
click at [617, 230] on link "Copy link to offer" at bounding box center [637, 228] width 68 height 13
click at [607, 160] on input "Mark as send manually" at bounding box center [627, 162] width 82 height 13
type input "In progress..."
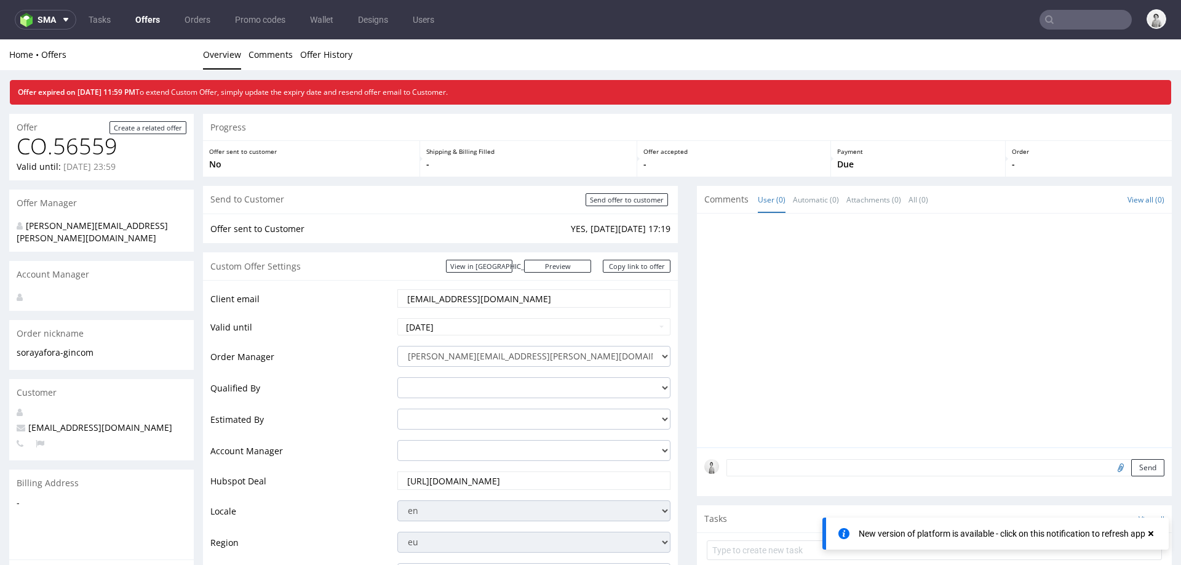
scroll to position [493, 0]
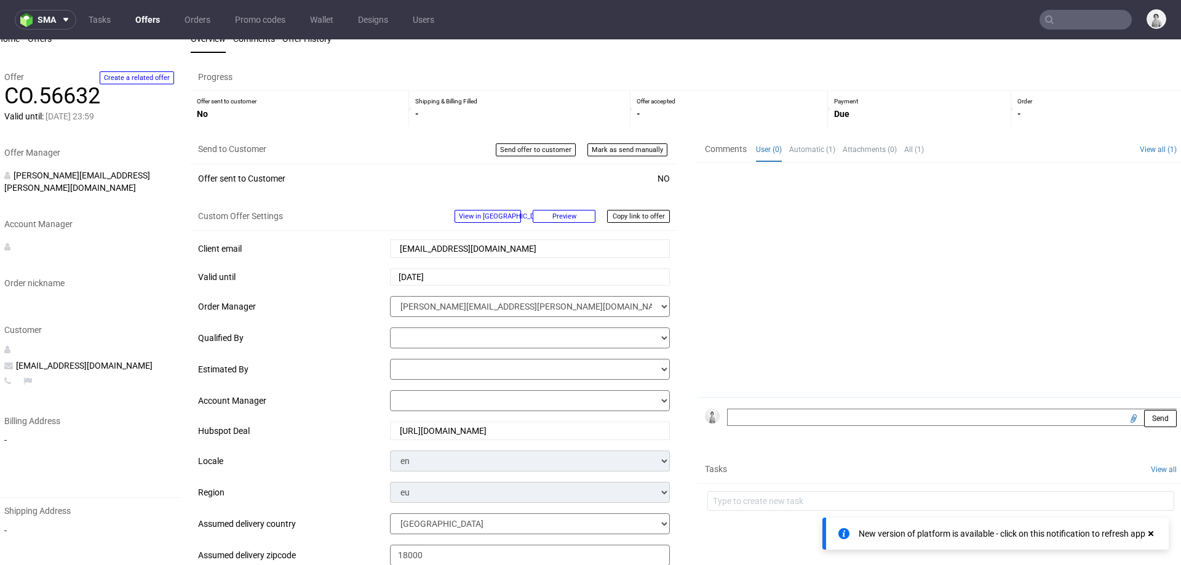
scroll to position [96, 0]
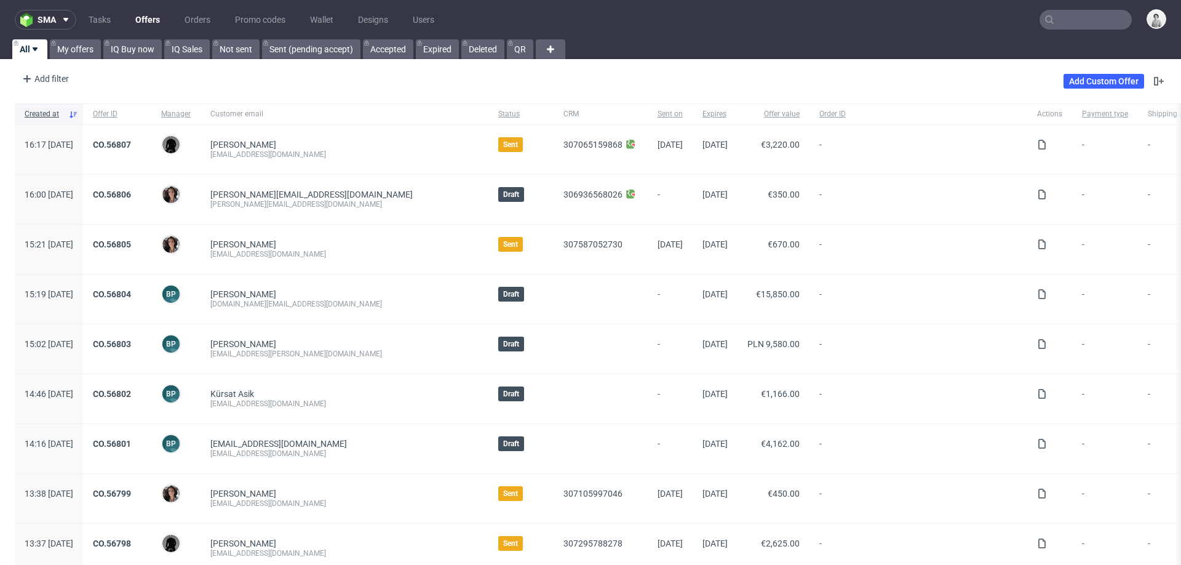
click at [1085, 21] on input "text" at bounding box center [1086, 20] width 92 height 20
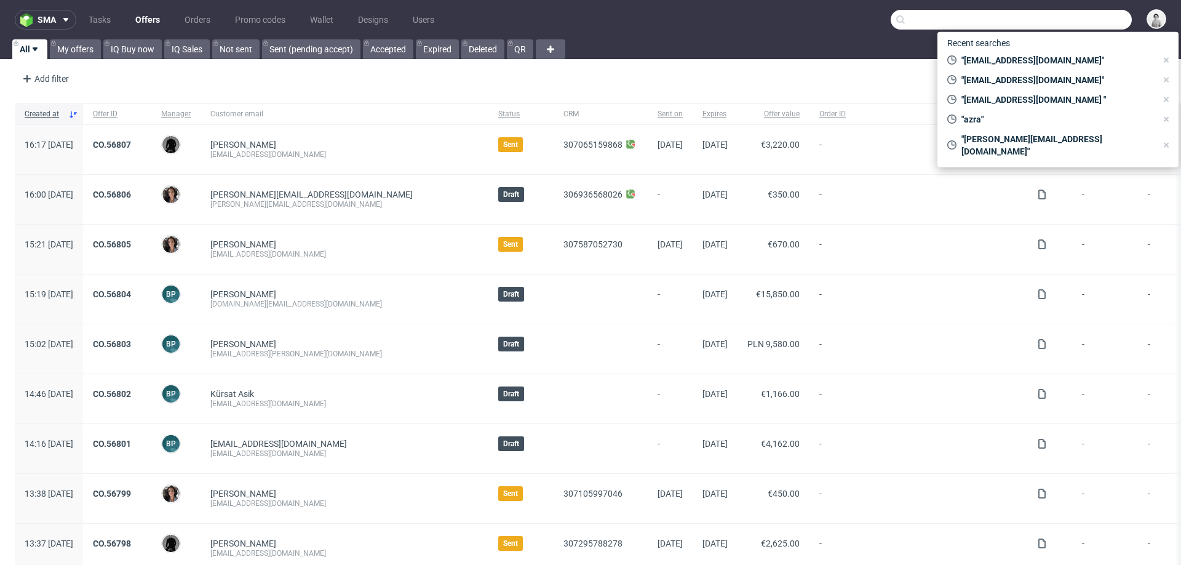
paste input "[EMAIL_ADDRESS][DOMAIN_NAME]"
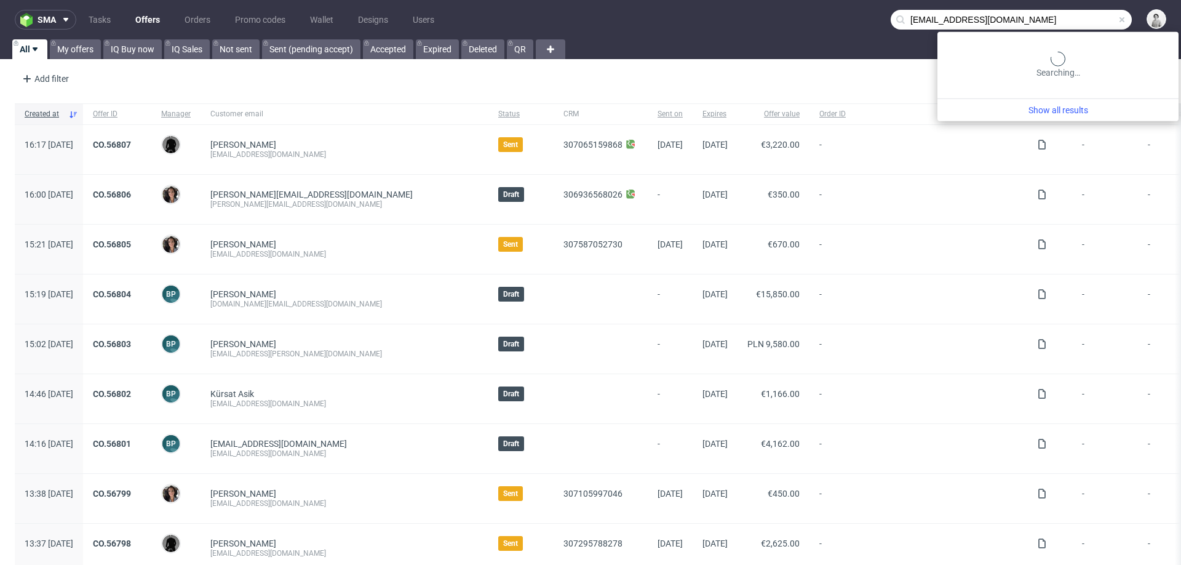
type input "[EMAIL_ADDRESS][DOMAIN_NAME]"
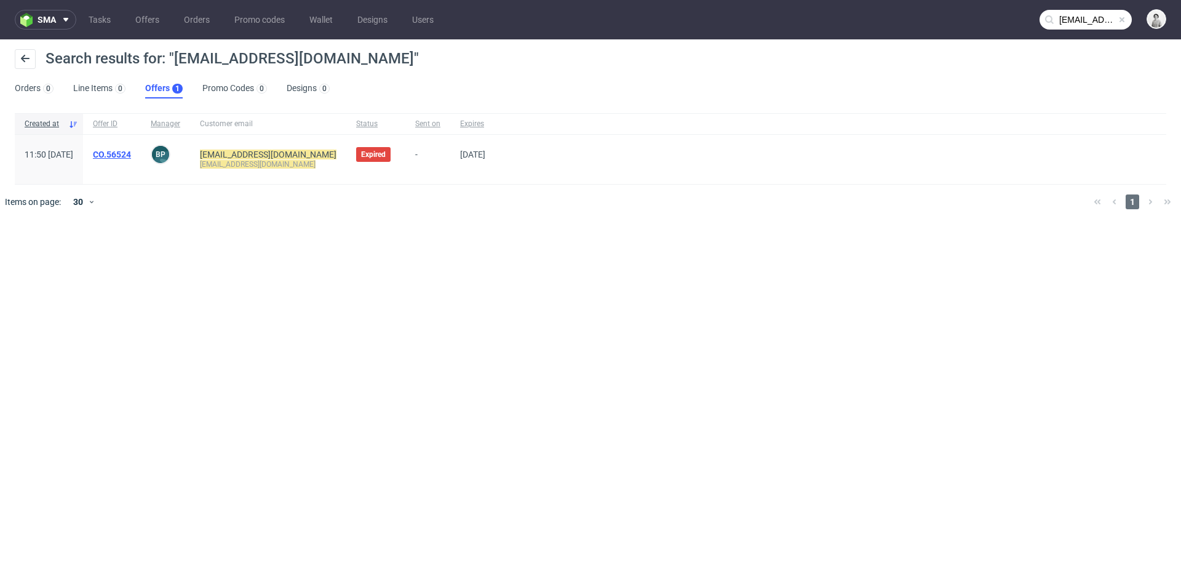
click at [131, 155] on link "CO.56524" at bounding box center [112, 155] width 38 height 10
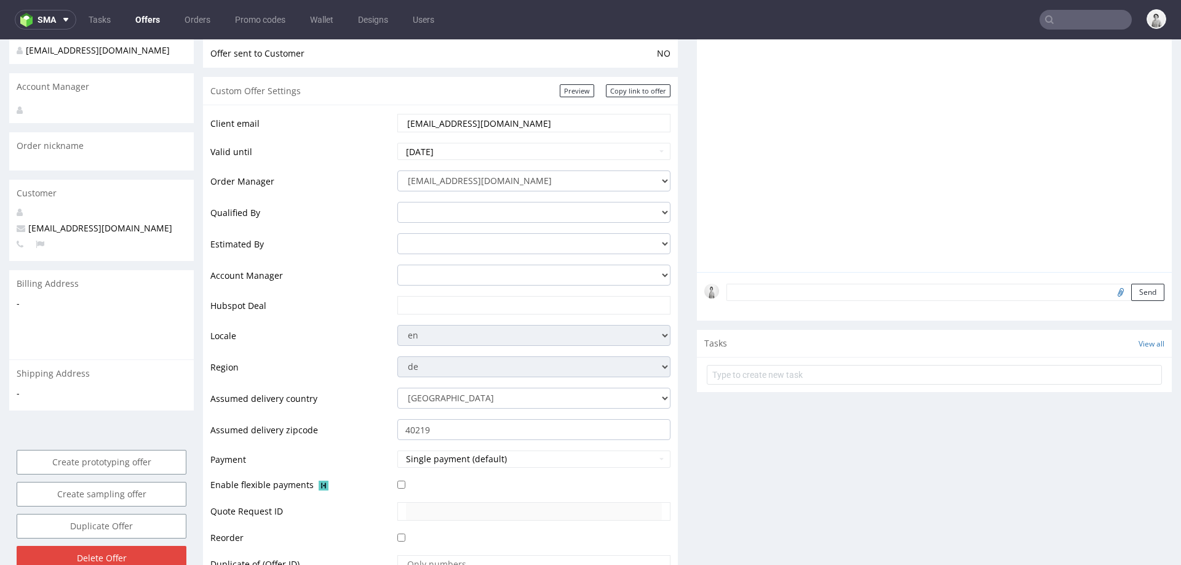
scroll to position [183, 0]
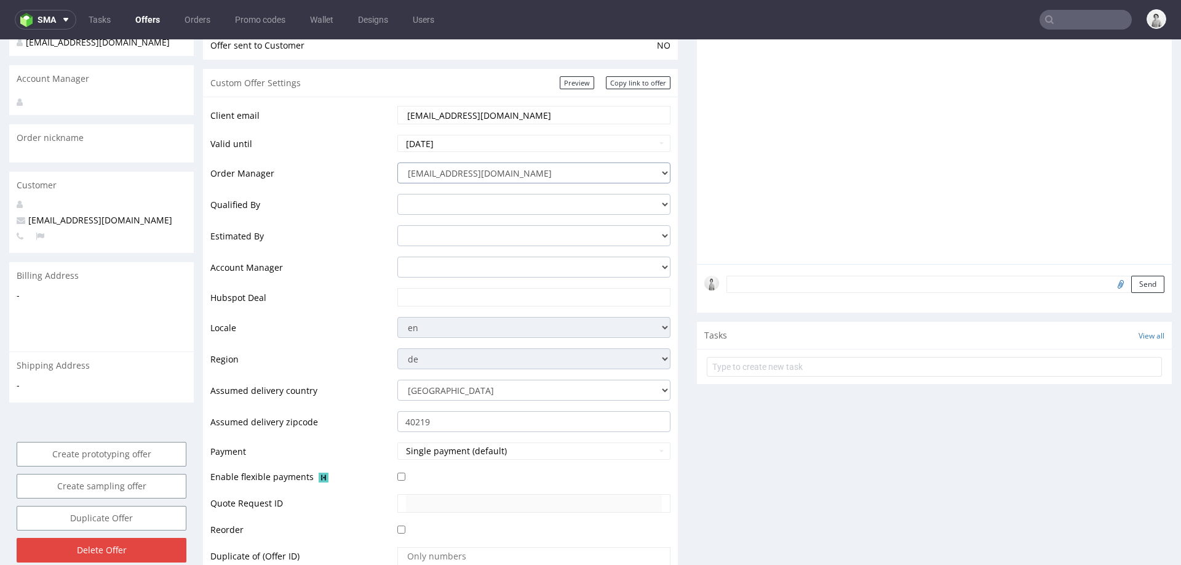
click at [489, 175] on select "[EMAIL_ADDRESS][DOMAIN_NAME] [PERSON_NAME][DOMAIN_NAME][EMAIL_ADDRESS][PERSON_N…" at bounding box center [533, 172] width 273 height 21
select select "20998342"
click at [504, 301] on input "text" at bounding box center [534, 297] width 256 height 17
paste input "[URL][DOMAIN_NAME]"
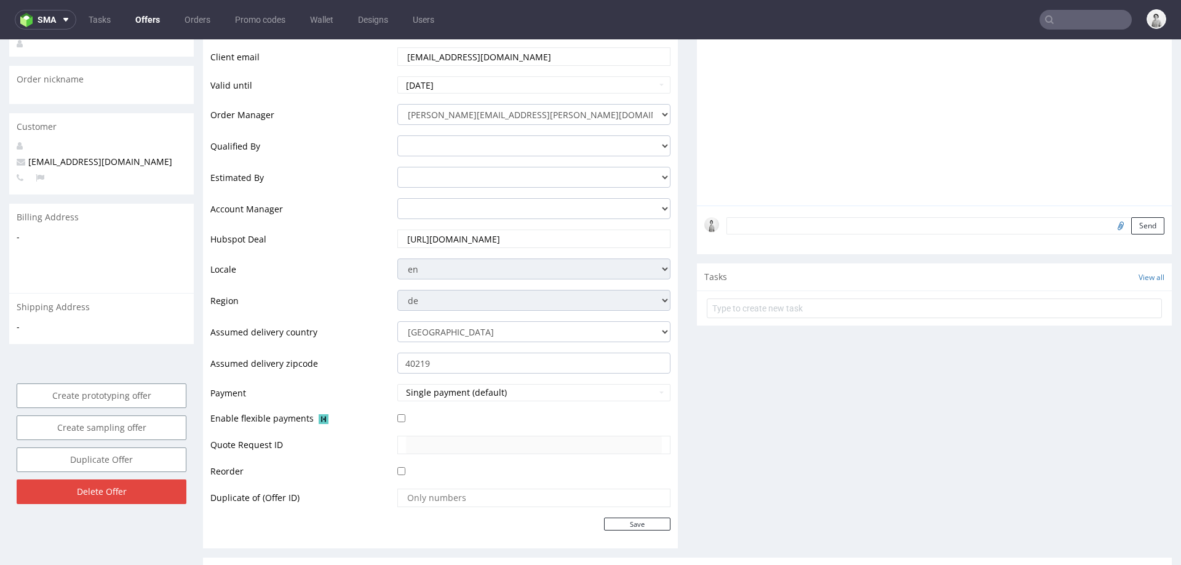
scroll to position [285, 0]
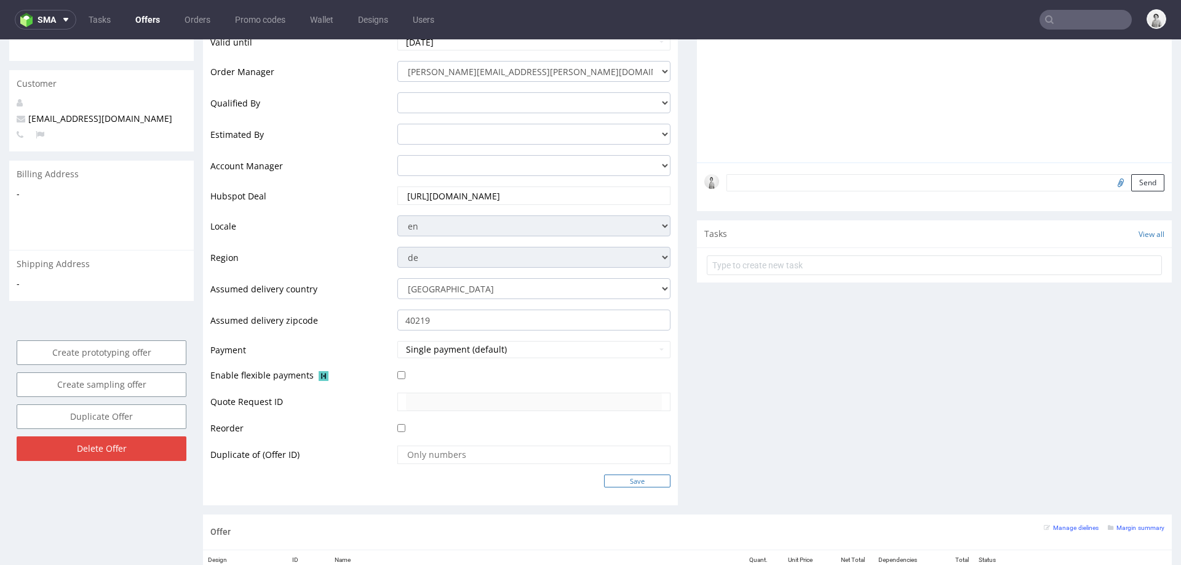
type input "[URL][DOMAIN_NAME]"
click at [620, 479] on input "Save" at bounding box center [637, 480] width 66 height 13
type input "In progress..."
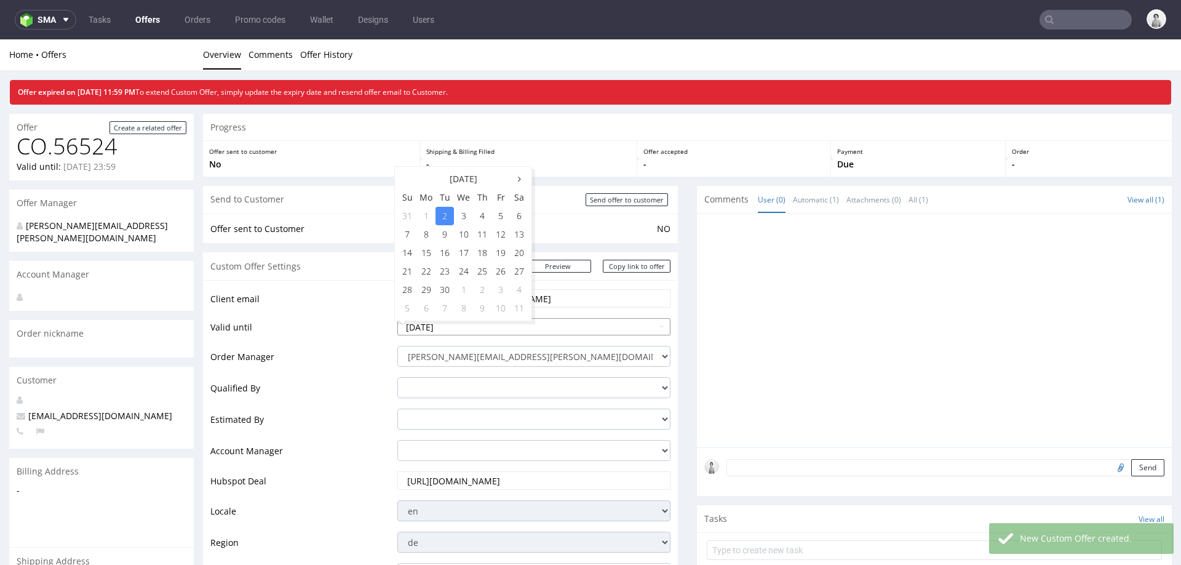
click at [483, 328] on input "[DATE]" at bounding box center [533, 326] width 273 height 17
click at [441, 271] on td "23" at bounding box center [445, 271] width 18 height 18
type input "[DATE]"
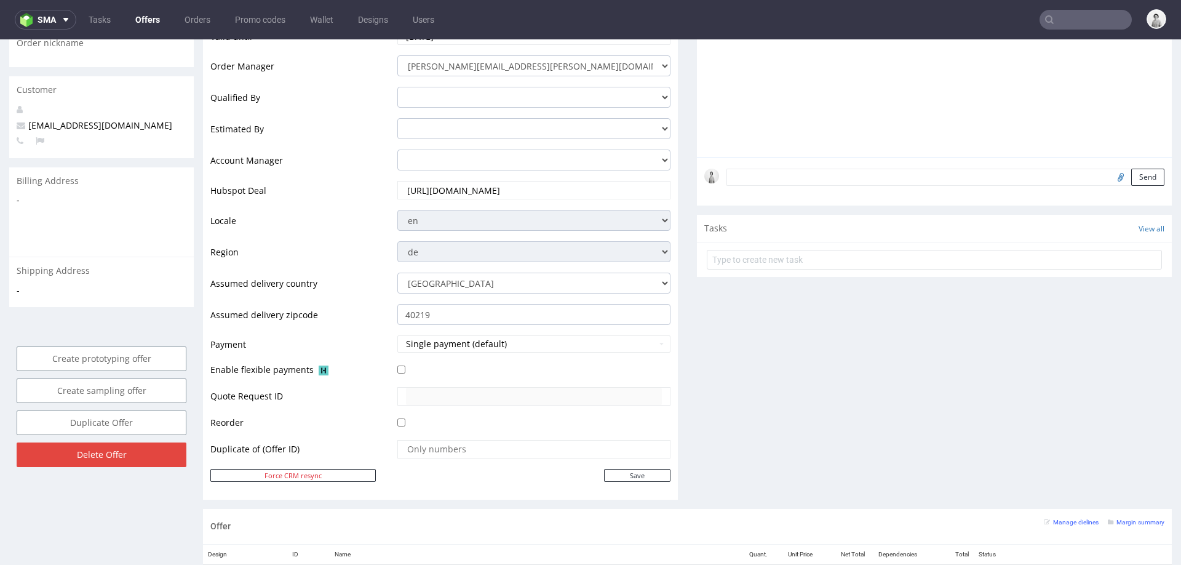
scroll to position [305, 0]
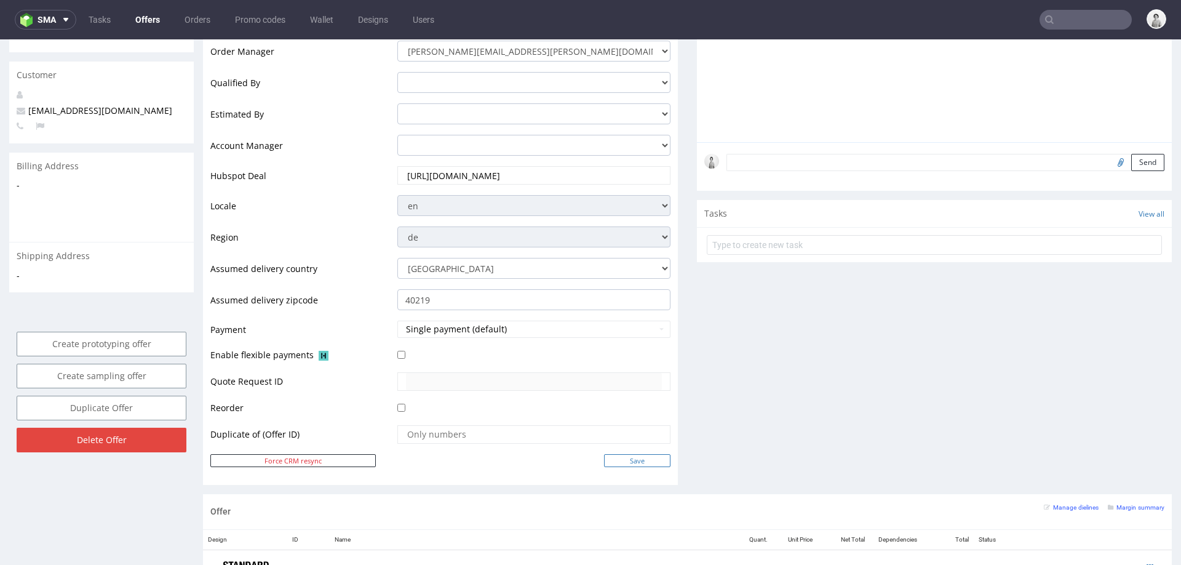
click at [637, 457] on input "Save" at bounding box center [637, 460] width 66 height 13
type input "In progress..."
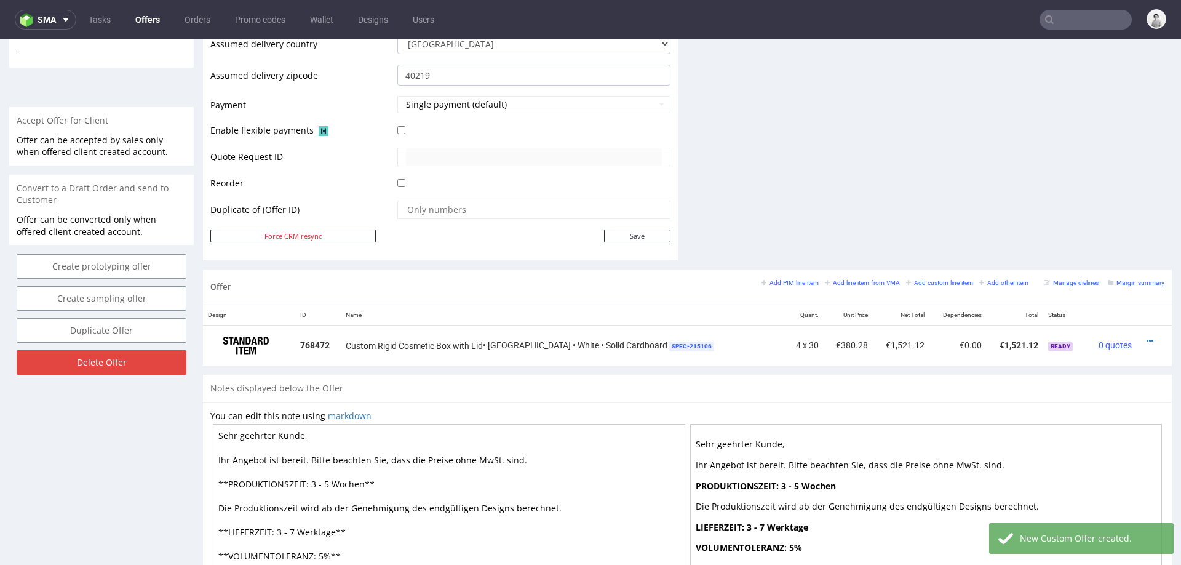
scroll to position [497, 0]
click at [1147, 335] on icon at bounding box center [1150, 339] width 7 height 9
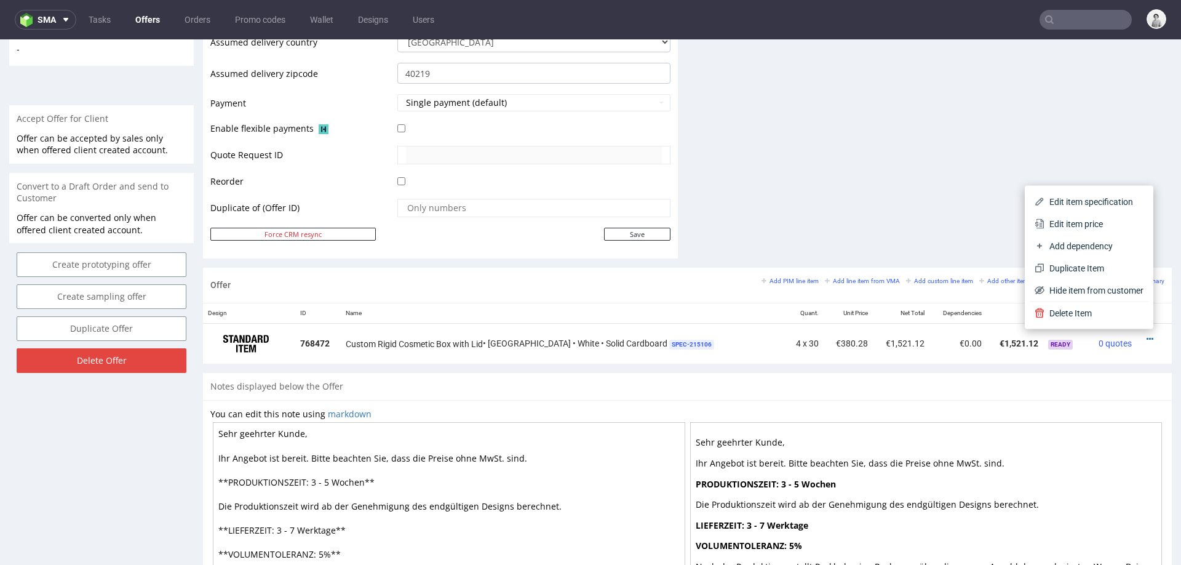
drag, startPoint x: 1069, startPoint y: 227, endPoint x: 1057, endPoint y: 250, distance: 25.9
click at [1069, 227] on span "Edit item price" at bounding box center [1094, 224] width 99 height 12
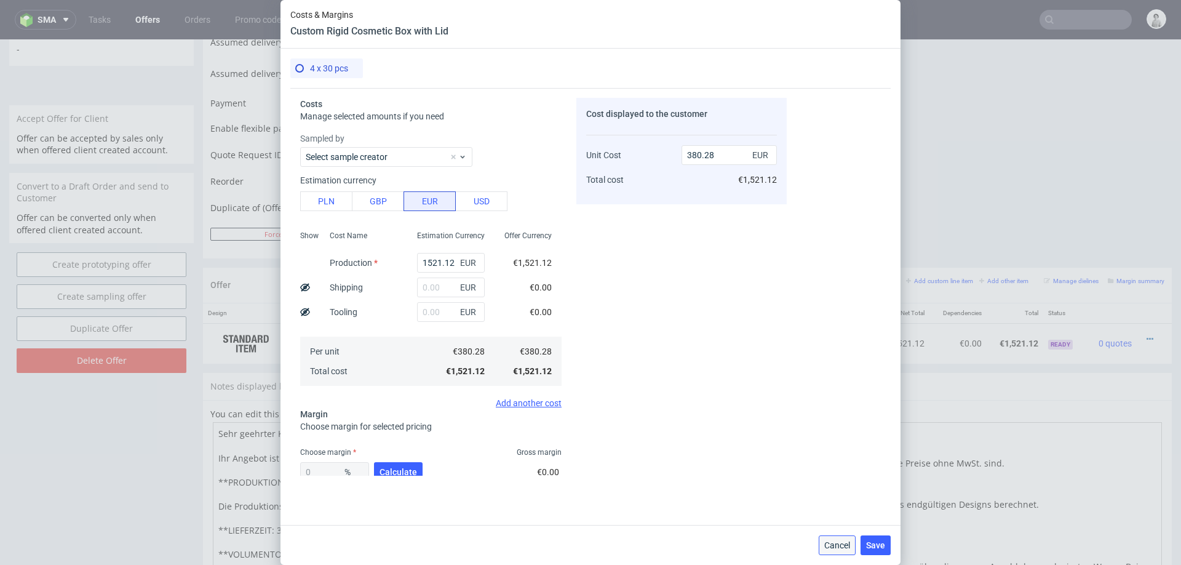
click at [847, 547] on span "Cancel" at bounding box center [838, 545] width 26 height 9
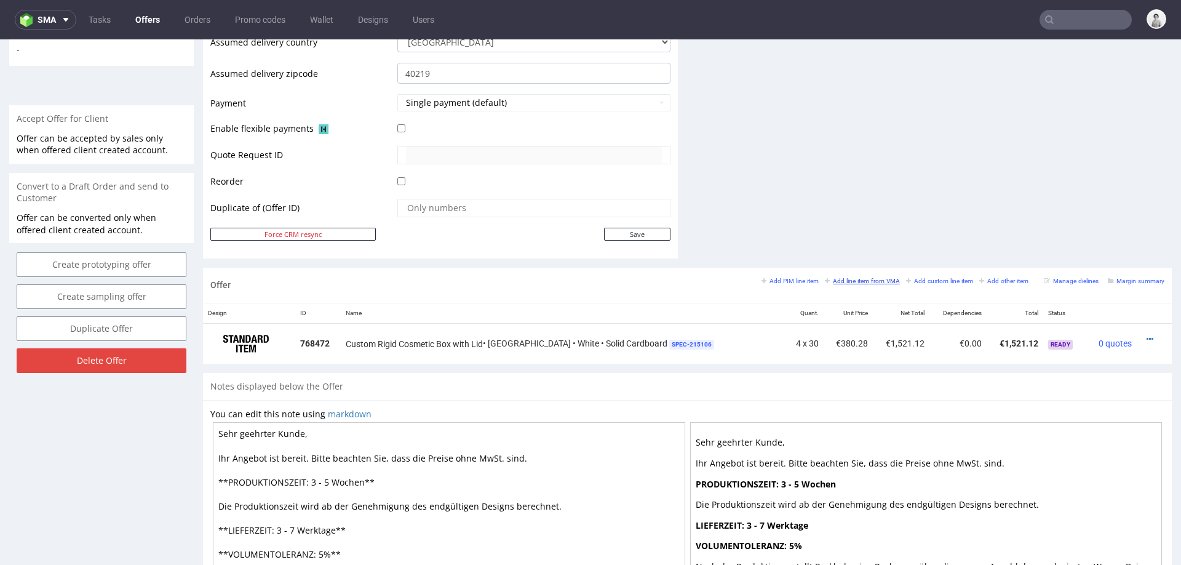
click at [836, 281] on small "Add line item from VMA" at bounding box center [862, 281] width 75 height 7
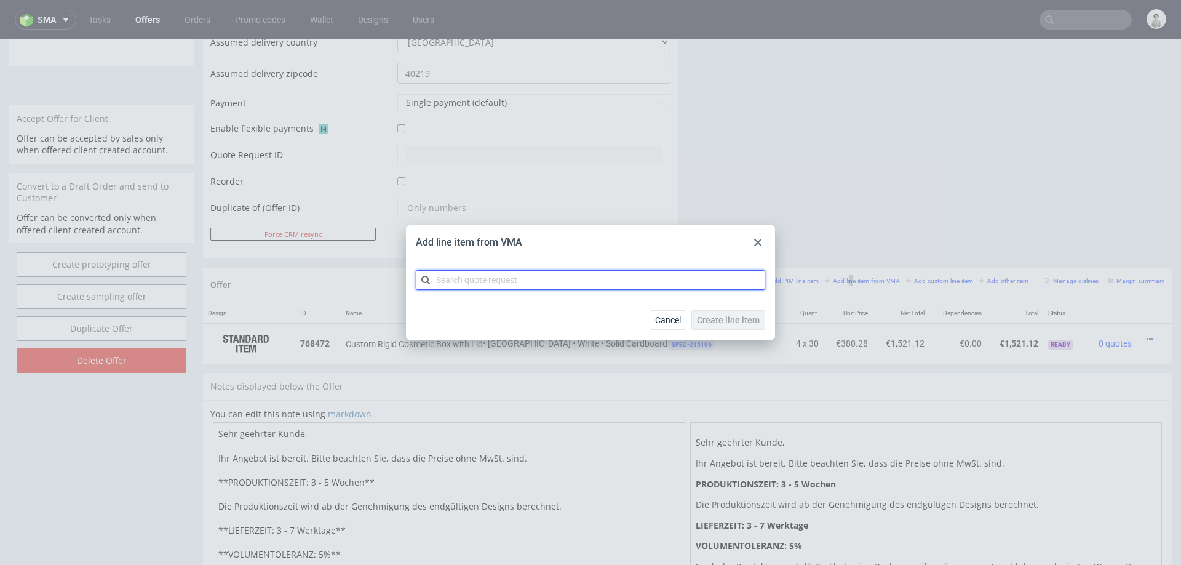
click at [642, 281] on input "text" at bounding box center [590, 280] width 349 height 20
type input "cbku"
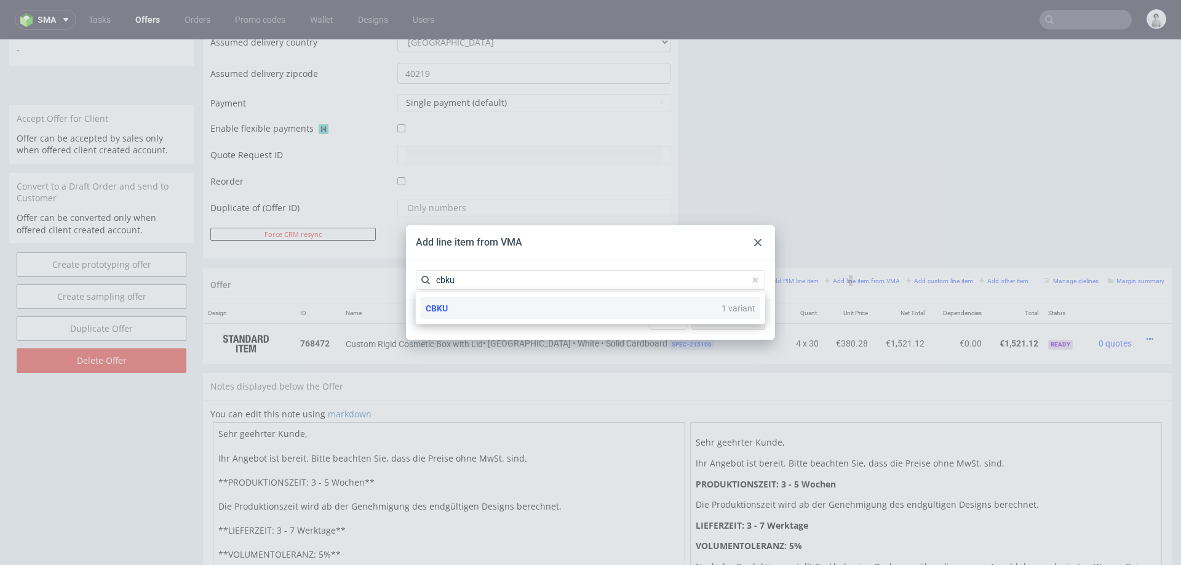
click at [588, 310] on div "CBKU 1 variant" at bounding box center [591, 308] width 340 height 22
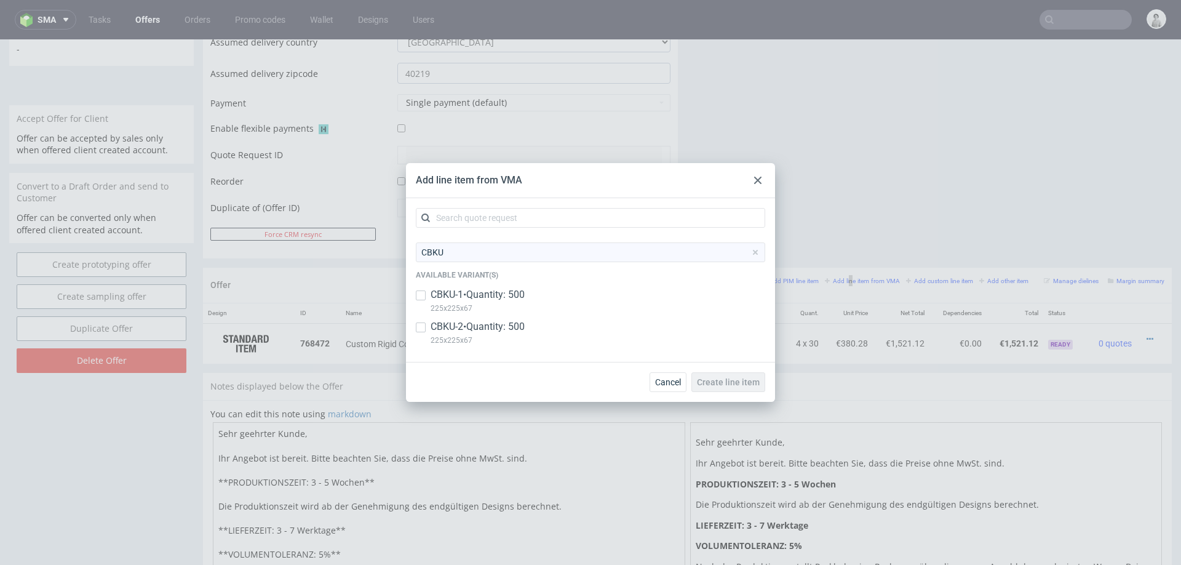
click at [511, 318] on div "CBKU Available variant(s) CBKU-1 • Quantity: 500 225x225x67 CBKU-2 • Quantity: …" at bounding box center [590, 297] width 349 height 110
drag, startPoint x: 514, startPoint y: 295, endPoint x: 547, endPoint y: 305, distance: 34.5
click at [514, 295] on p "CBKU-1 • Quantity: 500" at bounding box center [478, 295] width 94 height 14
checkbox input "true"
drag, startPoint x: 418, startPoint y: 325, endPoint x: 490, endPoint y: 340, distance: 73.5
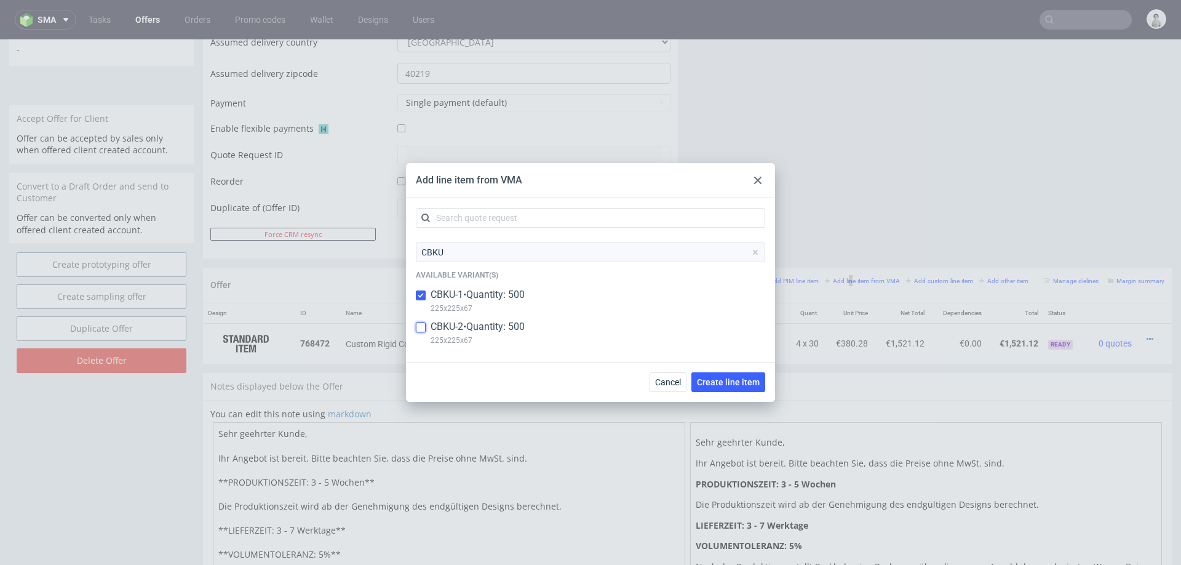
click at [418, 325] on input "checkbox" at bounding box center [421, 327] width 10 height 10
checkbox input "true"
click at [753, 378] on span "Create line item" at bounding box center [728, 382] width 63 height 9
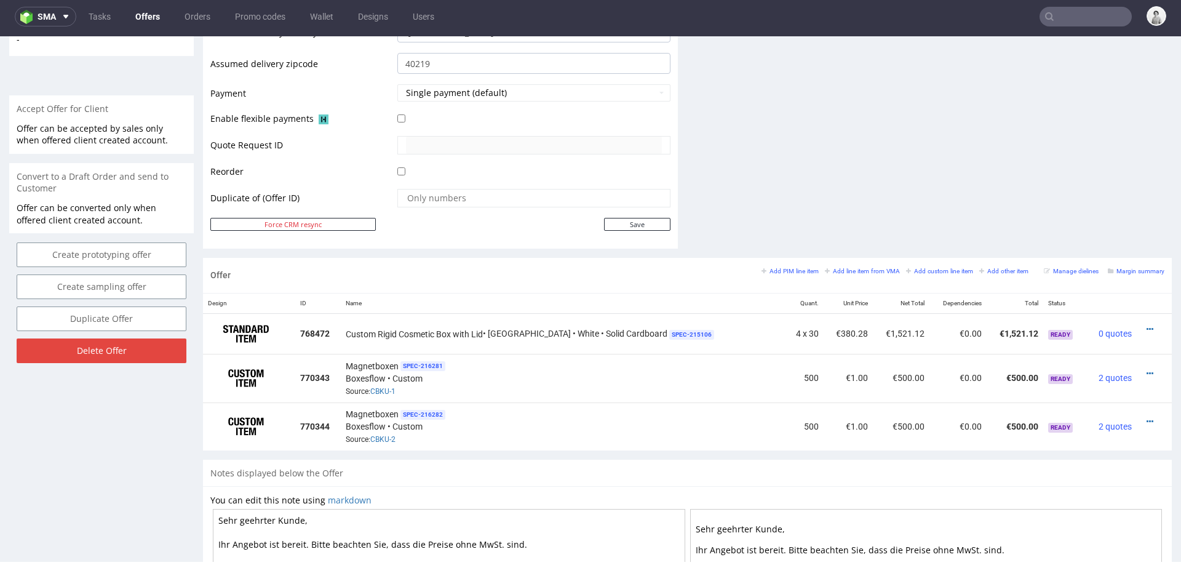
scroll to position [522, 0]
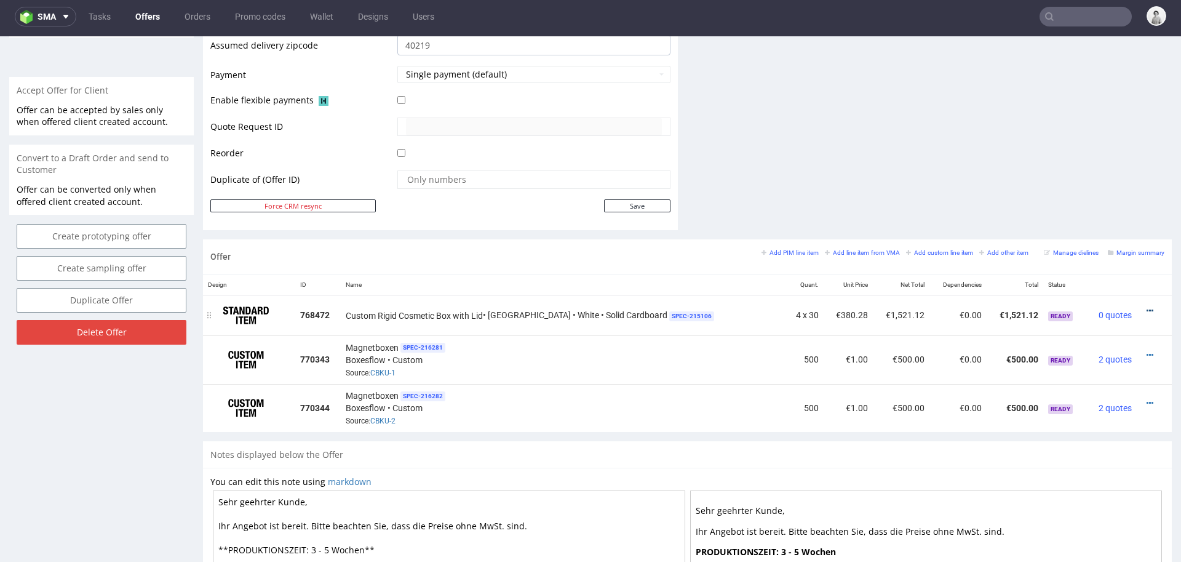
click at [1147, 306] on icon at bounding box center [1150, 310] width 7 height 9
click at [1109, 254] on li "Hide item from customer" at bounding box center [1088, 262] width 122 height 22
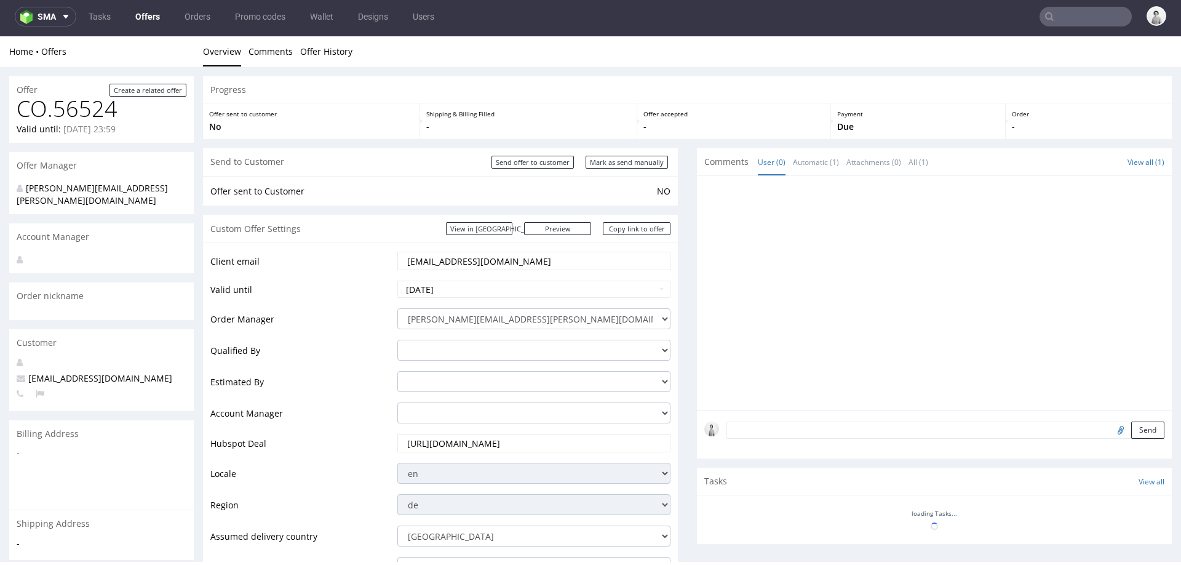
scroll to position [519, 0]
